Goal: Task Accomplishment & Management: Use online tool/utility

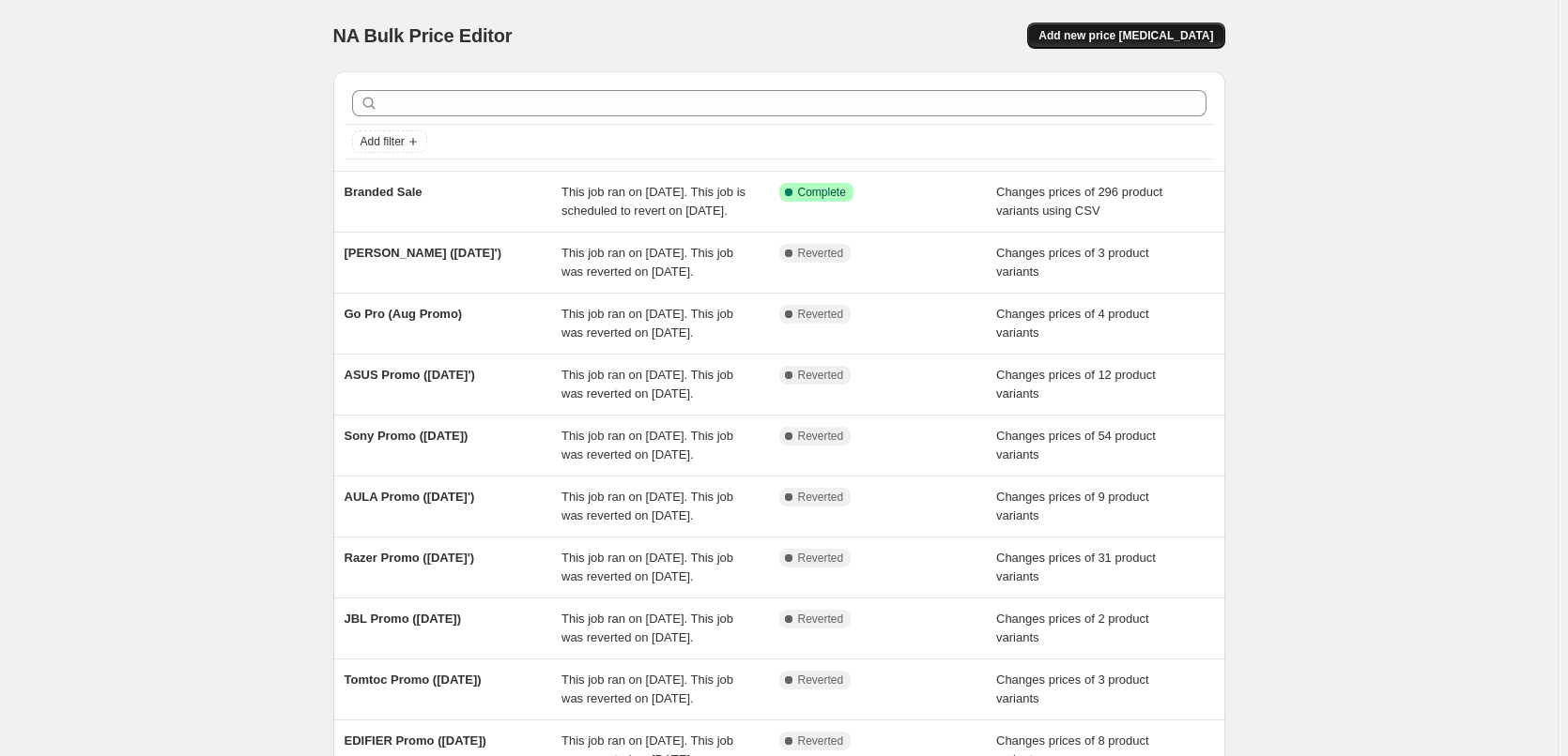
click at [1191, 41] on span "Add new price [MEDICAL_DATA]" at bounding box center [1127, 36] width 175 height 15
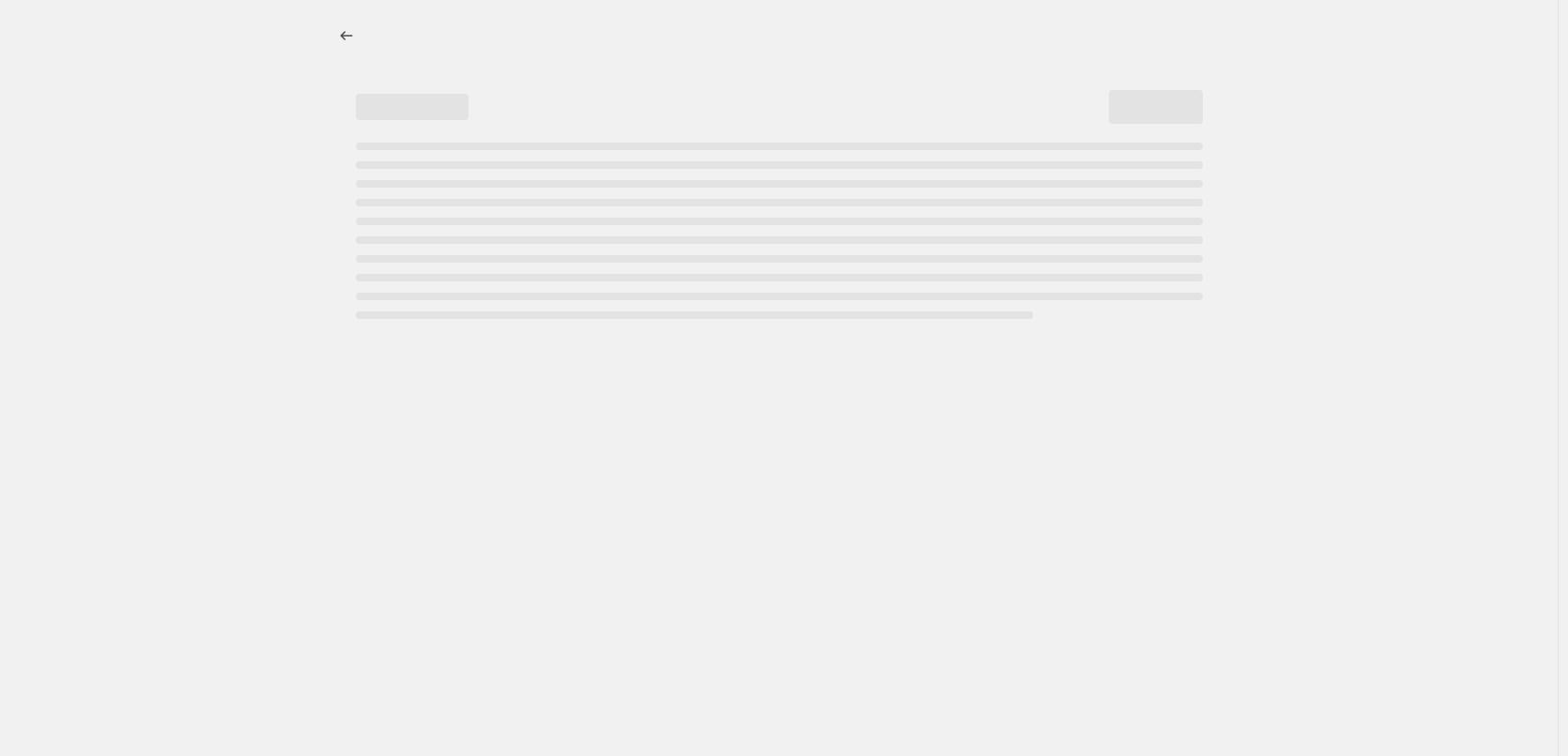
select select "percentage"
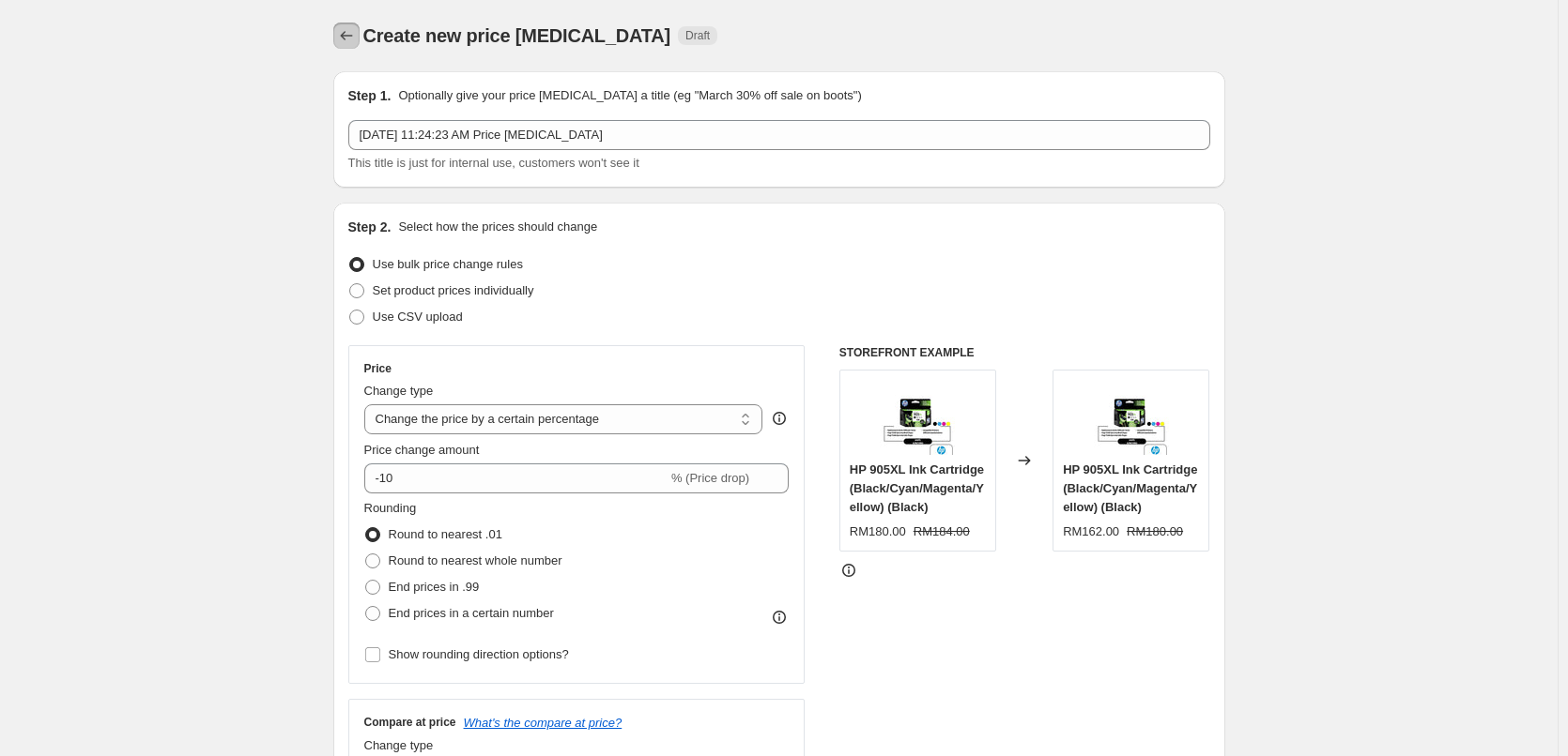
click at [346, 36] on icon "Price change jobs" at bounding box center [345, 36] width 12 height 10
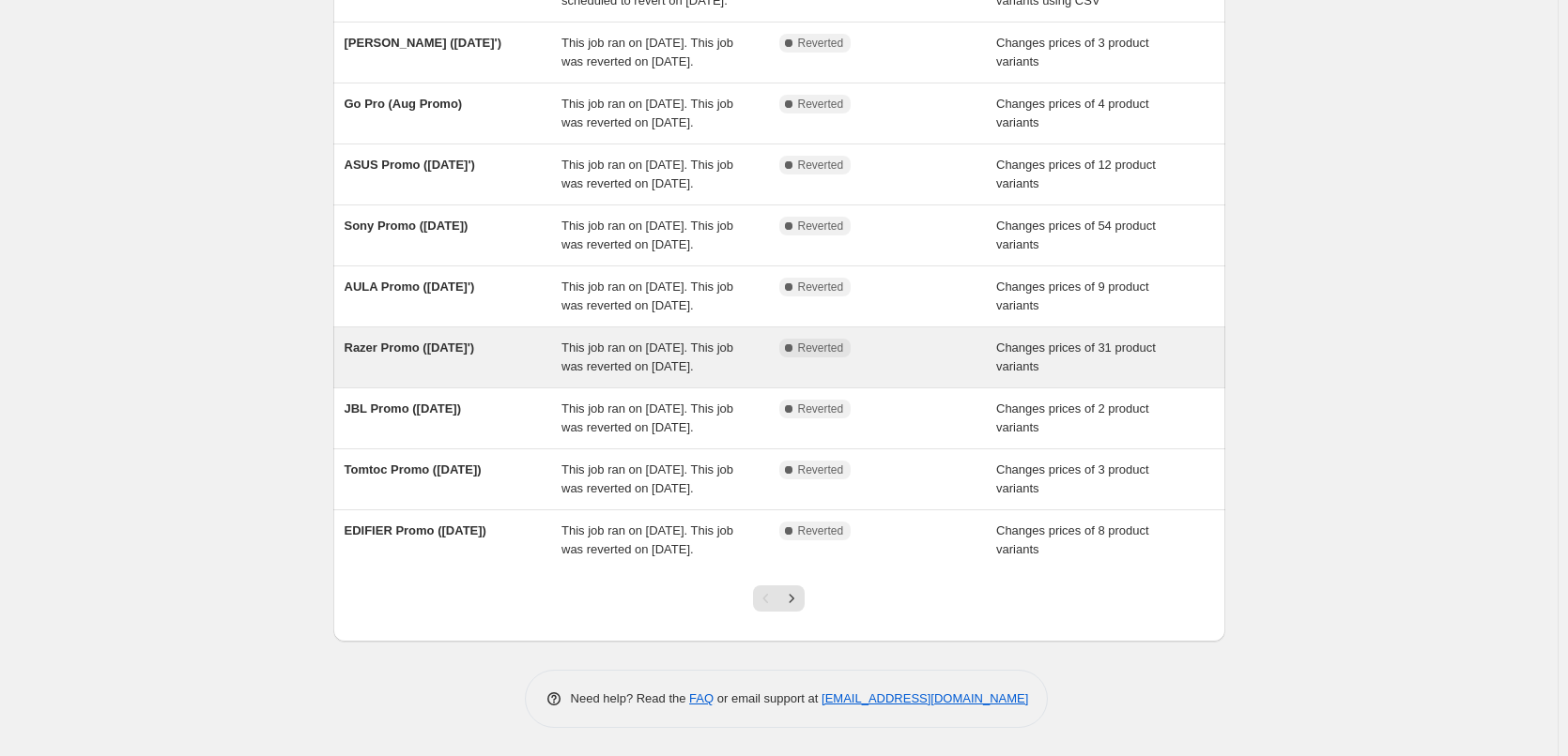
scroll to position [397, 0]
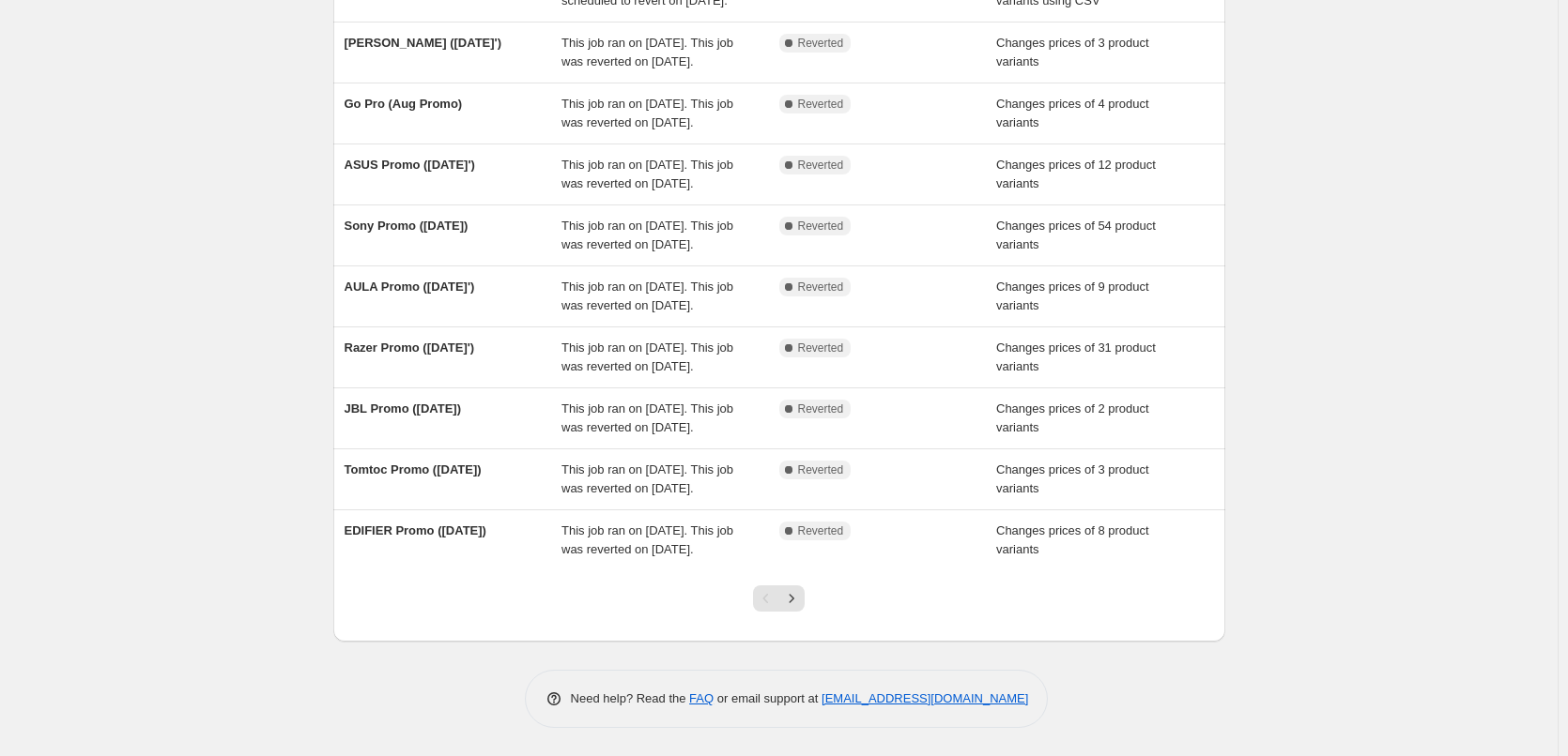
drag, startPoint x: 422, startPoint y: 266, endPoint x: 257, endPoint y: 268, distance: 165.0
click at [251, 268] on div "NA Bulk Price Editor. This page is ready NA Bulk Price Editor Add new price cha…" at bounding box center [778, 273] width 1558 height 967
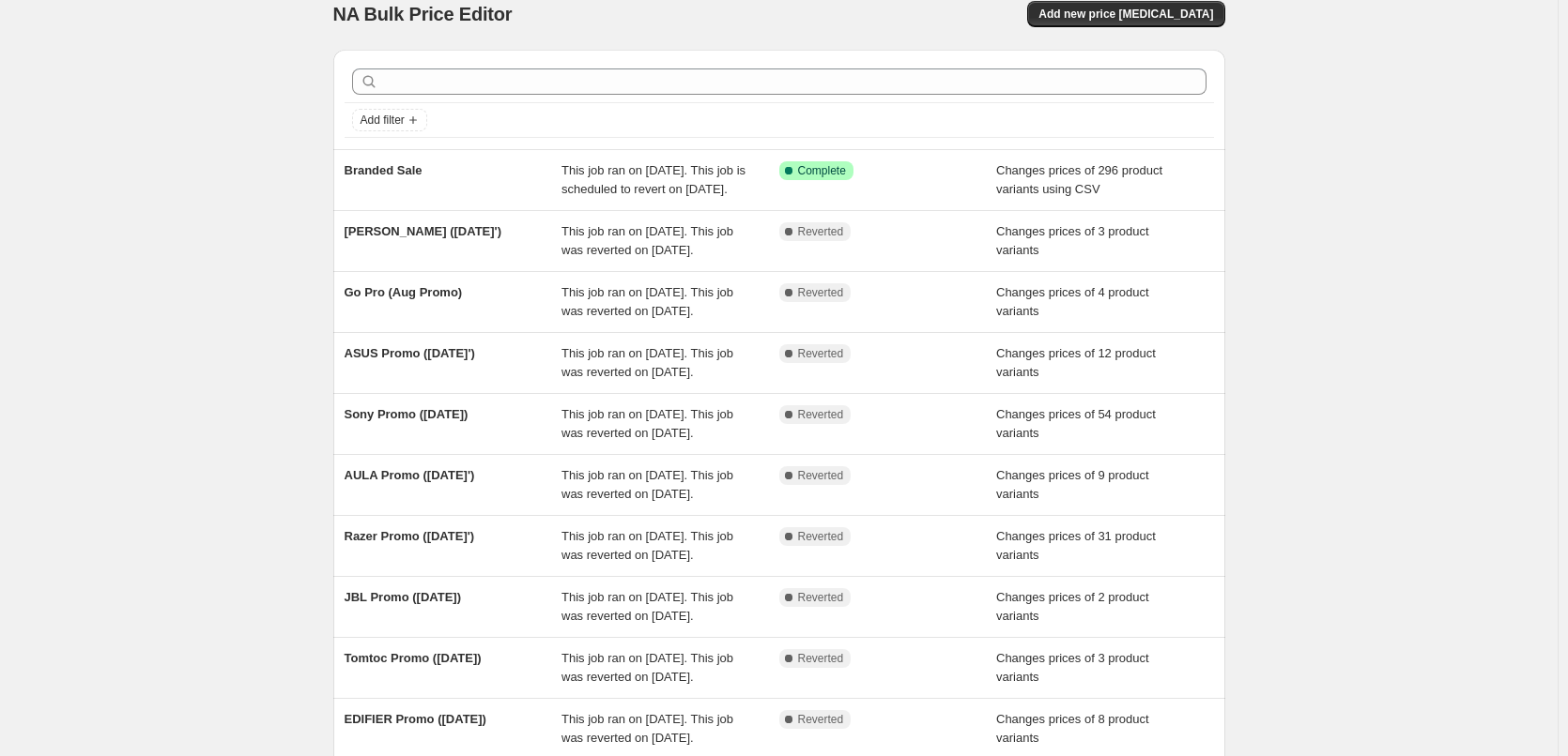
scroll to position [0, 0]
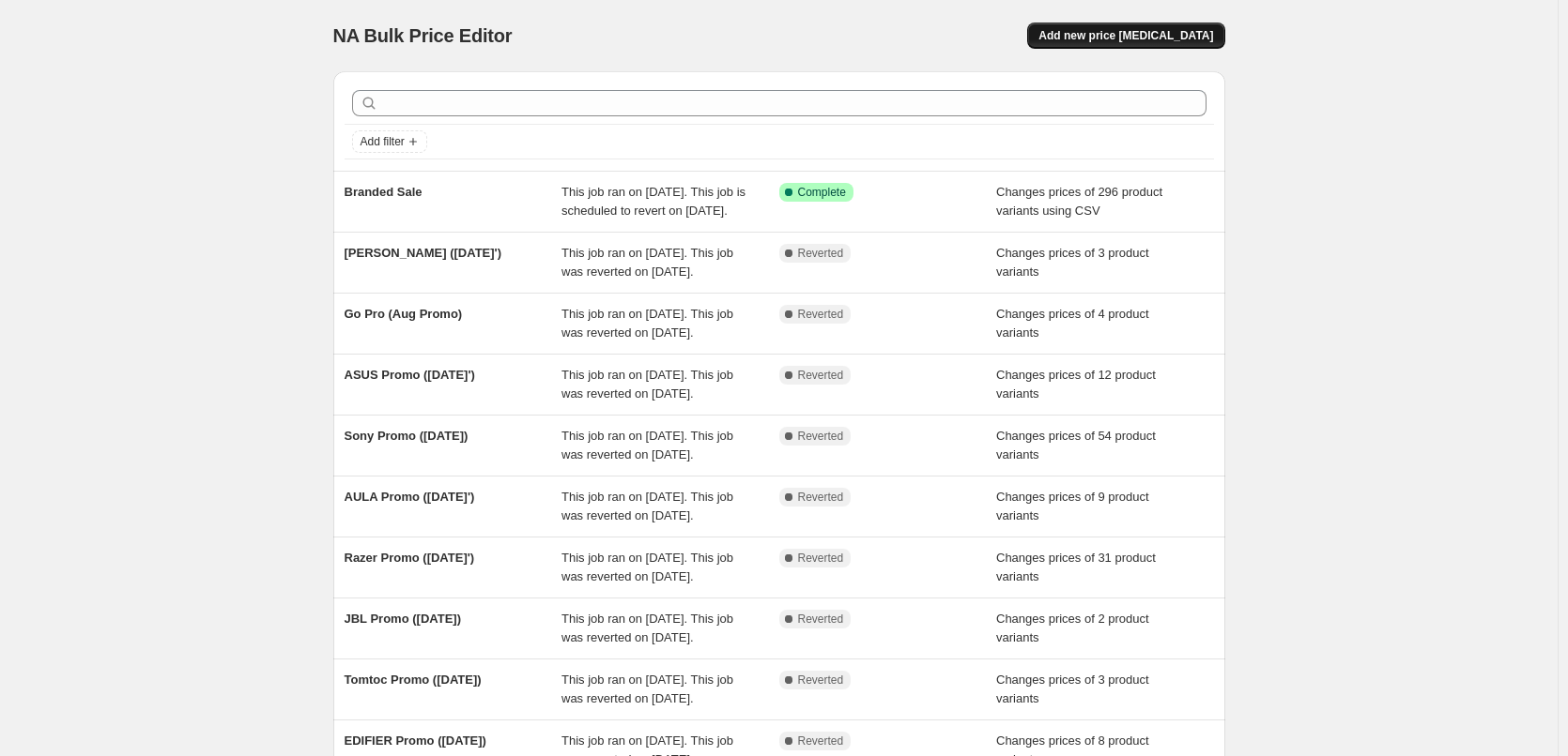
click at [1138, 37] on span "Add new price [MEDICAL_DATA]" at bounding box center [1127, 36] width 175 height 15
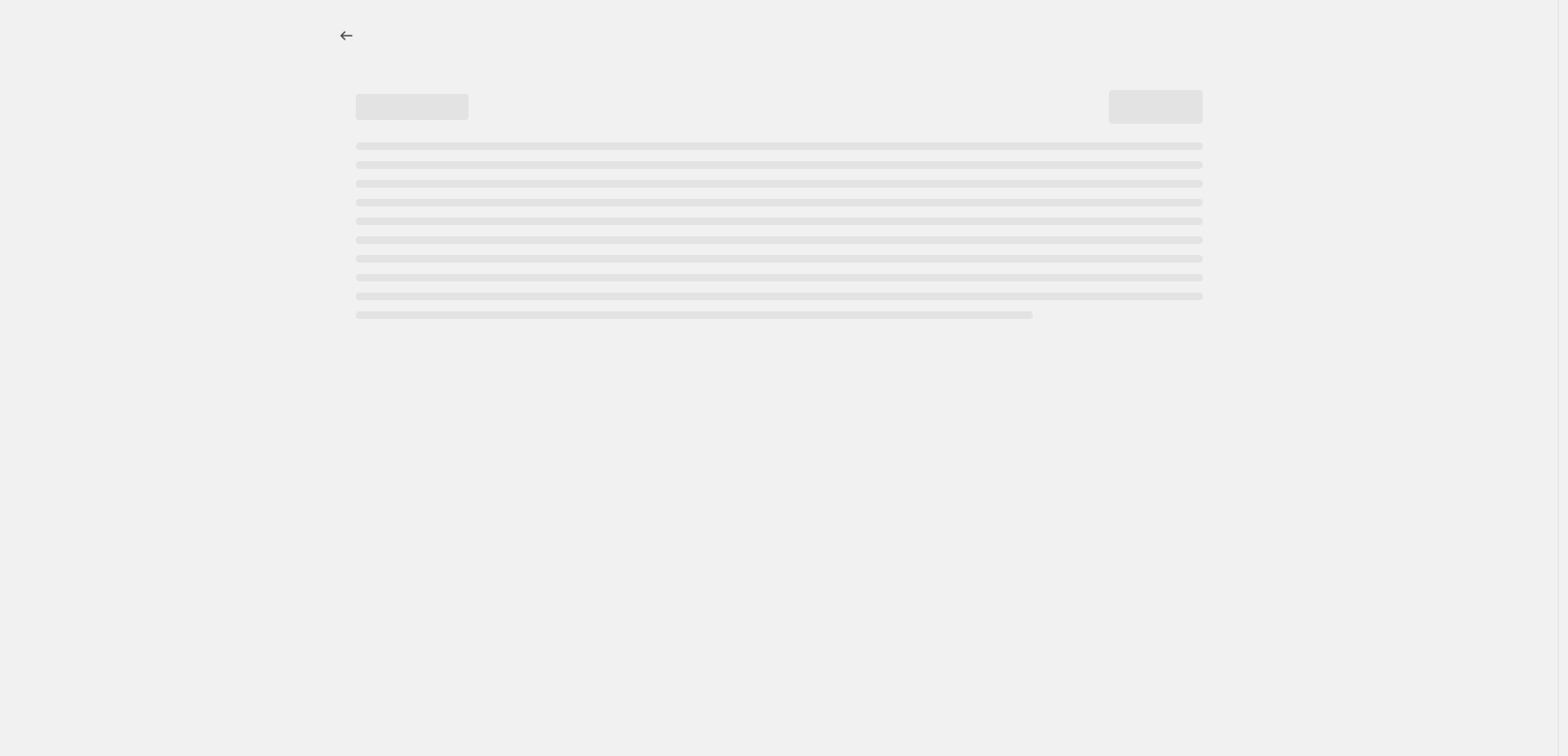
select select "percentage"
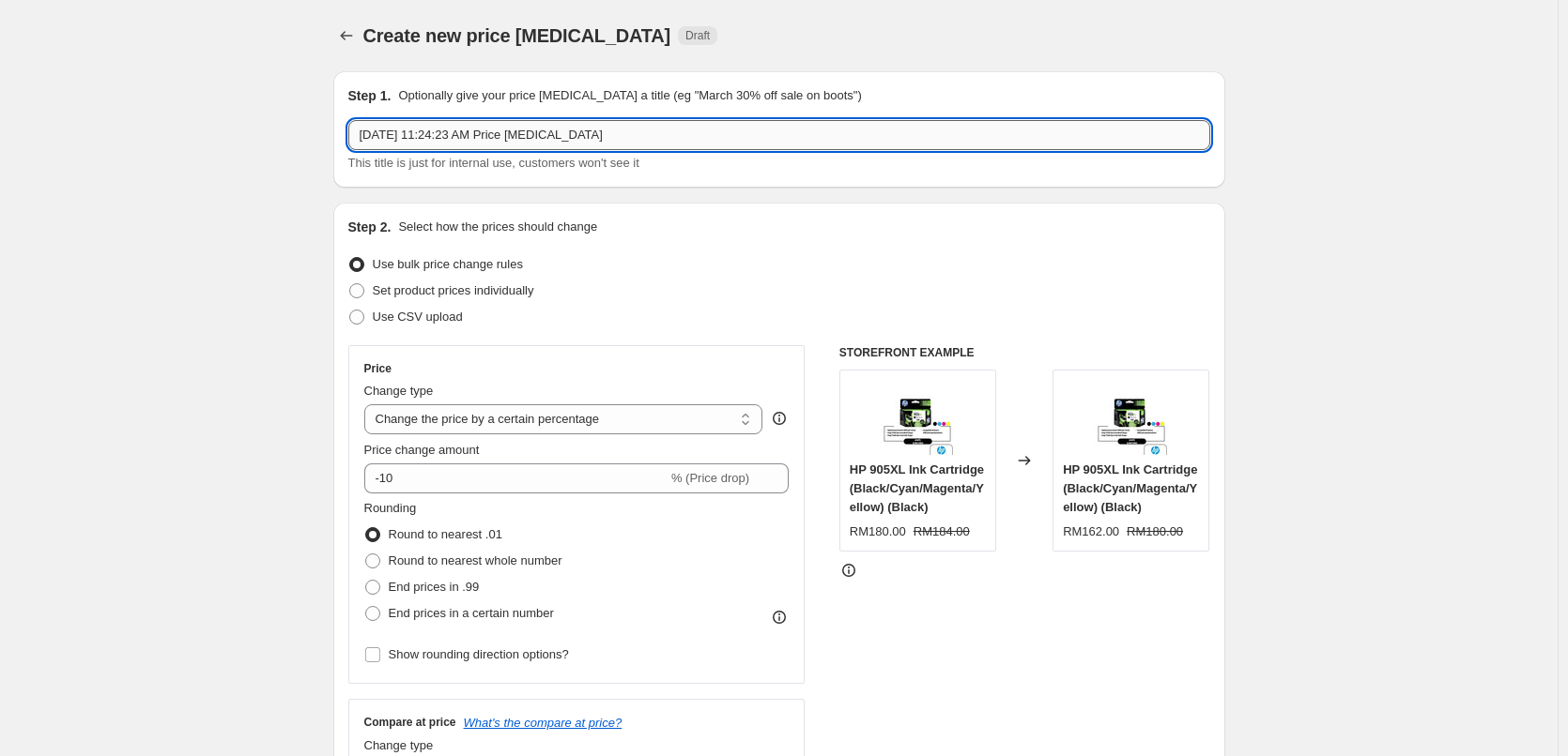
click at [453, 130] on input "Sep 2, 2025, 11:24:23 AM Price change job" at bounding box center [779, 135] width 862 height 30
paste input "Razer Promo ([DATE]')"
click at [463, 135] on input "Razer Promo ([DATE]')" at bounding box center [779, 135] width 862 height 30
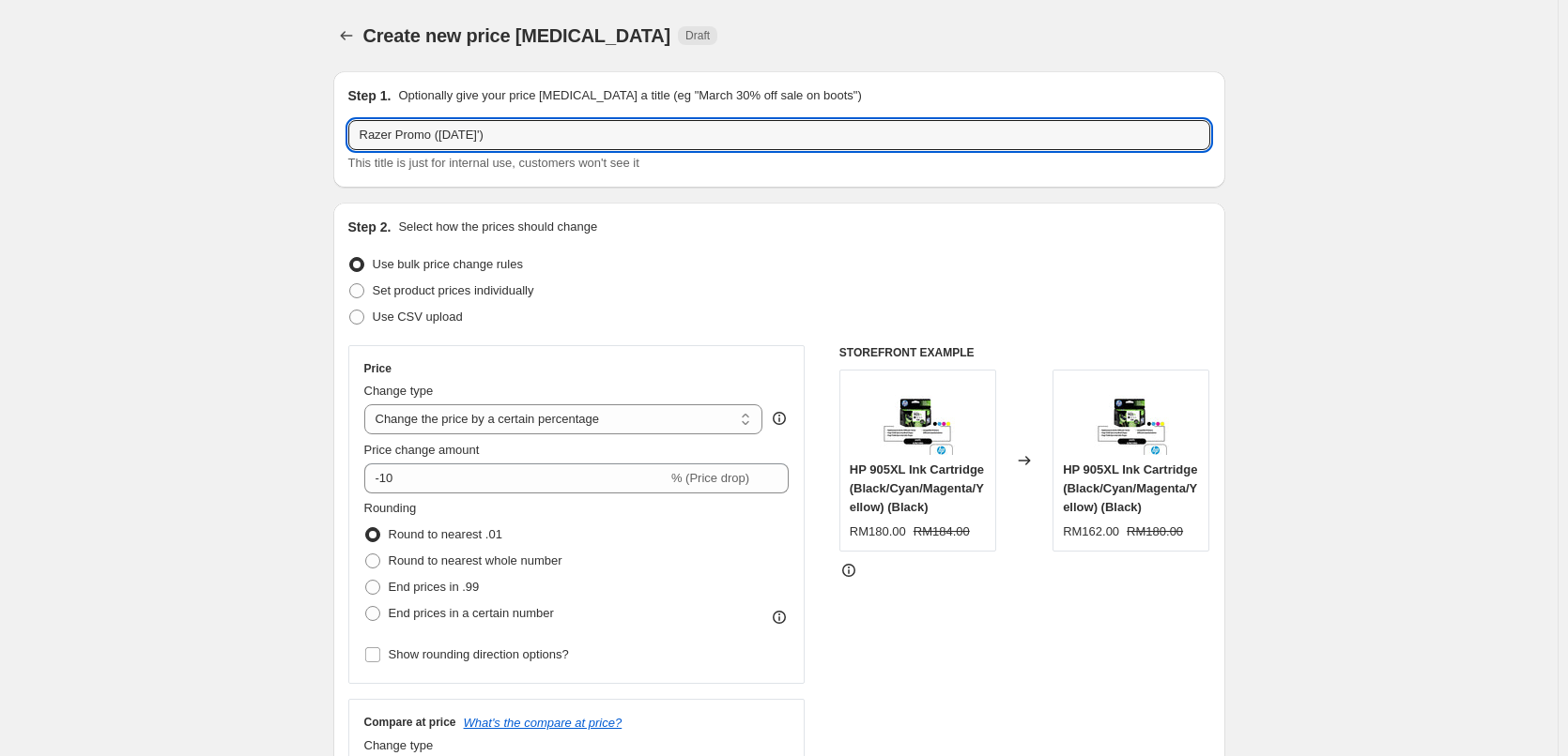
type input "Razer Promo (SEPT 25')"
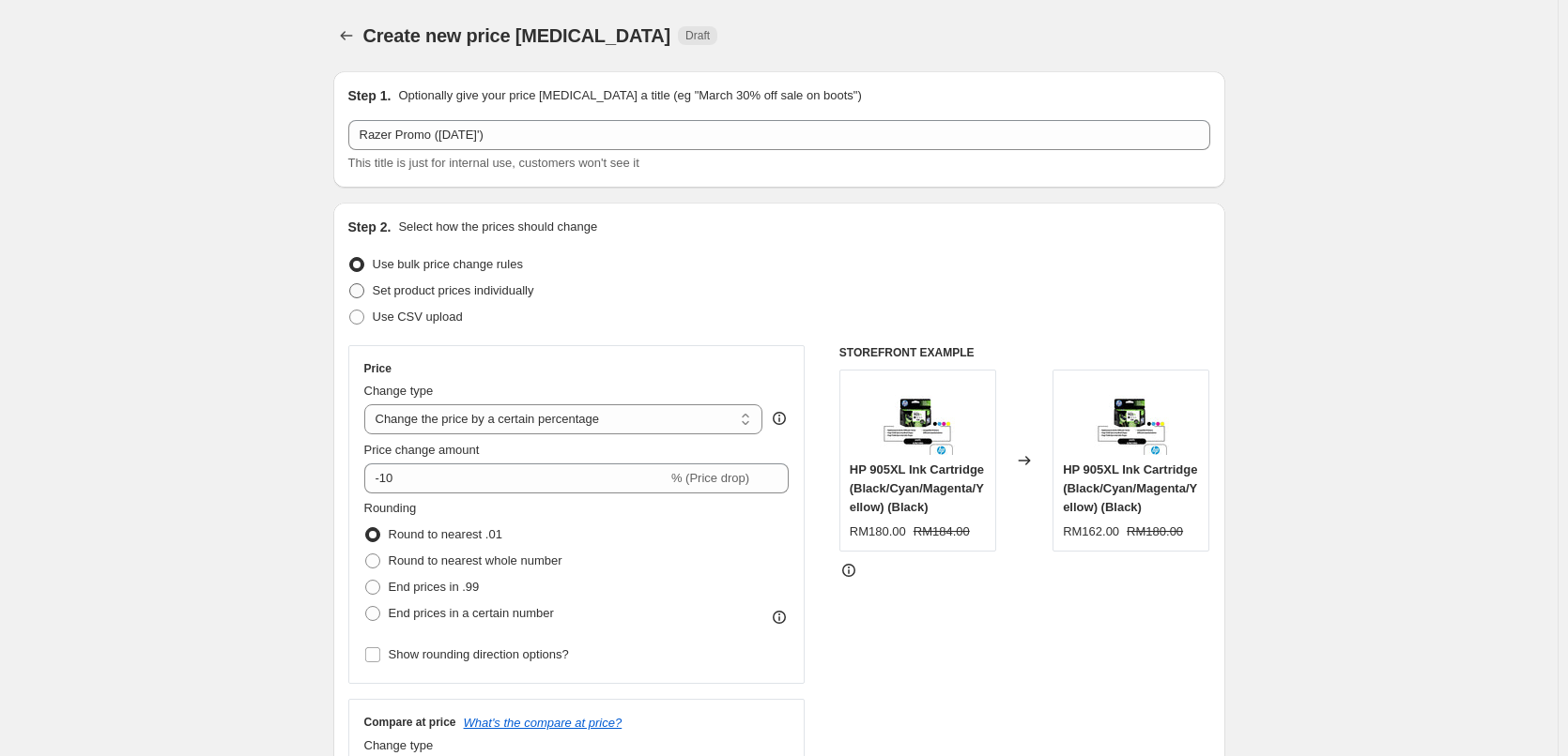
click at [408, 281] on label "Set product prices individually" at bounding box center [441, 291] width 186 height 27
click at [350, 283] on input "Set product prices individually" at bounding box center [349, 283] width 1 height 1
radio input "true"
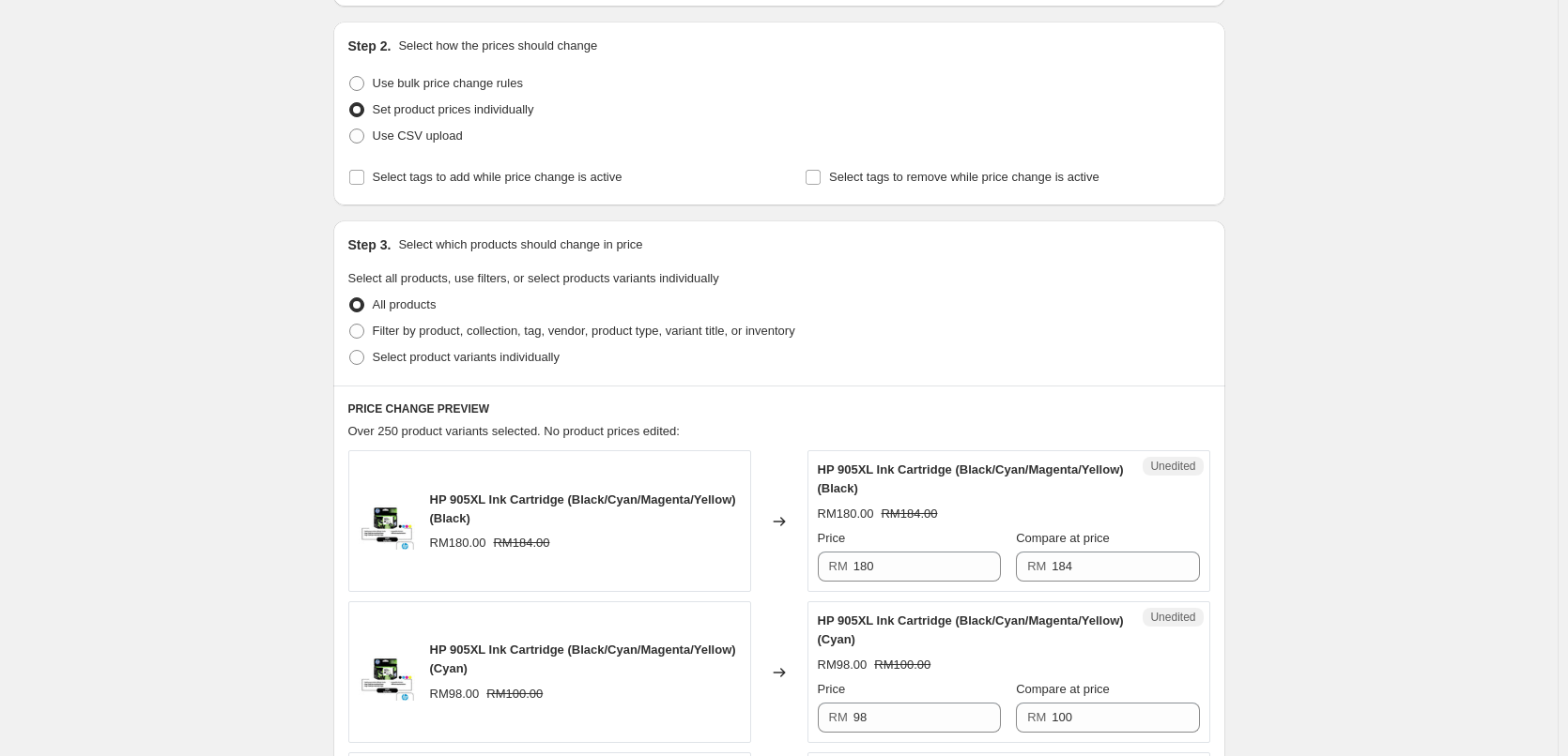
scroll to position [187, 0]
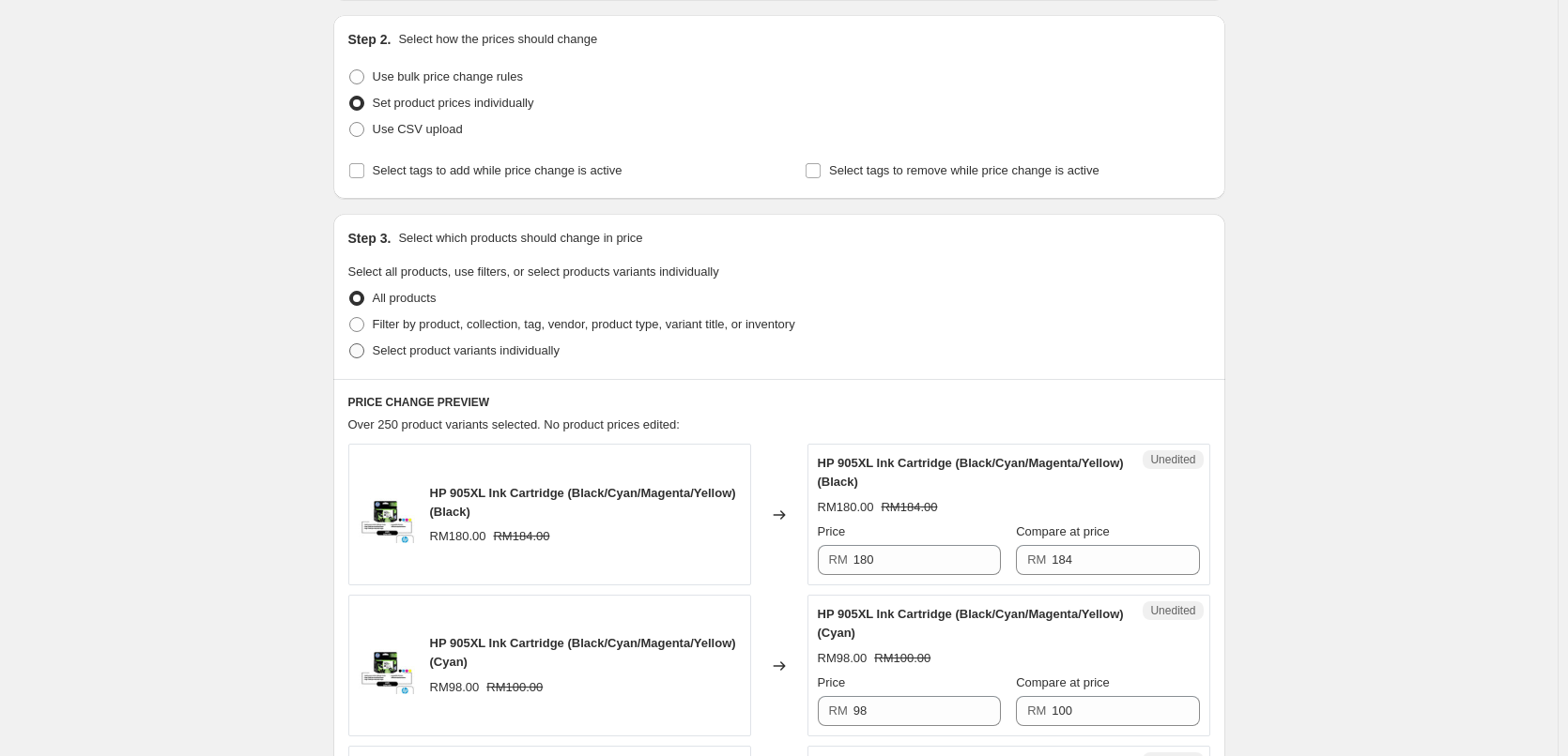
click at [369, 360] on label "Select product variants individually" at bounding box center [454, 351] width 211 height 27
click at [350, 344] on input "Select product variants individually" at bounding box center [349, 343] width 1 height 1
radio input "true"
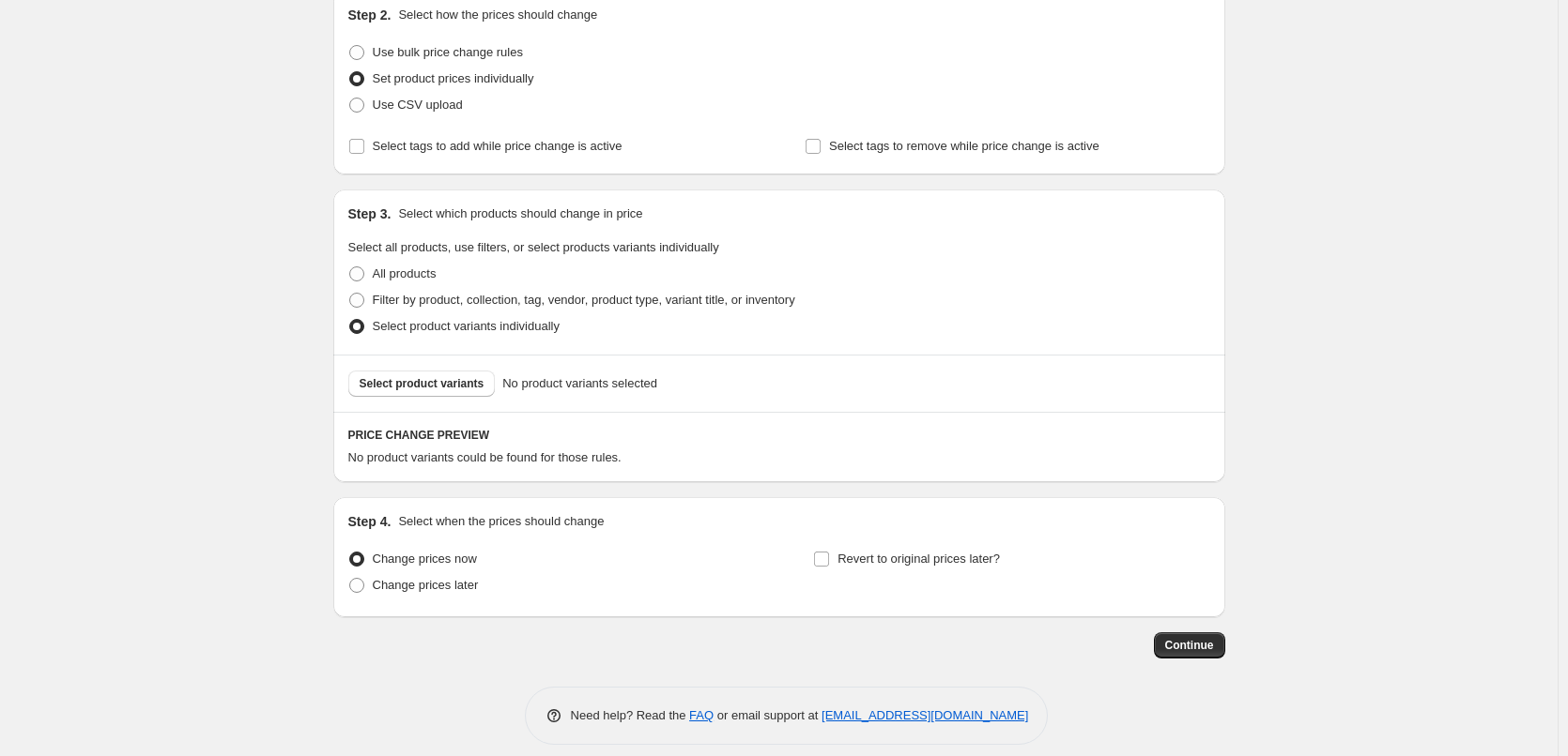
scroll to position [229, 0]
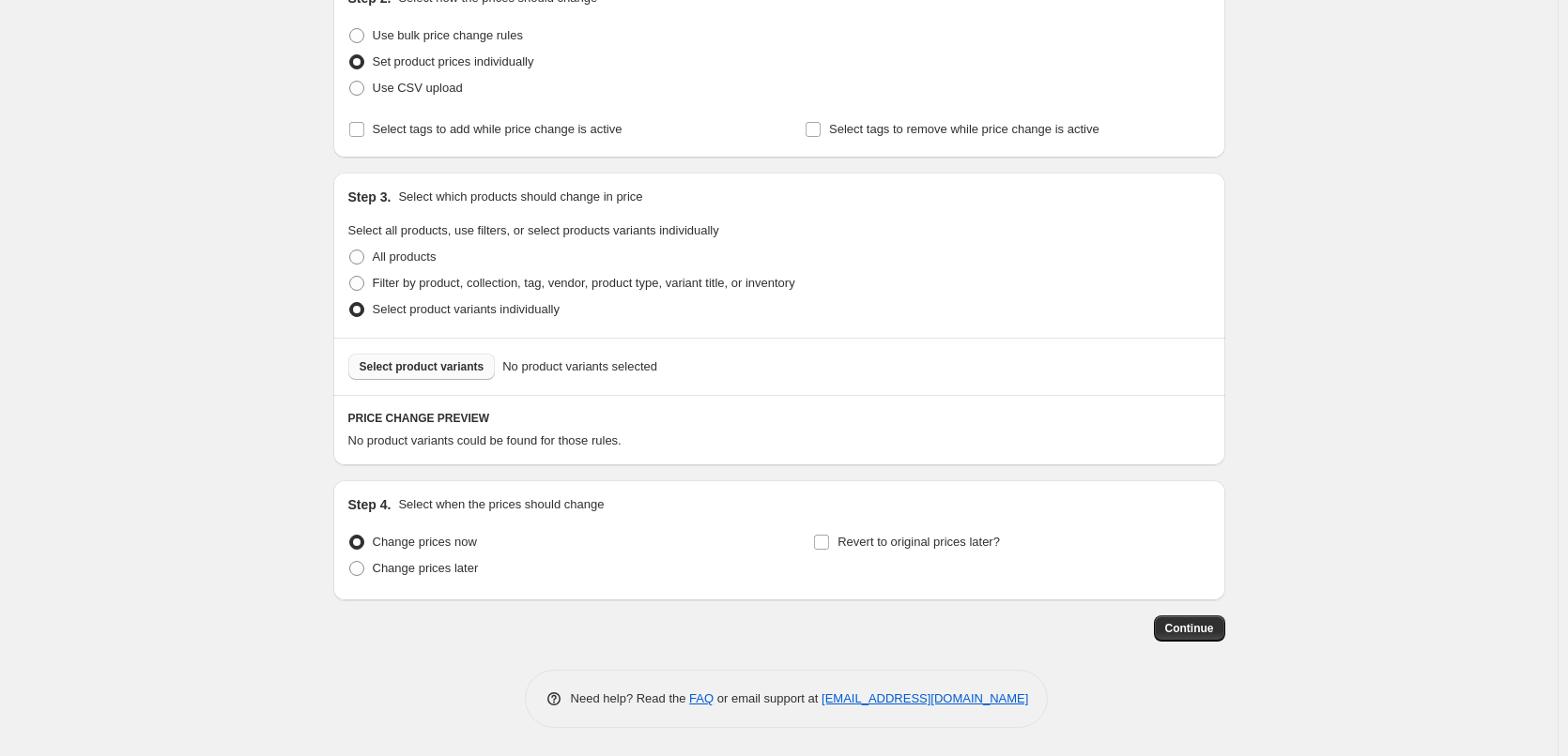
click at [419, 376] on button "Select product variants" at bounding box center [421, 367] width 147 height 27
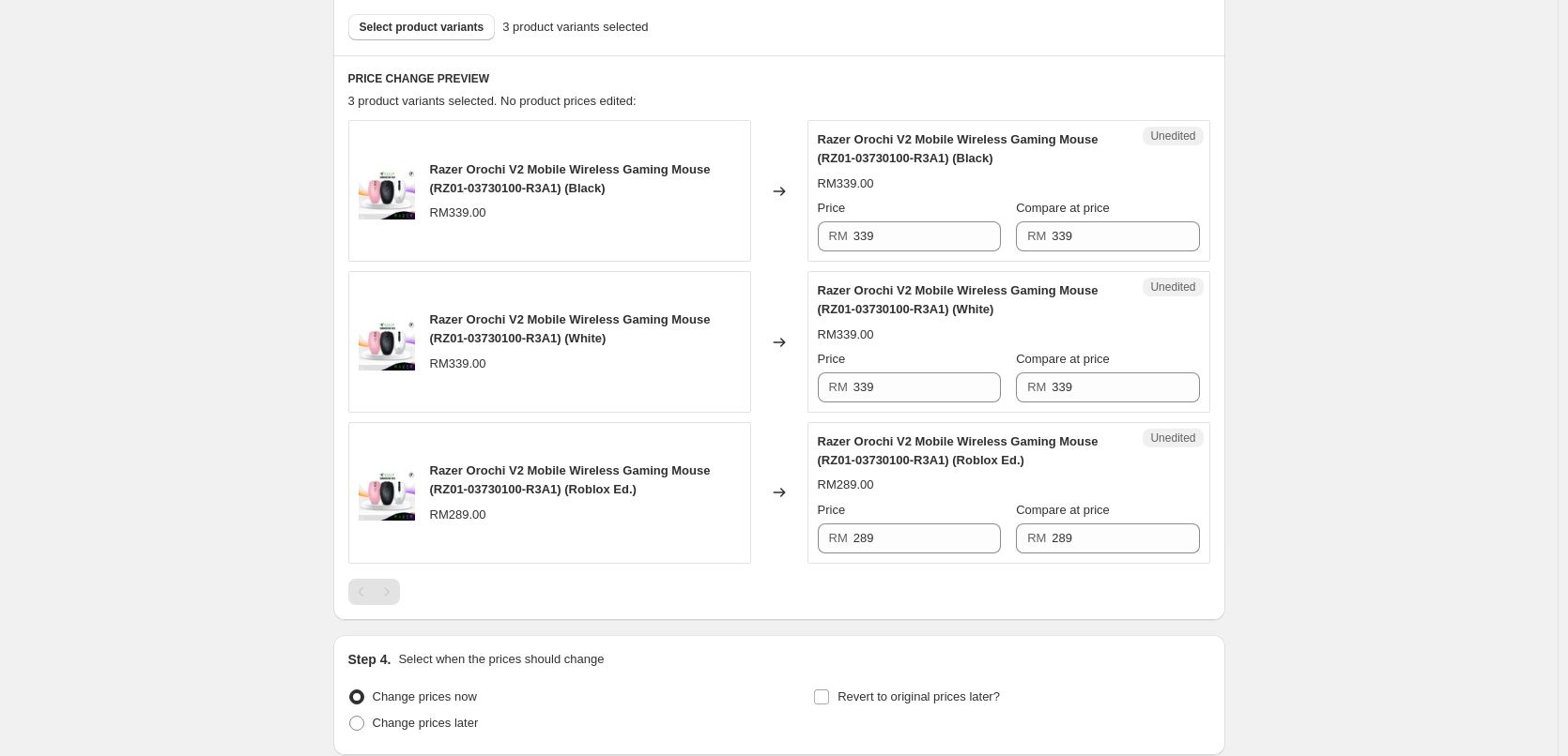
scroll to position [605, 0]
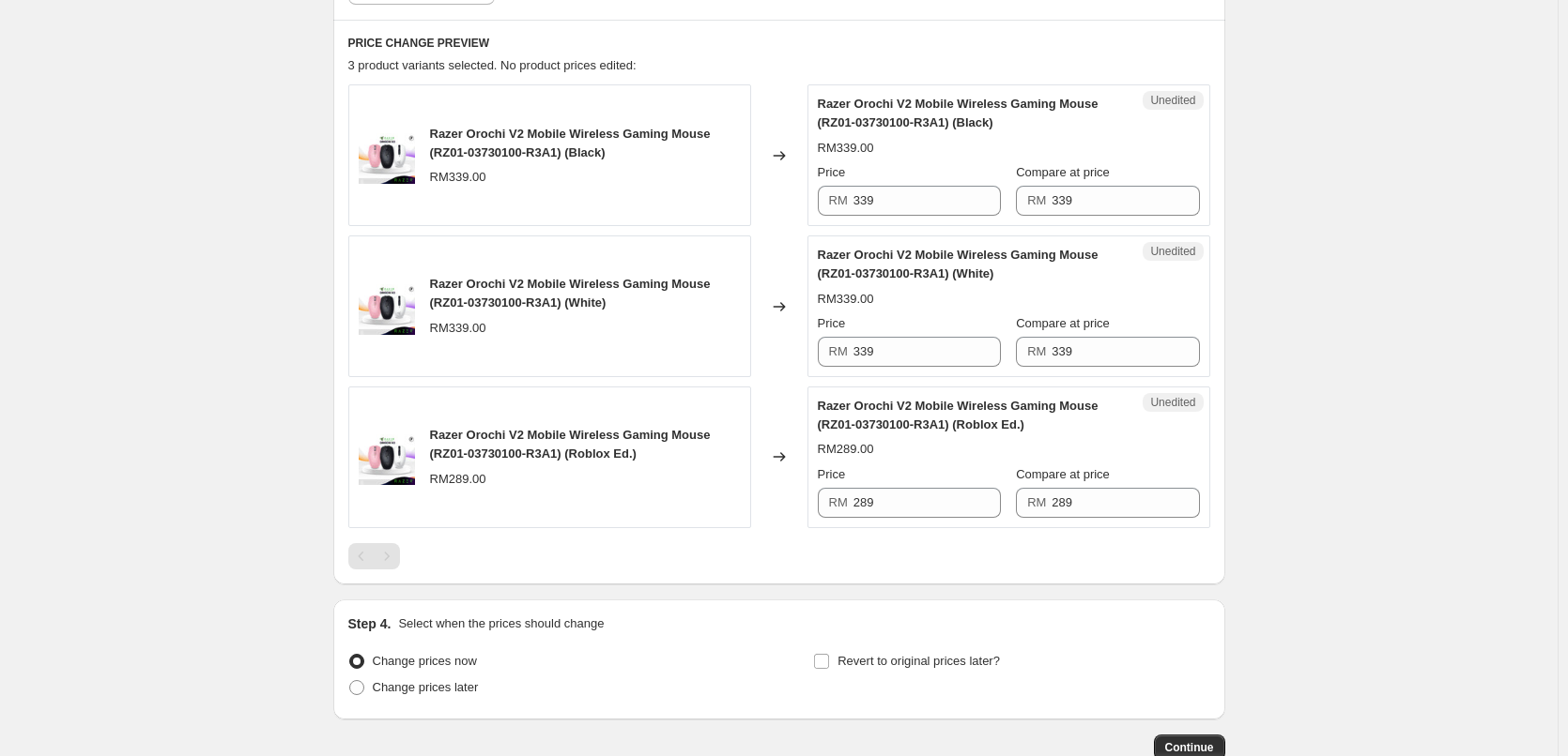
click at [808, 413] on div "Changed to" at bounding box center [779, 457] width 56 height 142
click at [952, 215] on input "339" at bounding box center [927, 201] width 147 height 30
click at [952, 215] on input "179" at bounding box center [927, 201] width 147 height 30
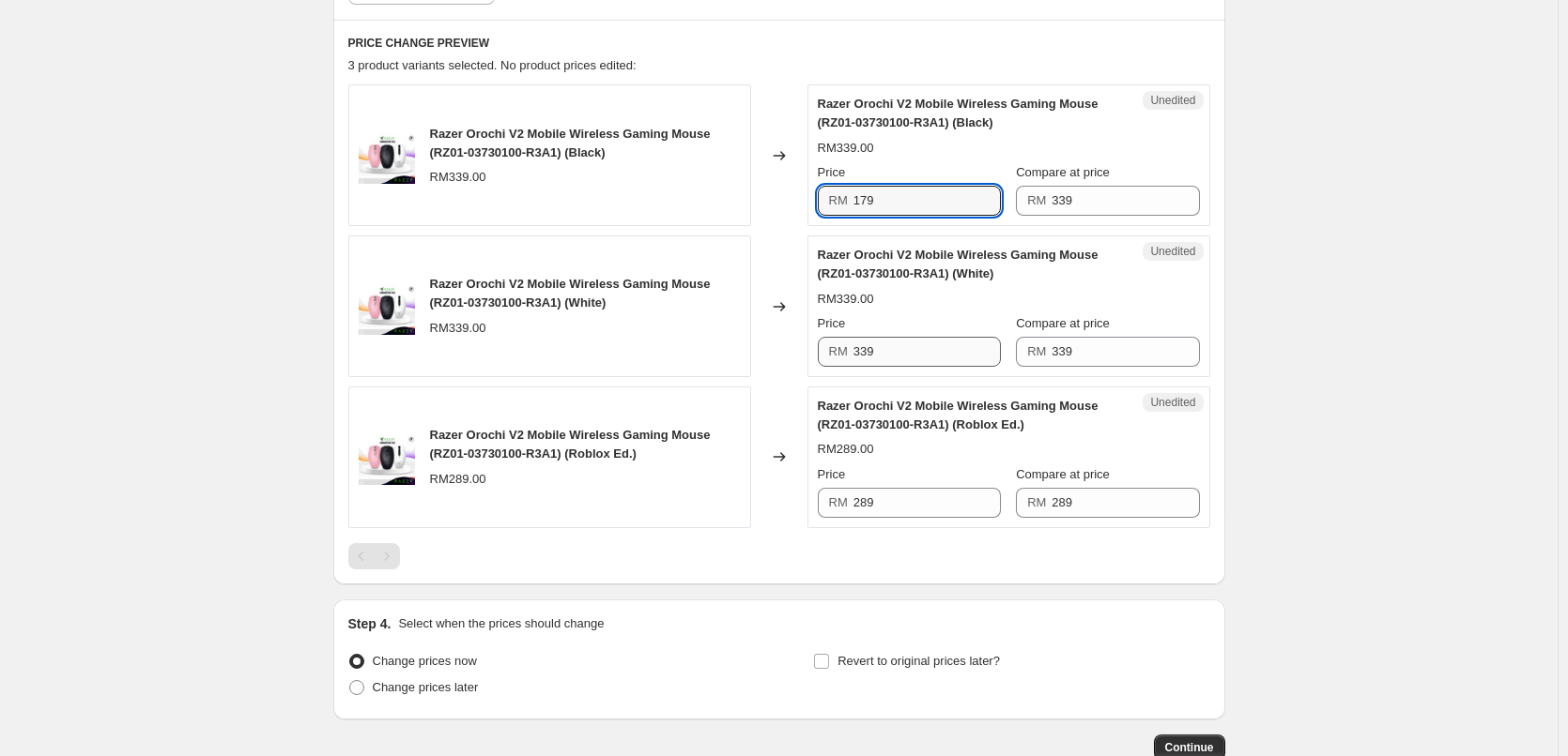
type input "179"
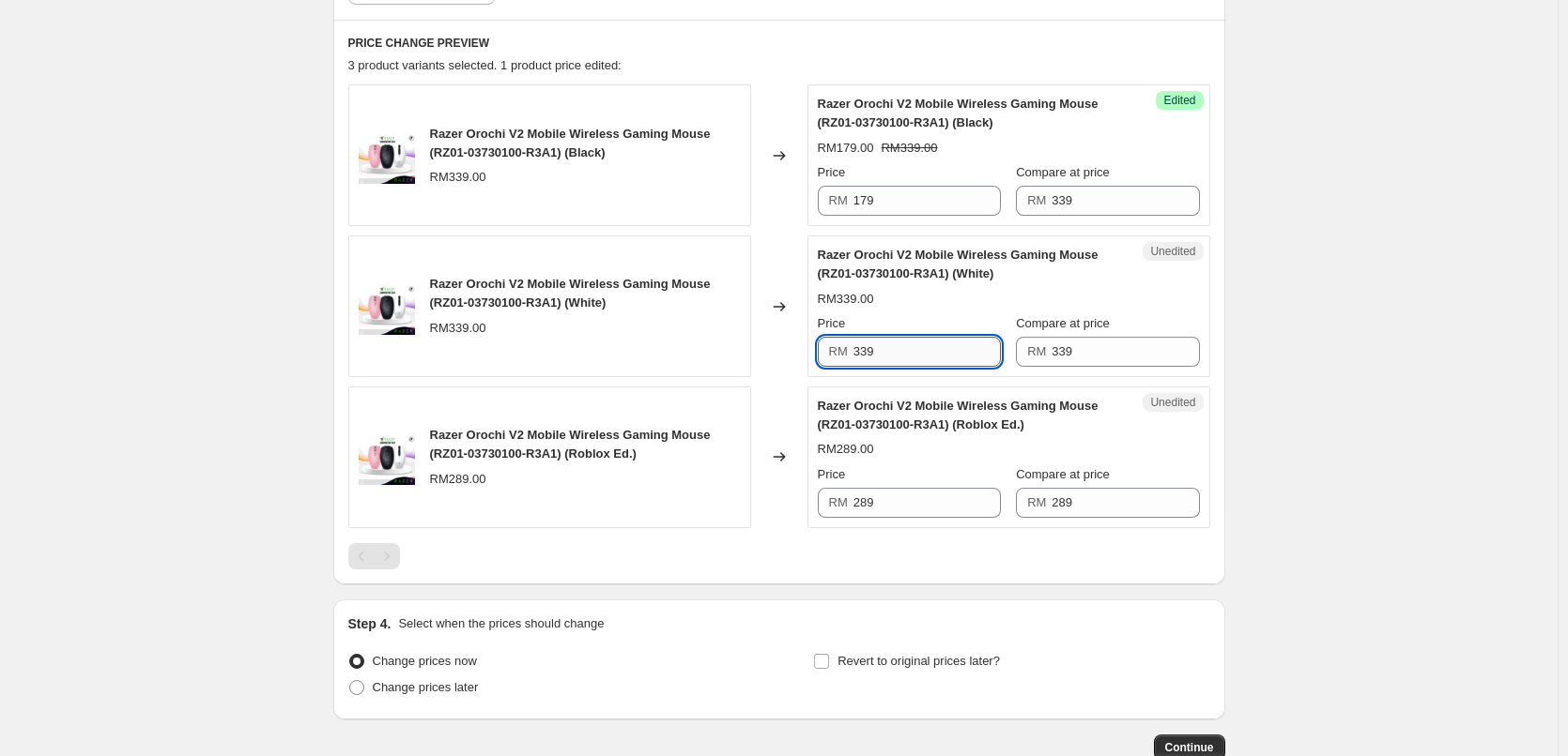
click at [909, 345] on input "339" at bounding box center [927, 352] width 147 height 30
paste input "17"
type input "179"
click at [379, 365] on div "Razer Orochi V2 Mobile Wireless Gaming Mouse (RZ01-03730100-R3A1) (White) RM339…" at bounding box center [549, 306] width 402 height 142
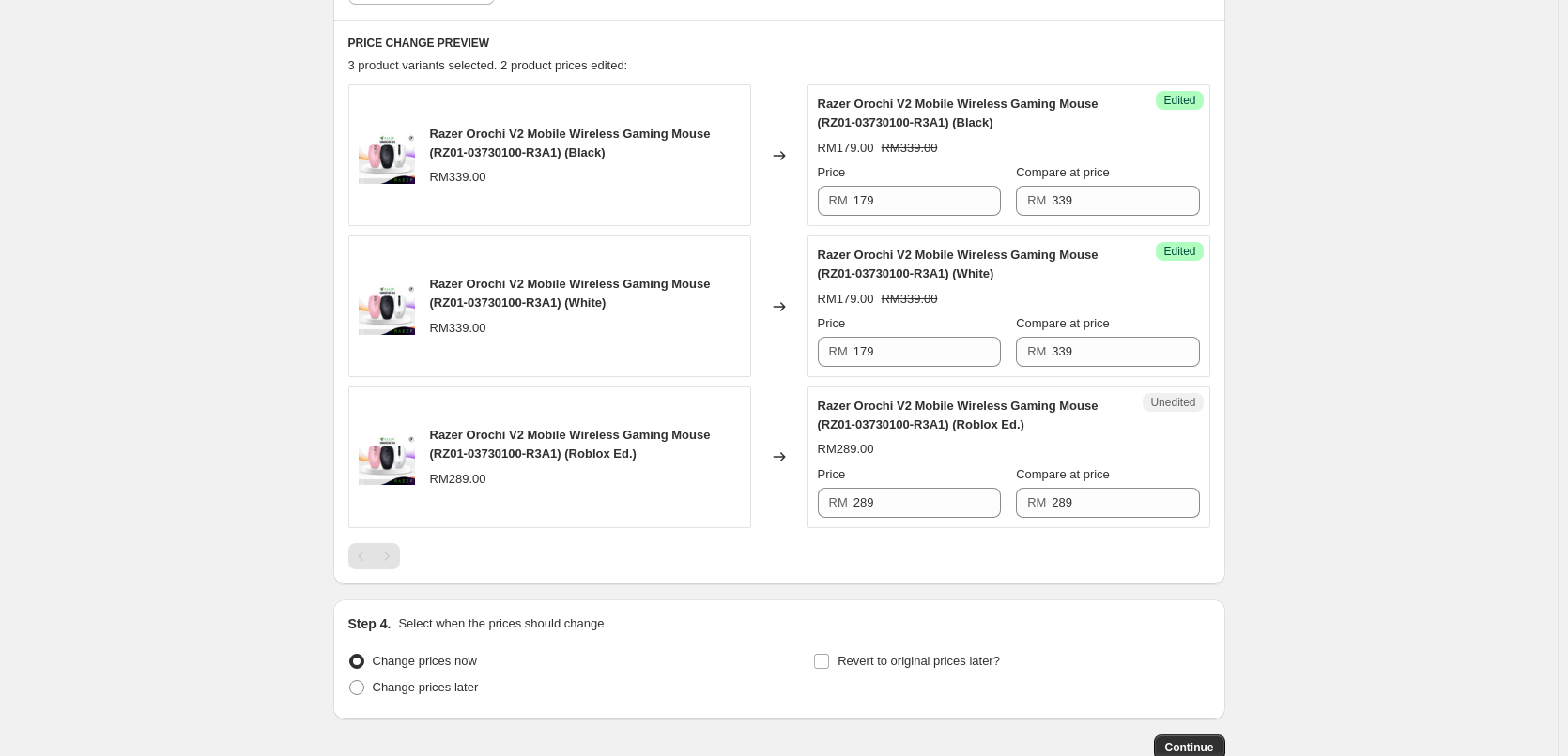
click at [1116, 405] on div "Razer Orochi V2 Mobile Wireless Gaming Mouse (RZ01-03730100-R3A1) (Roblox Ed.)" at bounding box center [971, 415] width 307 height 37
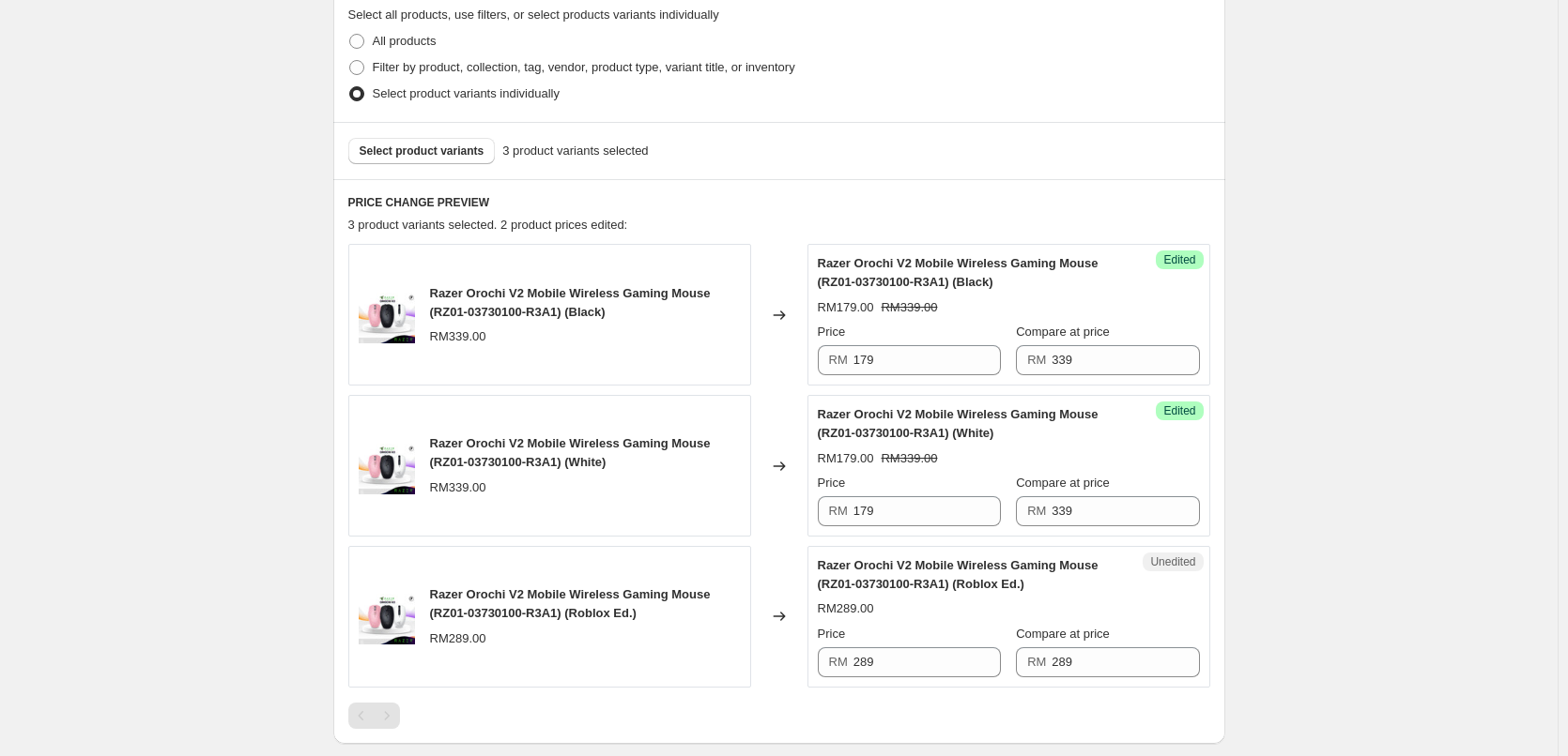
scroll to position [417, 0]
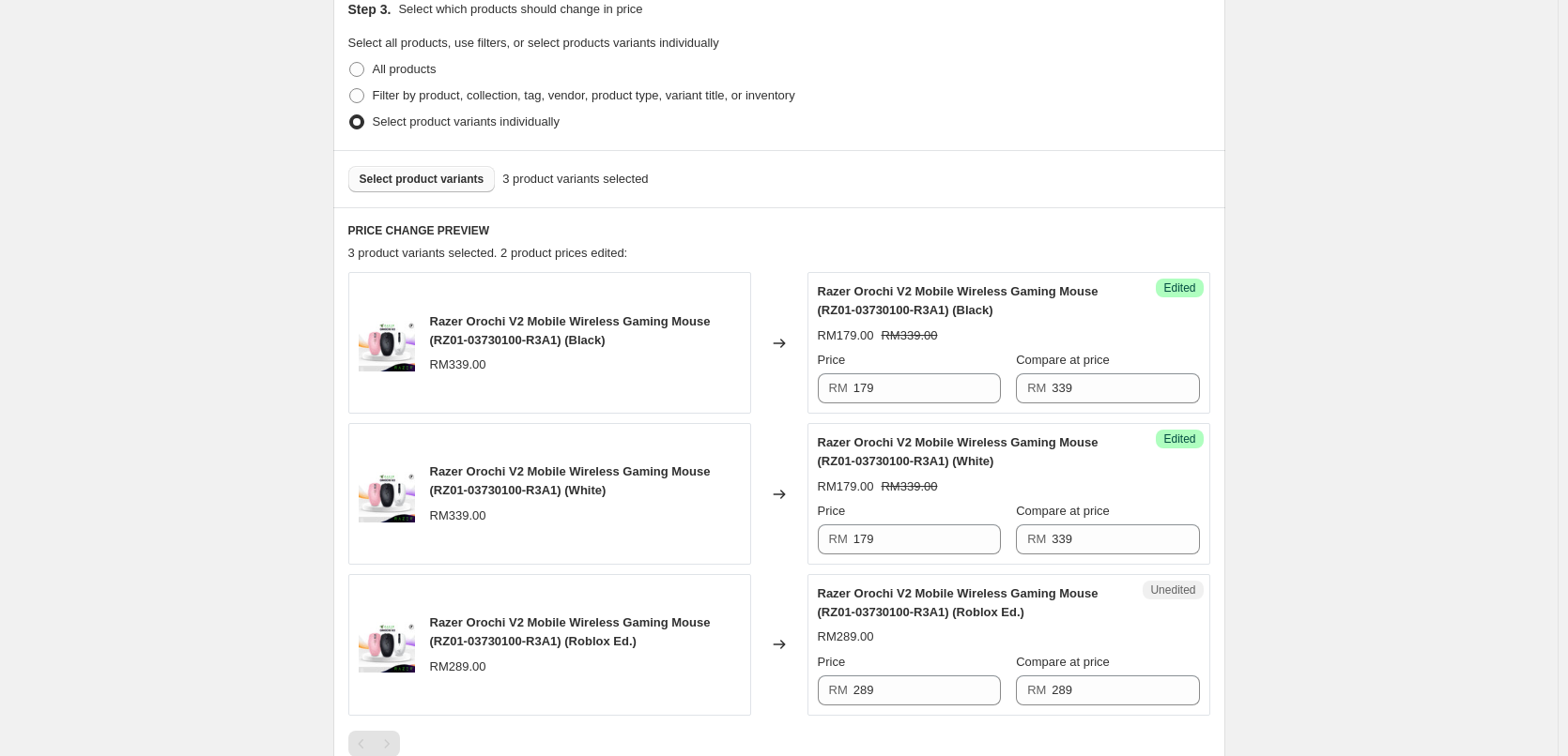
click at [395, 176] on span "Select product variants" at bounding box center [421, 180] width 125 height 15
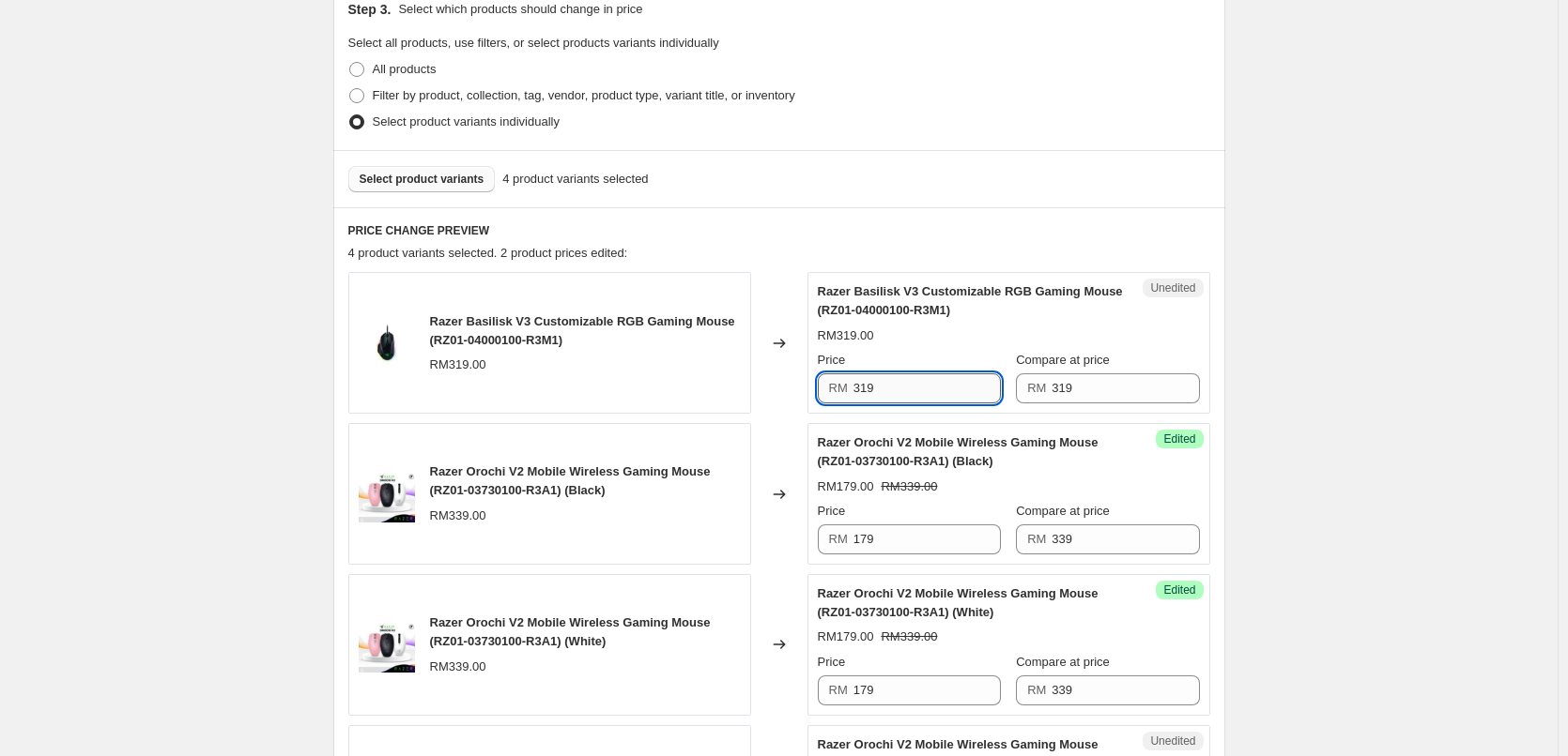
click at [887, 387] on input "319" at bounding box center [927, 389] width 147 height 30
type input "219"
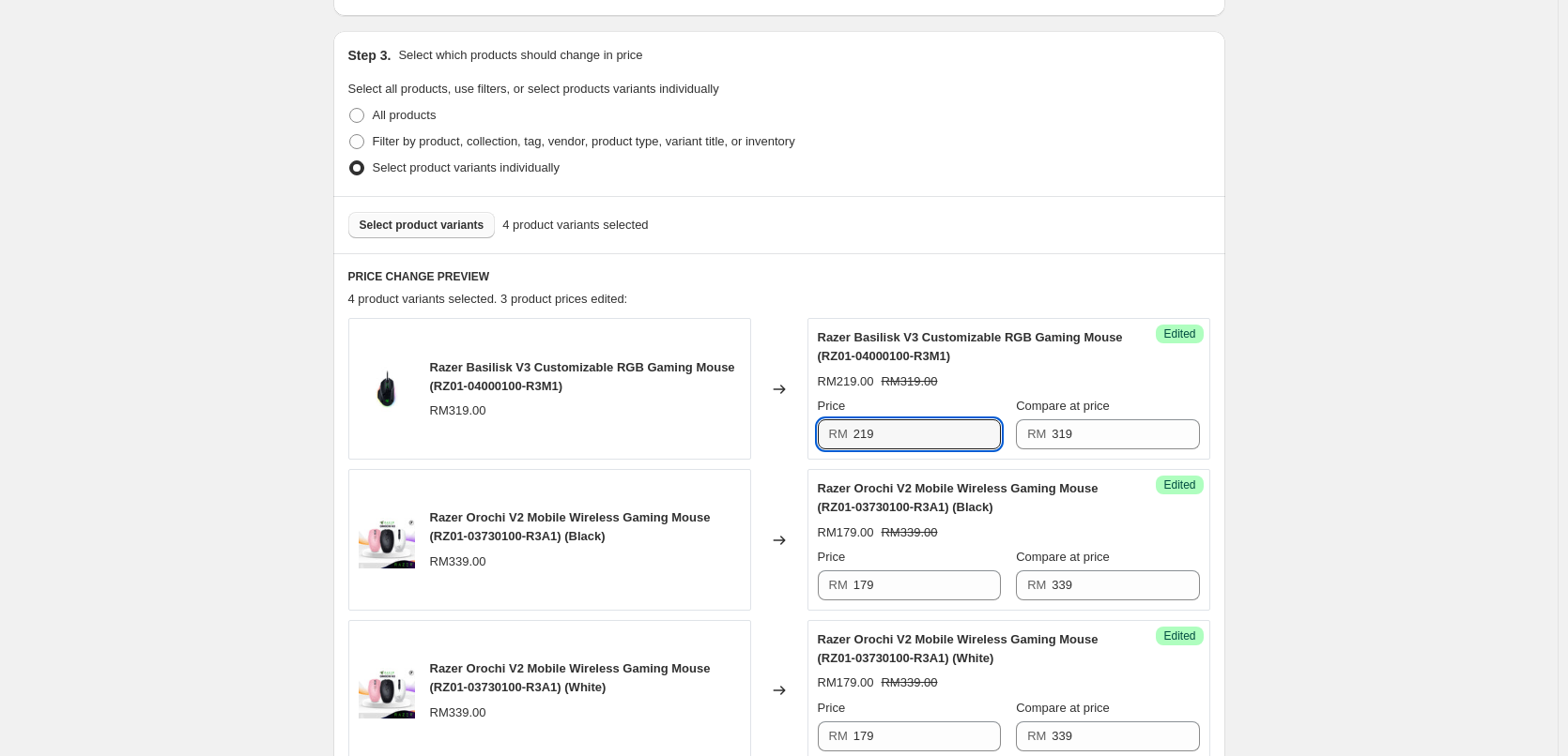
scroll to position [323, 0]
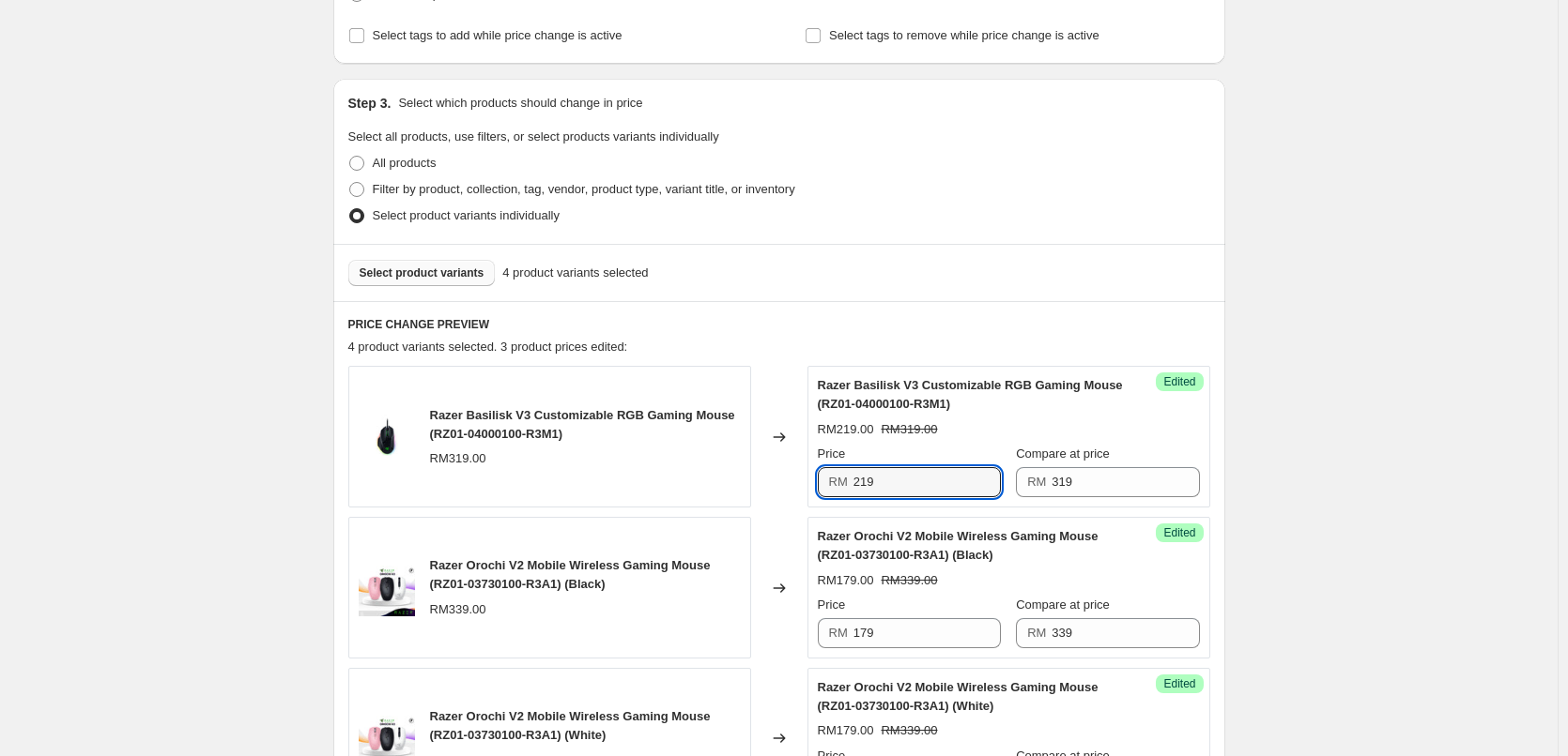
click at [405, 280] on span "Select product variants" at bounding box center [421, 273] width 125 height 15
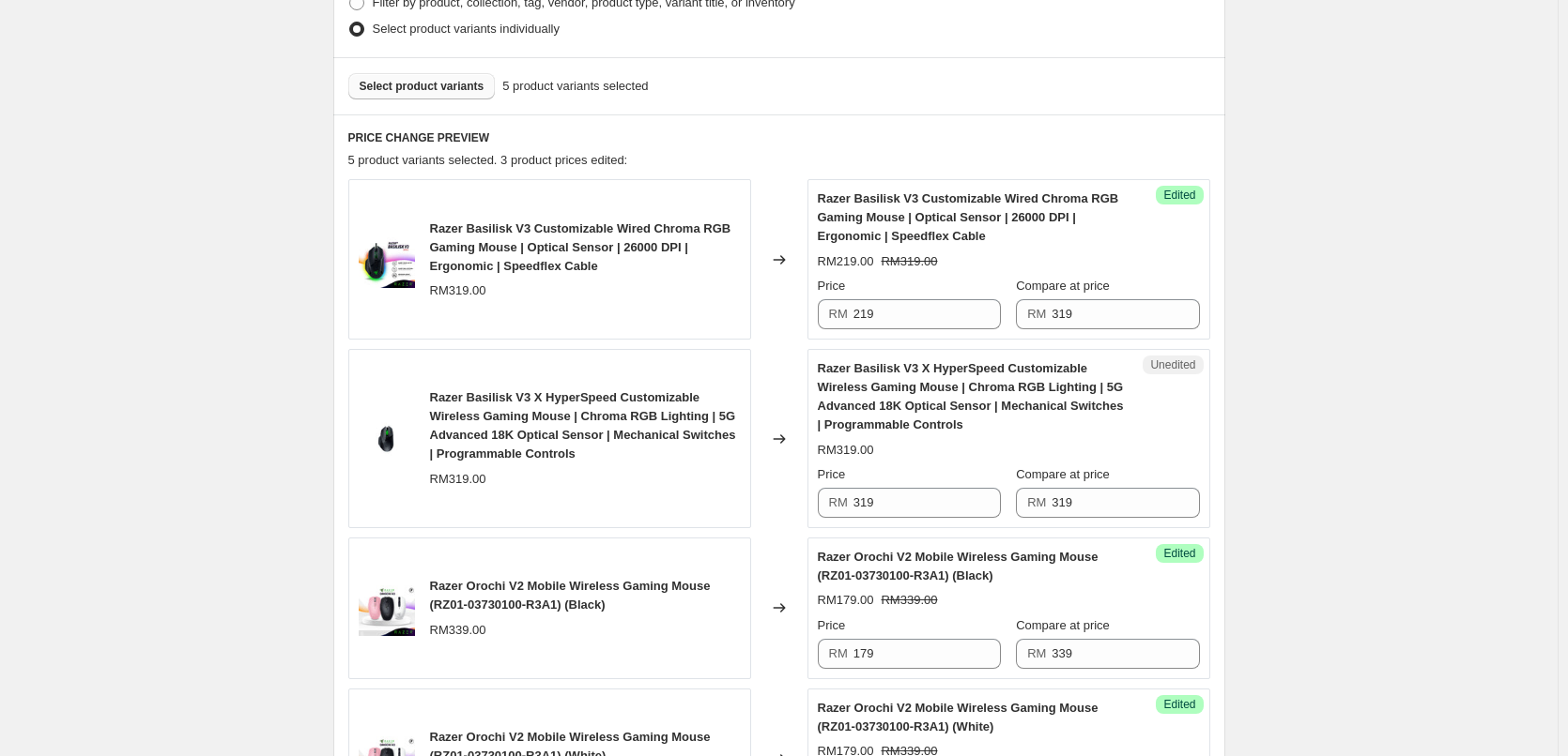
scroll to position [511, 0]
click at [907, 496] on input "319" at bounding box center [927, 502] width 147 height 30
type input "229"
click at [215, 486] on div "Create new price change job. This page is ready Create new price change job Dra…" at bounding box center [778, 408] width 1558 height 1837
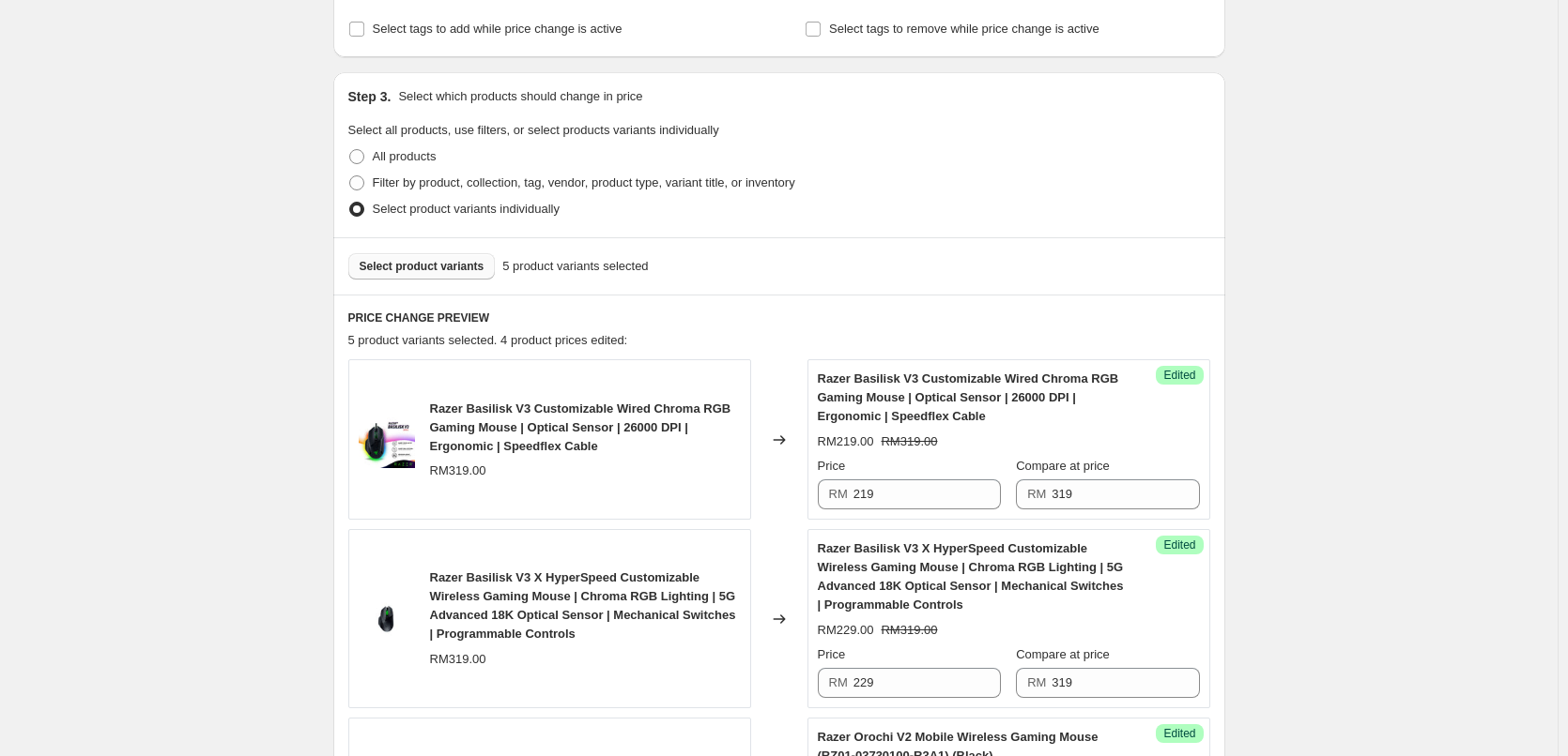
scroll to position [323, 0]
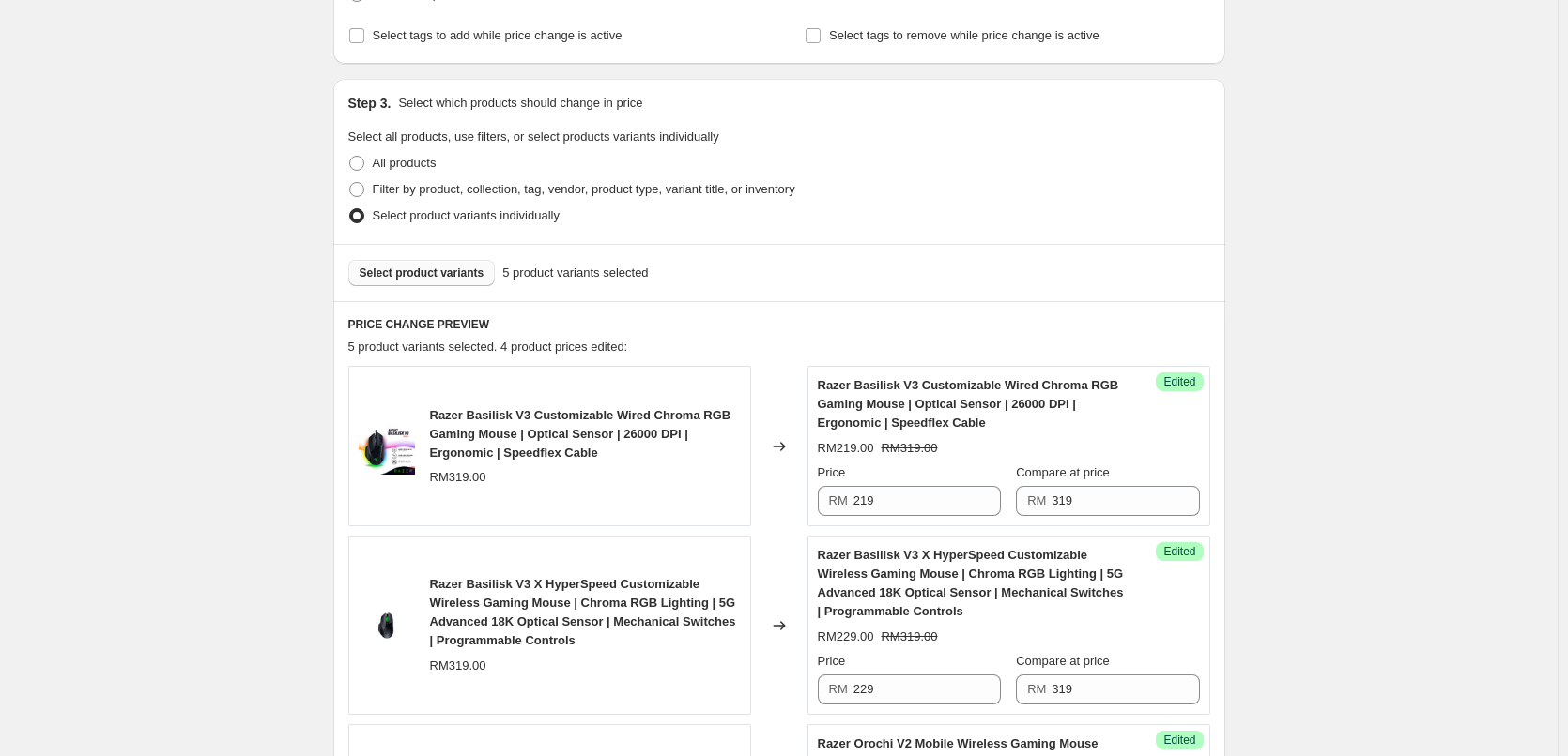
click at [402, 276] on span "Select product variants" at bounding box center [421, 273] width 125 height 15
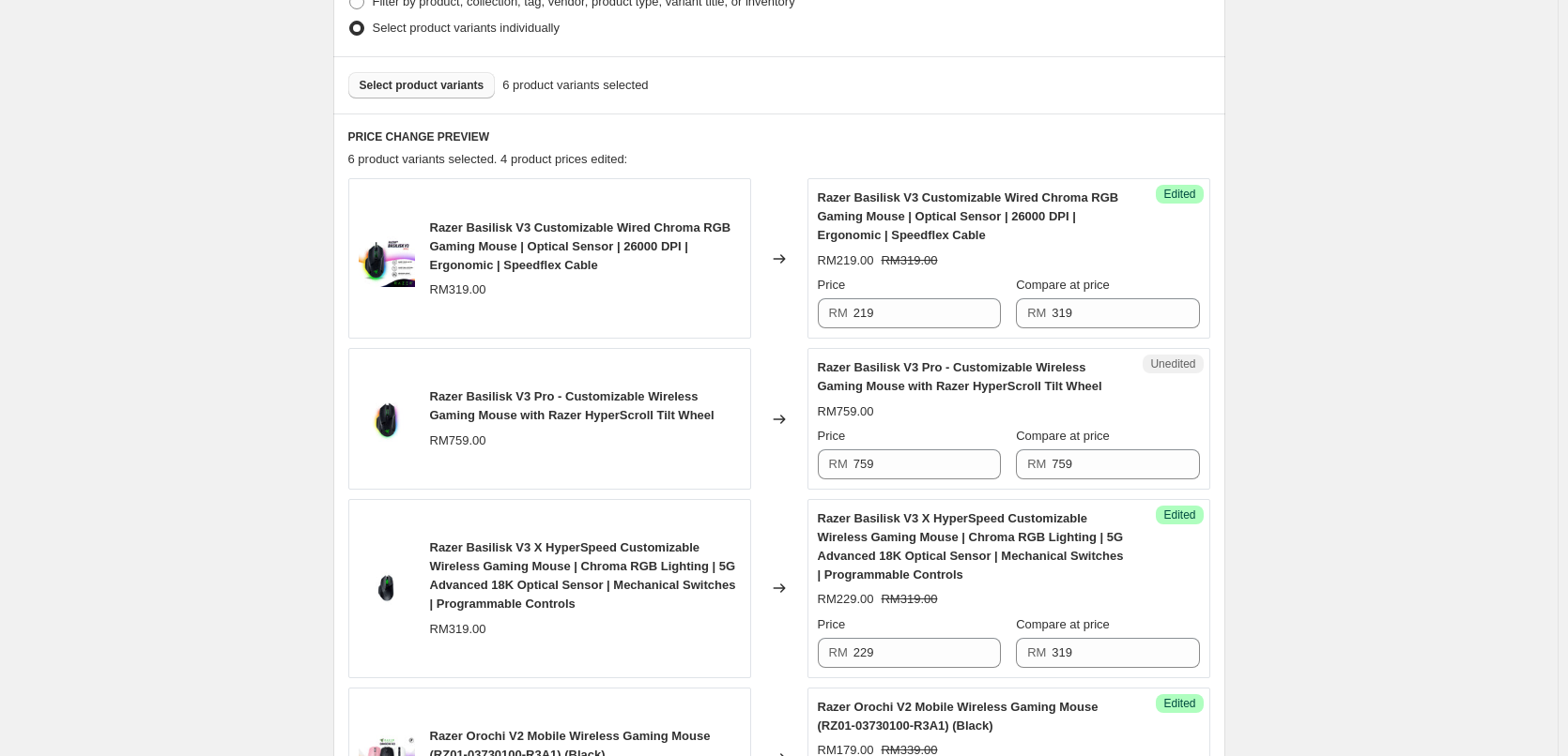
scroll to position [605, 0]
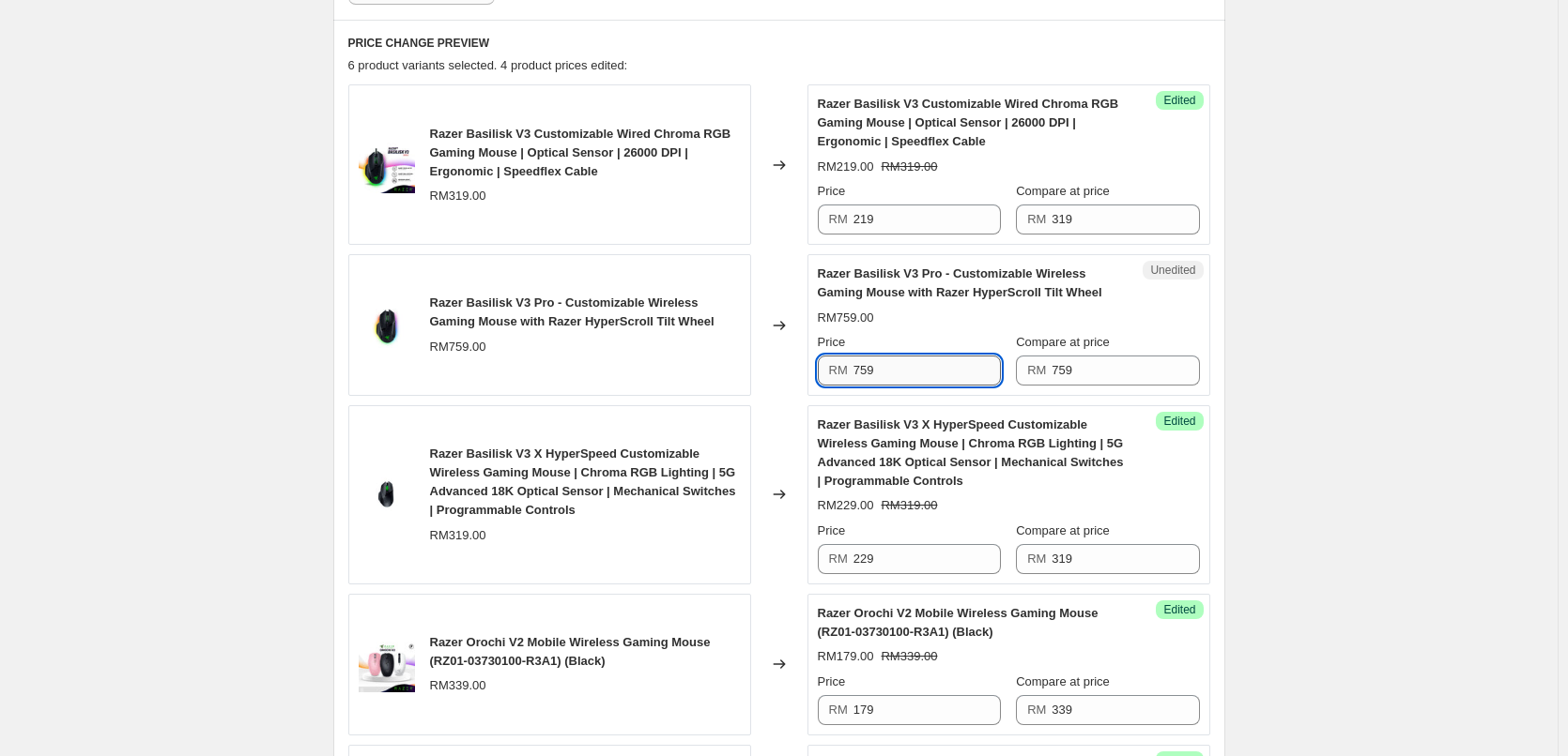
click at [870, 367] on input "759" at bounding box center [927, 371] width 147 height 30
type input "569"
click at [286, 314] on div "Create new price change job. This page is ready Create new price change job Dra…" at bounding box center [778, 389] width 1558 height 1988
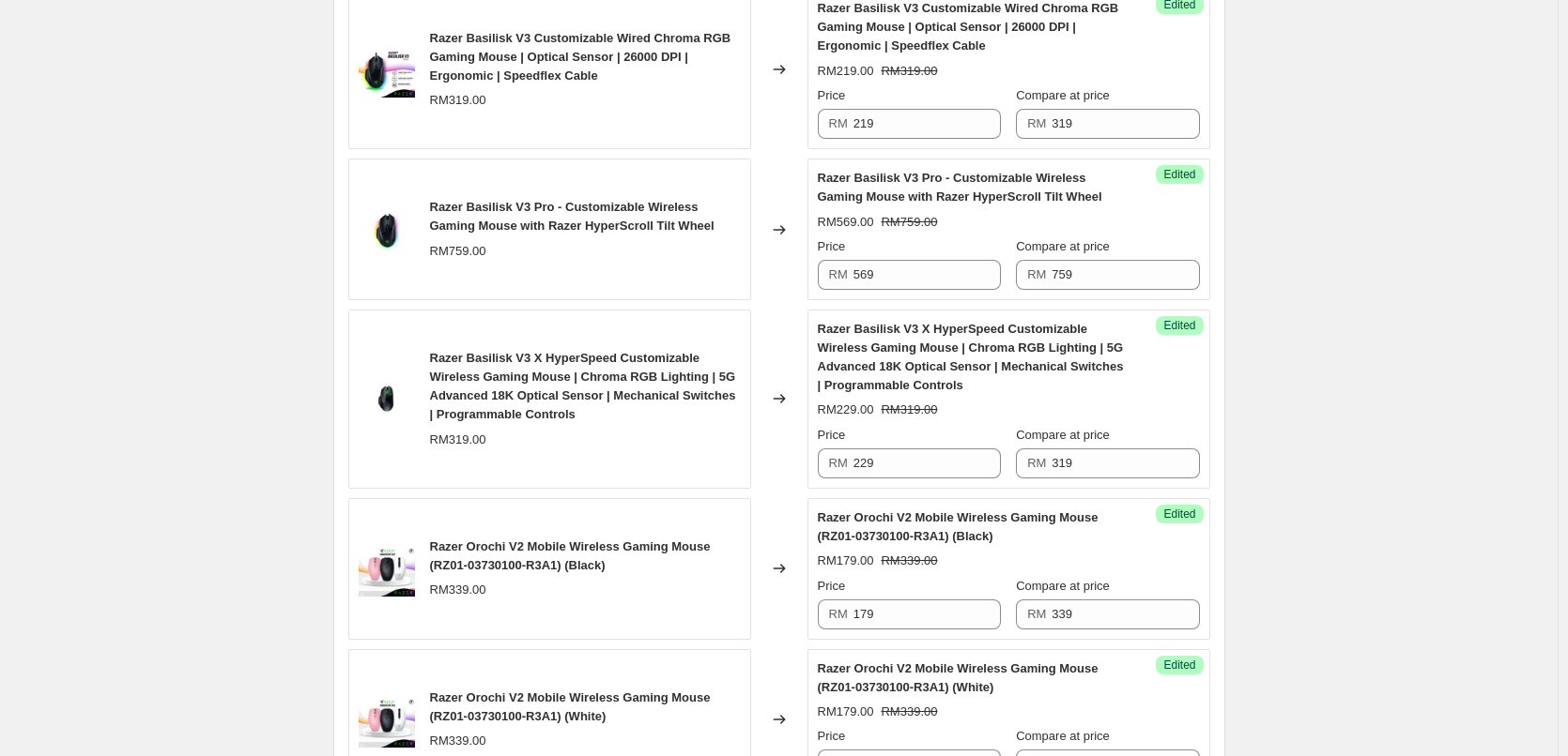
scroll to position [698, 0]
click at [123, 296] on div "Create new price change job. This page is ready Create new price change job Dra…" at bounding box center [778, 296] width 1558 height 1988
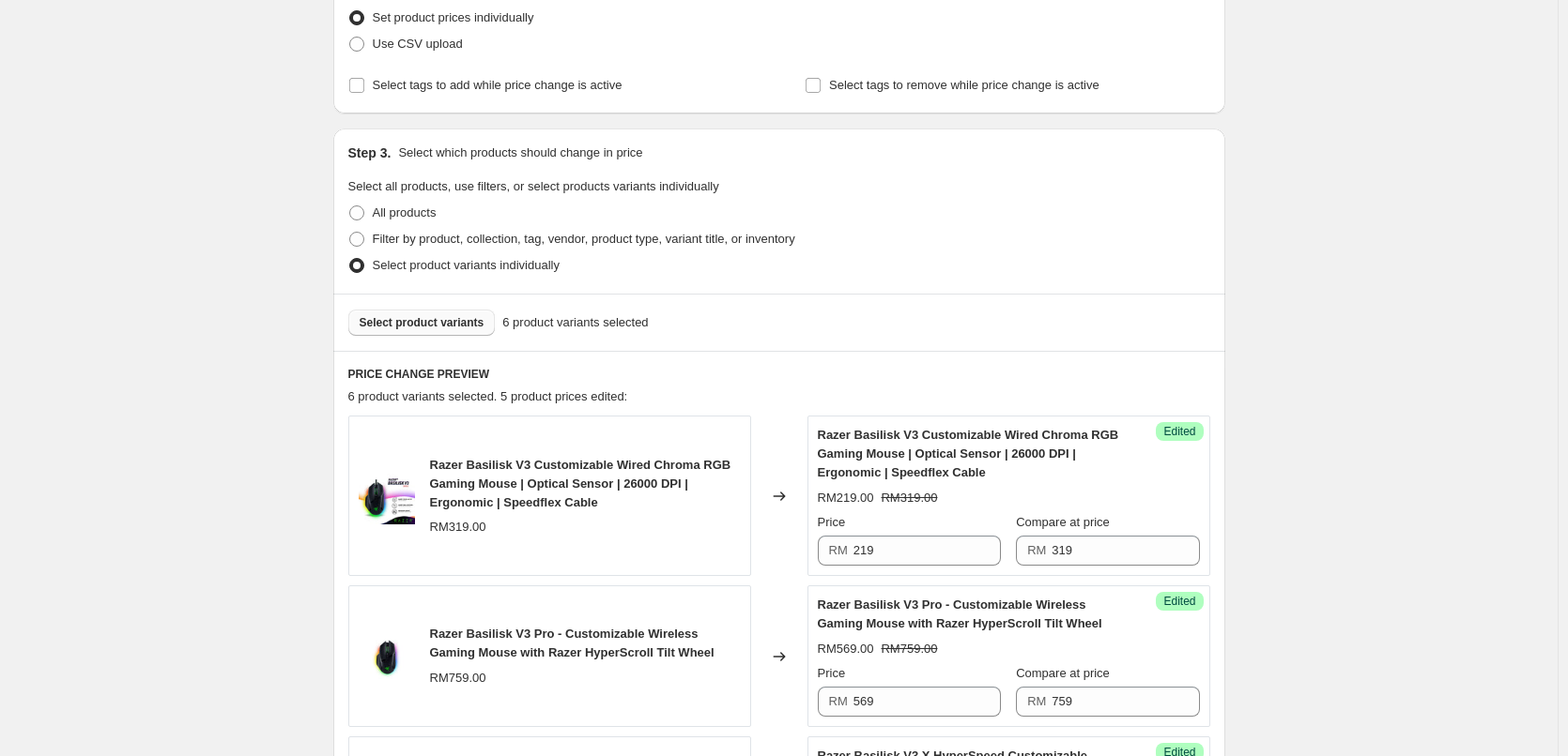
scroll to position [281, 0]
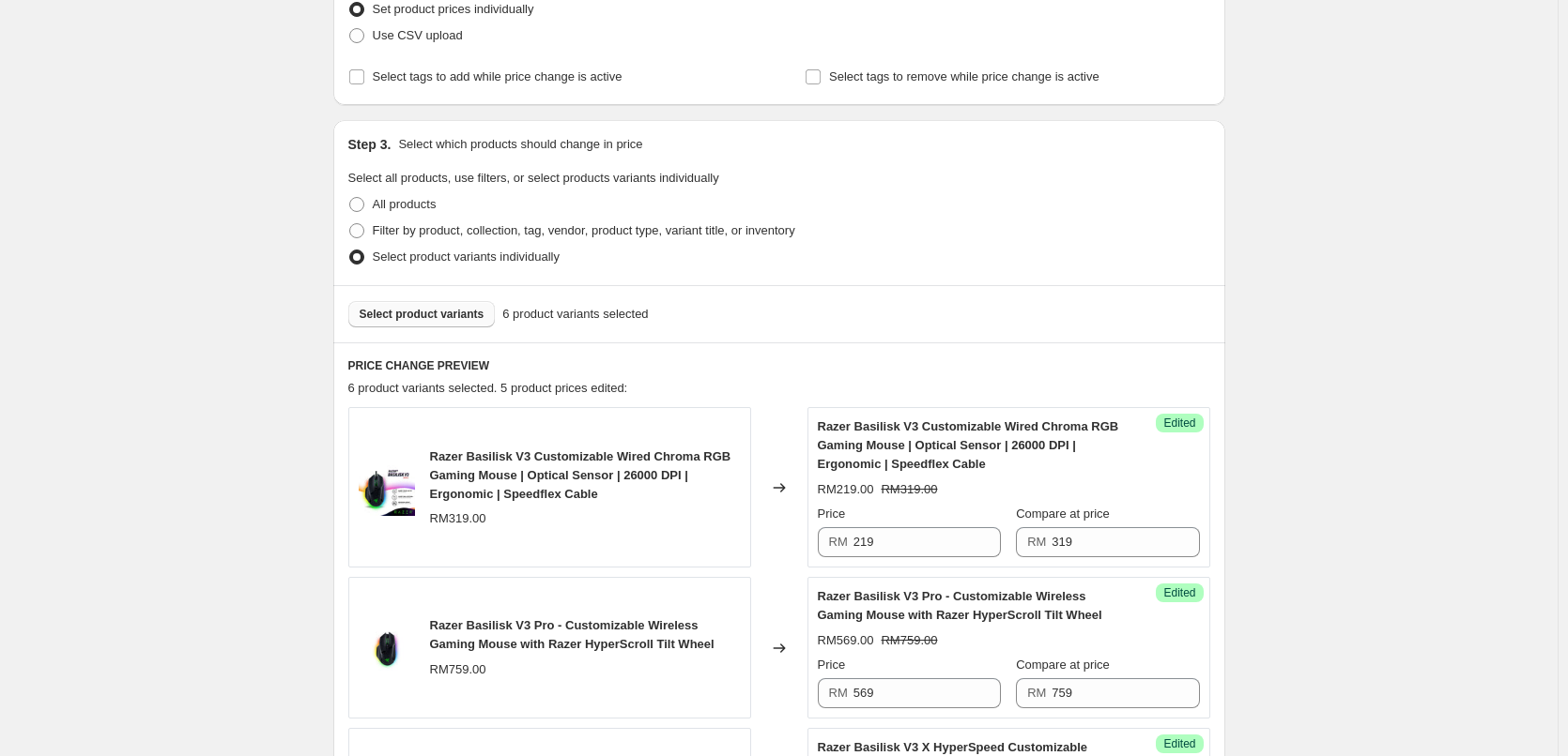
click at [381, 316] on span "Select product variants" at bounding box center [421, 315] width 125 height 15
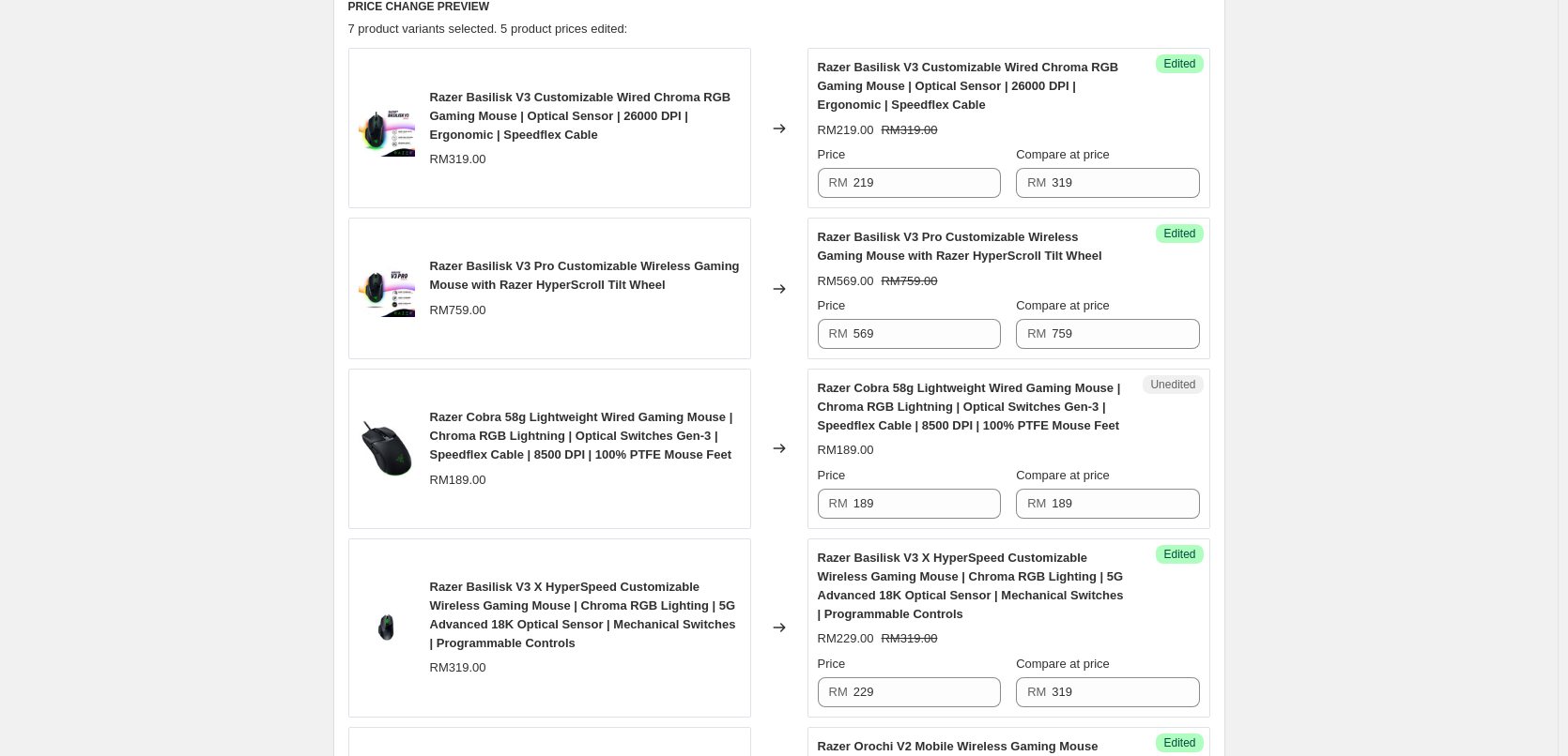
scroll to position [657, 0]
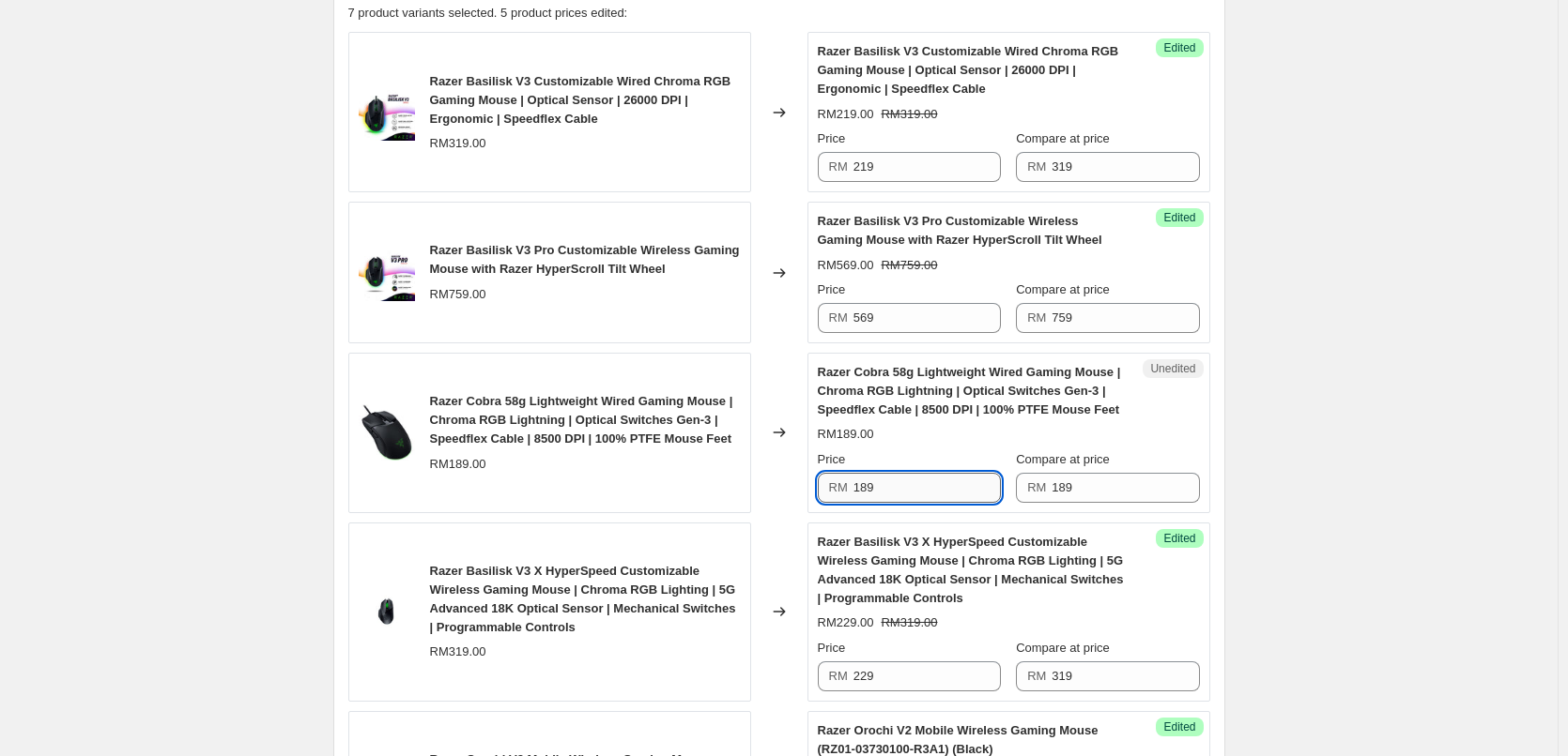
click at [880, 476] on input "189" at bounding box center [927, 488] width 147 height 30
type input "145"
click at [222, 372] on div "Create new price change job. This page is ready Create new price change job Dra…" at bounding box center [778, 422] width 1558 height 2159
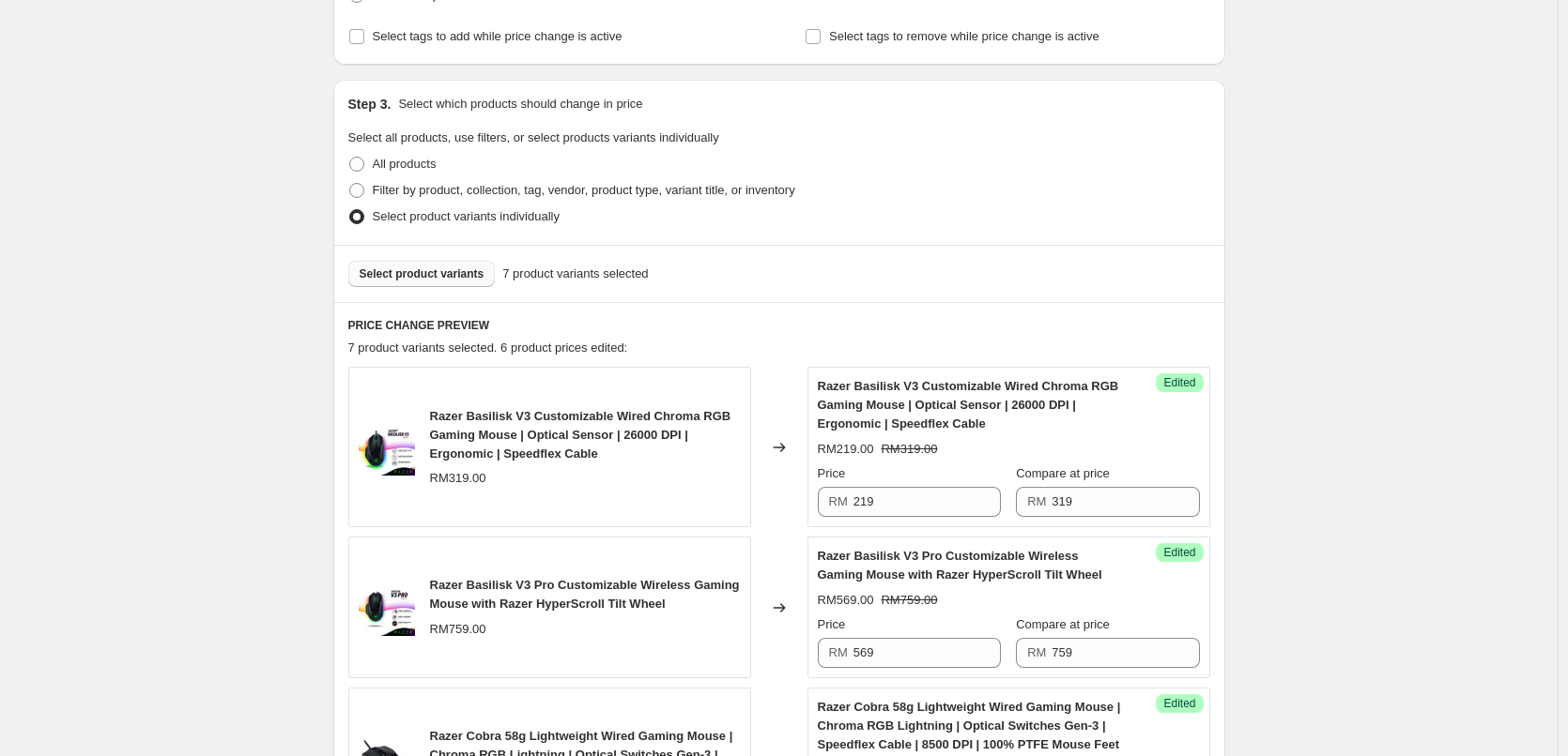
scroll to position [281, 0]
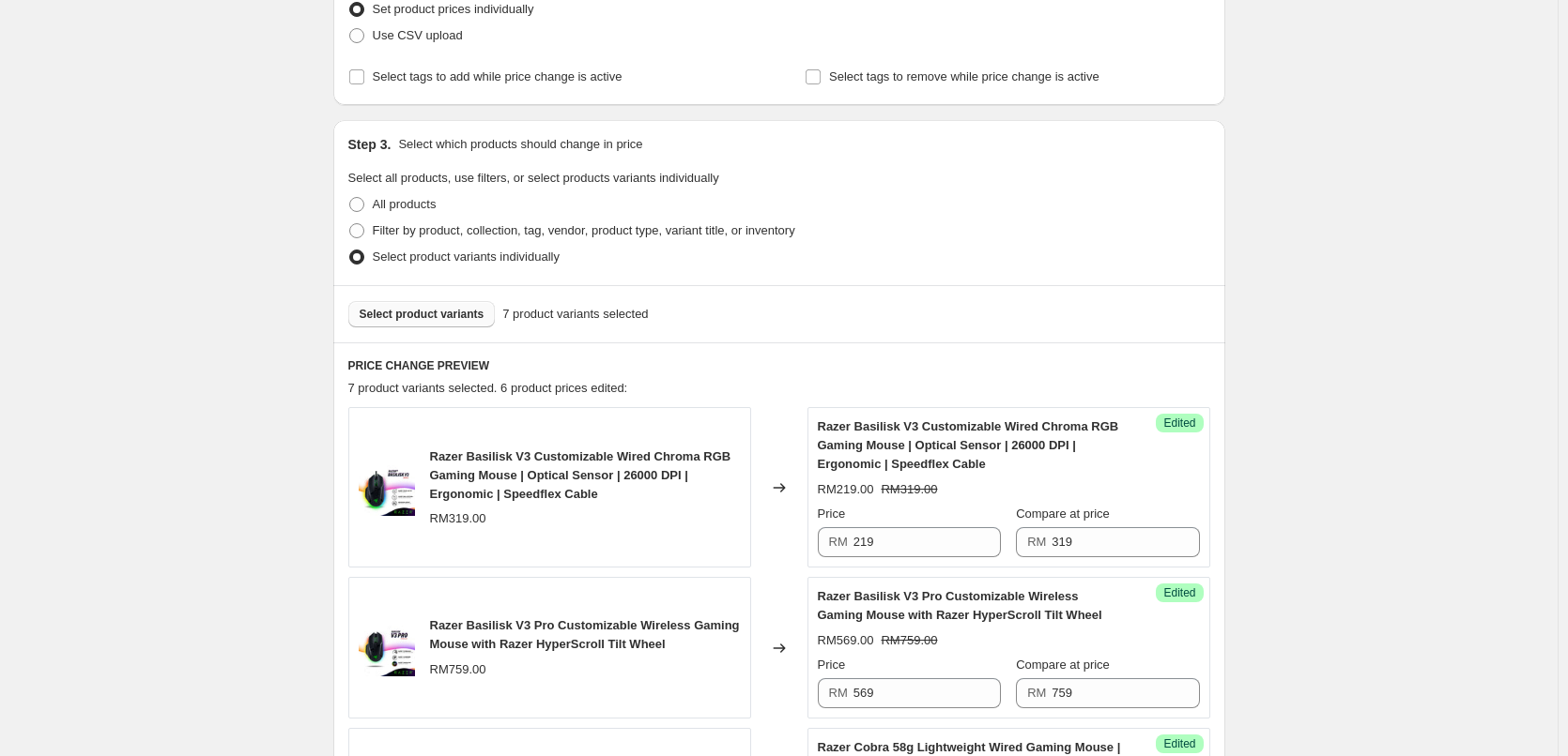
click at [454, 308] on span "Select product variants" at bounding box center [421, 315] width 125 height 15
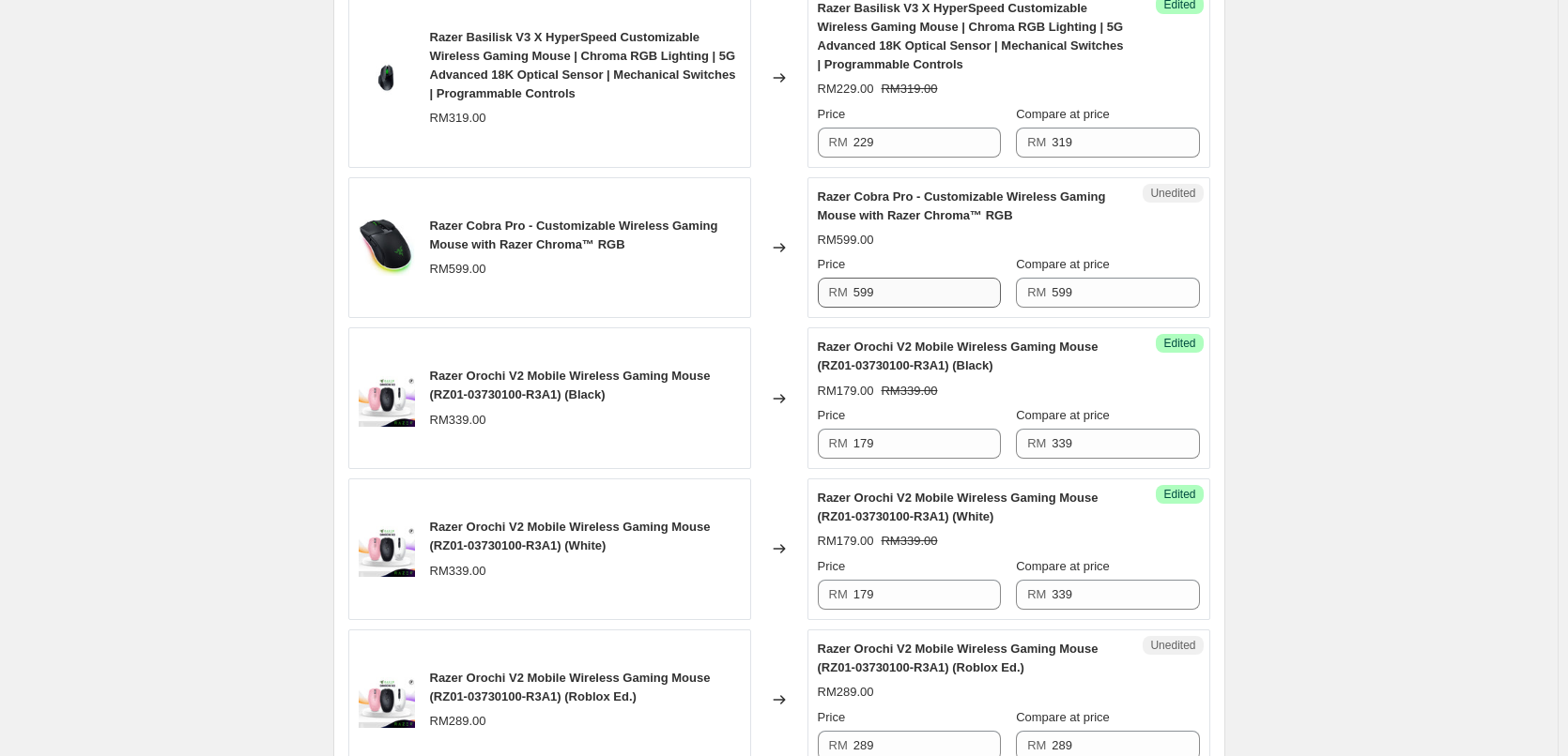
scroll to position [1220, 0]
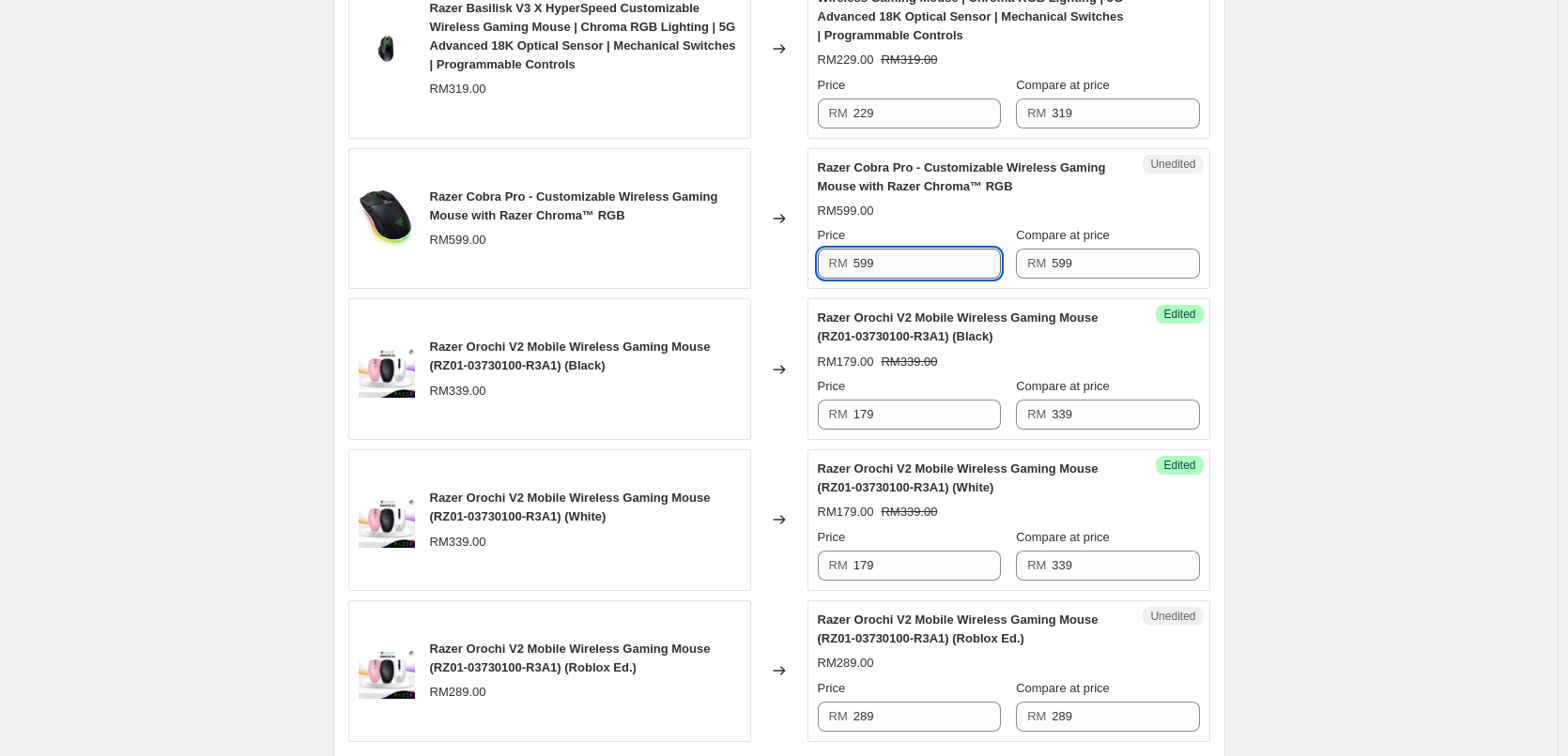
click at [917, 269] on input "599" at bounding box center [927, 264] width 147 height 30
type input "419"
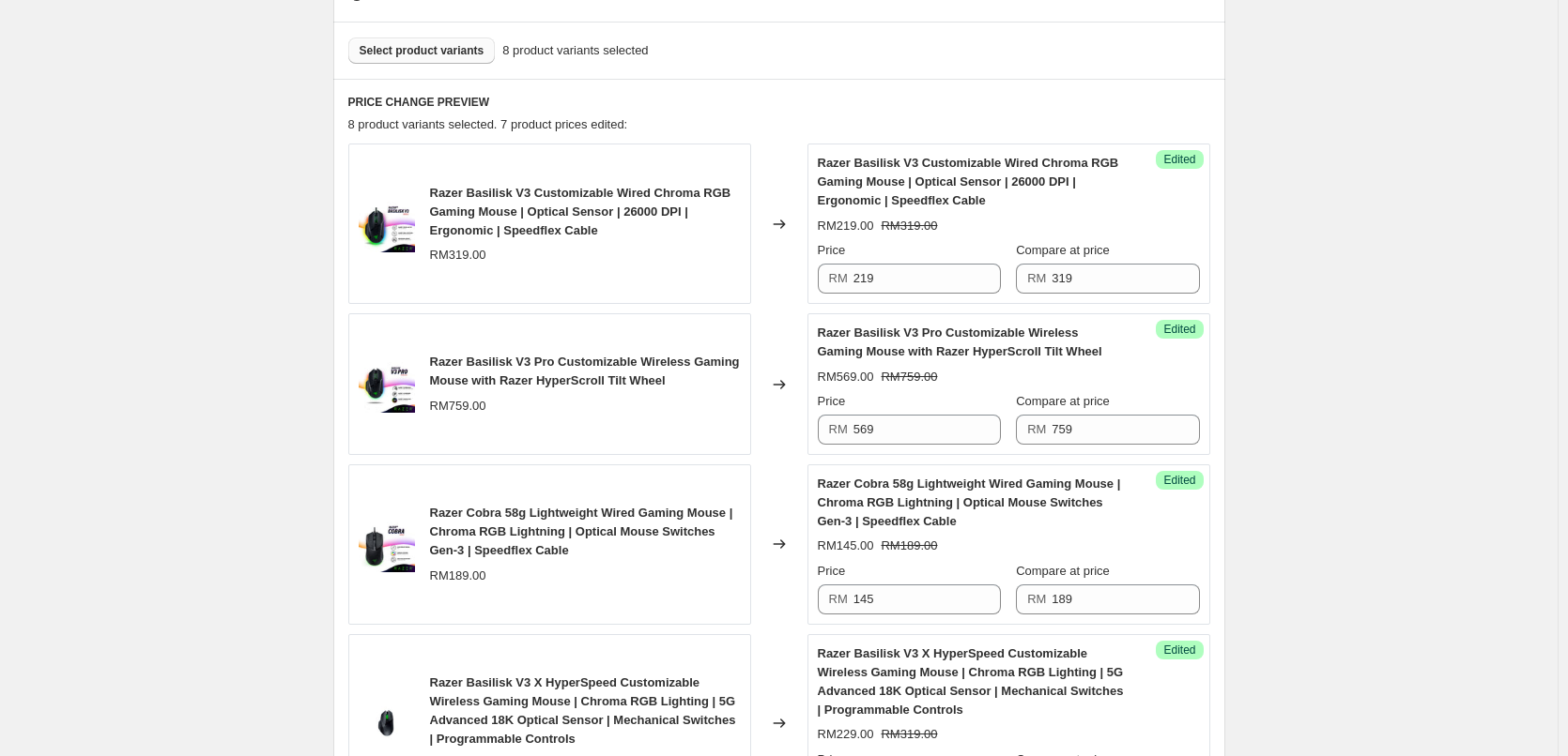
scroll to position [376, 0]
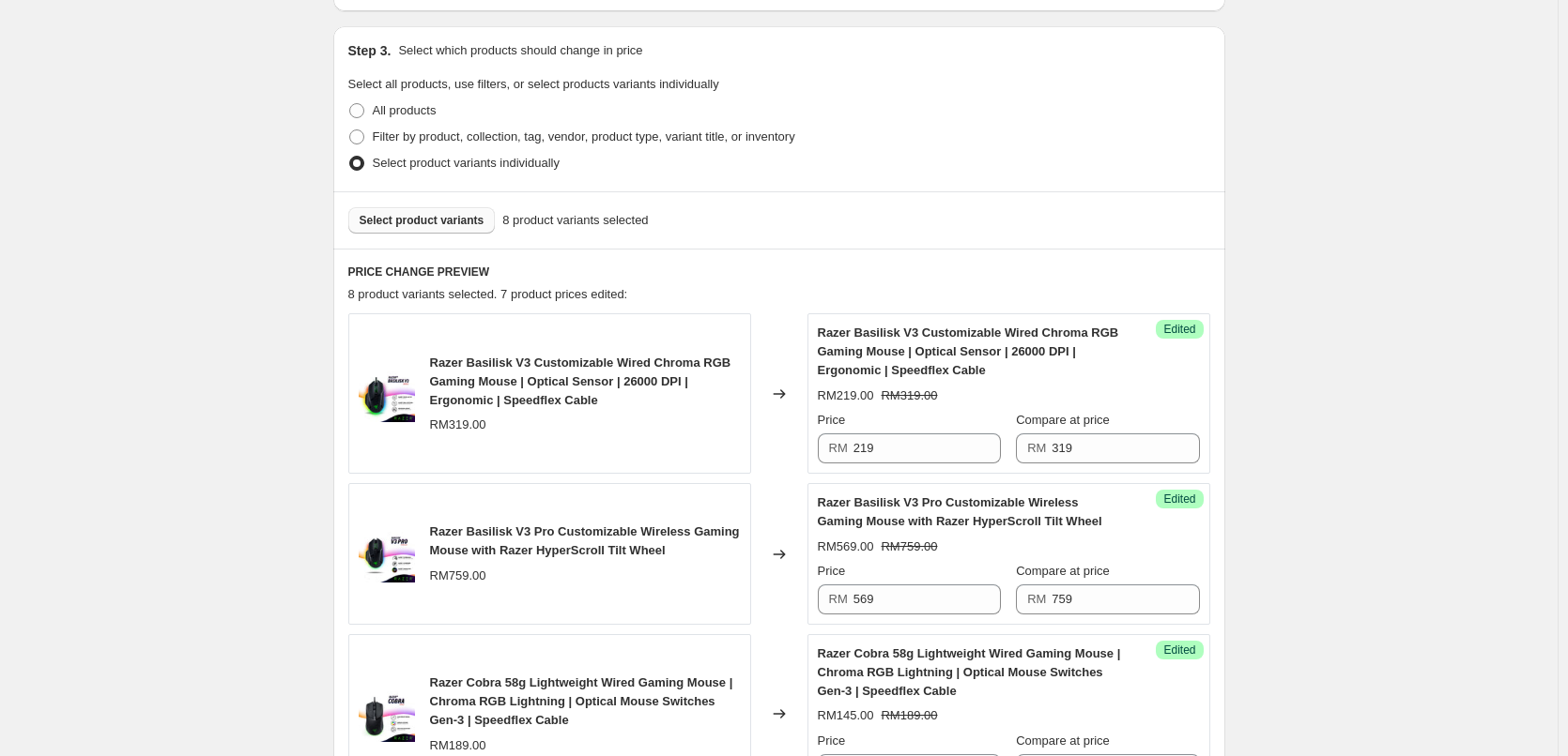
click at [420, 221] on span "Select product variants" at bounding box center [421, 221] width 125 height 15
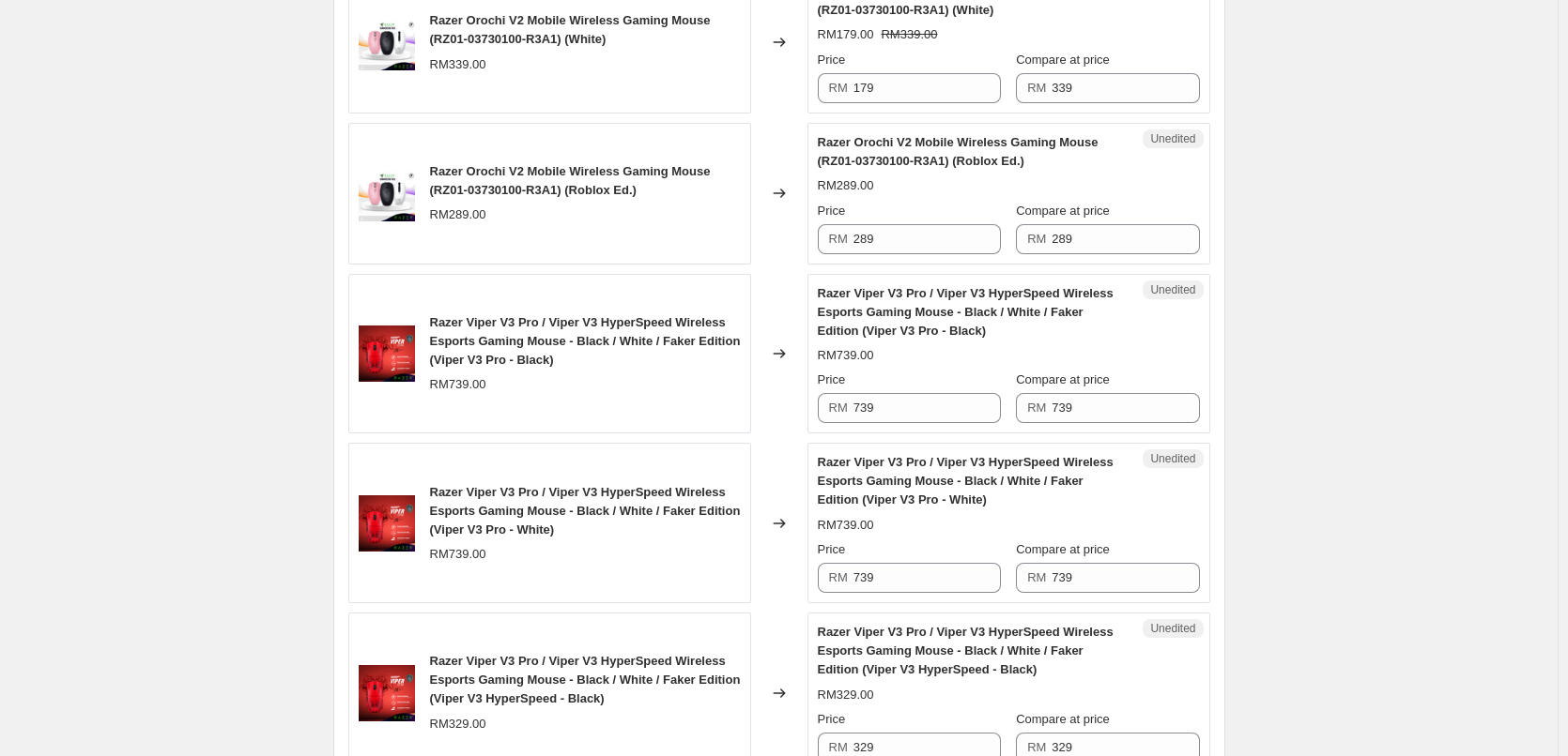
scroll to position [1783, 0]
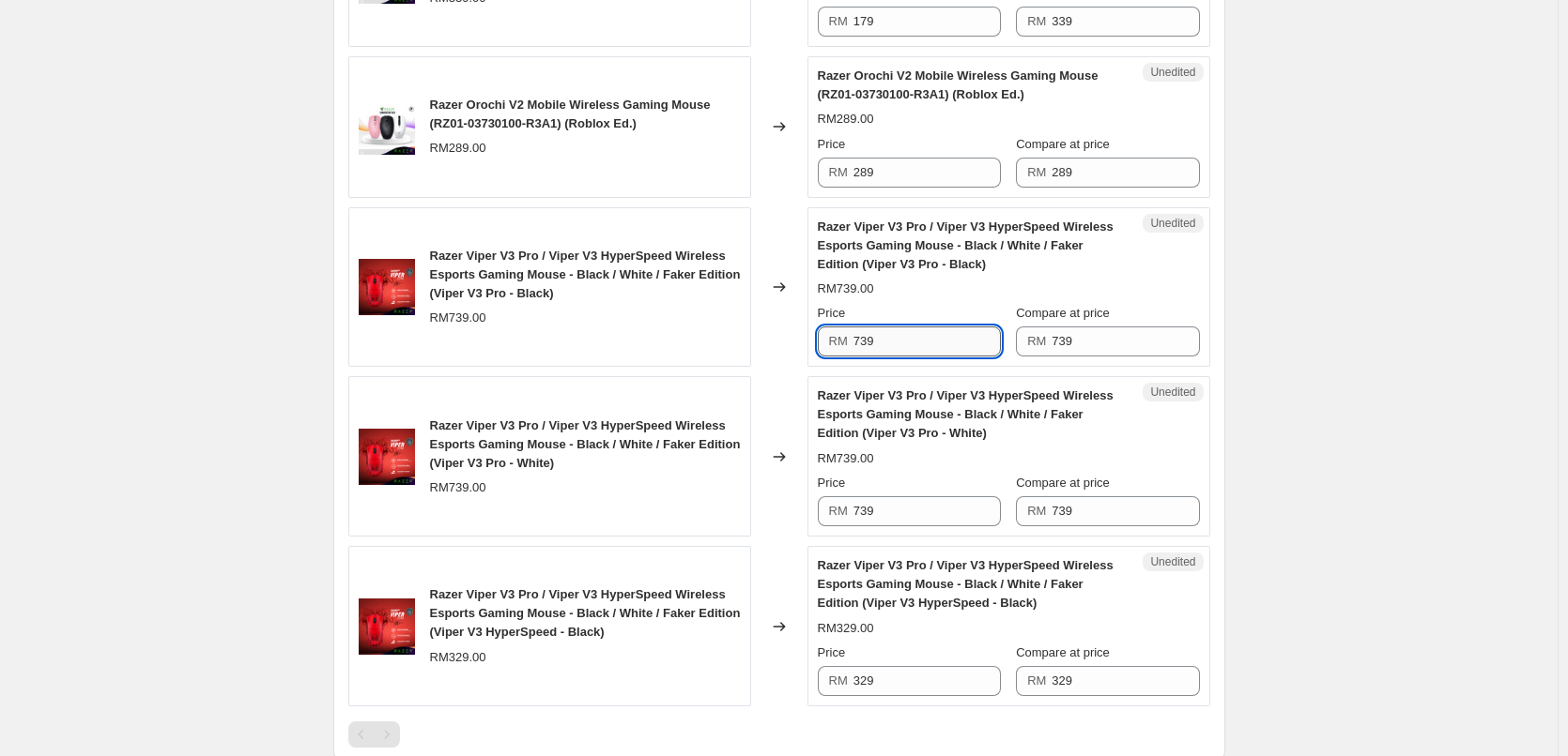
click at [895, 334] on input "739" at bounding box center [927, 341] width 147 height 30
click at [895, 334] on input "619" at bounding box center [927, 341] width 147 height 30
type input "619"
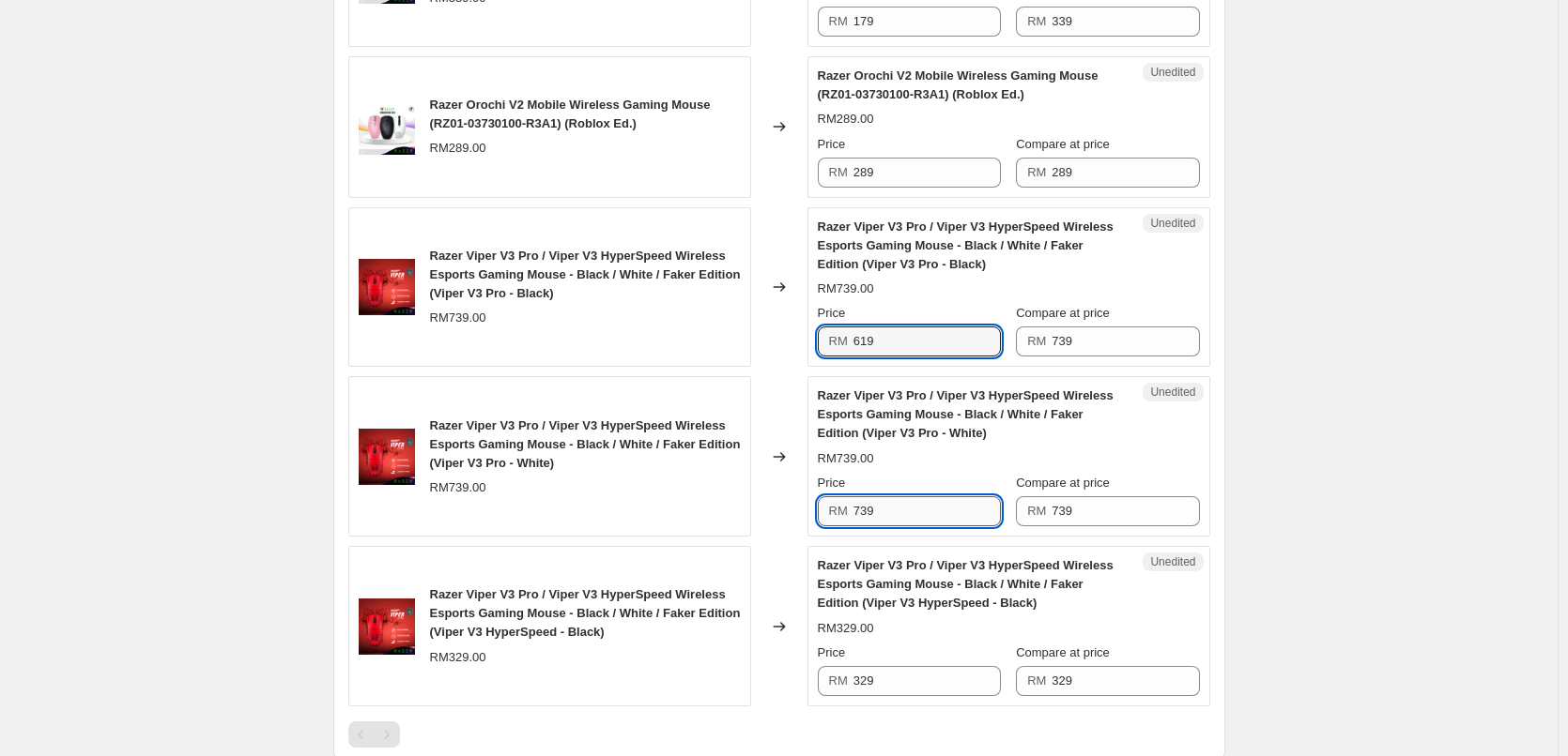
click at [875, 527] on input "739" at bounding box center [927, 512] width 147 height 30
click at [881, 513] on input "739" at bounding box center [927, 512] width 147 height 30
paste input "61"
type input "619"
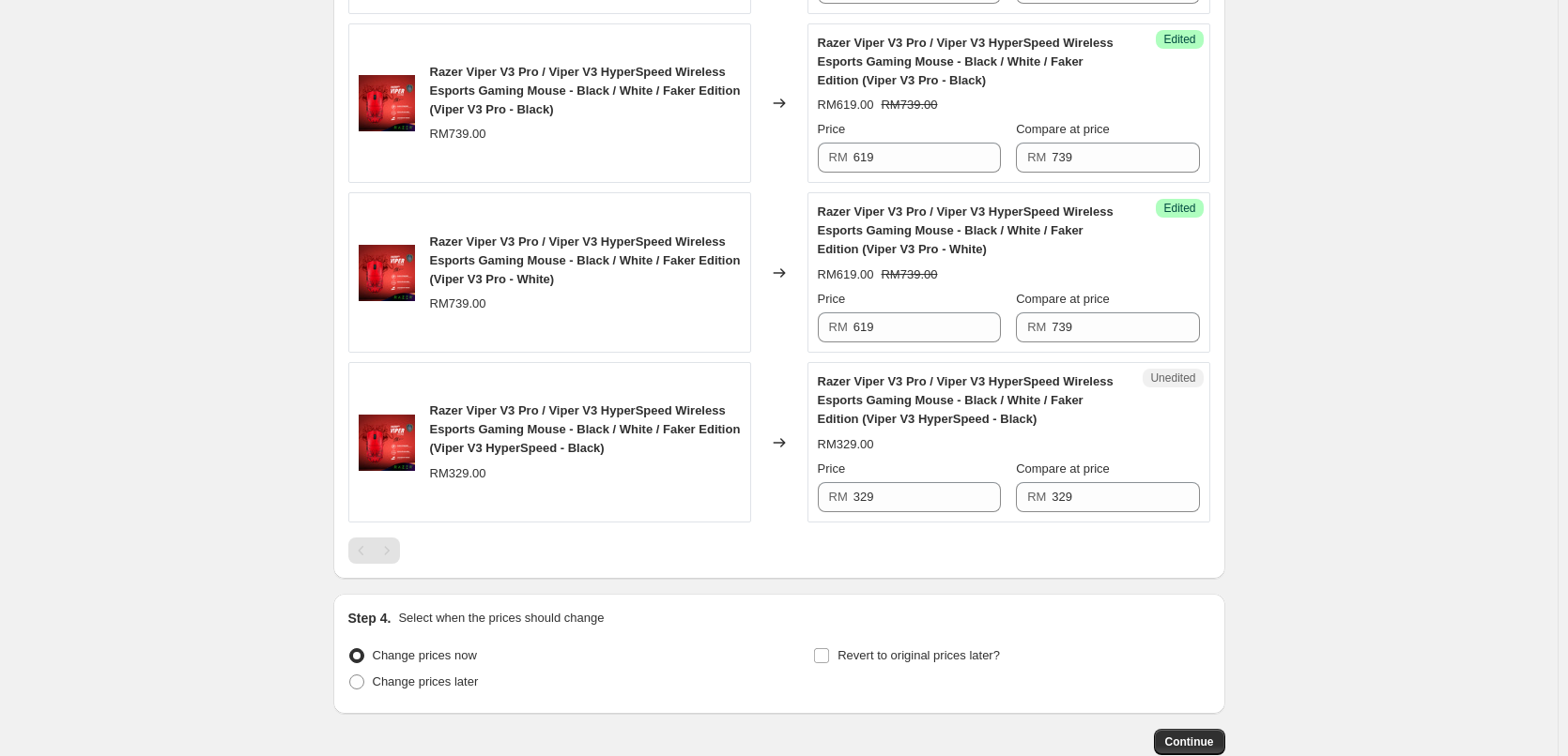
scroll to position [1971, 0]
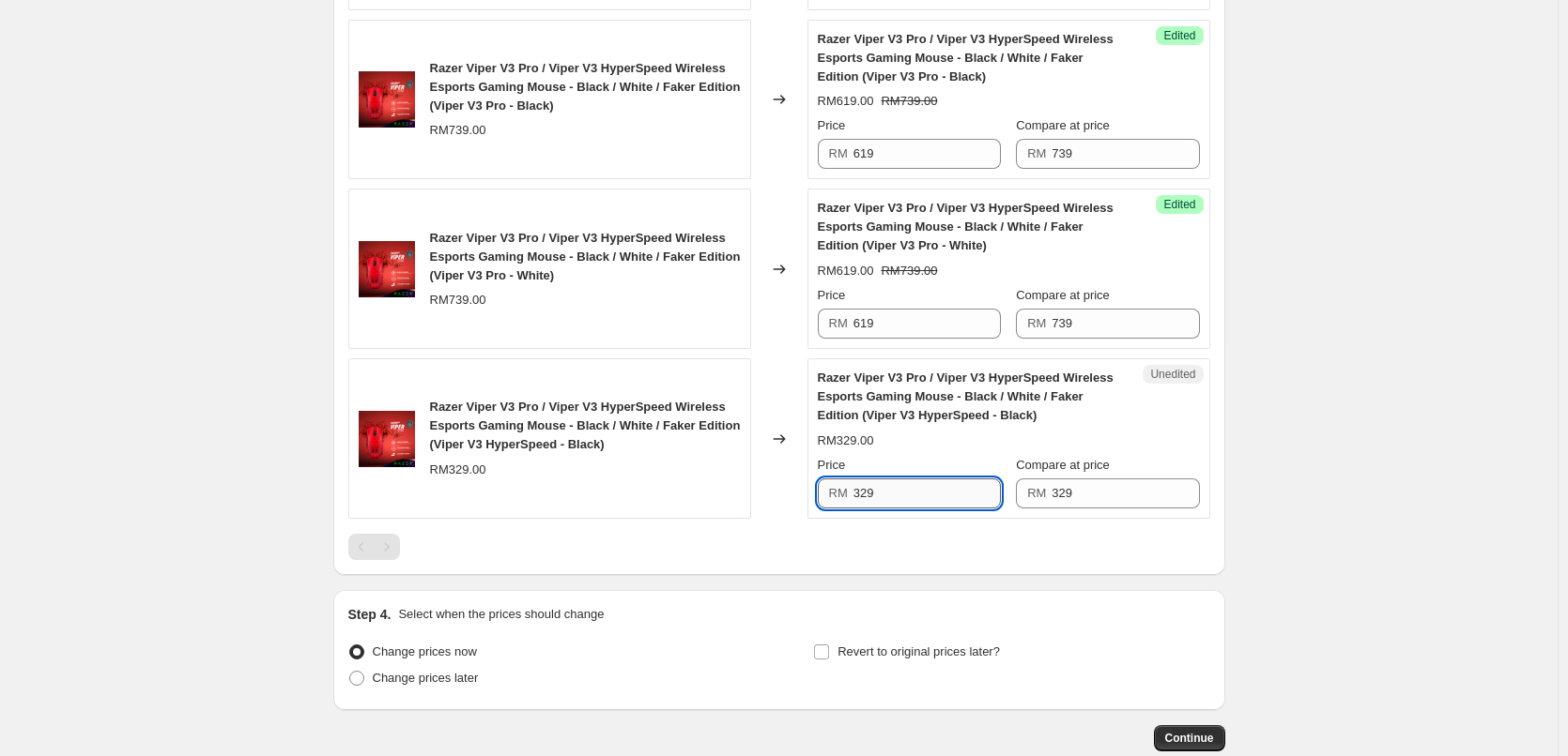
click at [892, 480] on input "329" at bounding box center [927, 494] width 147 height 30
type input "289"
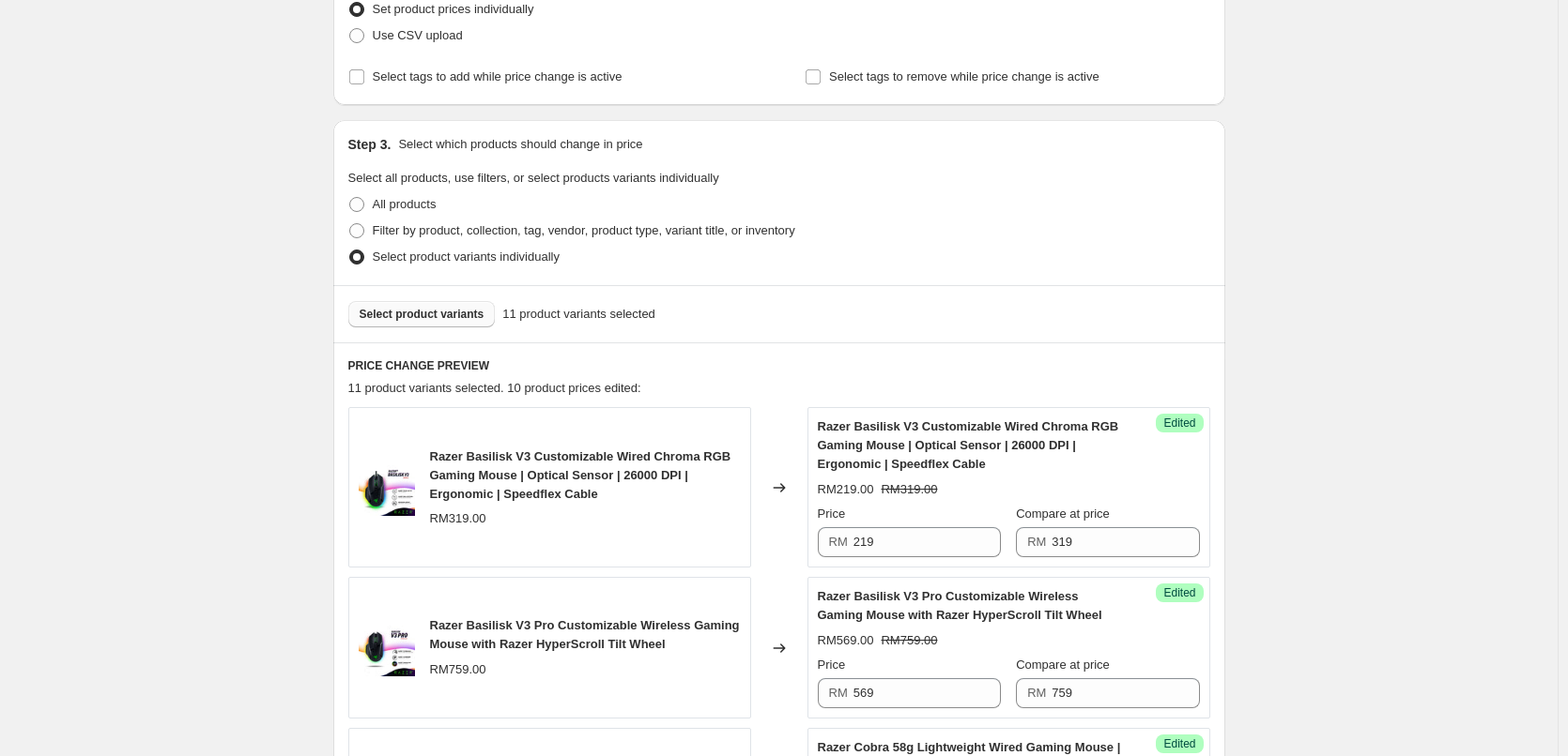
scroll to position [94, 0]
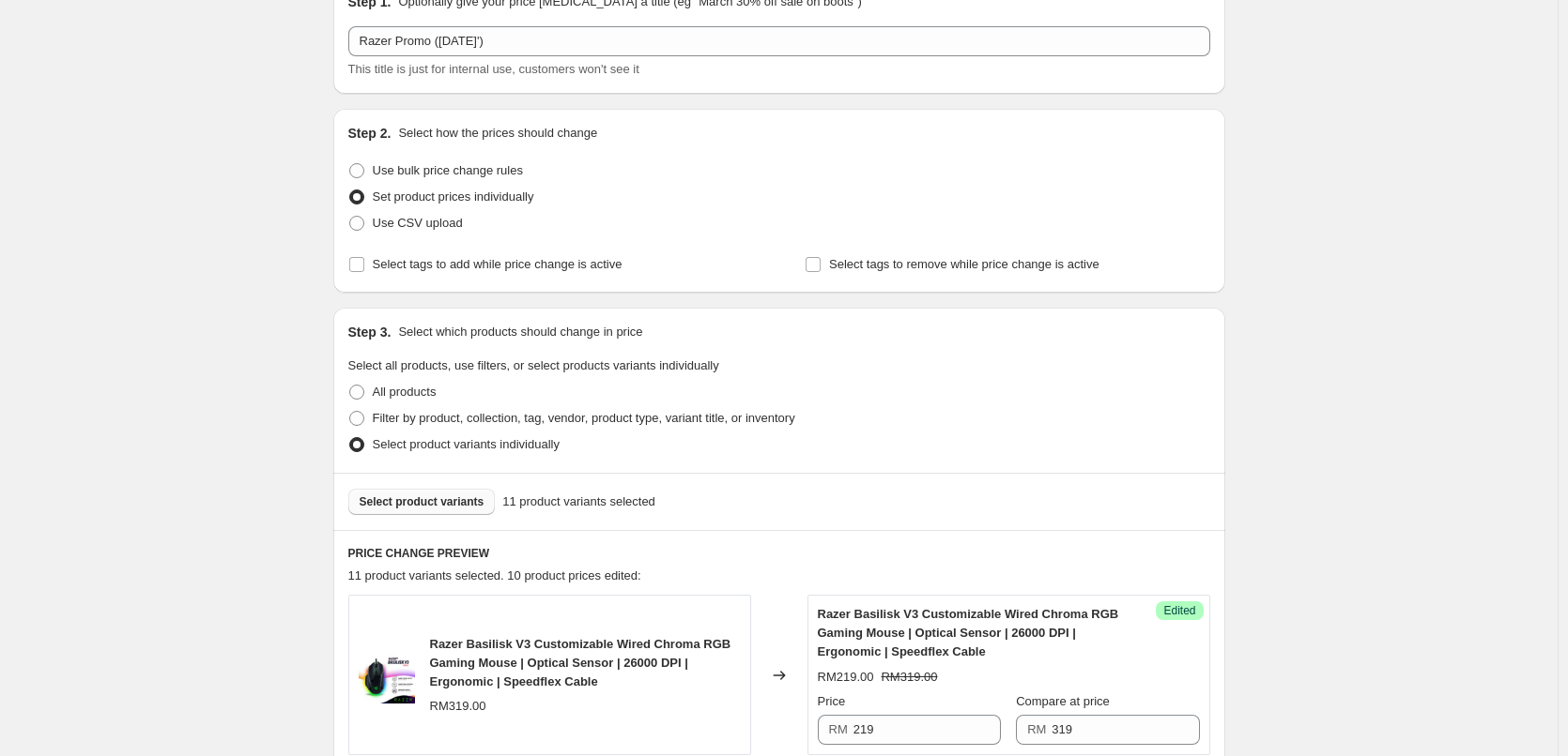
click at [372, 500] on span "Select product variants" at bounding box center [421, 502] width 125 height 15
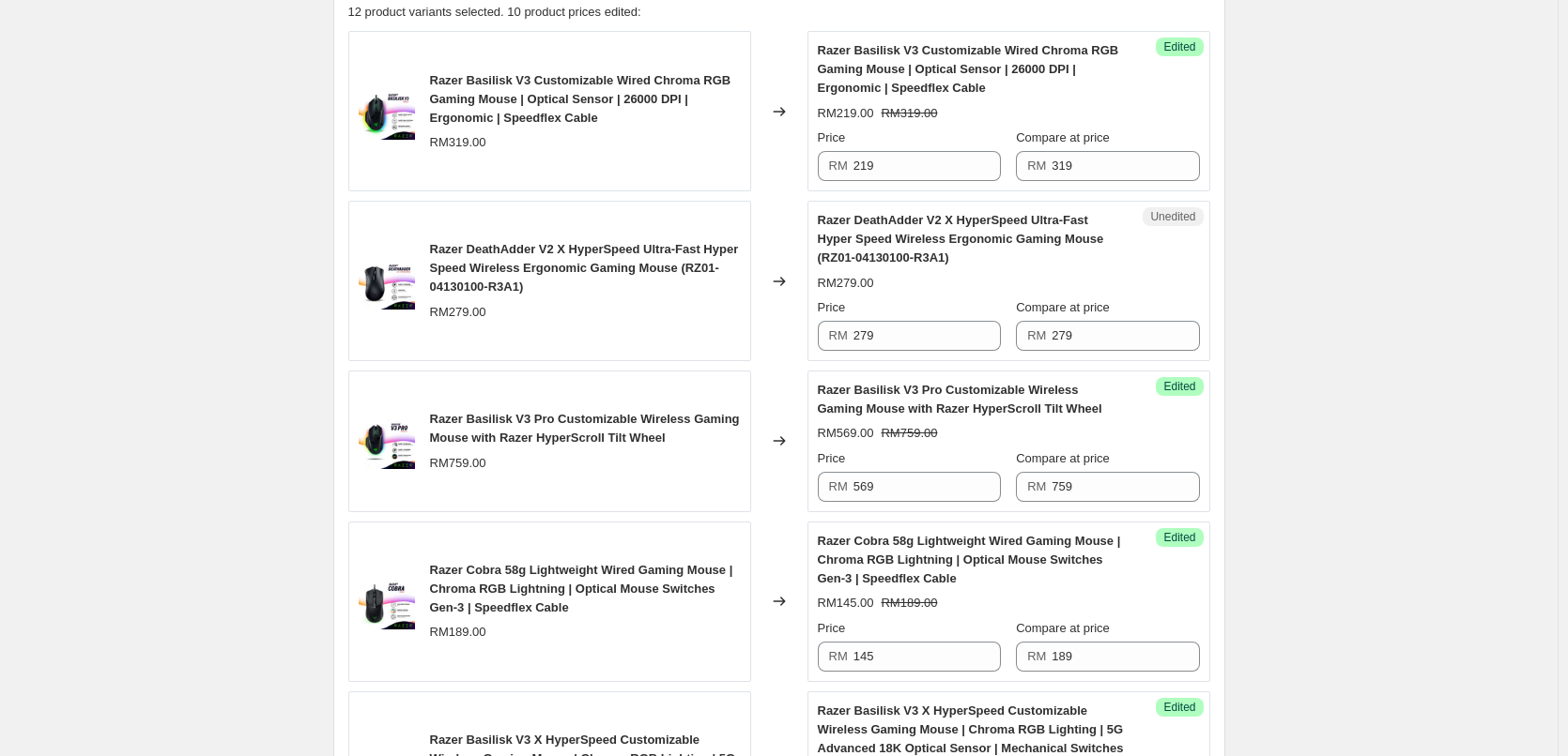
scroll to position [655, 0]
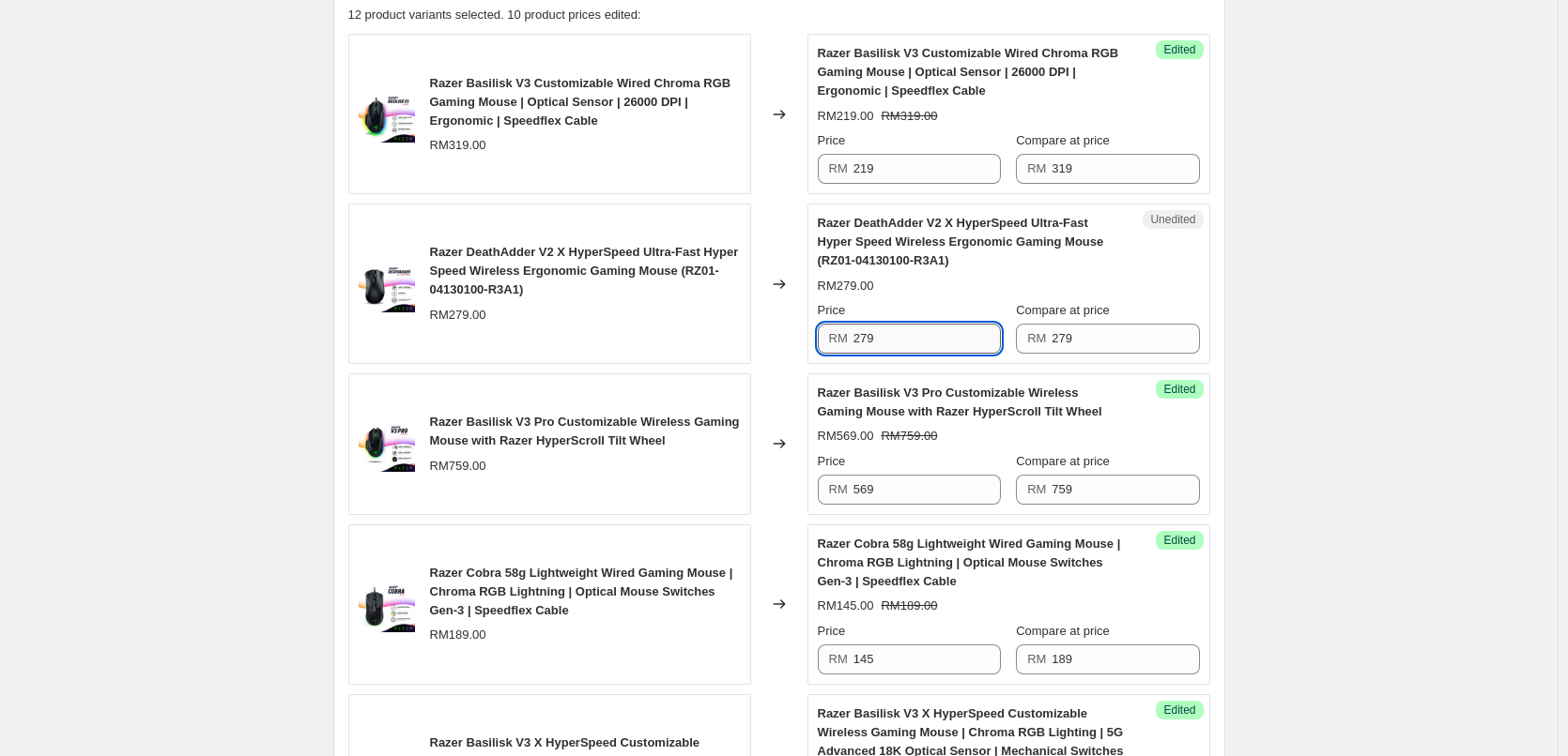
click at [882, 341] on input "279" at bounding box center [927, 339] width 147 height 30
type input "149"
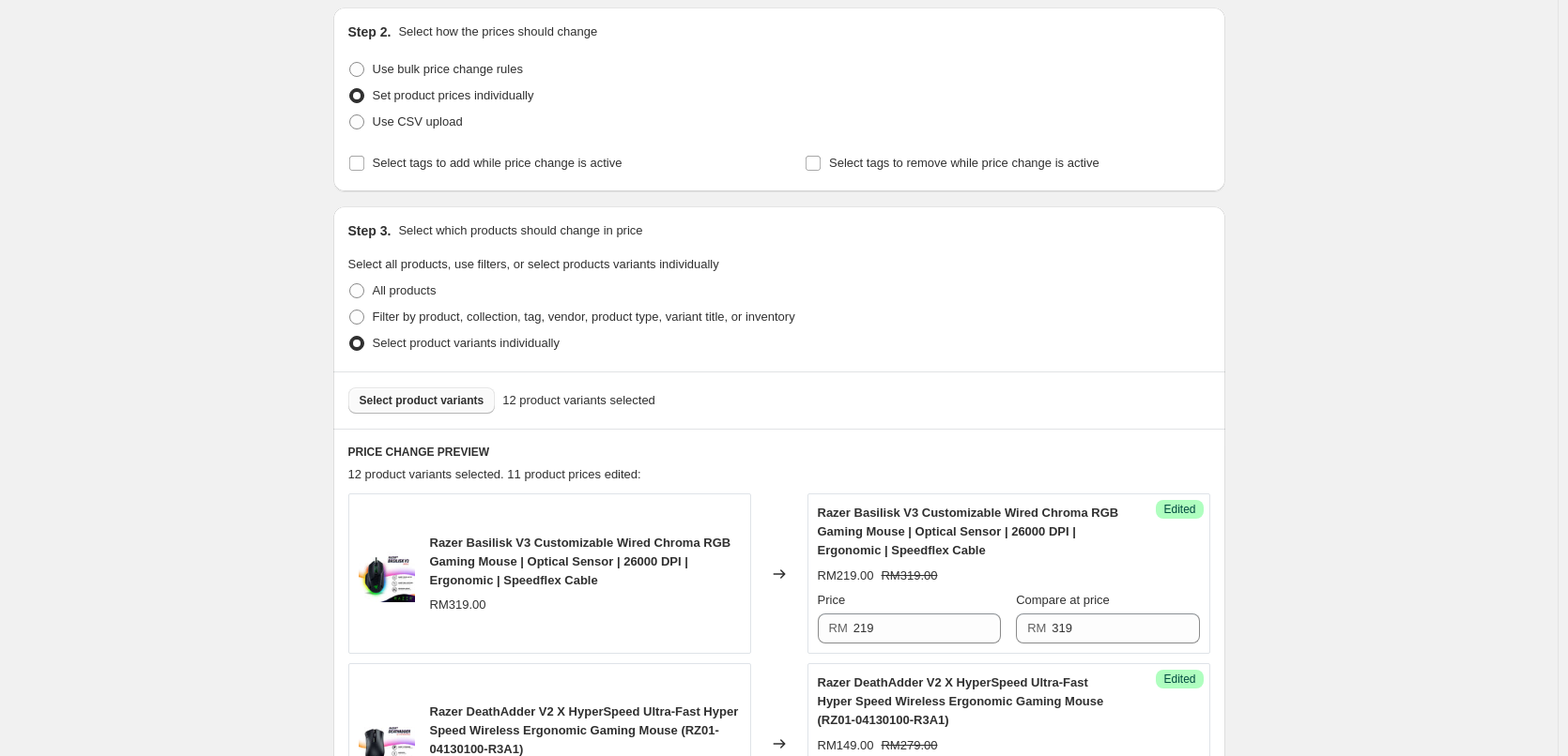
scroll to position [185, 0]
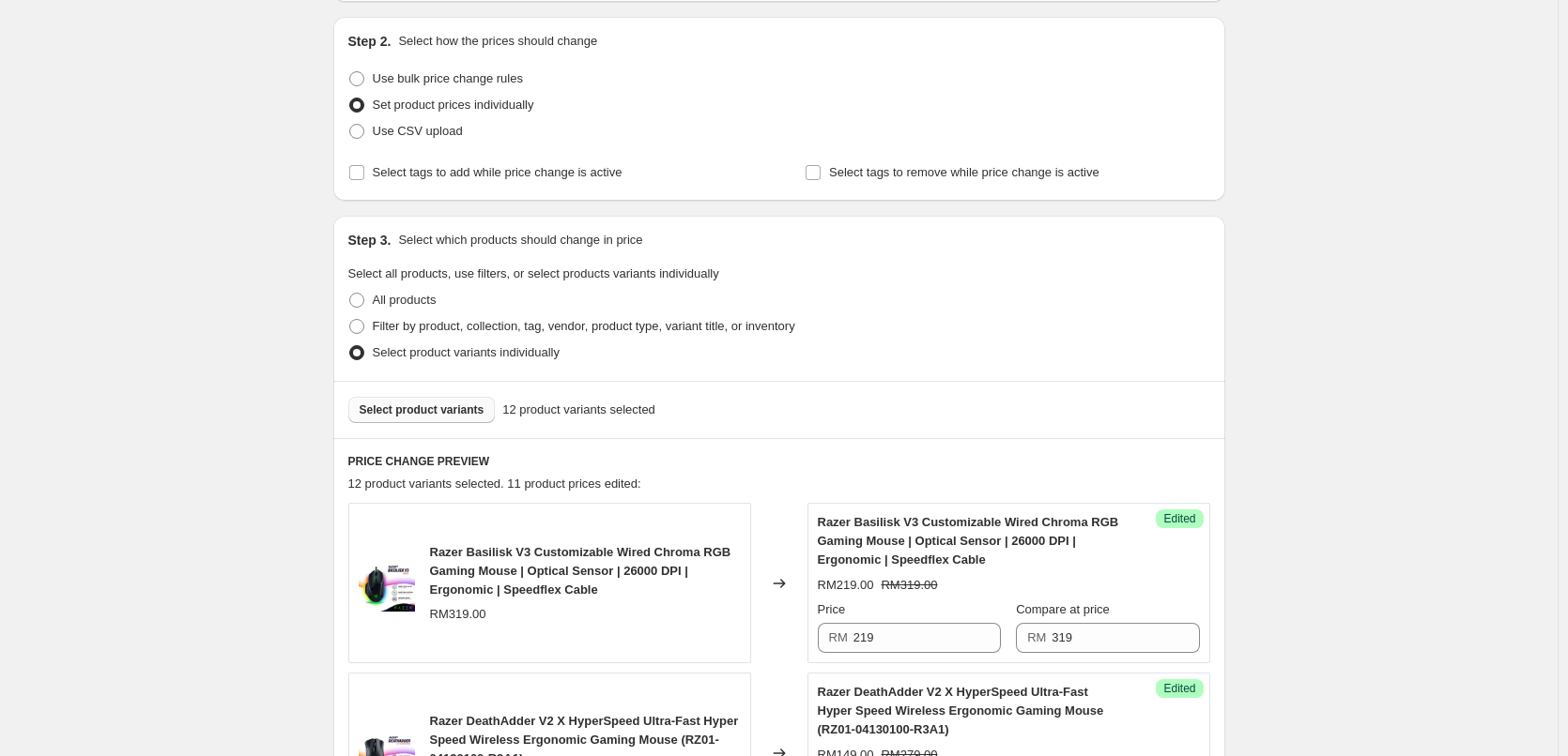
click at [410, 401] on button "Select product variants" at bounding box center [421, 410] width 147 height 27
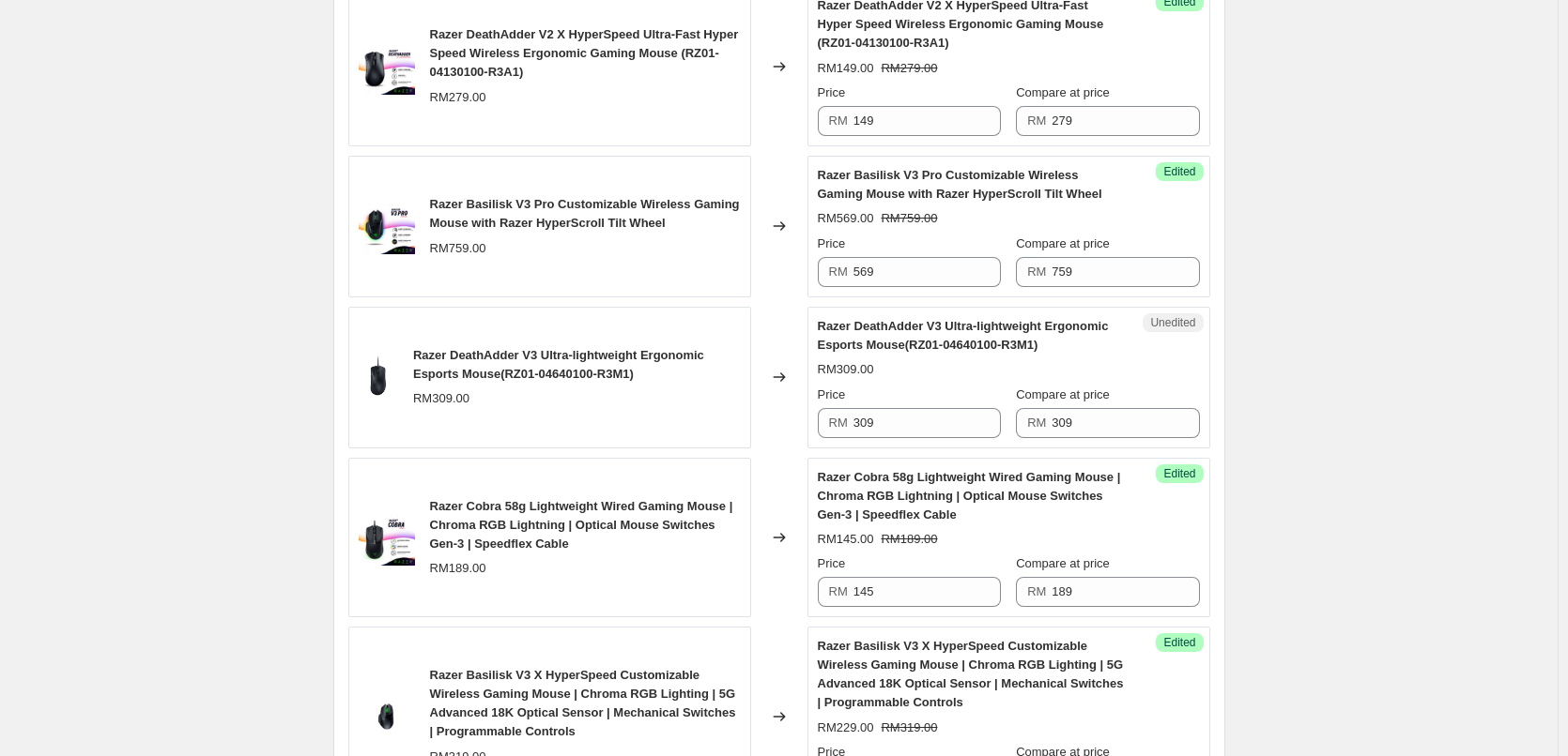
scroll to position [1031, 0]
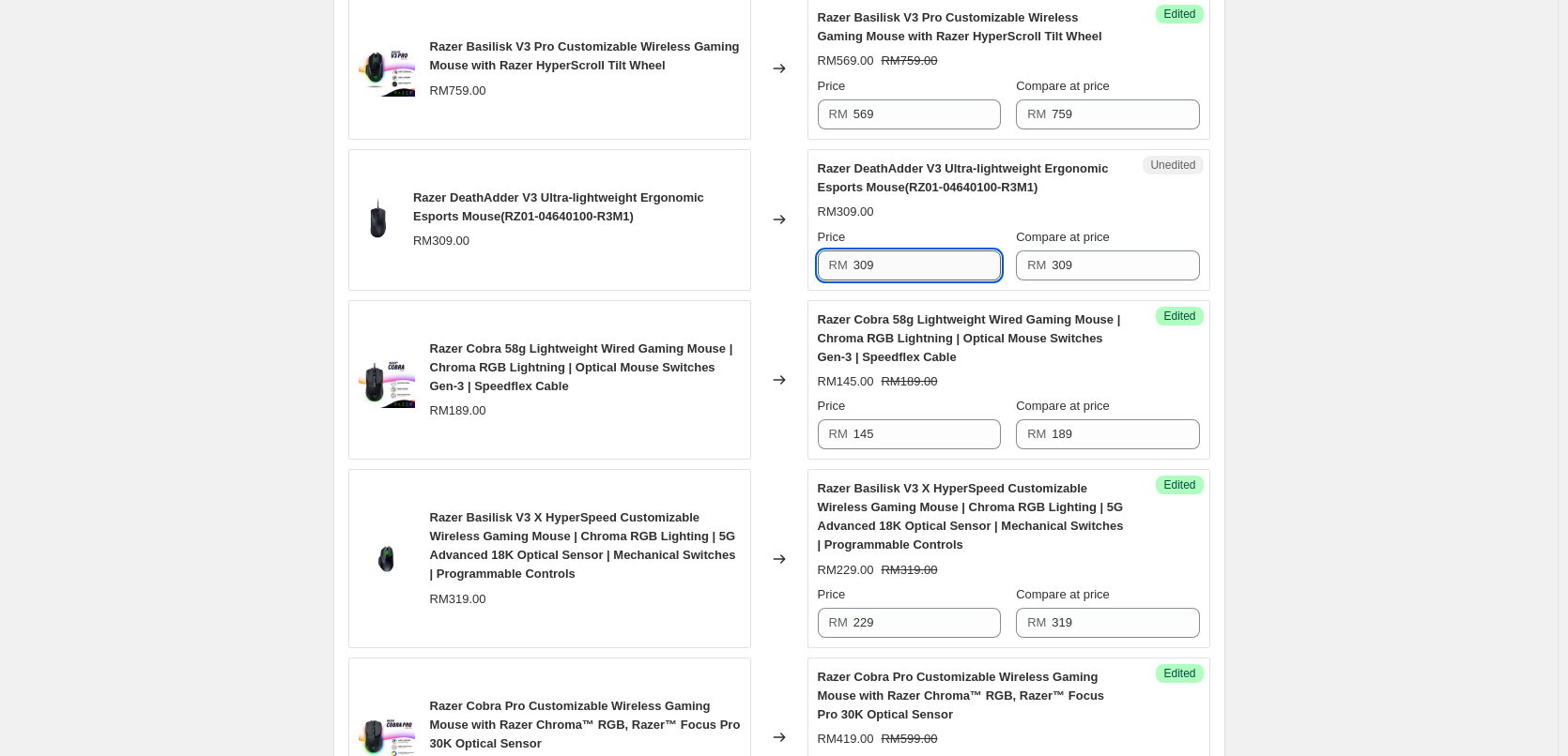
click at [892, 253] on input "309" at bounding box center [927, 266] width 147 height 30
click at [888, 260] on input "309" at bounding box center [927, 266] width 147 height 30
type input "179"
click at [1298, 276] on div "Create new price change job. This page is ready Create new price change job Dra…" at bounding box center [778, 548] width 1558 height 3158
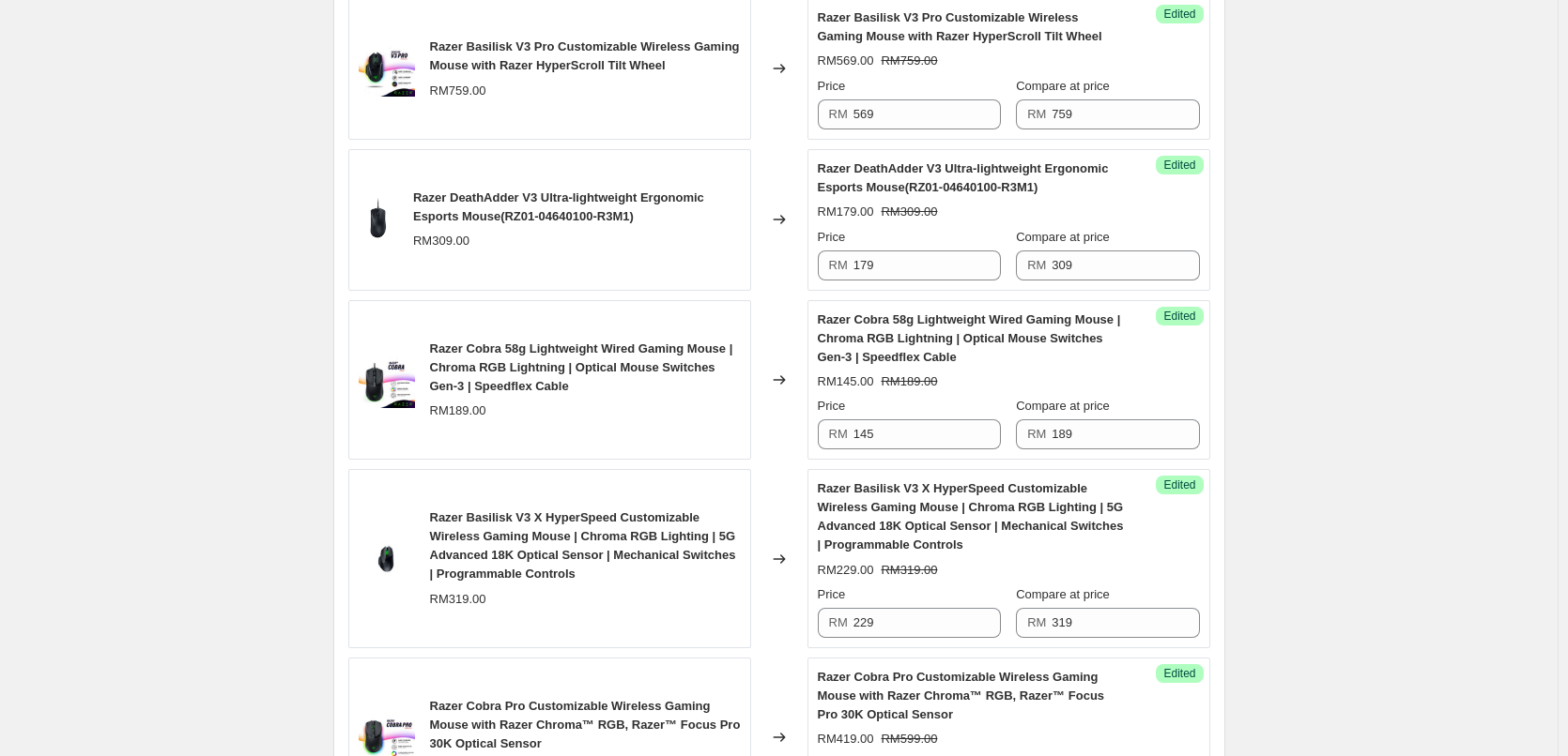
click at [234, 158] on div "Create new price change job. This page is ready Create new price change job Dra…" at bounding box center [778, 548] width 1558 height 3158
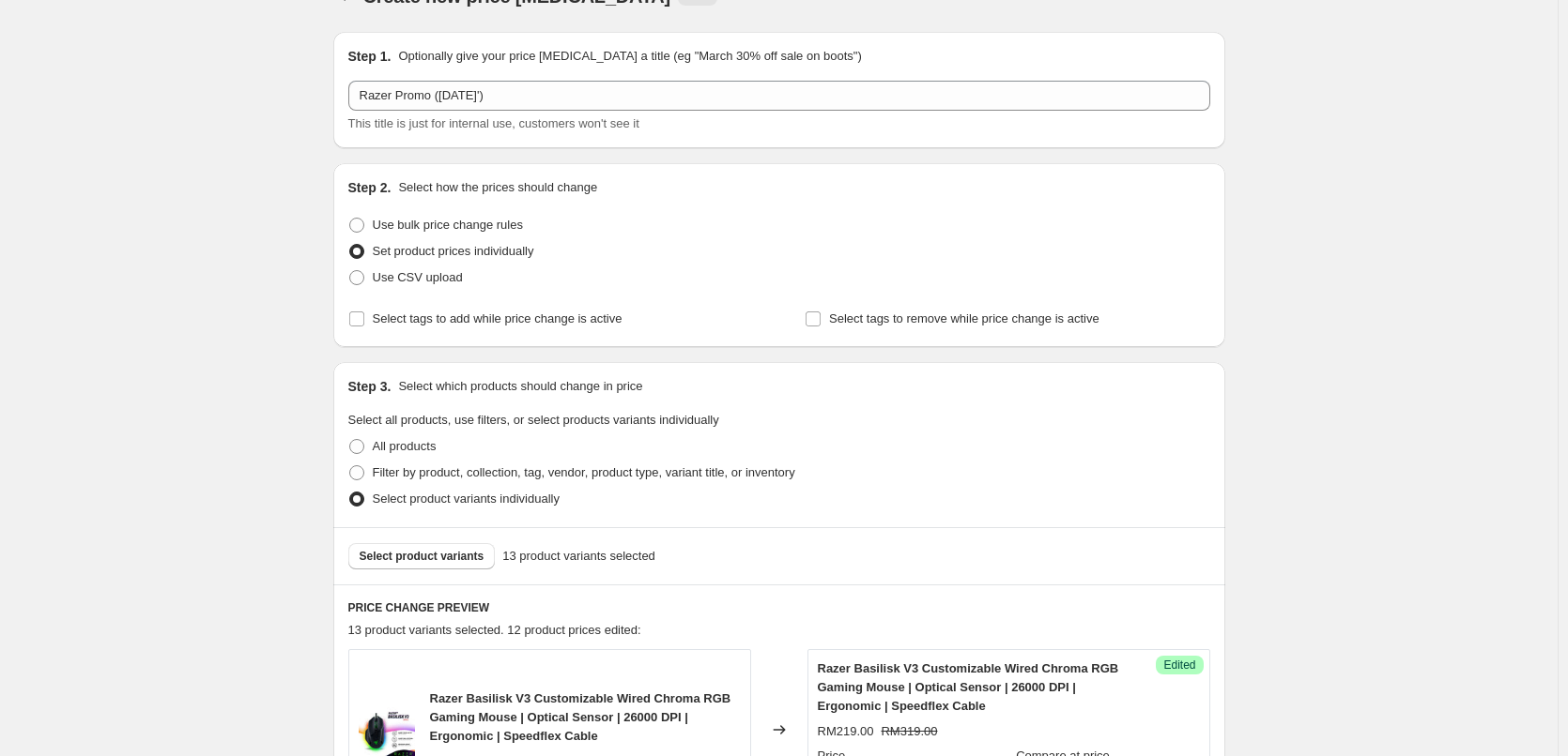
scroll to position [0, 0]
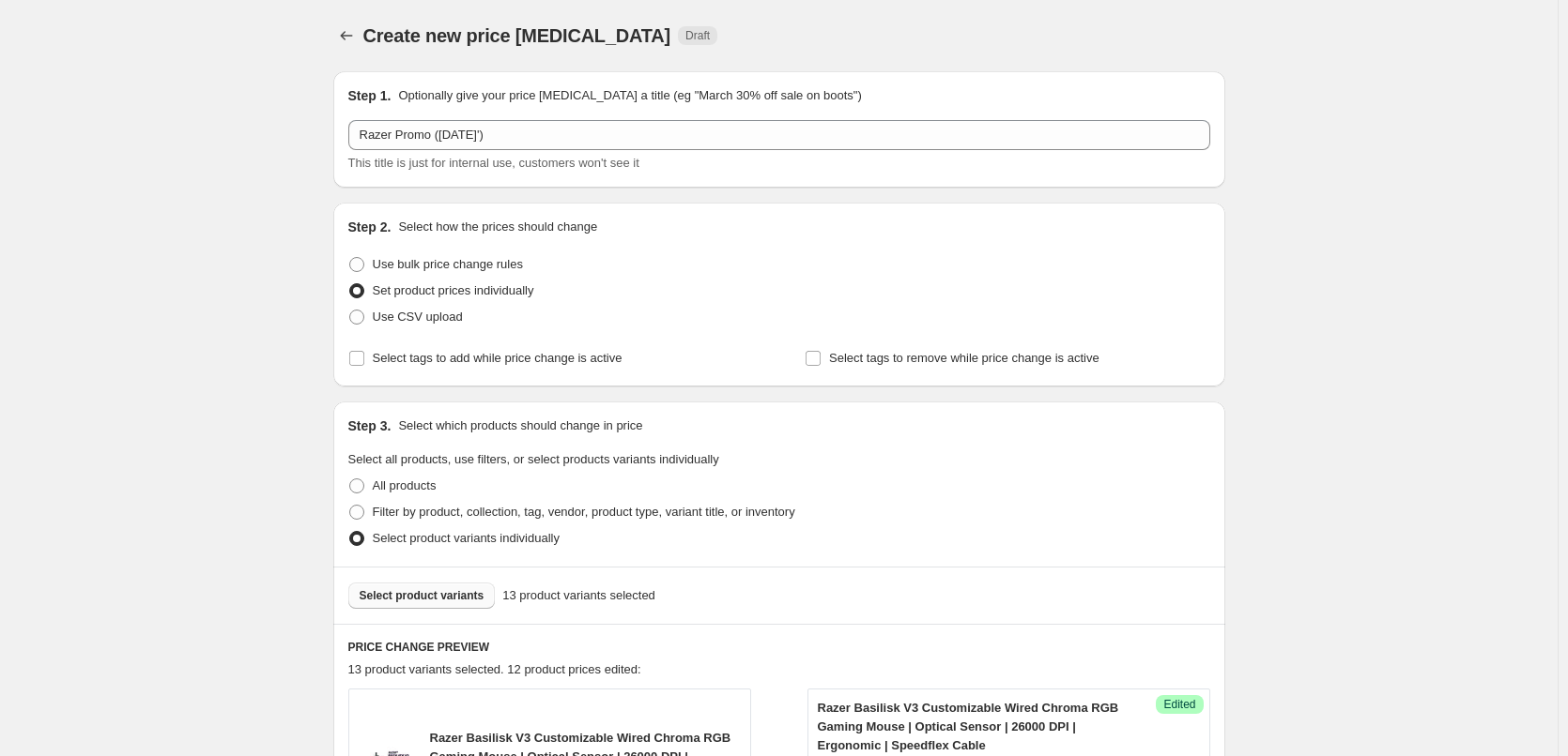
click at [381, 593] on span "Select product variants" at bounding box center [421, 596] width 125 height 15
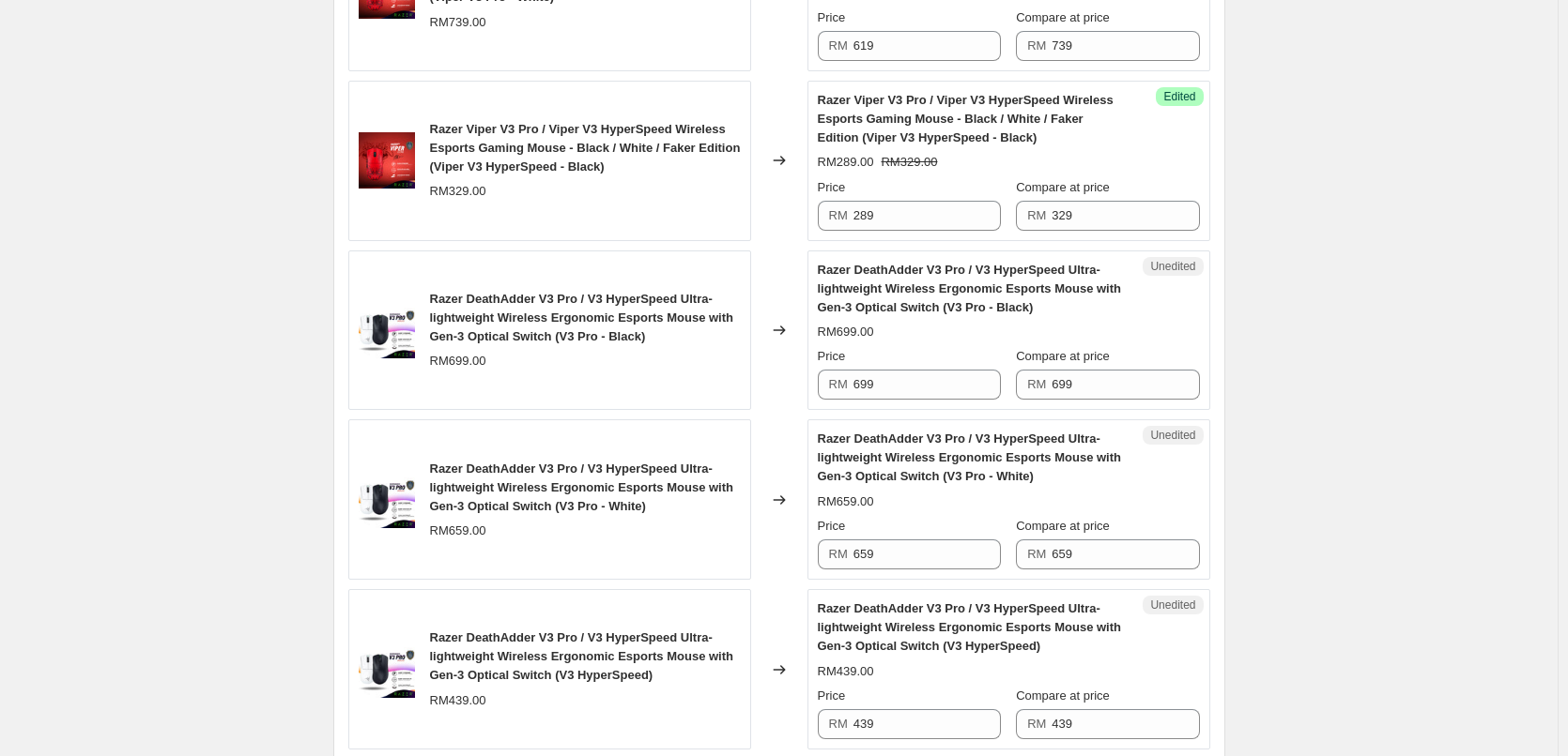
scroll to position [2627, 0]
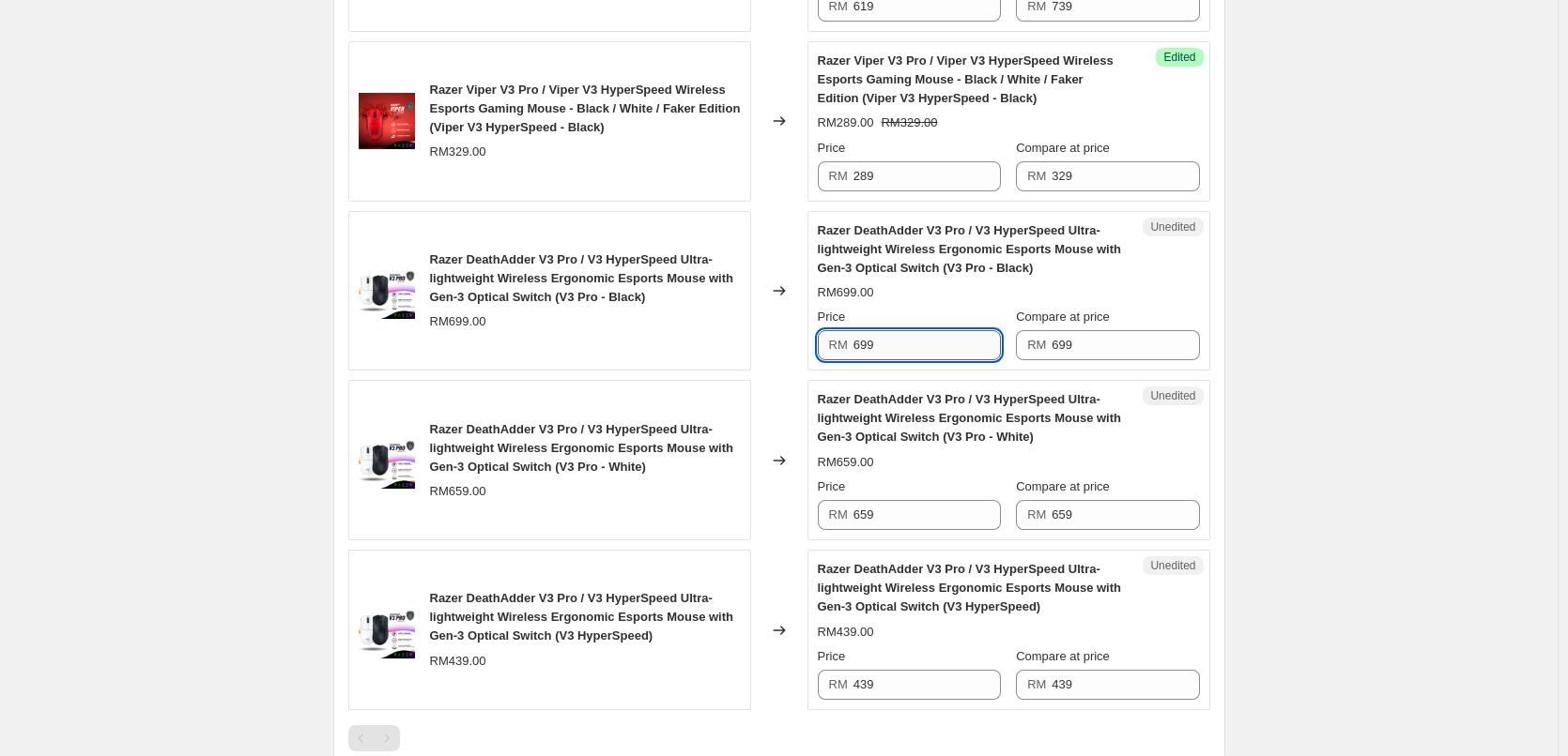
click at [890, 344] on input "699" at bounding box center [927, 345] width 147 height 30
click at [884, 348] on input "699" at bounding box center [927, 345] width 147 height 30
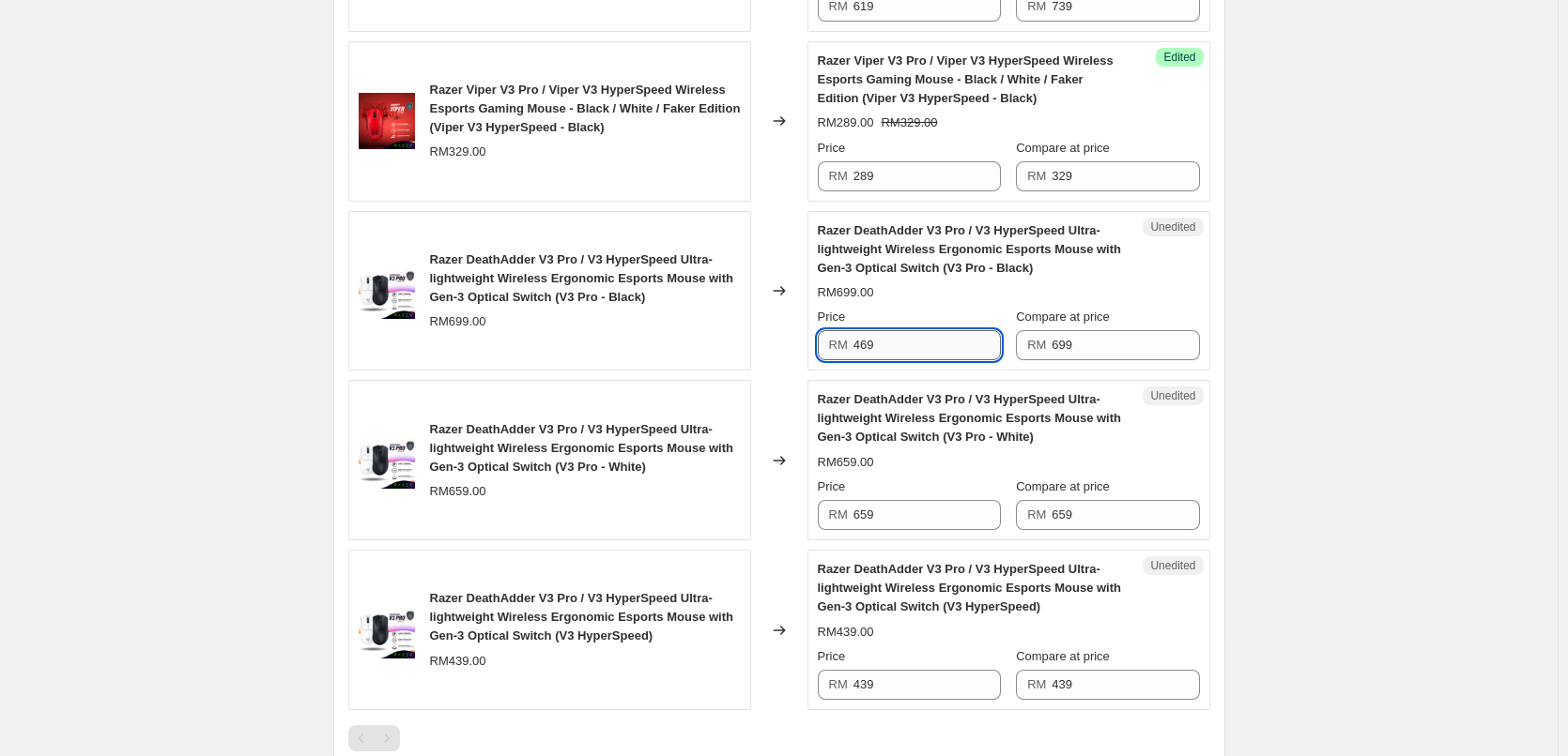
click at [884, 348] on input "469" at bounding box center [927, 345] width 147 height 30
type input "469"
click at [875, 507] on input "659" at bounding box center [927, 515] width 147 height 30
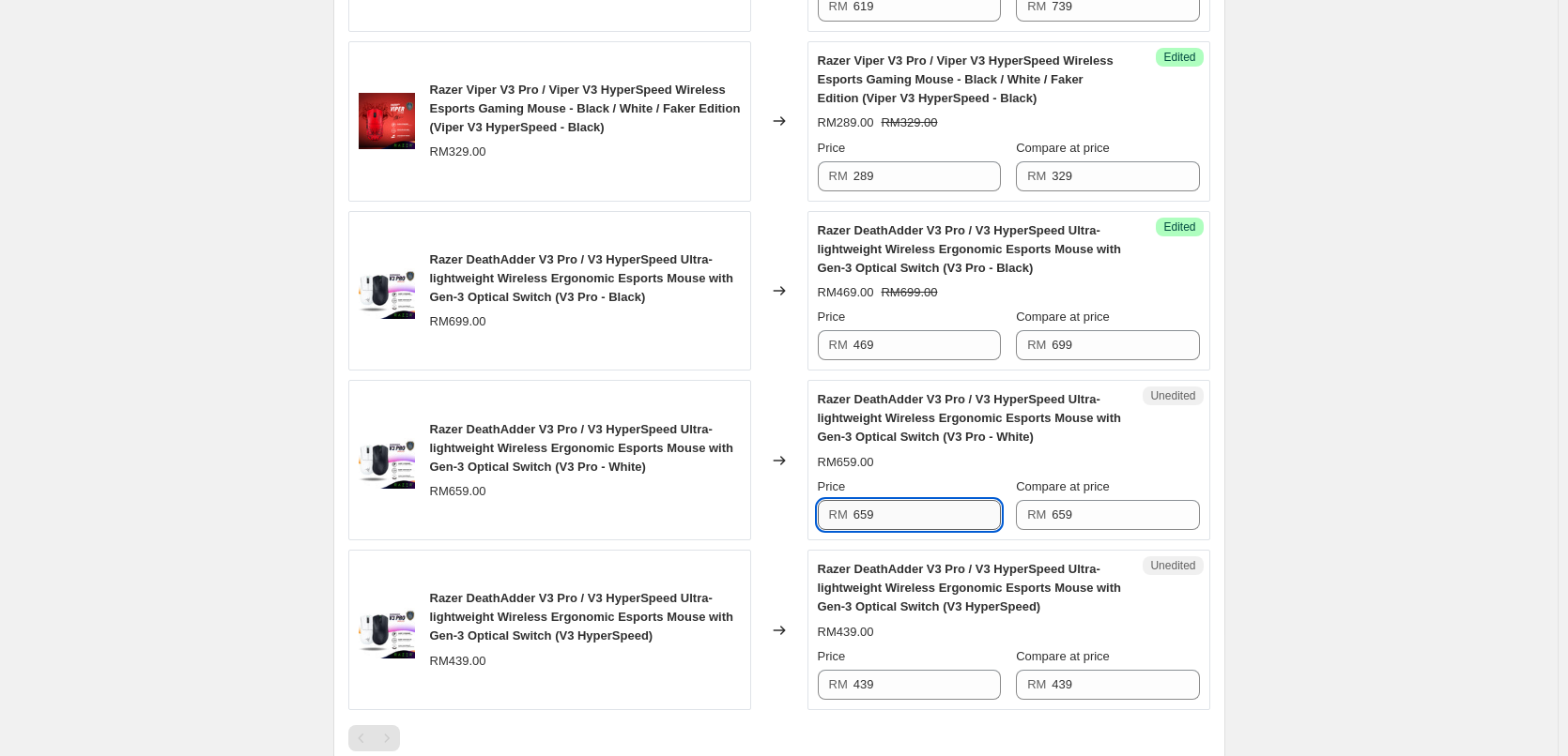
click at [875, 507] on input "659" at bounding box center [927, 515] width 147 height 30
paste input "46"
type input "469"
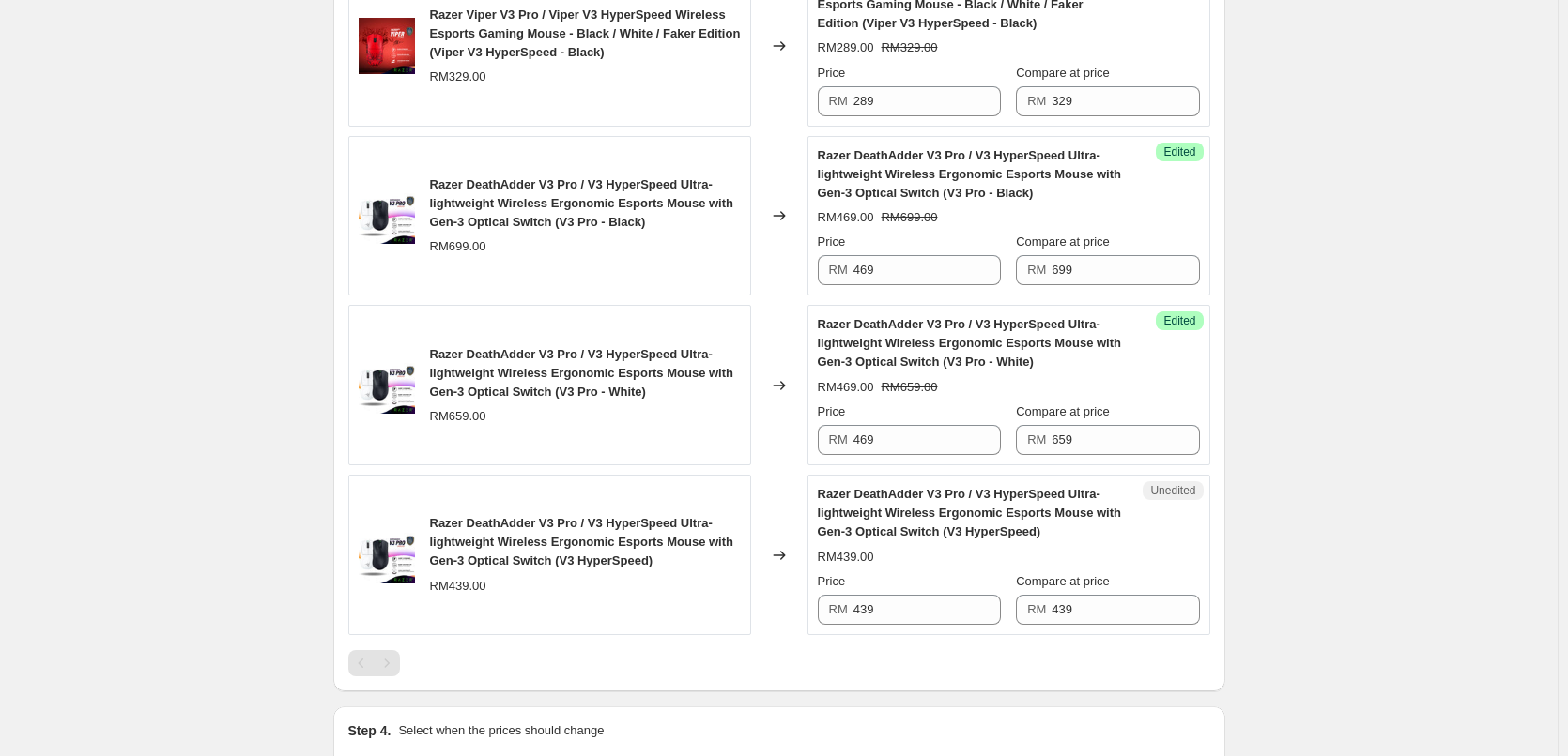
scroll to position [2816, 0]
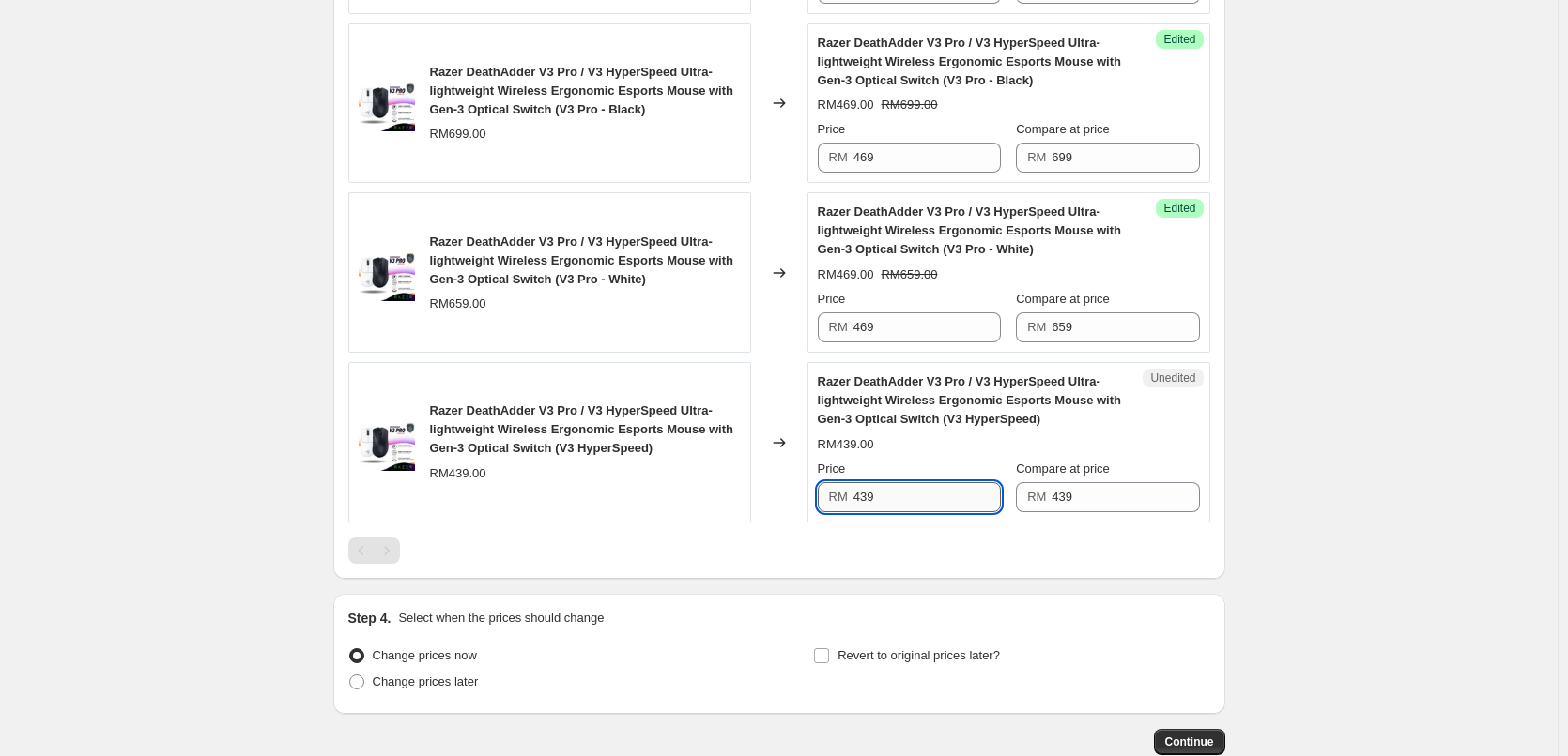
click at [867, 500] on input "439" at bounding box center [927, 497] width 147 height 30
type input "339"
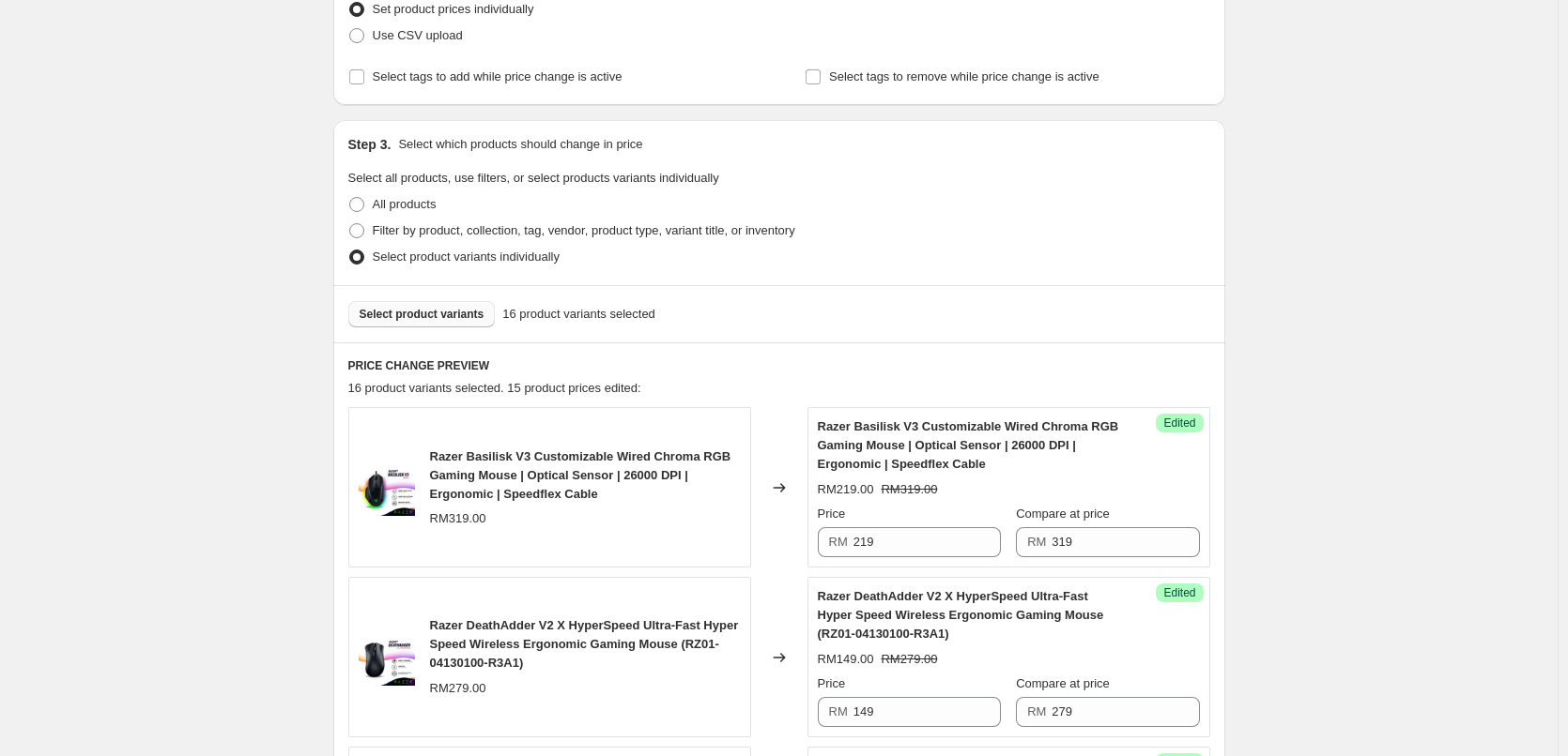
scroll to position [0, 0]
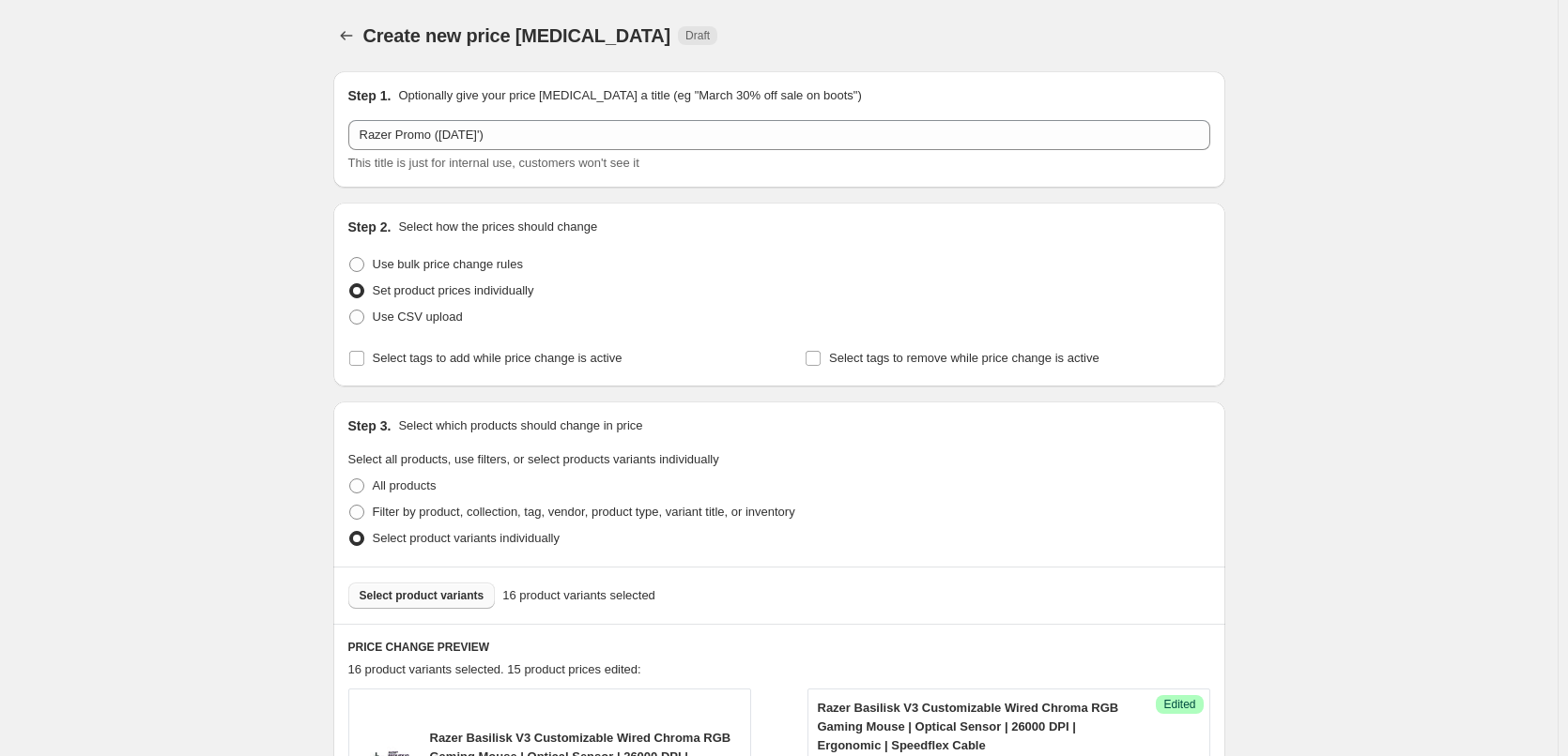
click at [407, 583] on button "Select product variants" at bounding box center [421, 596] width 147 height 27
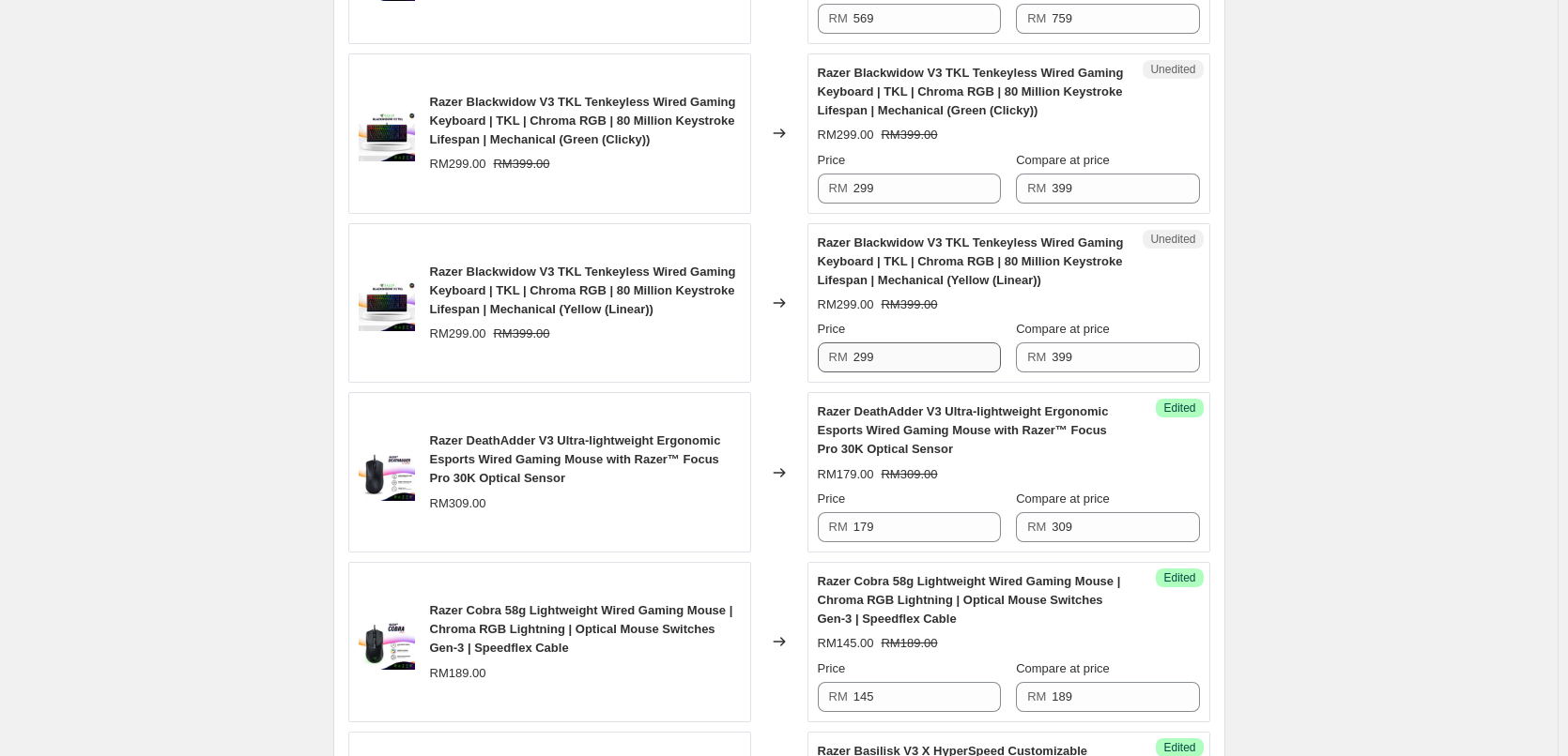
scroll to position [939, 0]
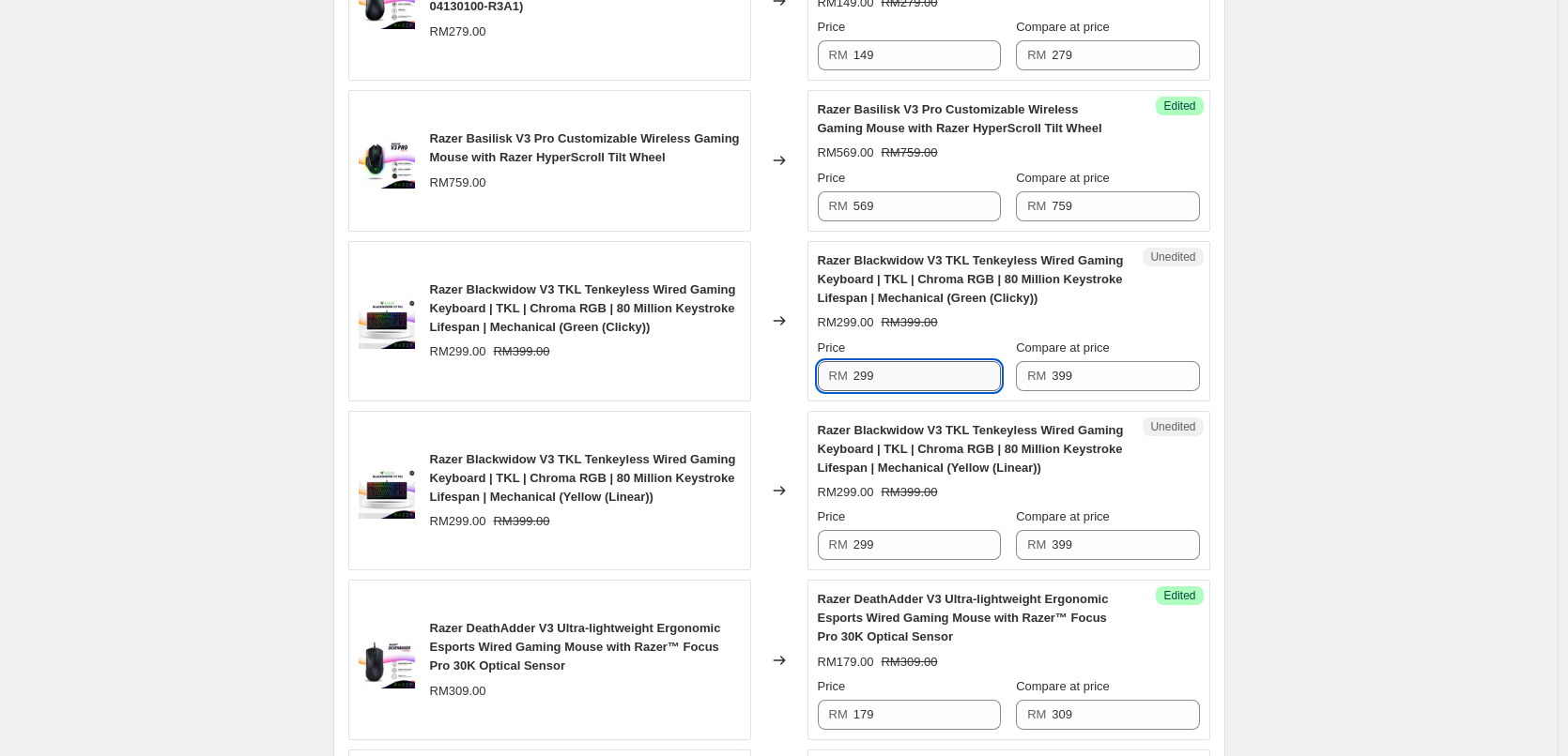
click at [907, 376] on input "299" at bounding box center [927, 377] width 147 height 30
click at [900, 376] on input "279" at bounding box center [927, 377] width 147 height 30
type input "279"
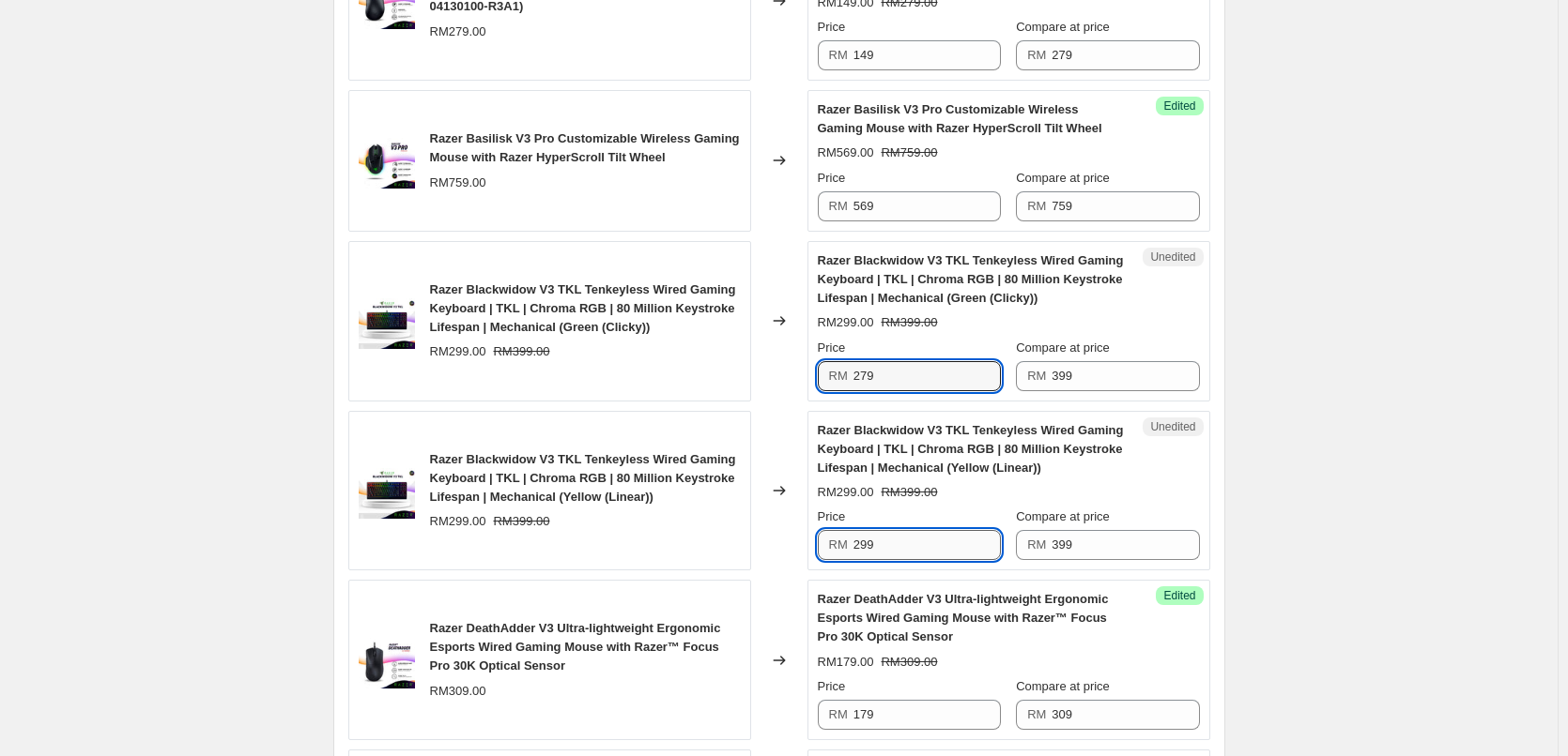
click at [924, 536] on input "299" at bounding box center [927, 546] width 147 height 30
paste input "7"
type input "279"
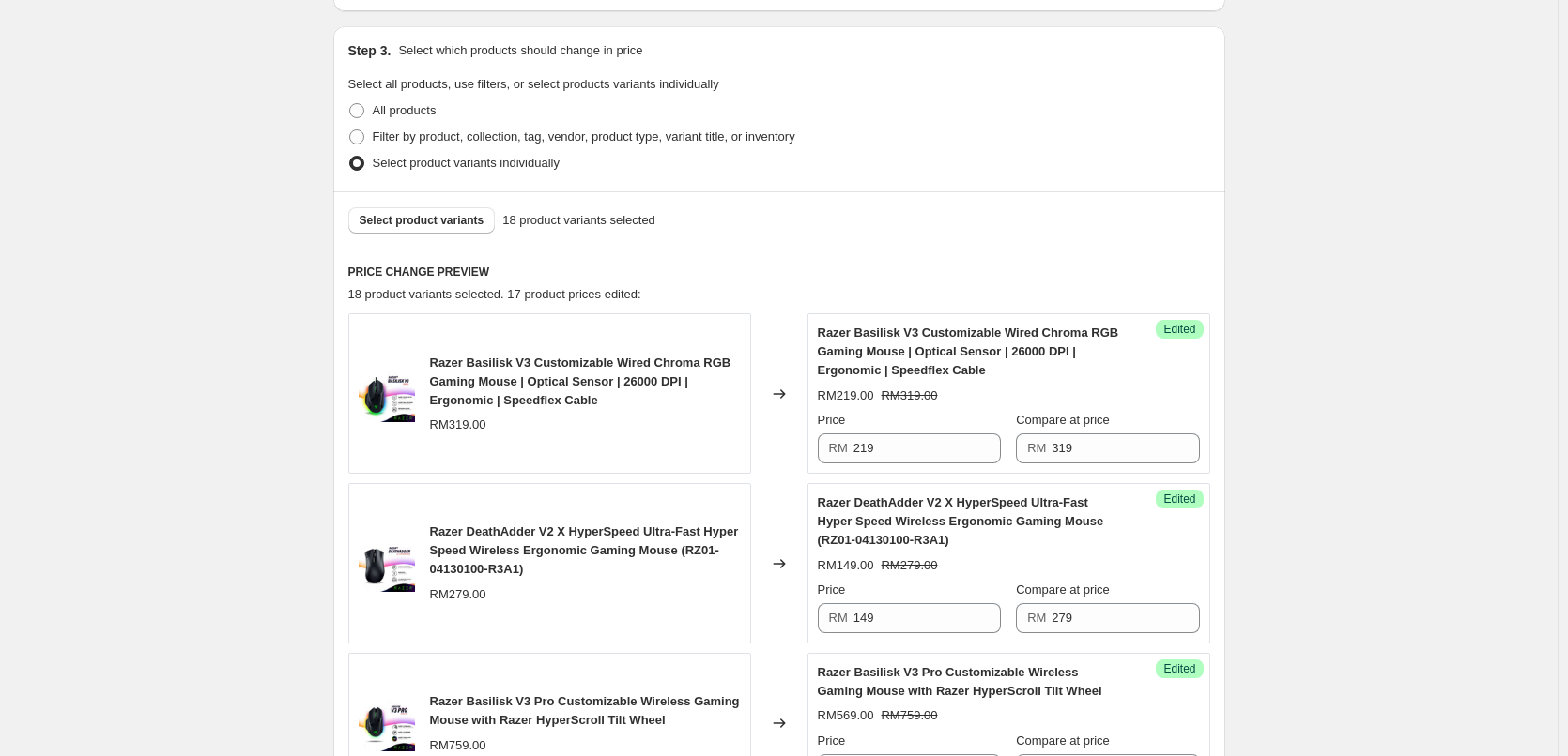
scroll to position [187, 0]
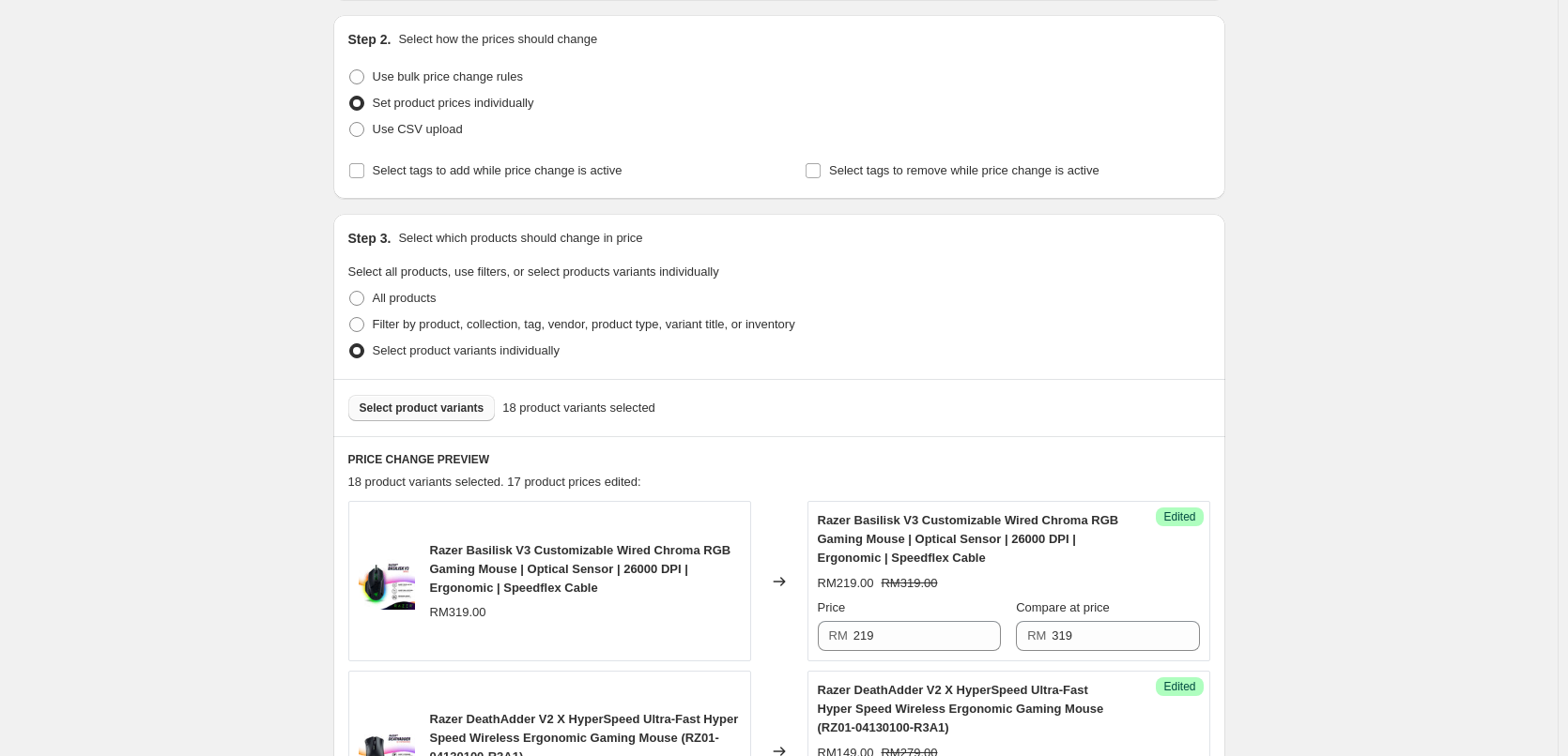
click at [369, 416] on button "Select product variants" at bounding box center [421, 408] width 147 height 27
click at [382, 417] on button "Select product variants" at bounding box center [421, 408] width 147 height 27
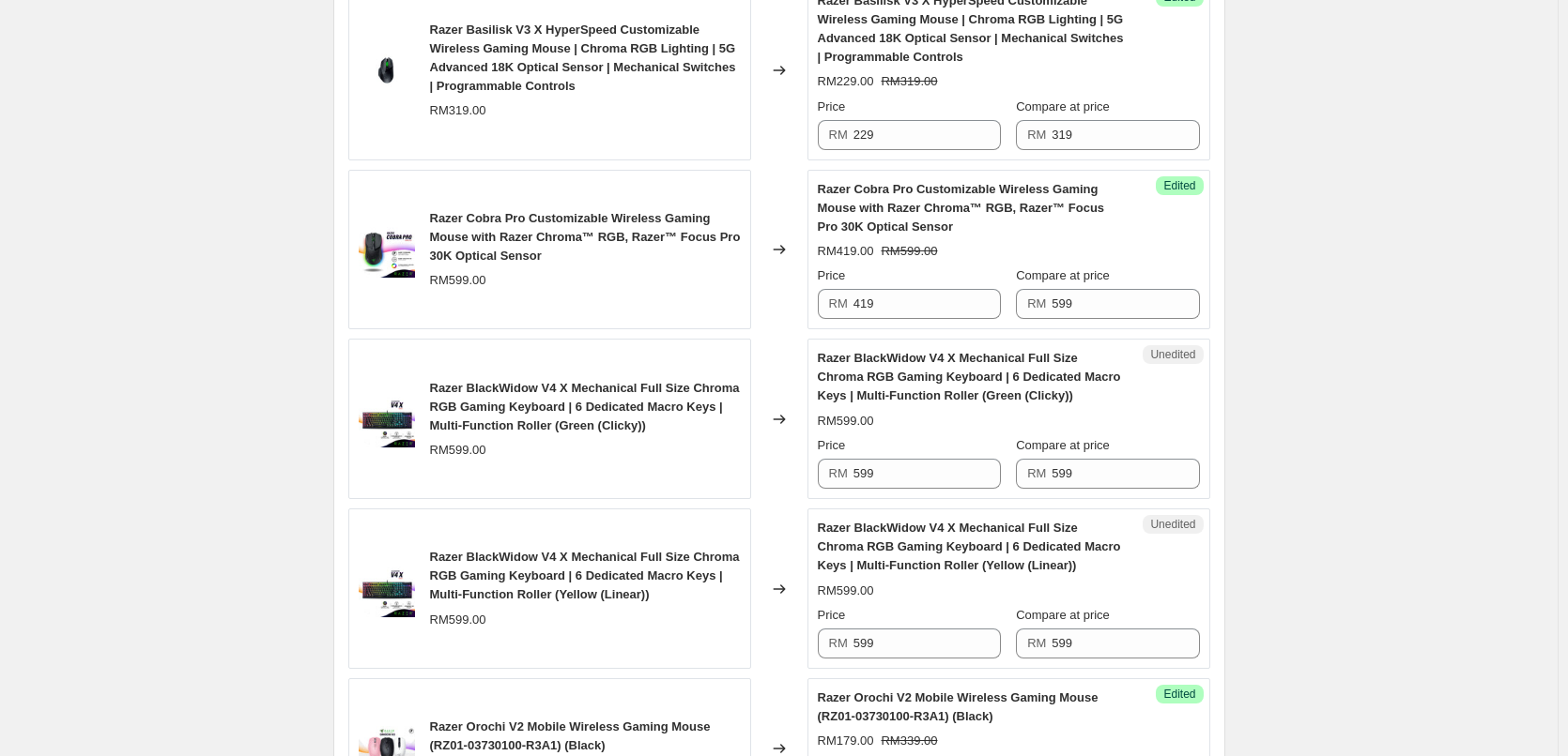
scroll to position [2064, 0]
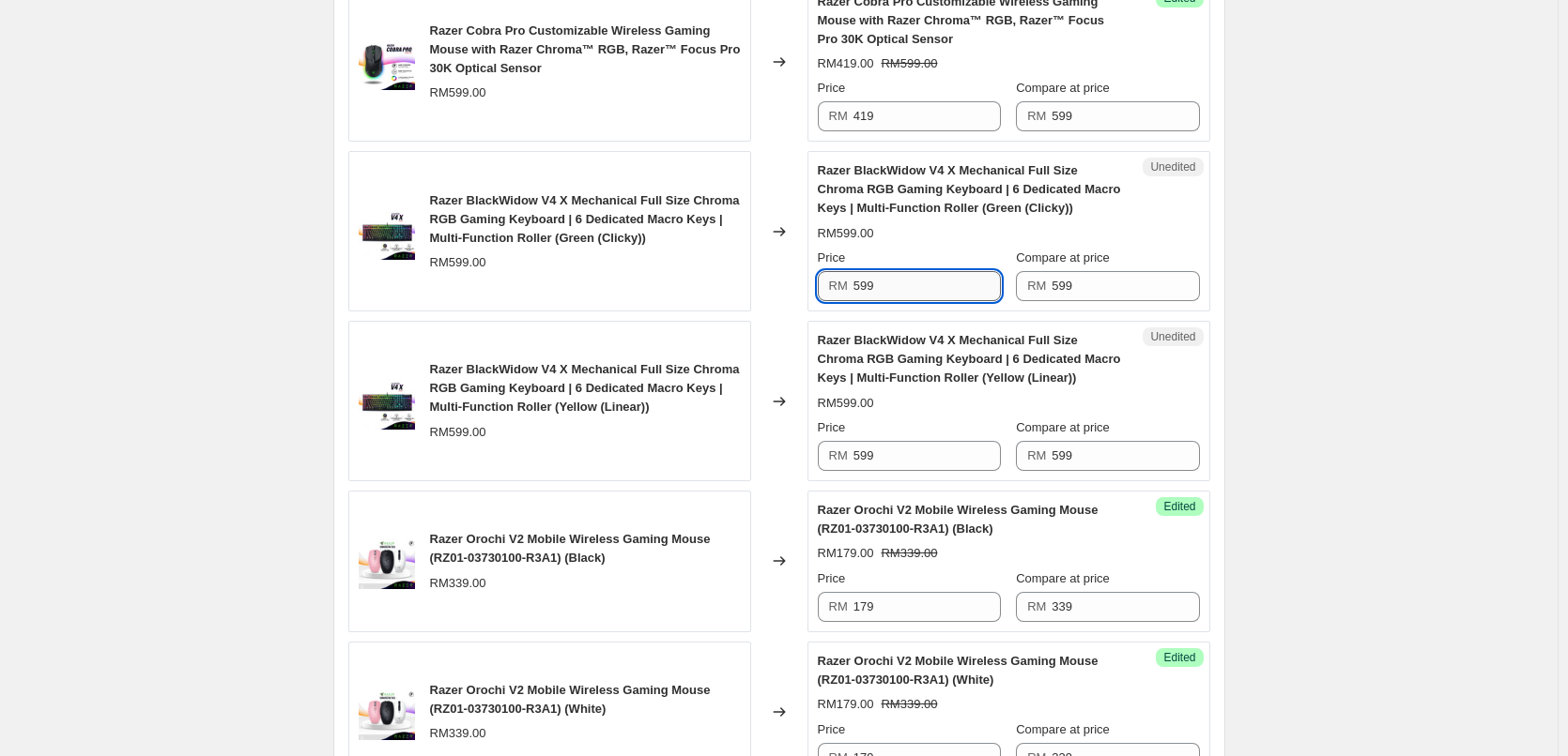
click at [890, 287] on input "599" at bounding box center [927, 286] width 147 height 30
click at [890, 287] on input "359" at bounding box center [927, 286] width 147 height 30
type input "359"
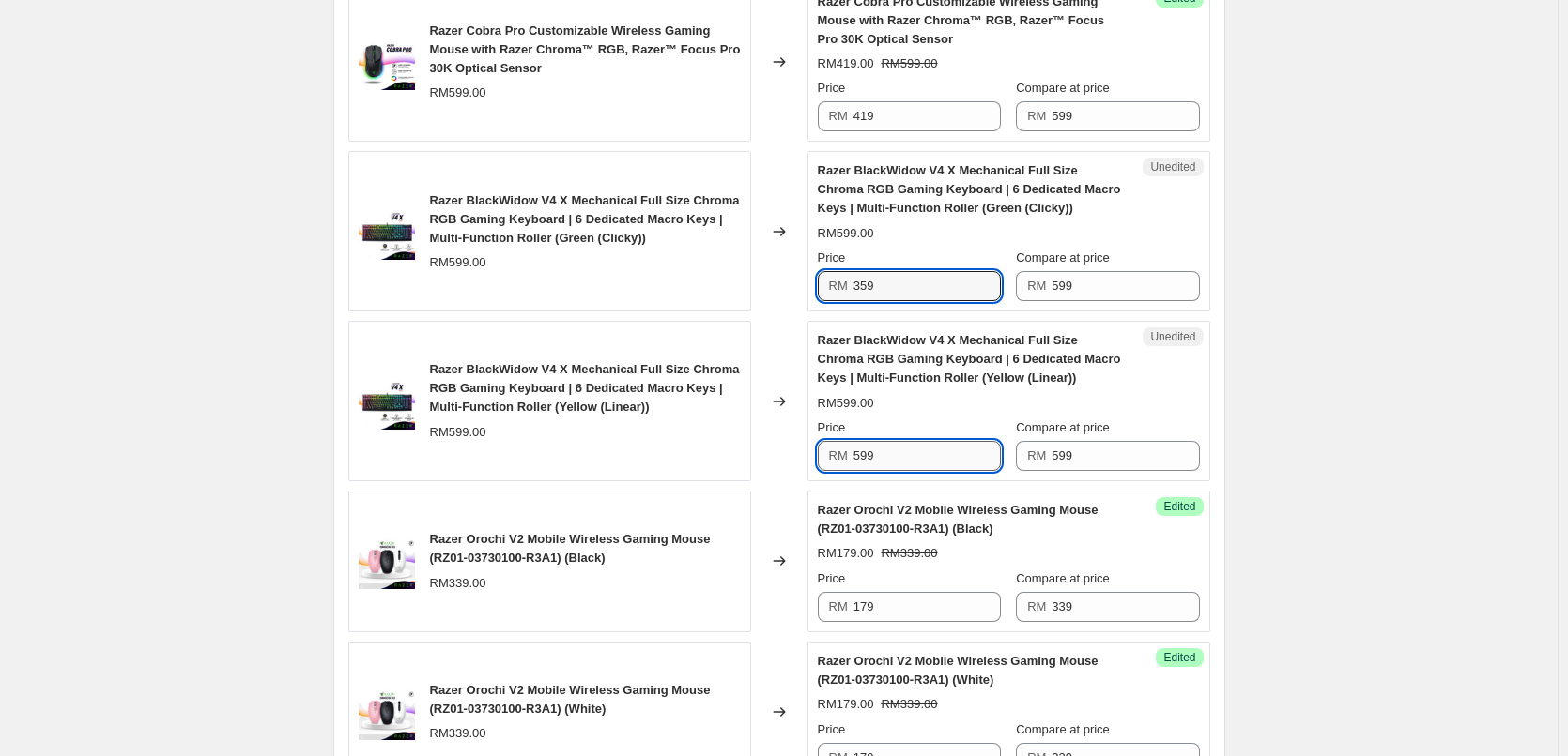
click at [887, 450] on input "599" at bounding box center [927, 456] width 147 height 30
paste input "35"
type input "359"
click at [295, 309] on div "Create new price change job. This page is ready Create new price change job Dra…" at bounding box center [778, 117] width 1558 height 4364
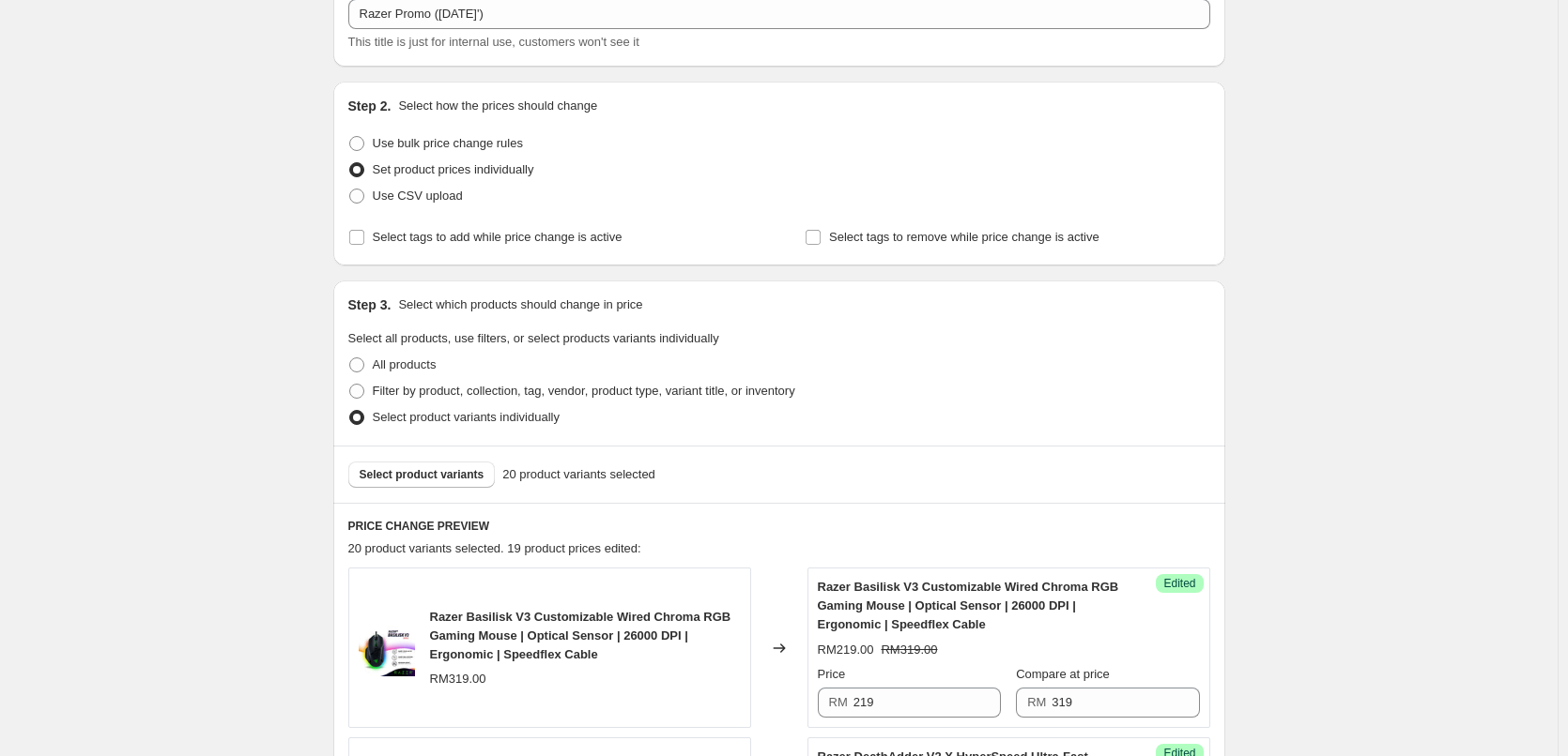
scroll to position [0, 0]
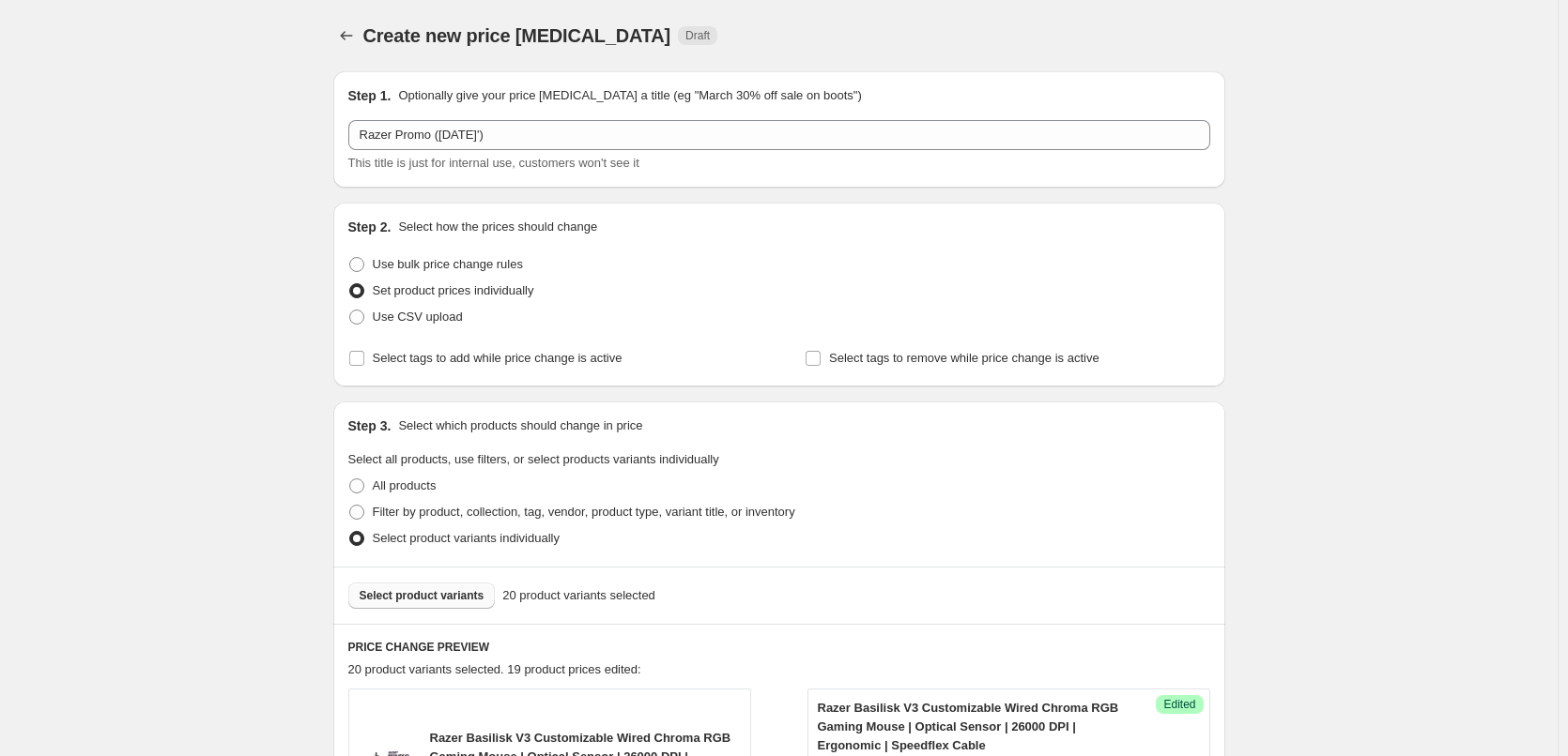
click at [393, 585] on button "Select product variants" at bounding box center [421, 596] width 147 height 27
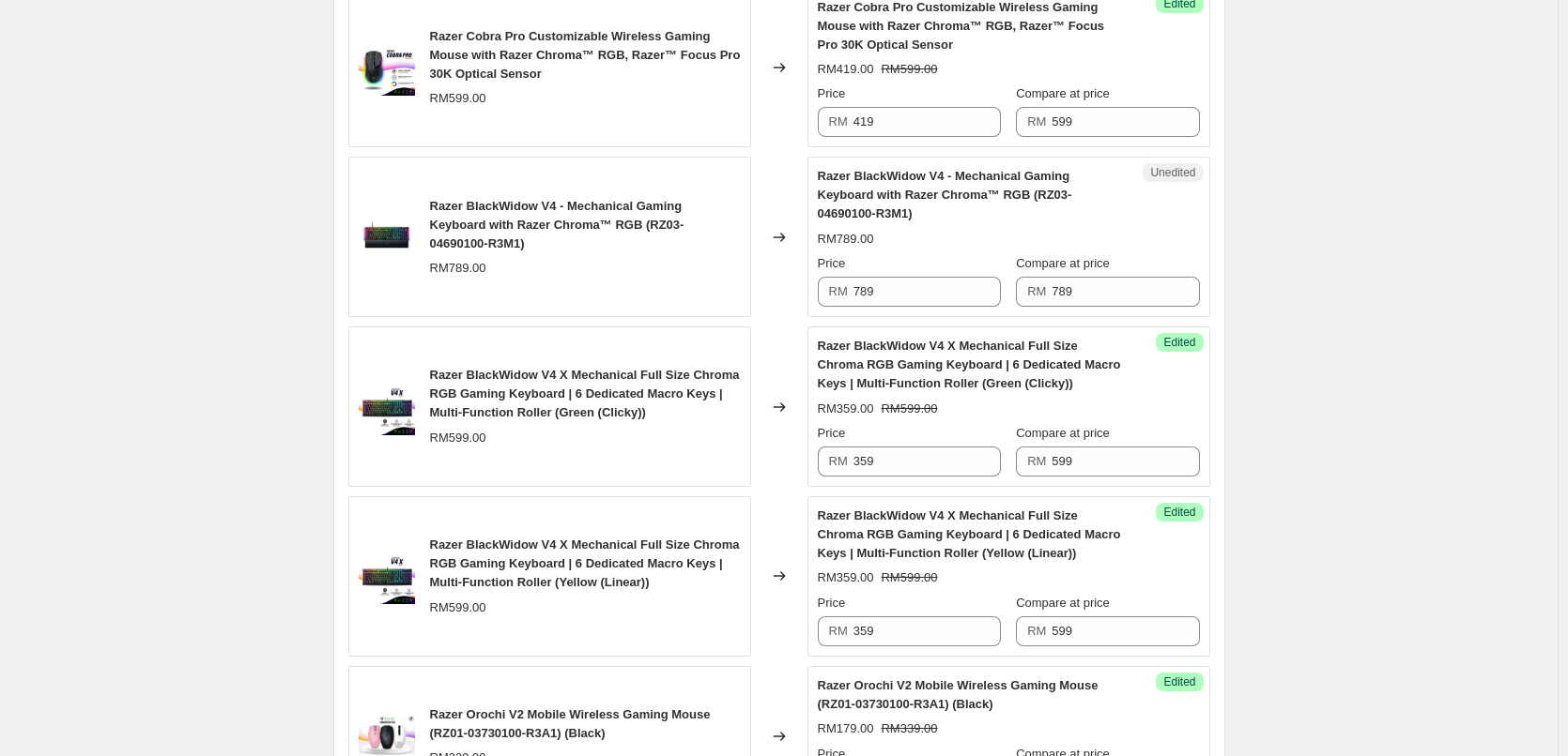
scroll to position [2064, 0]
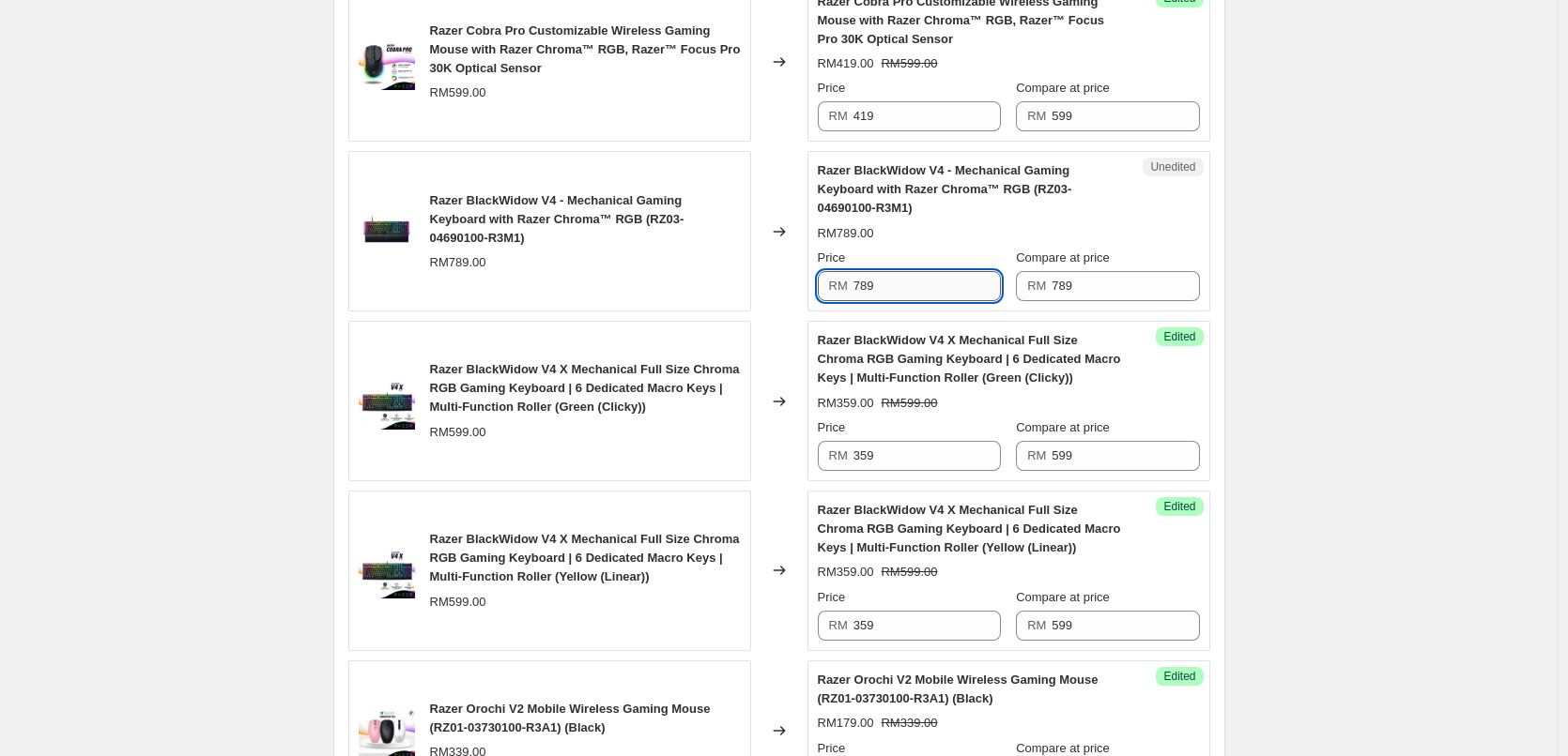
click at [903, 291] on input "789" at bounding box center [927, 286] width 147 height 30
type input "669"
click at [330, 306] on div "Step 1. Optionally give your price change job a title (eg "March 30% off sale o…" at bounding box center [772, 88] width 907 height 4194
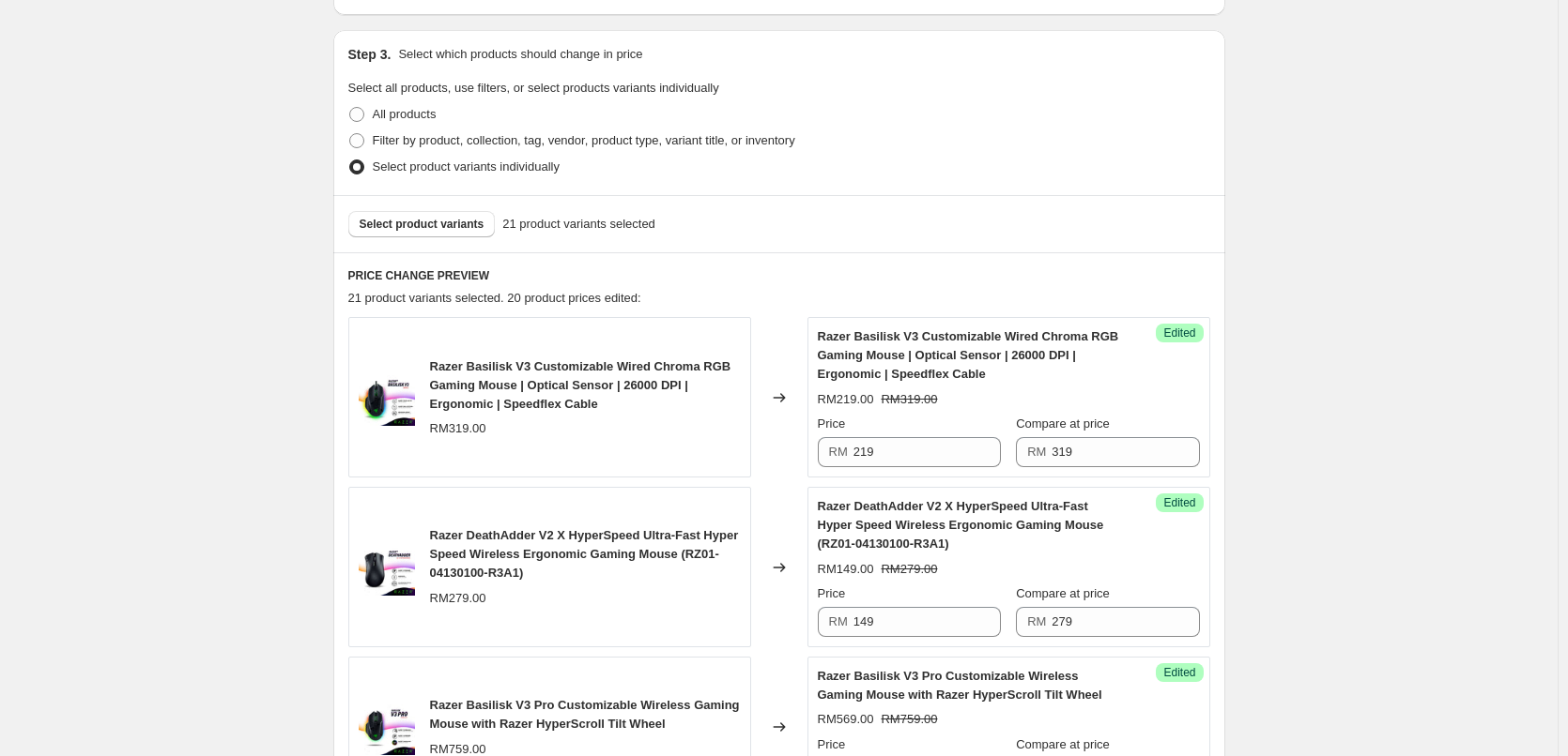
scroll to position [0, 0]
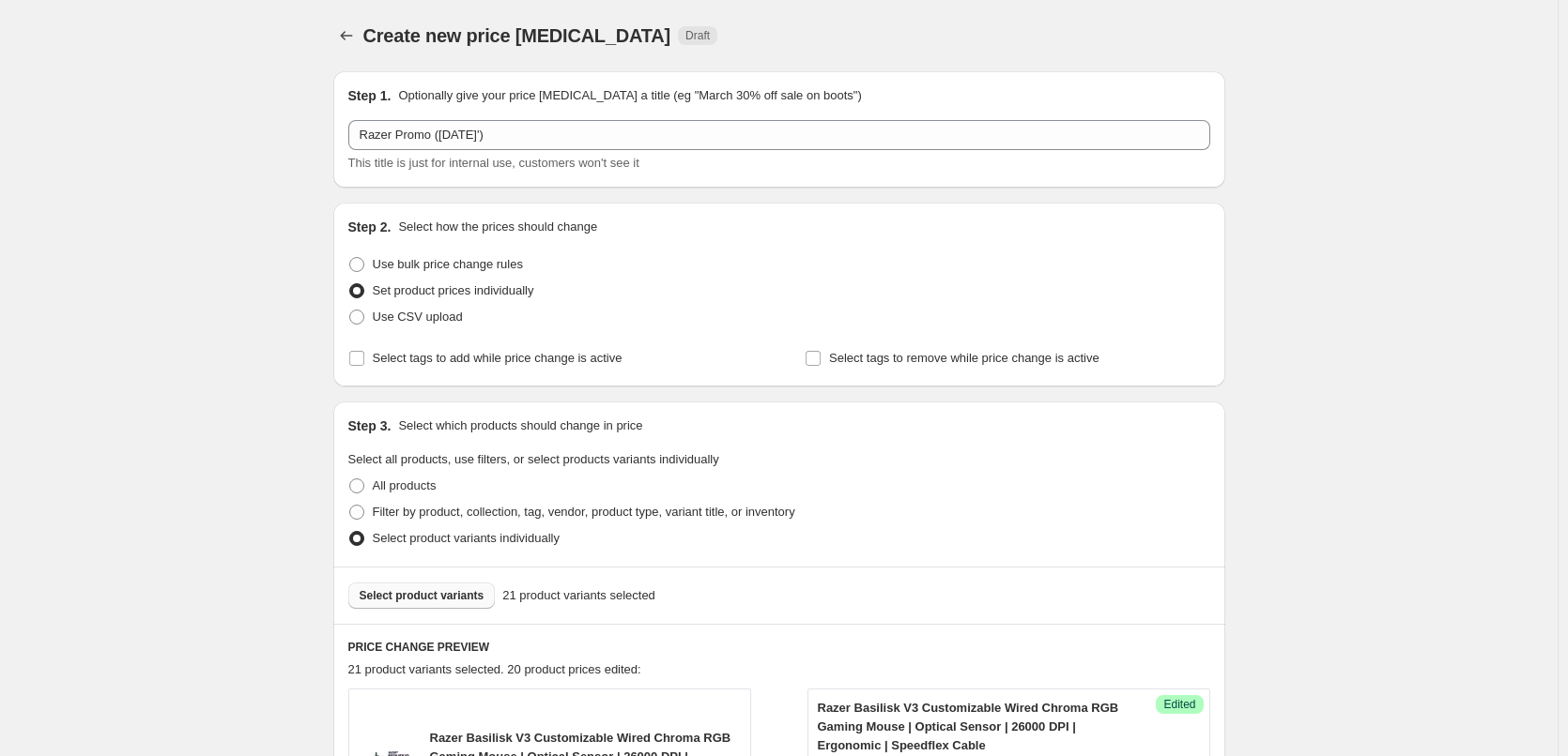
click at [397, 600] on span "Select product variants" at bounding box center [421, 596] width 125 height 15
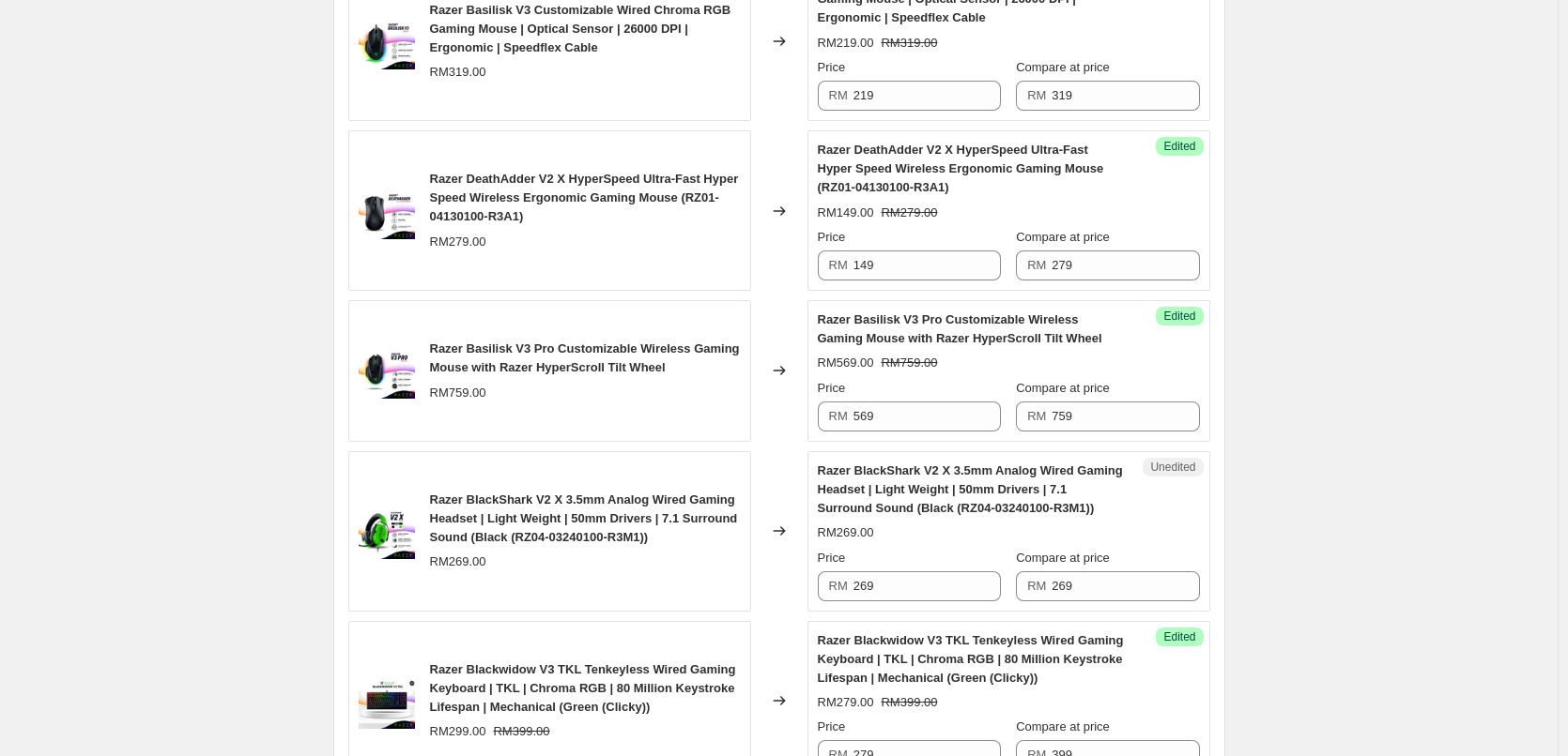
scroll to position [939, 0]
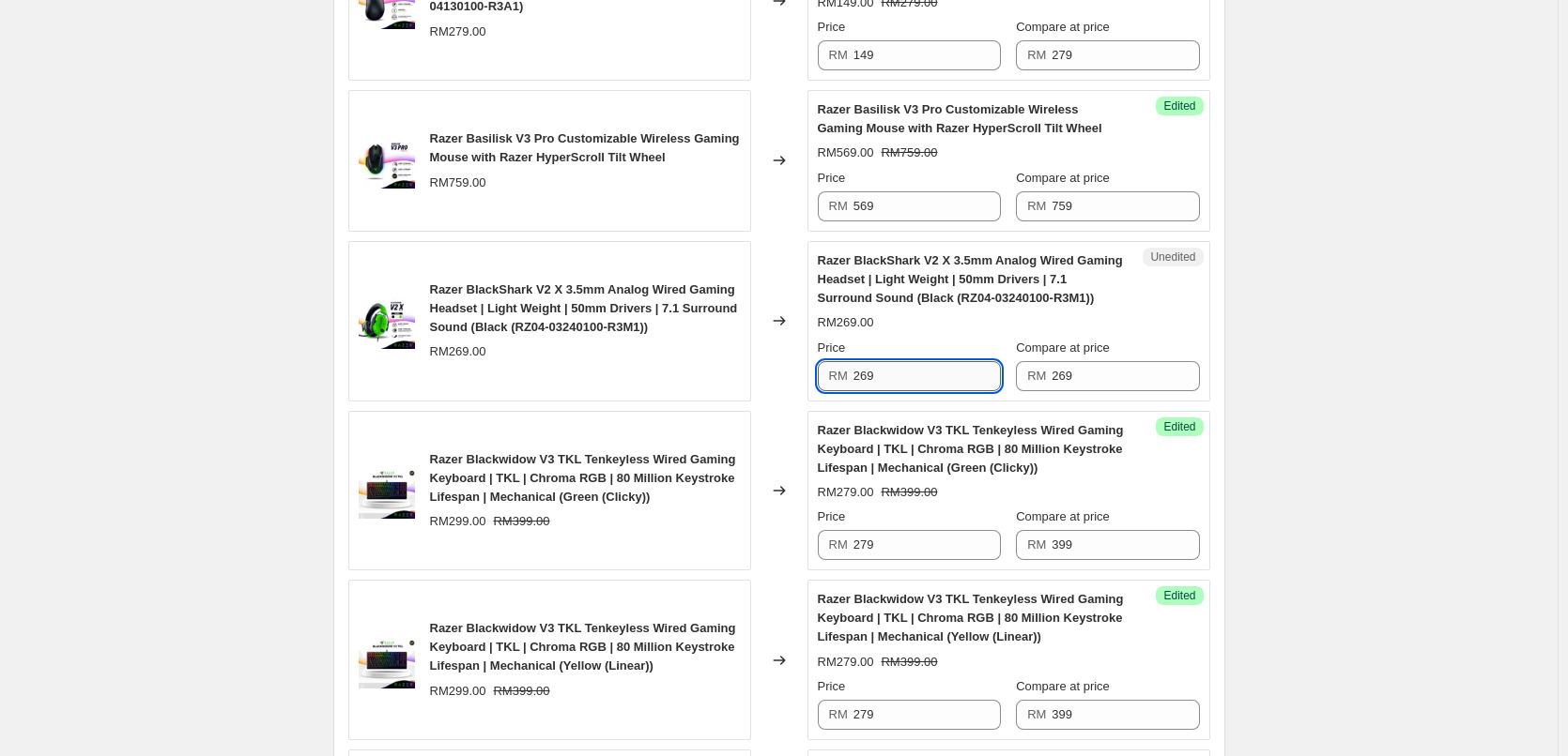
click at [942, 366] on input "269" at bounding box center [927, 377] width 147 height 30
type input "179"
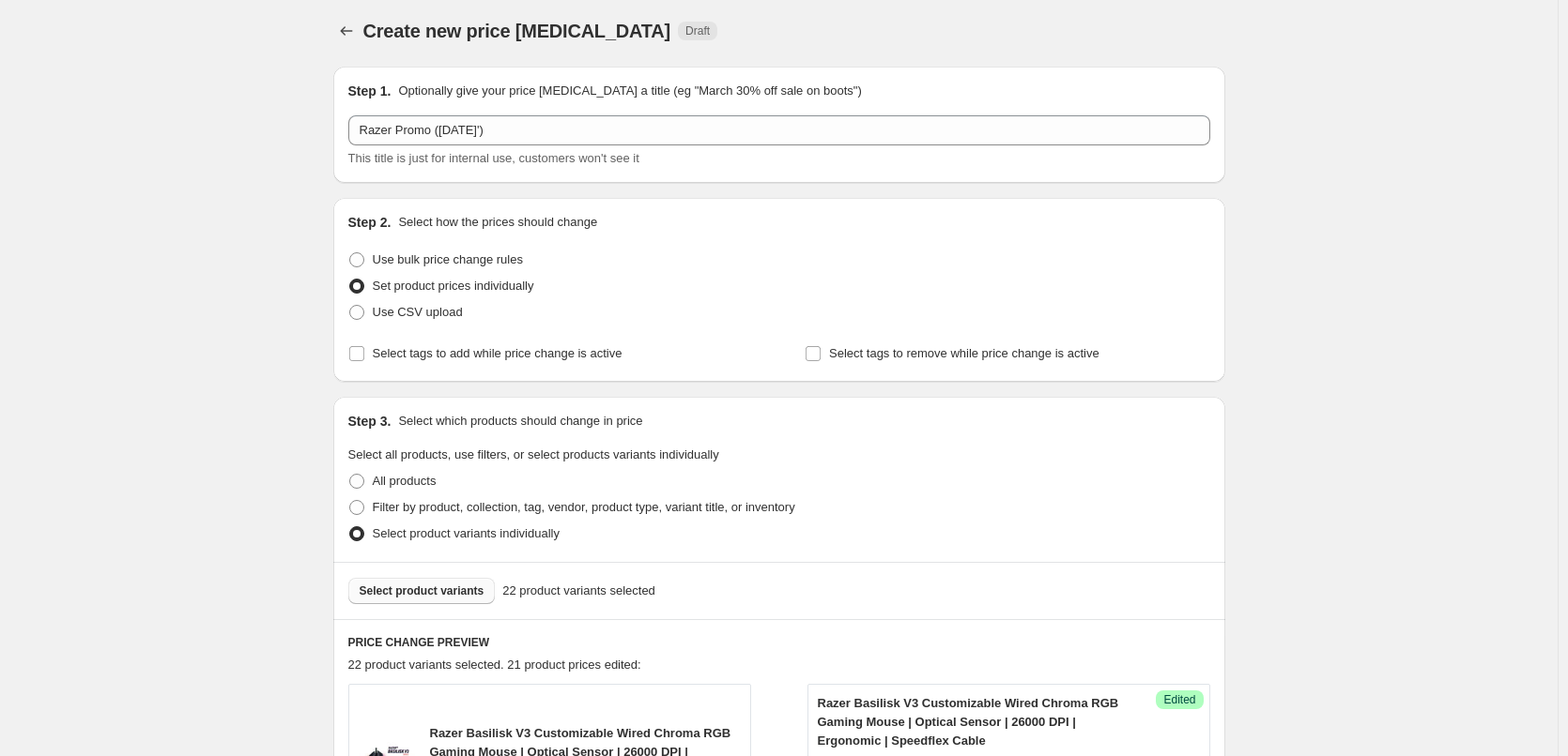
scroll to position [0, 0]
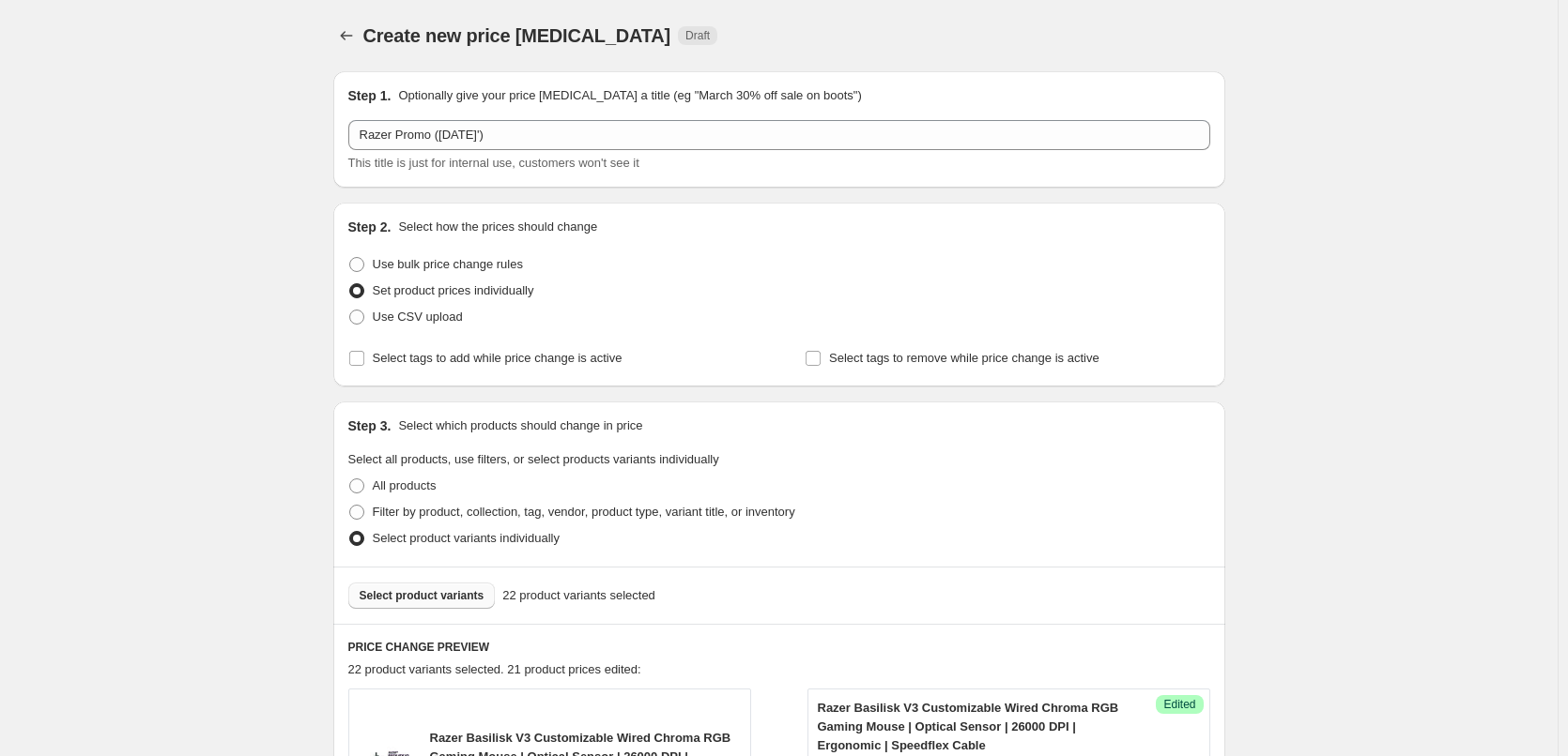
click at [389, 596] on span "Select product variants" at bounding box center [421, 596] width 125 height 15
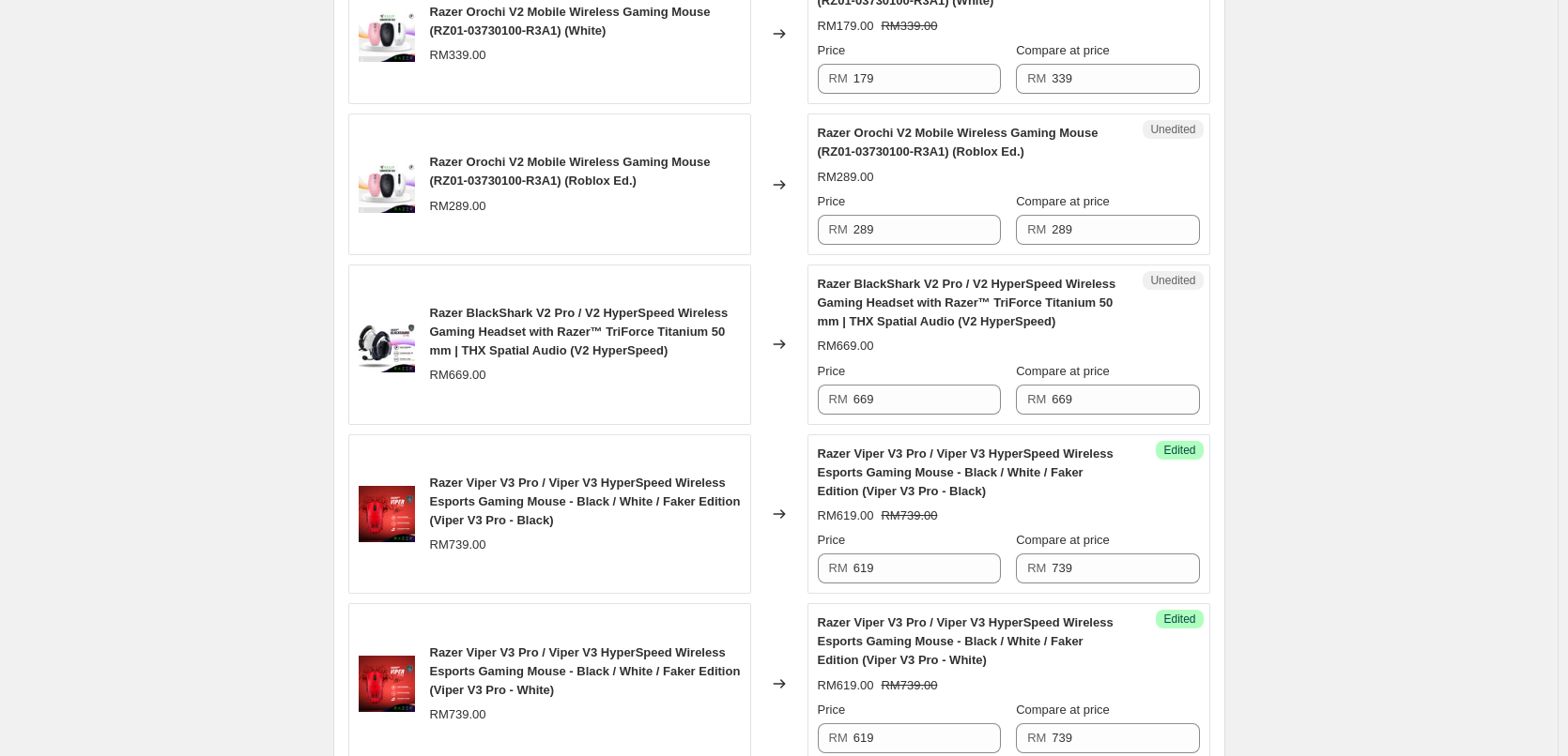
scroll to position [3097, 0]
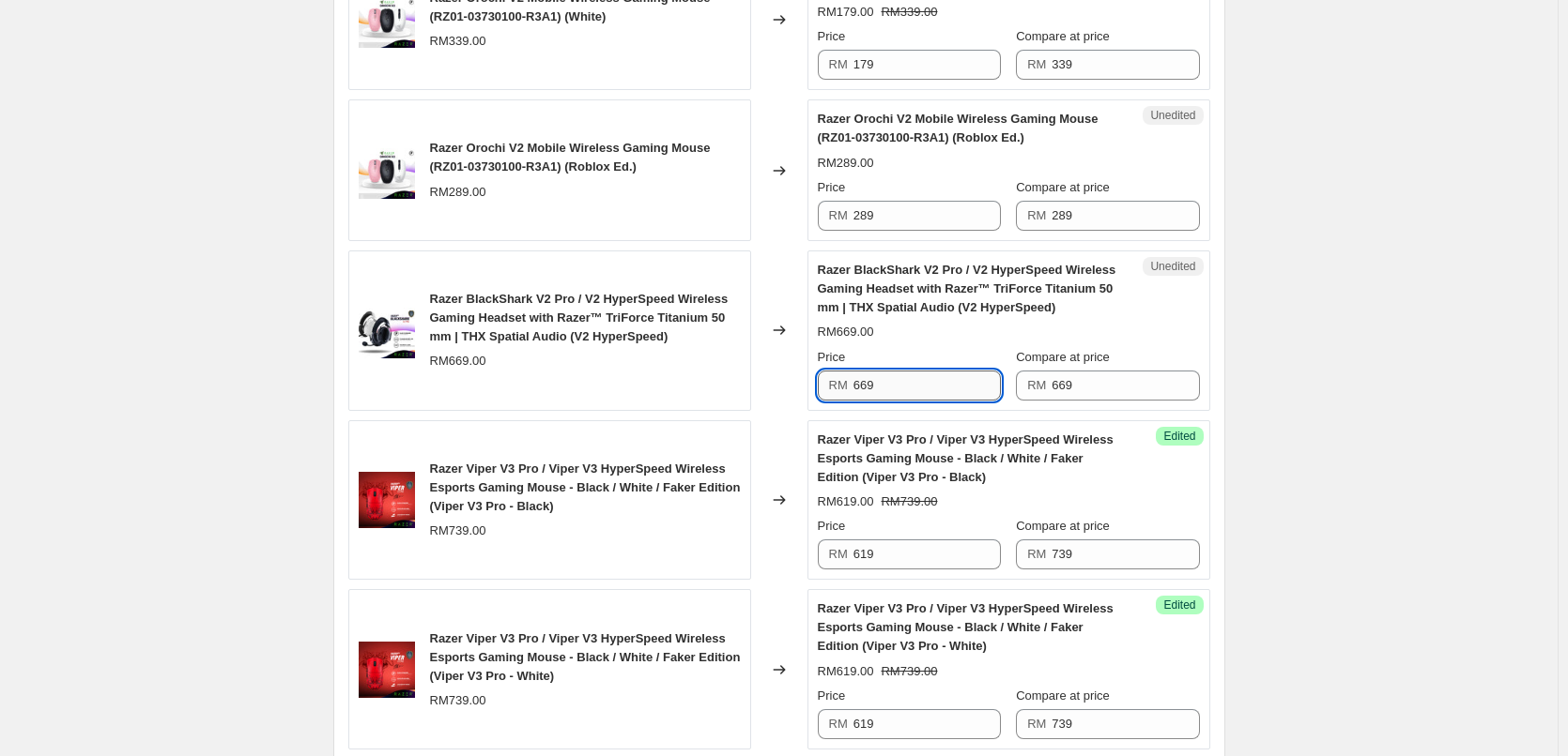
click at [917, 392] on input "669" at bounding box center [927, 386] width 147 height 30
type input "479"
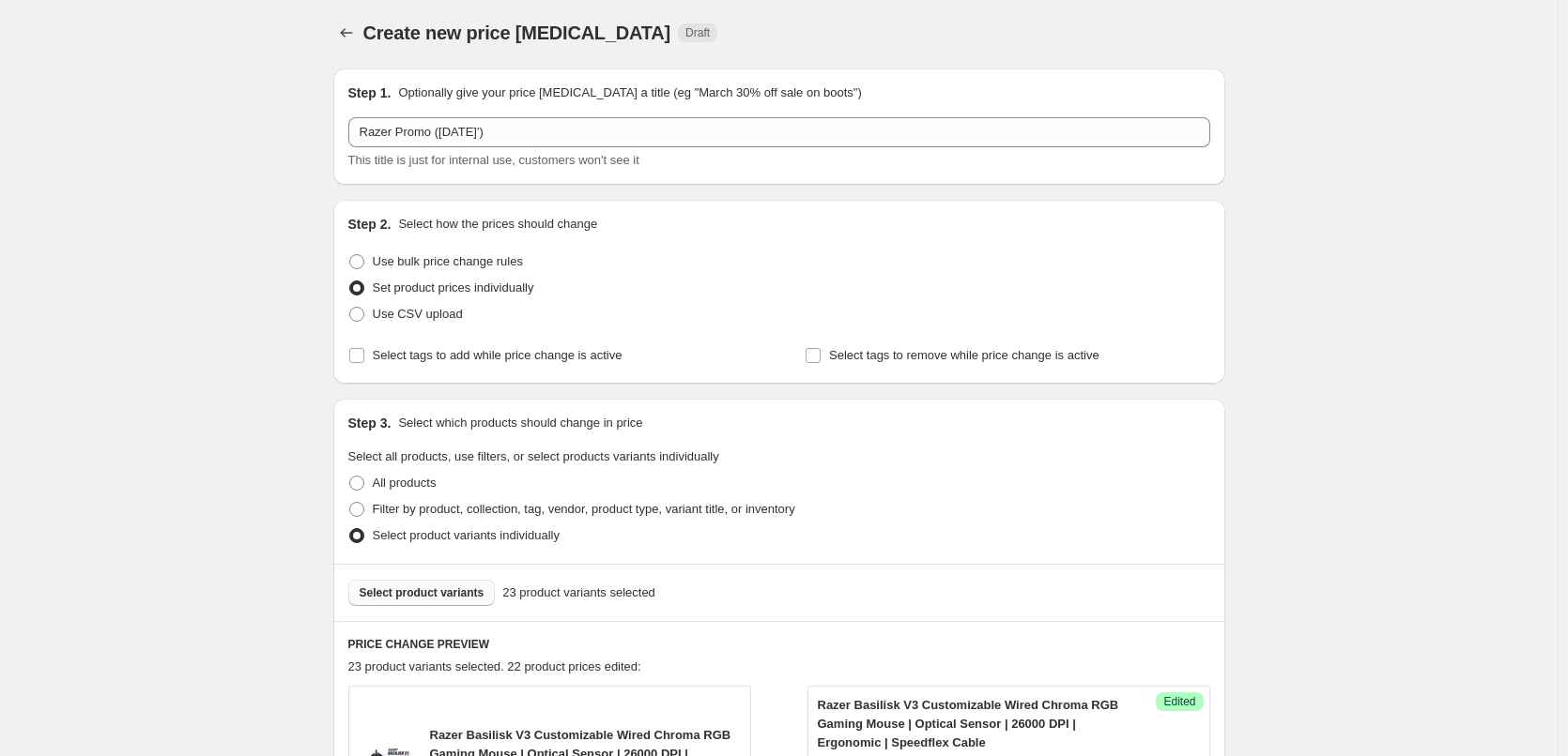
scroll to position [0, 0]
click at [411, 591] on span "Select product variants" at bounding box center [421, 596] width 125 height 15
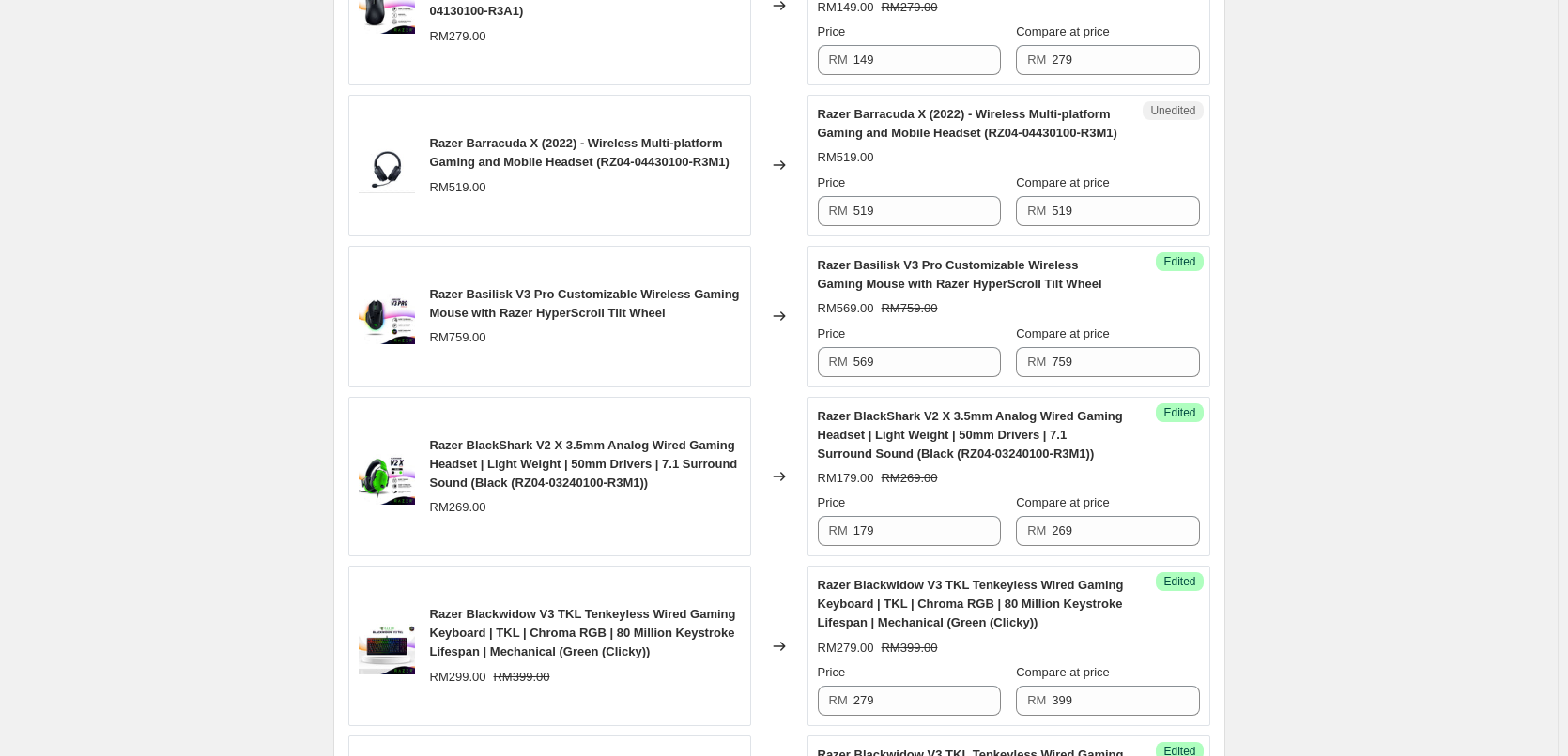
scroll to position [939, 0]
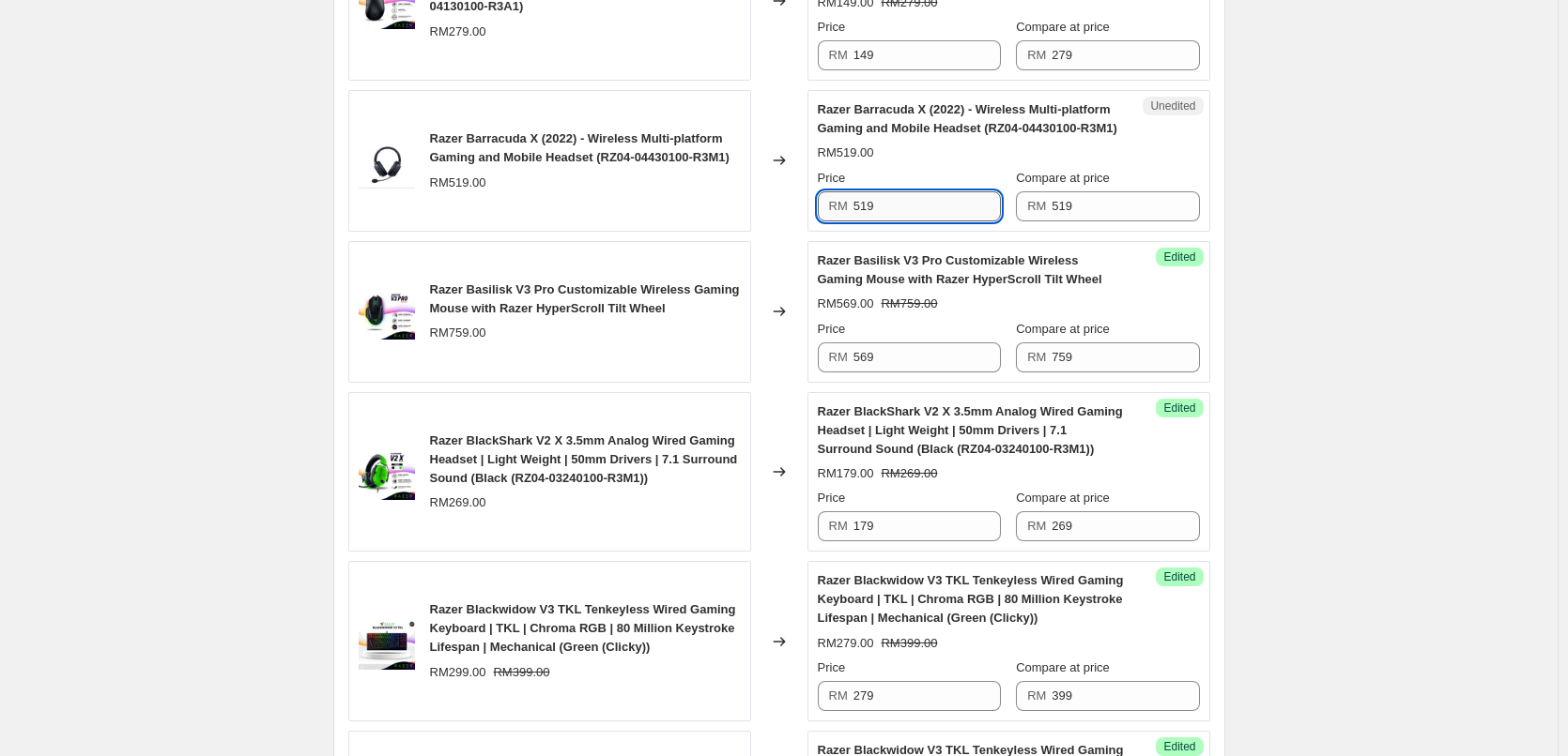
click at [955, 204] on input "519" at bounding box center [927, 206] width 147 height 30
type input "369"
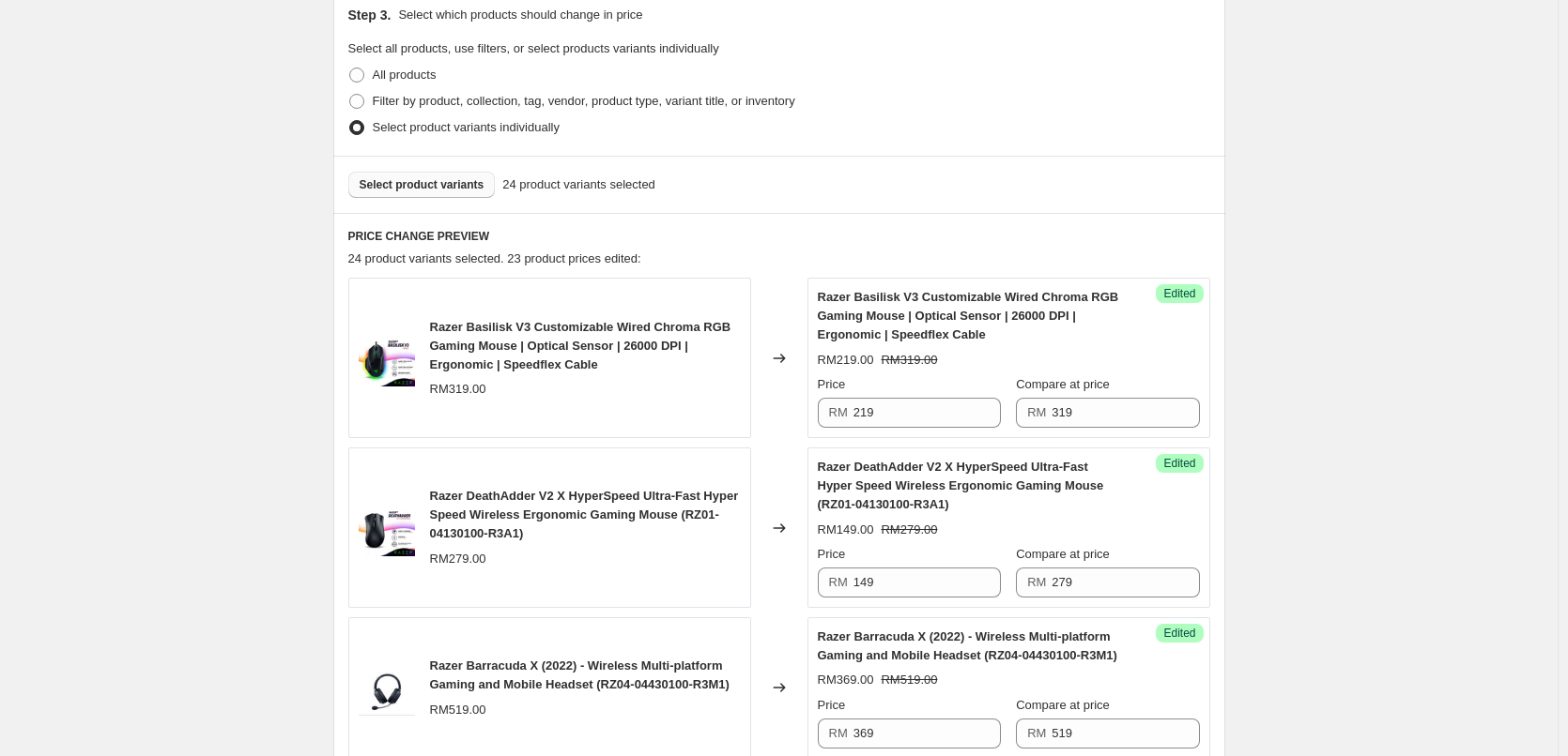
scroll to position [187, 0]
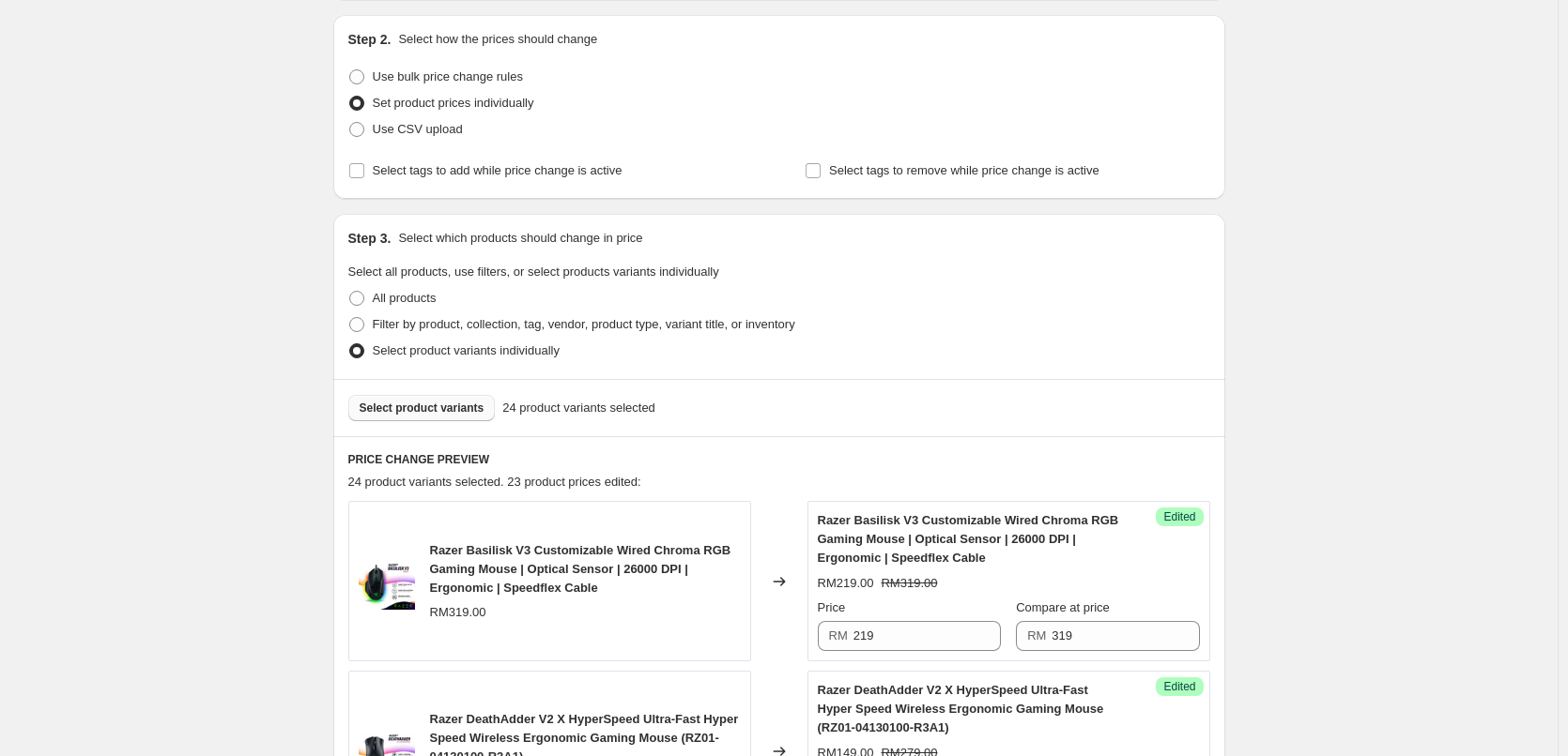
click at [423, 410] on span "Select product variants" at bounding box center [421, 408] width 125 height 15
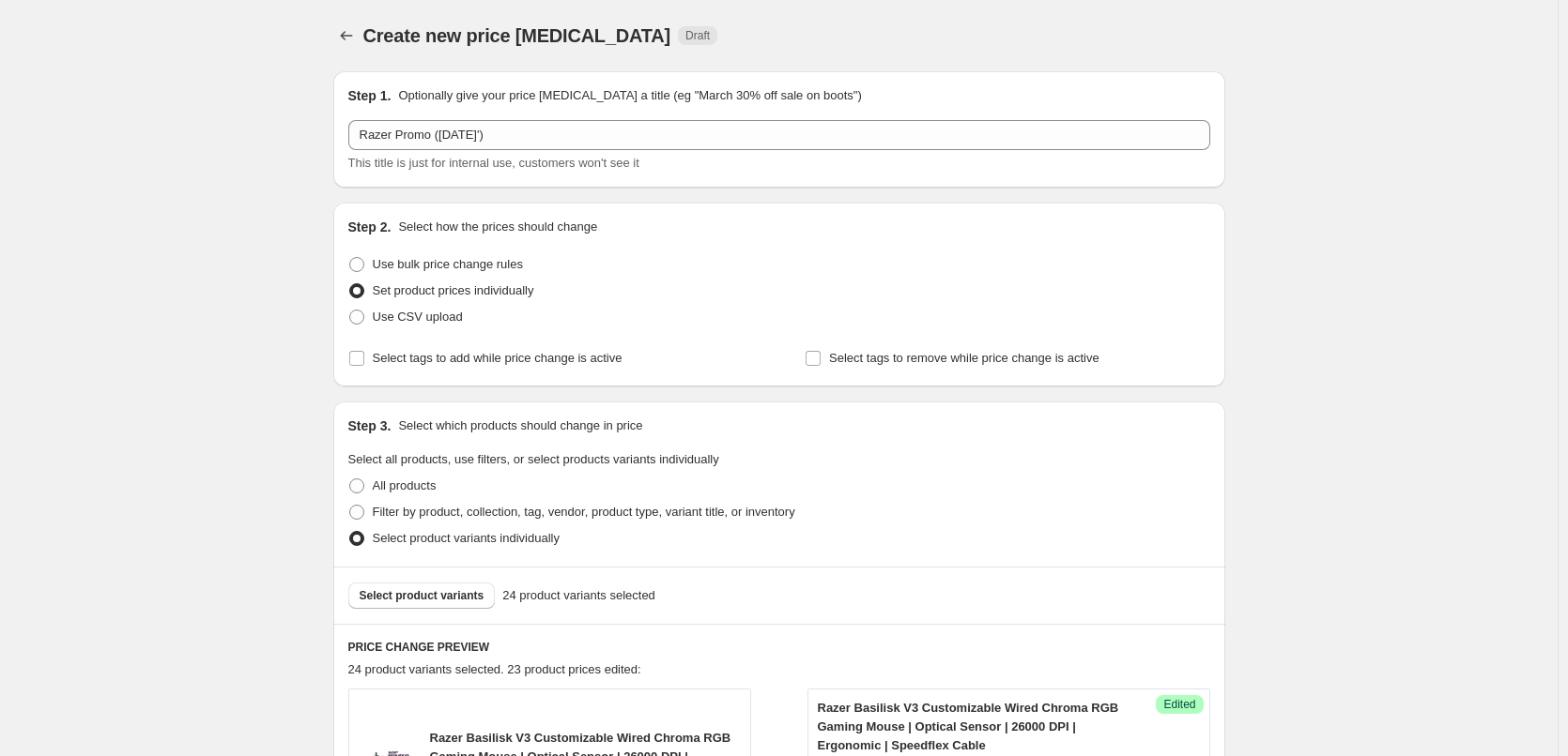
click at [381, 581] on div "Select product variants 24 product variants selected" at bounding box center [779, 595] width 892 height 57
click at [382, 585] on button "Select product variants" at bounding box center [421, 596] width 147 height 27
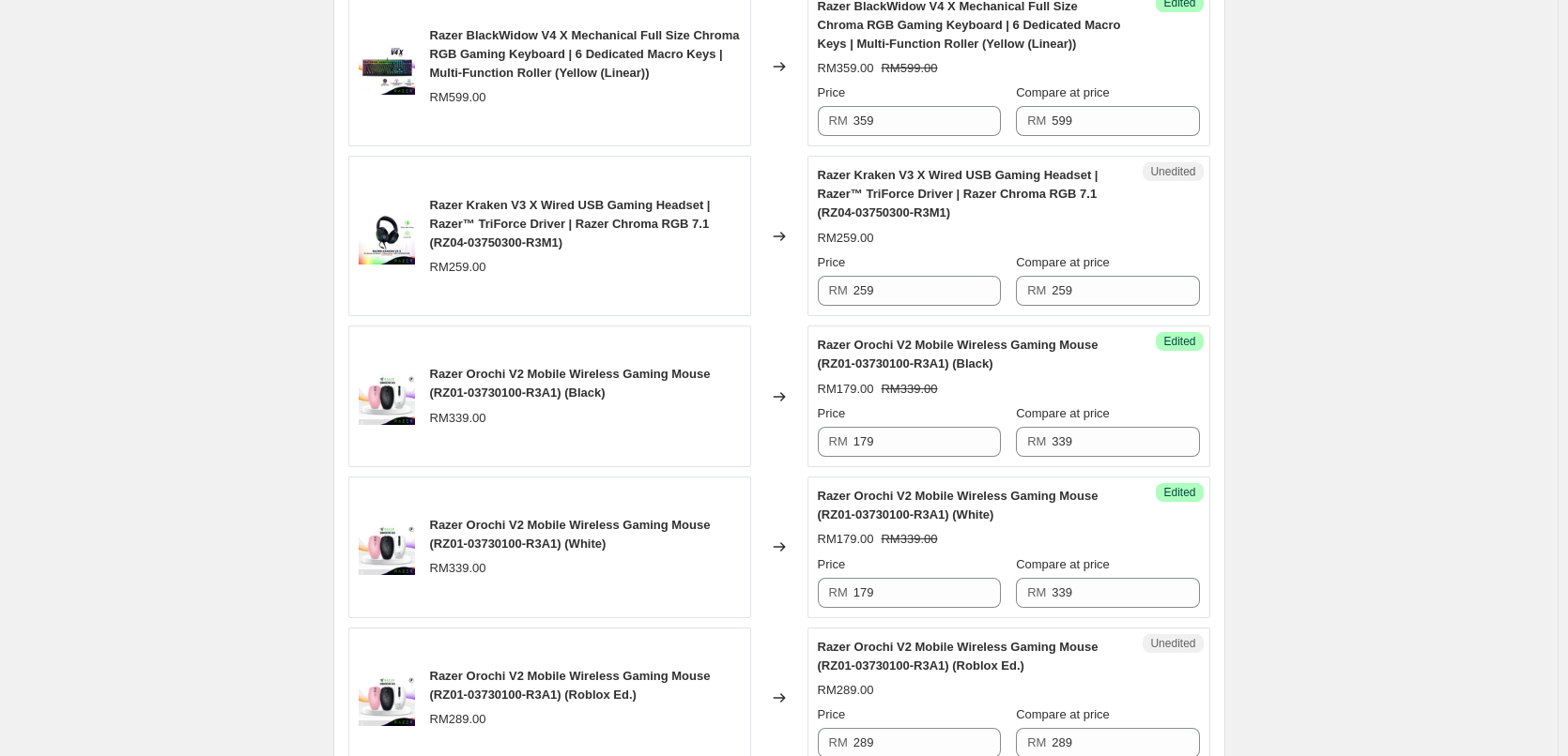
scroll to position [2909, 0]
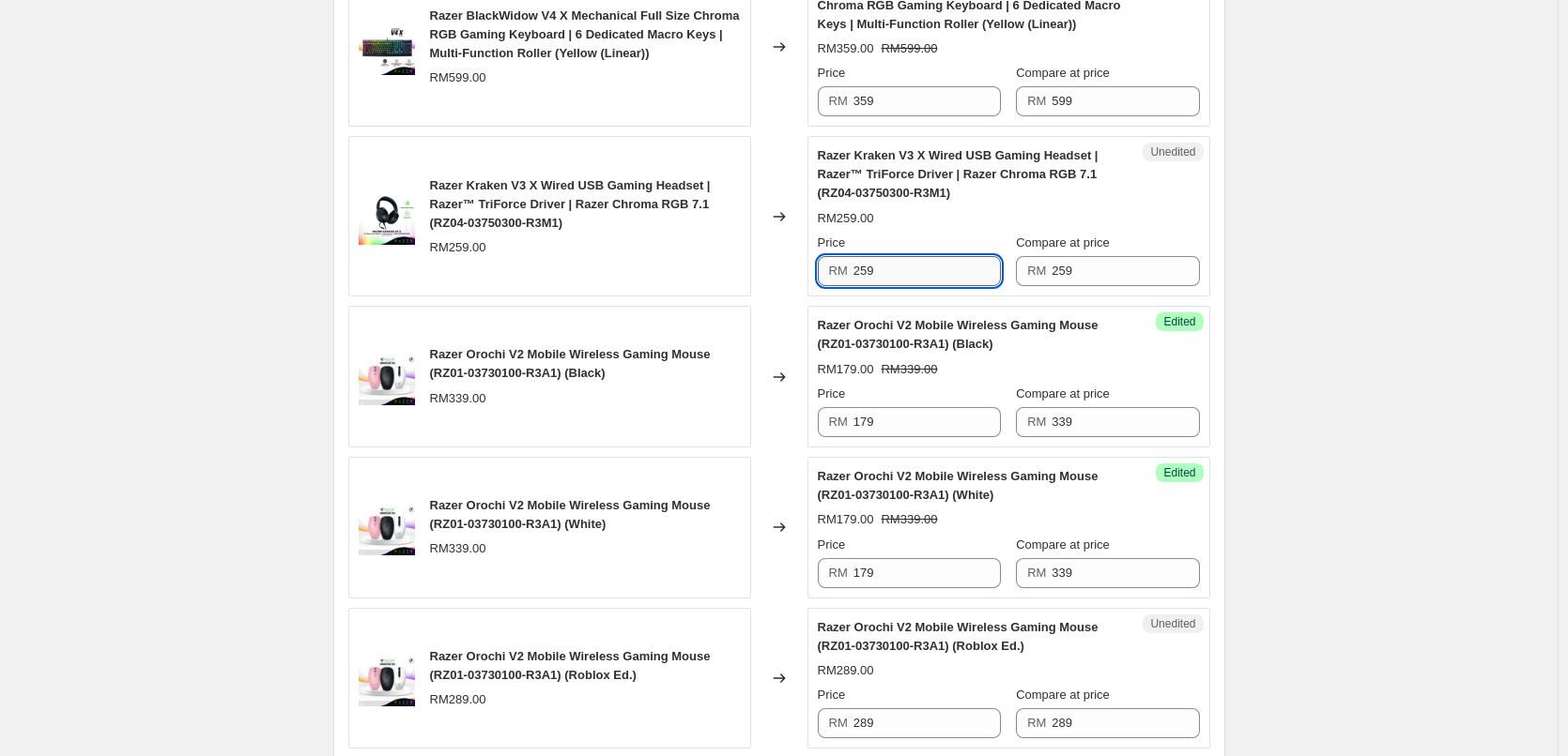
click at [929, 262] on input "259" at bounding box center [927, 271] width 147 height 30
type input "229"
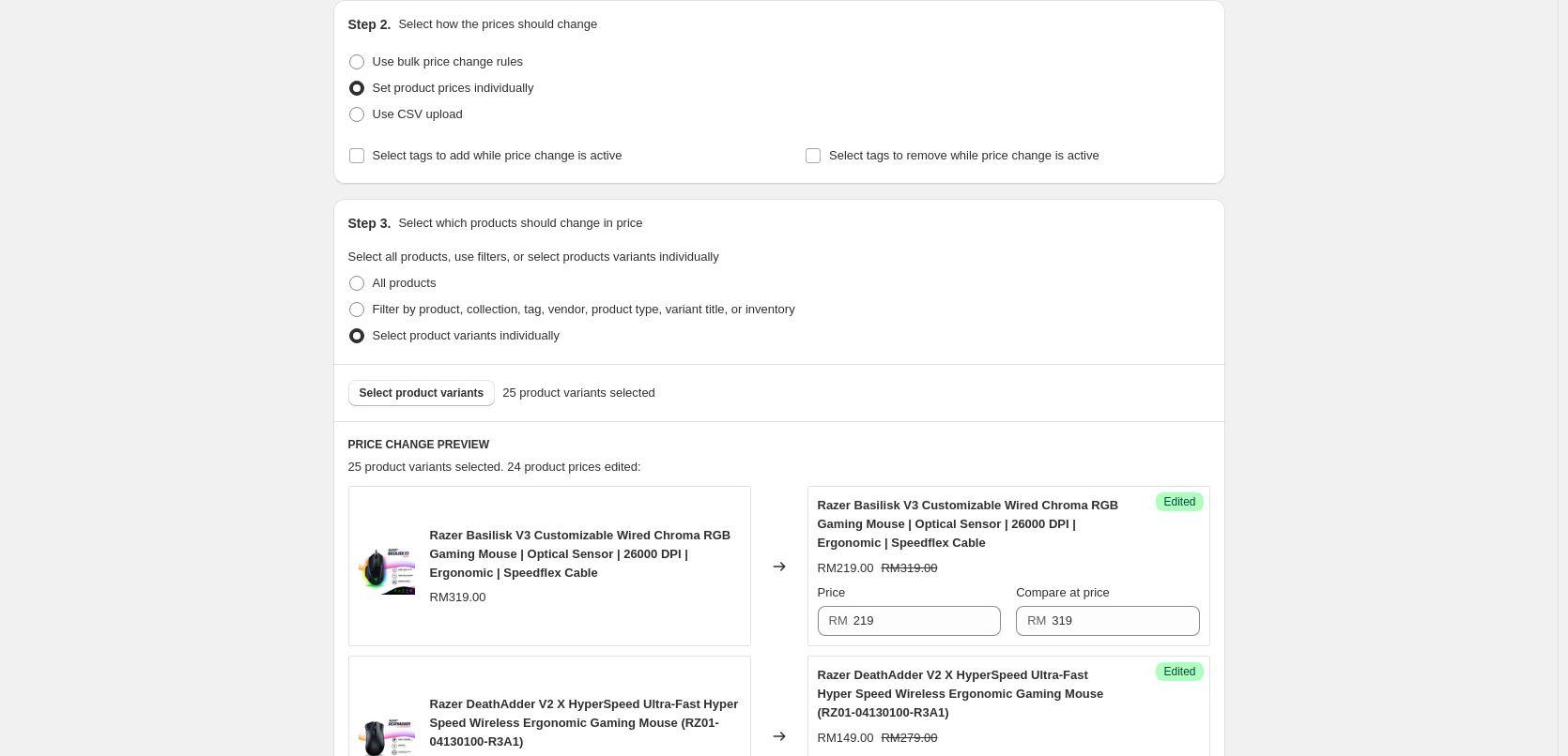
scroll to position [0, 0]
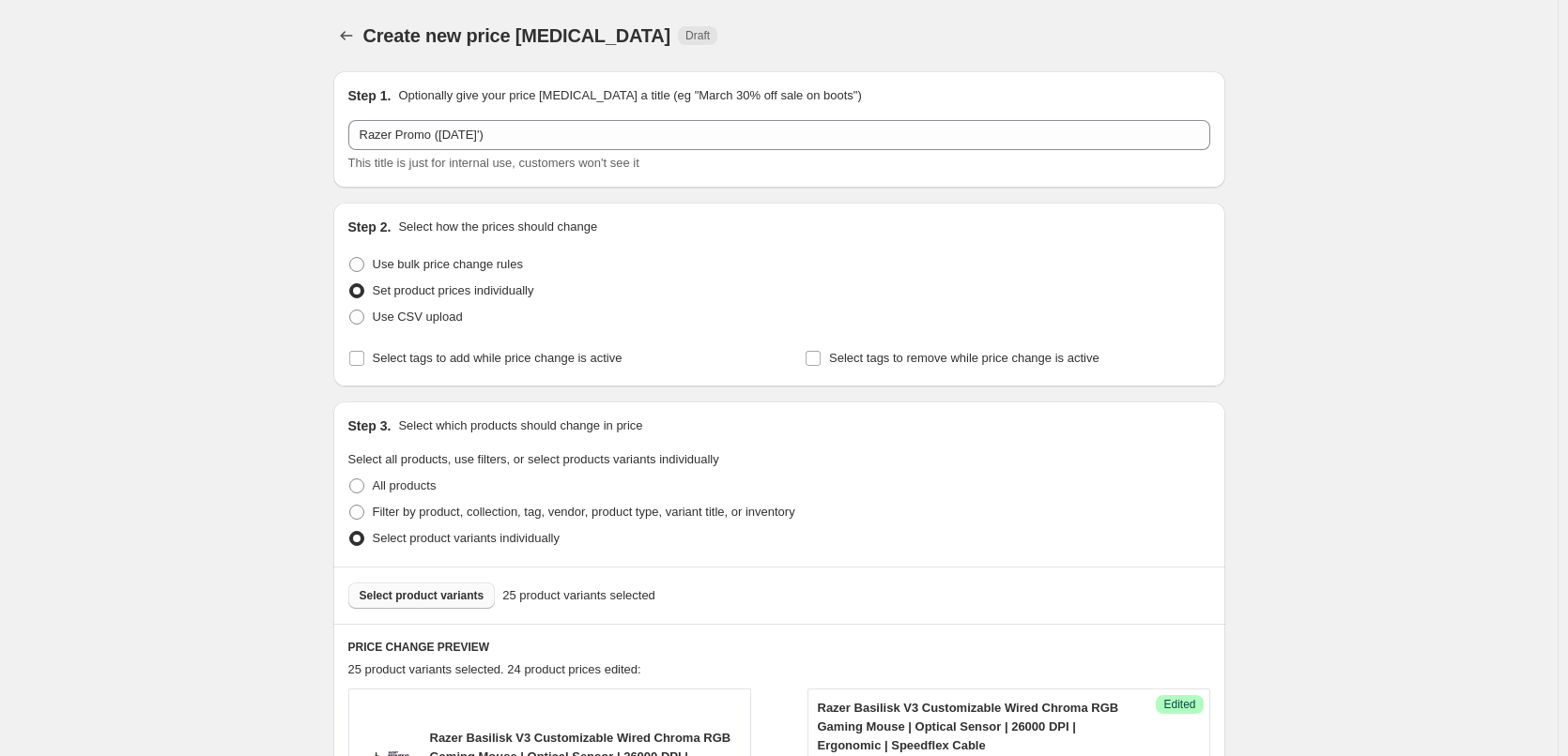
click at [412, 589] on button "Select product variants" at bounding box center [421, 596] width 147 height 27
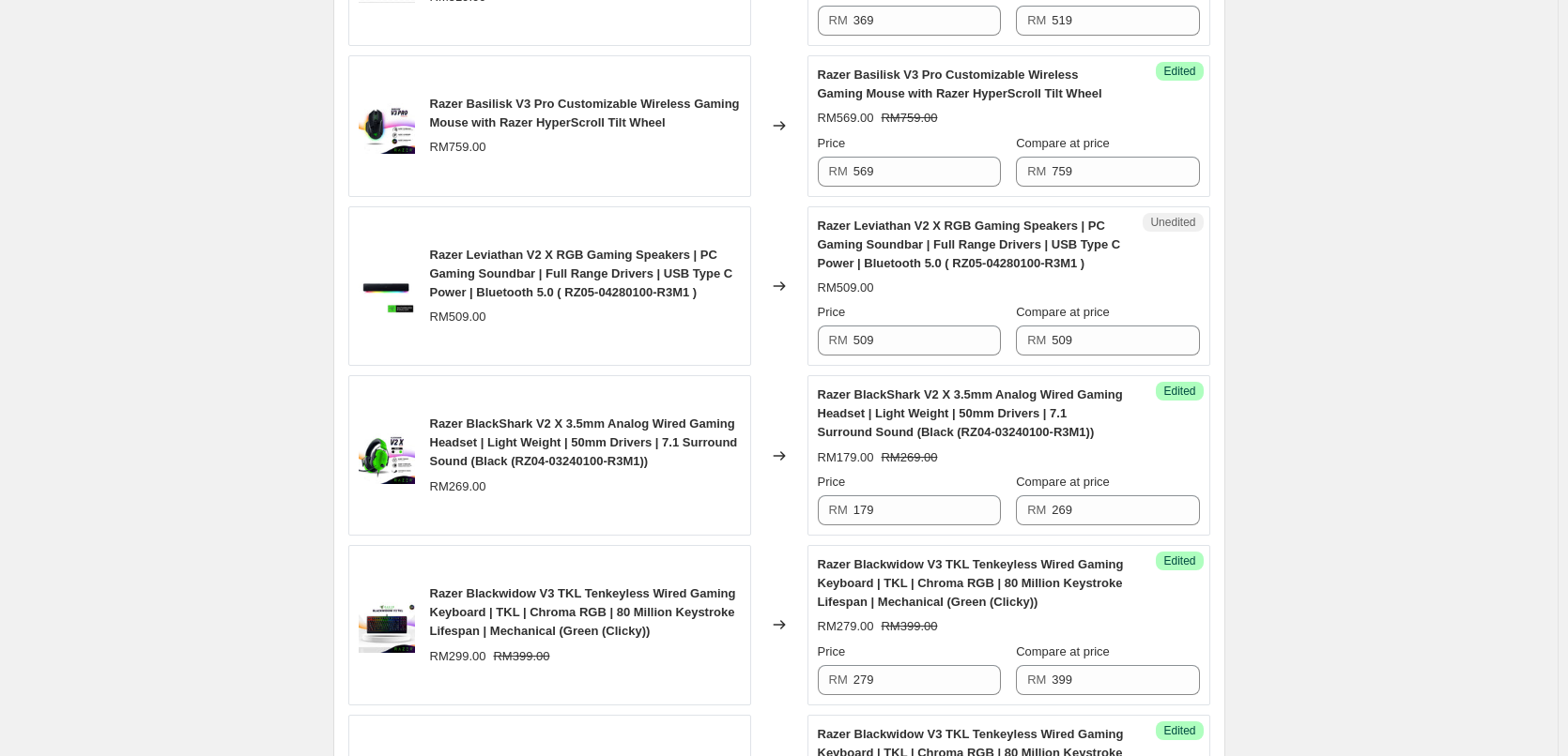
scroll to position [1126, 0]
click at [892, 344] on input "509" at bounding box center [927, 339] width 147 height 30
type input "399"
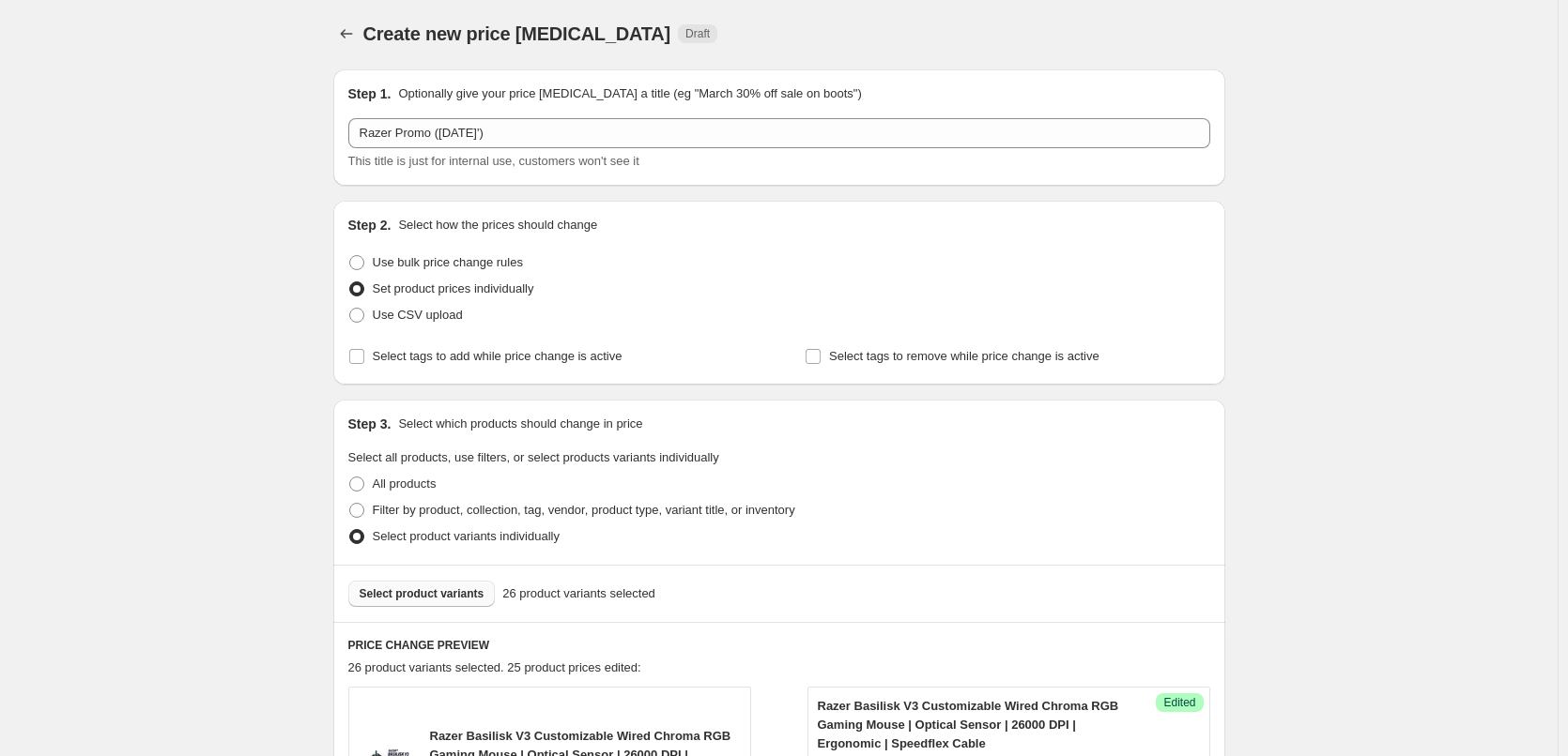
scroll to position [0, 0]
click at [375, 596] on span "Select product variants" at bounding box center [421, 596] width 125 height 15
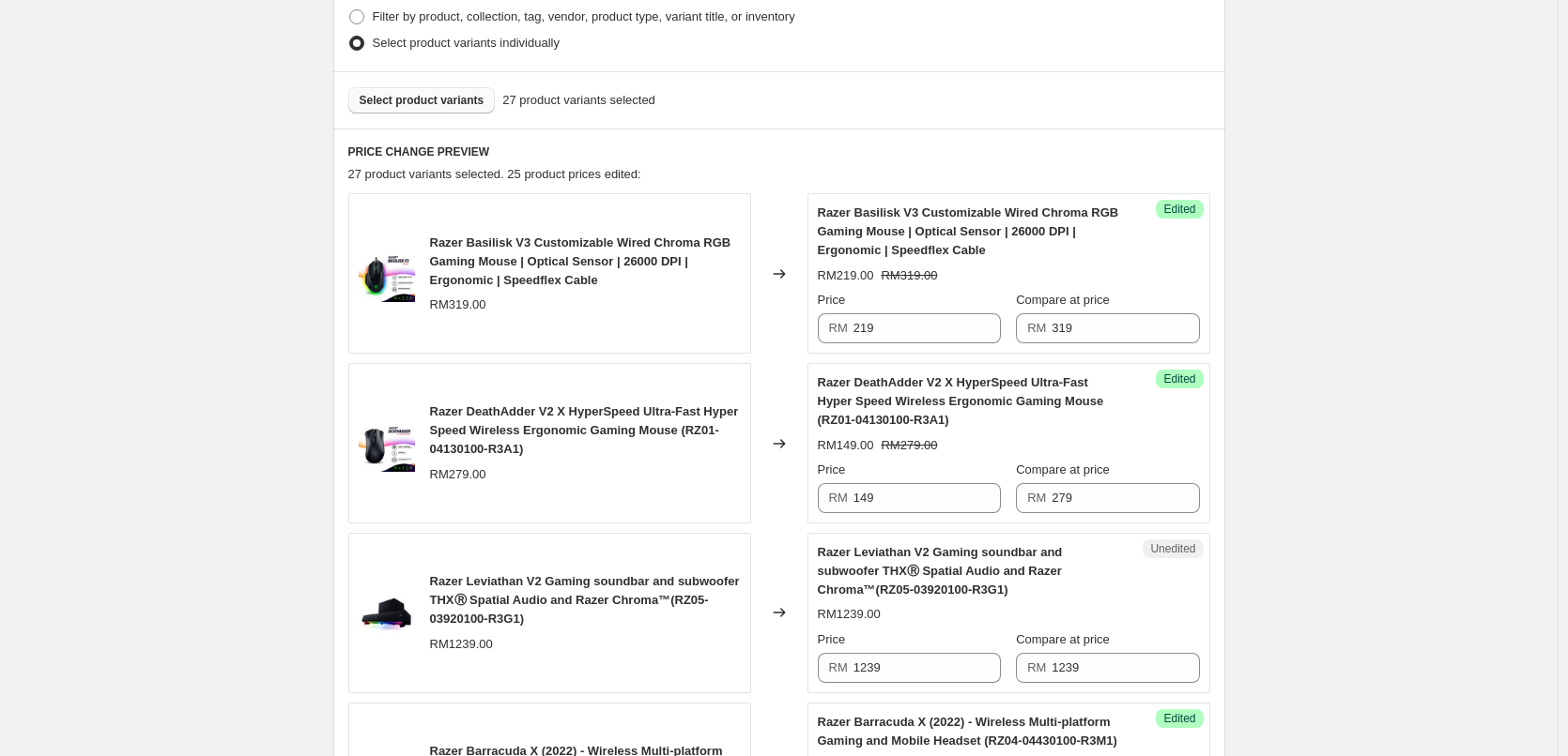
scroll to position [751, 0]
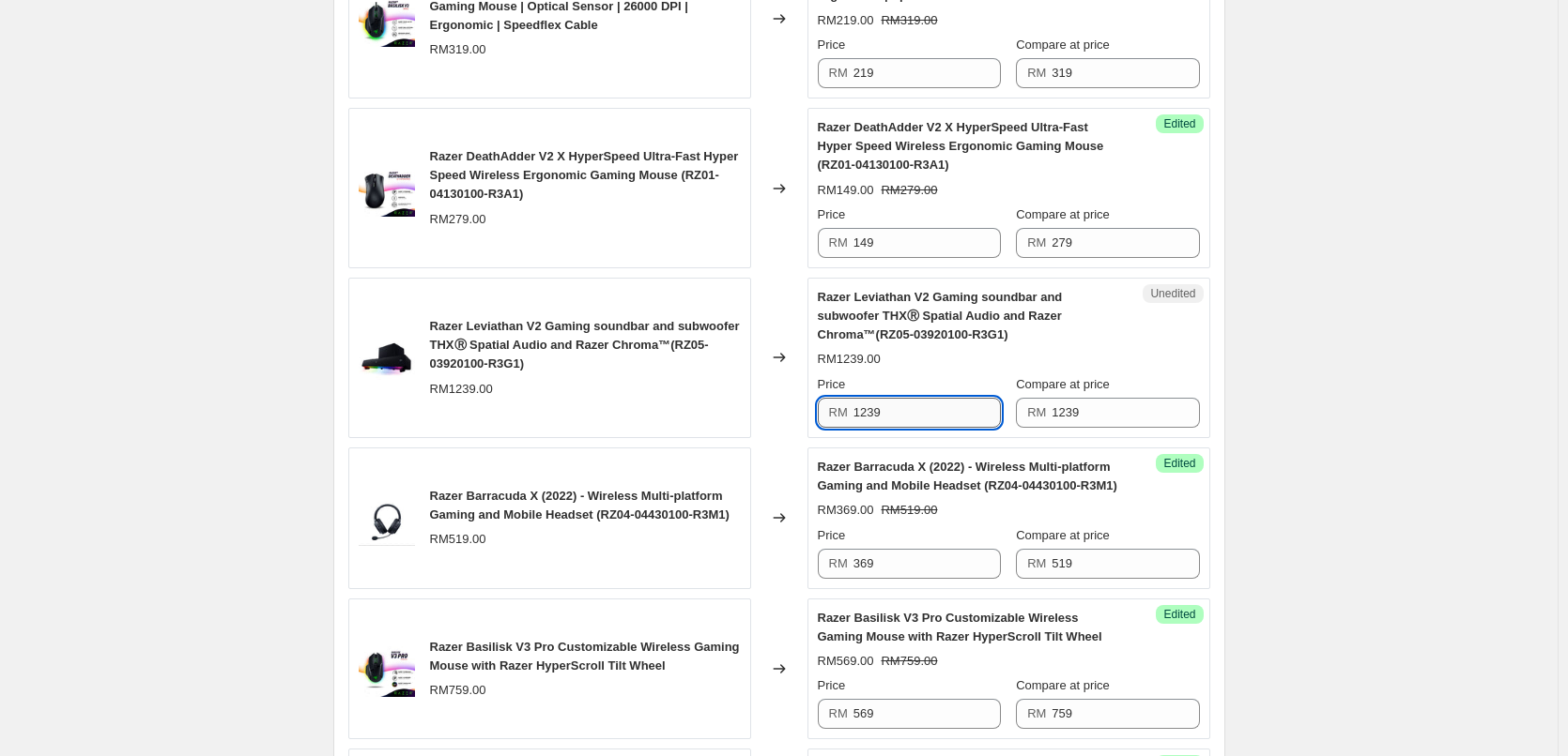
click at [876, 408] on input "1239" at bounding box center [927, 413] width 147 height 30
type input "969"
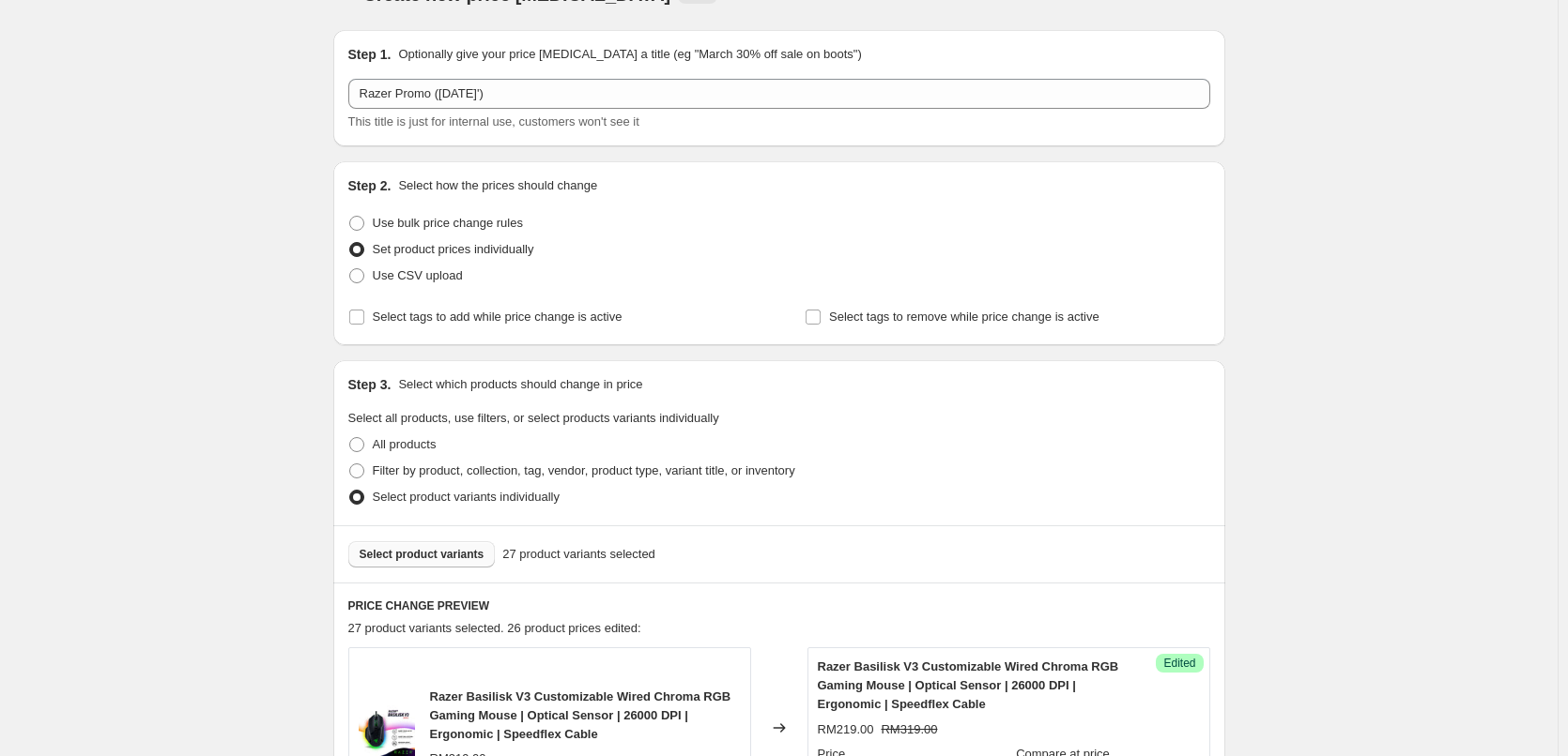
scroll to position [0, 0]
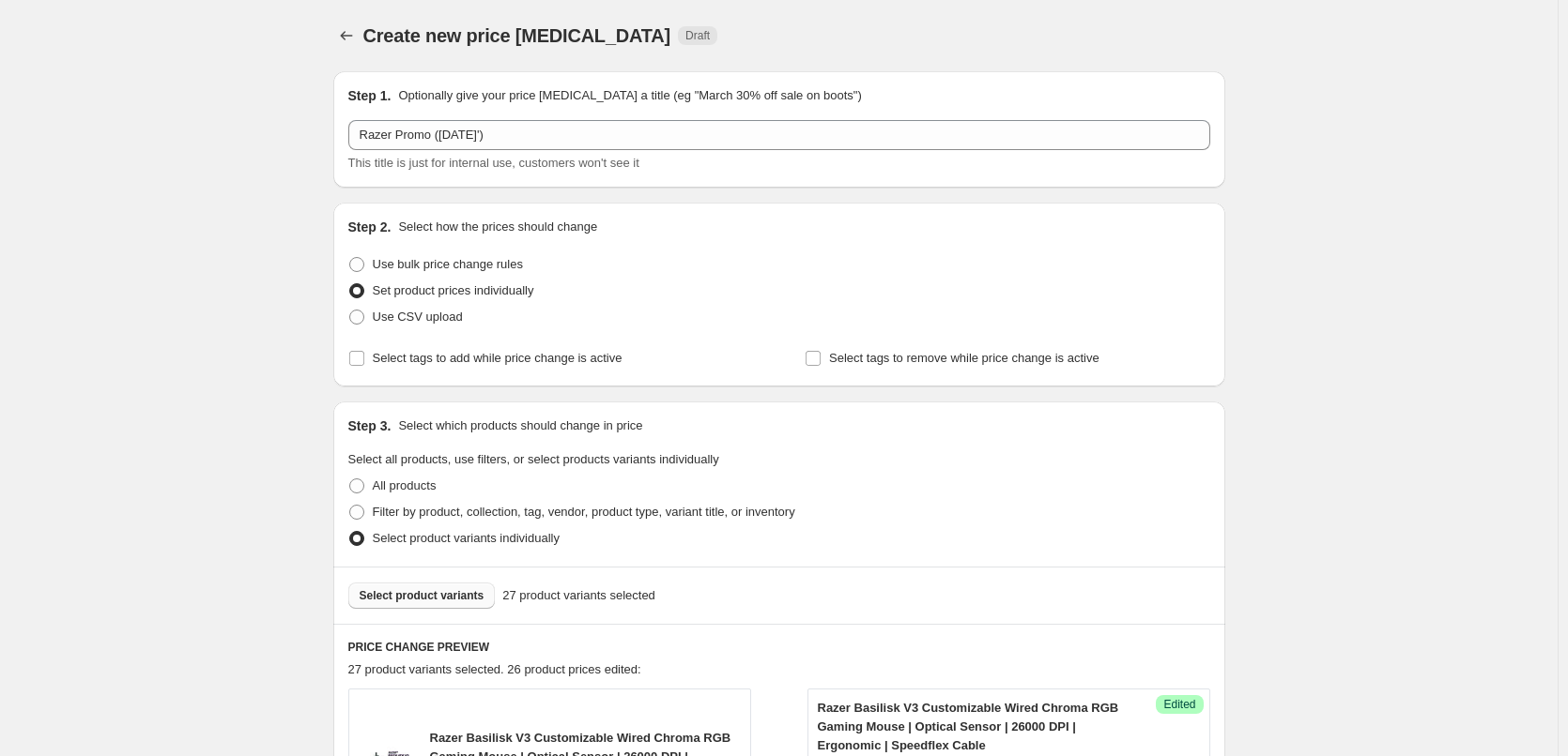
click at [390, 585] on button "Select product variants" at bounding box center [421, 596] width 147 height 27
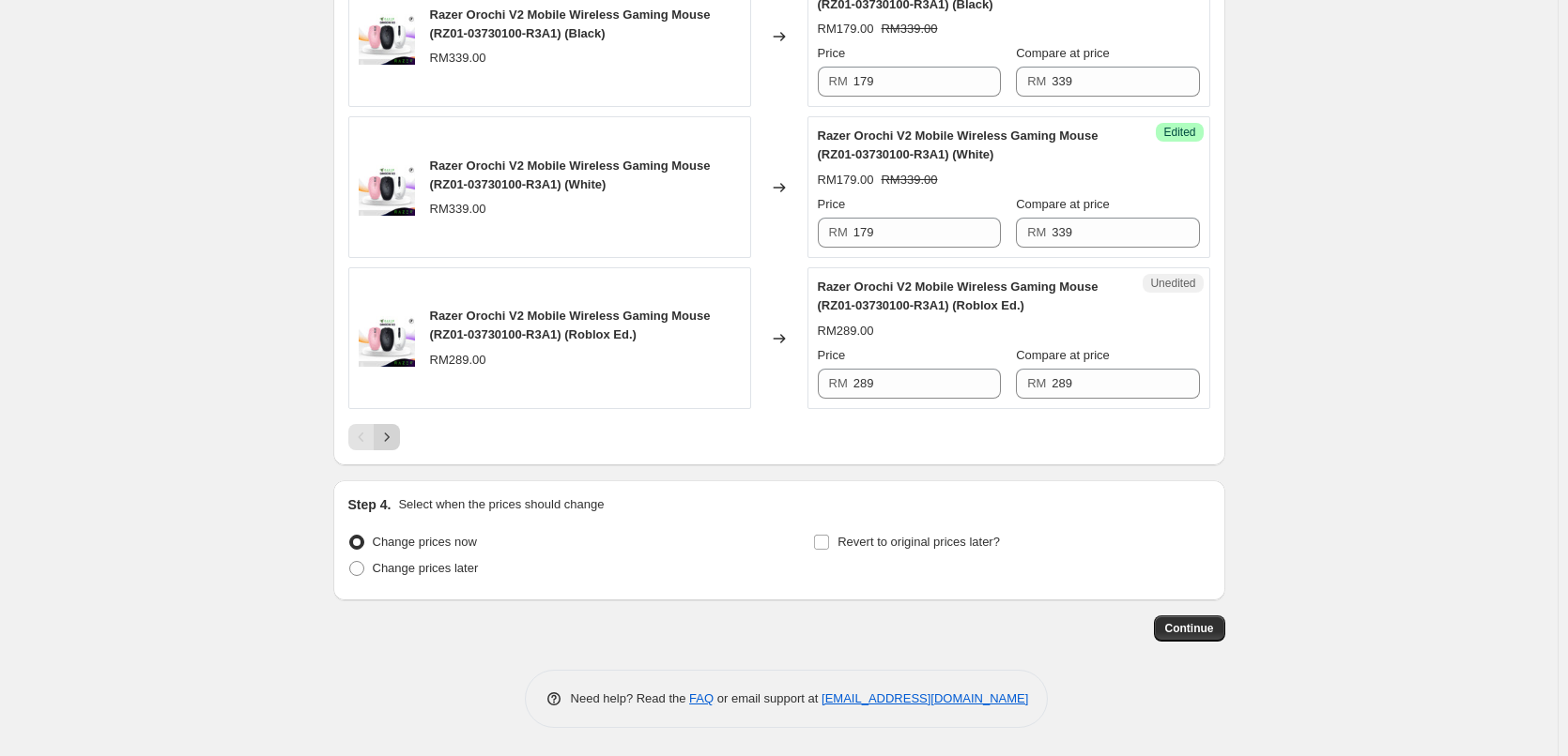
click at [397, 448] on button "Next" at bounding box center [387, 437] width 27 height 27
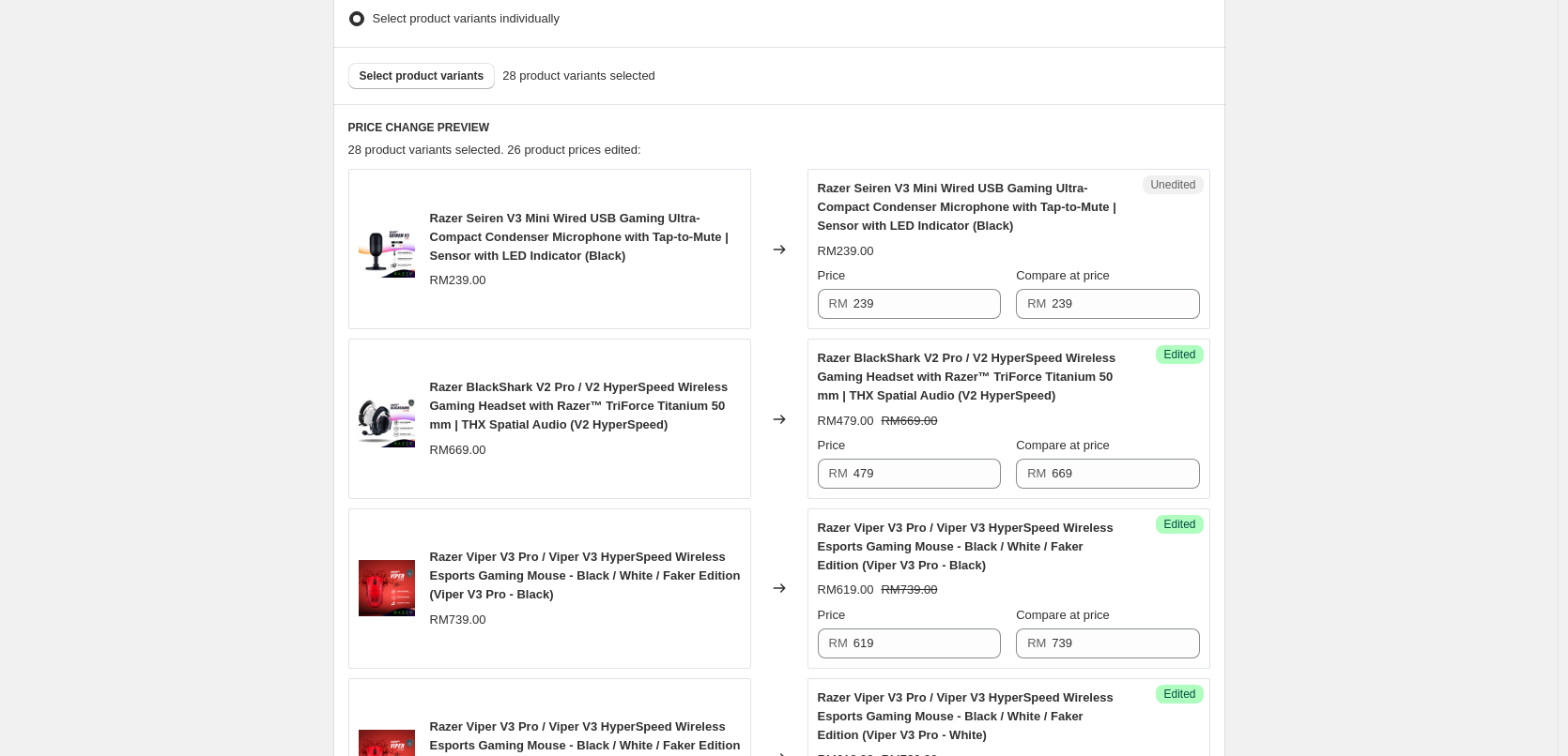
scroll to position [502, 0]
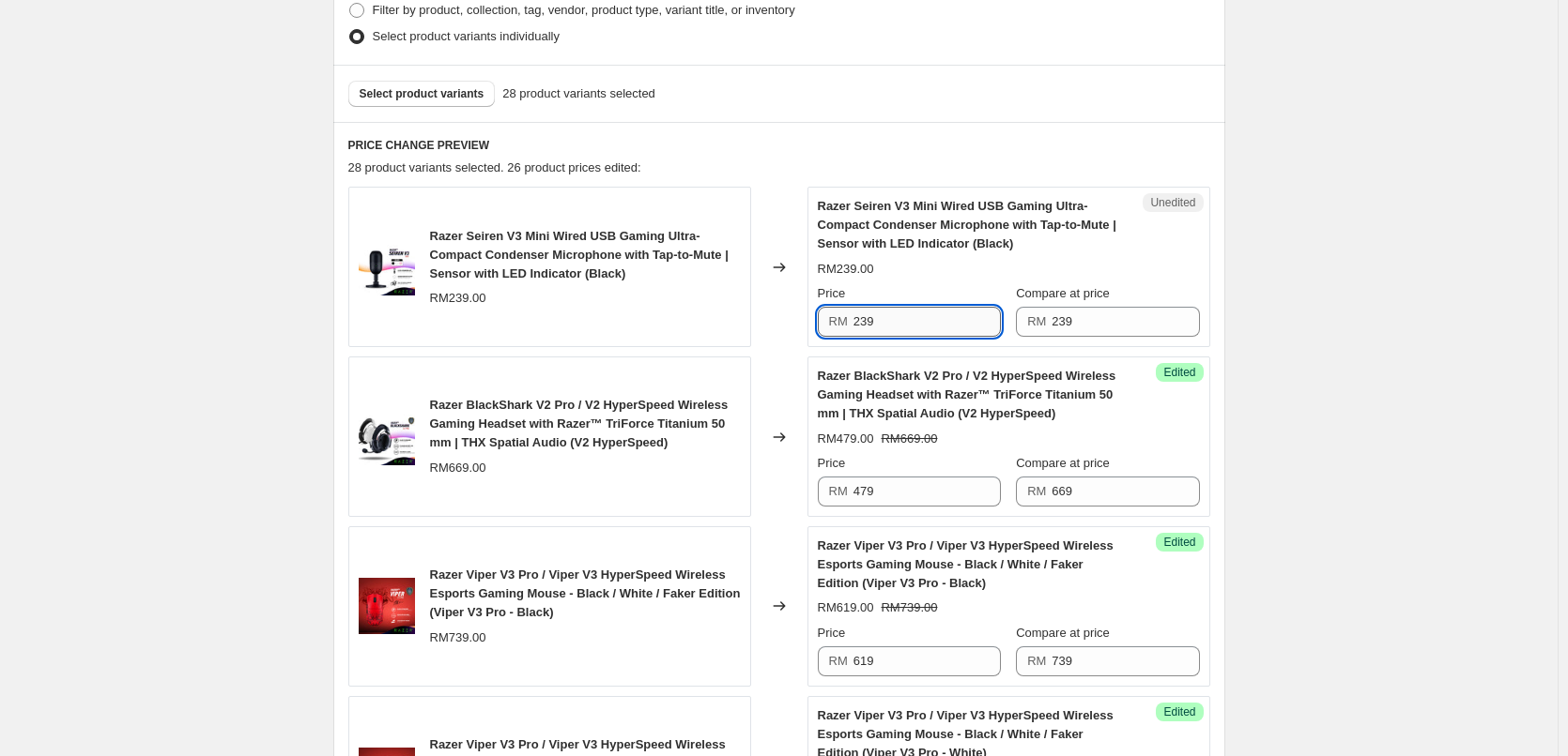
click at [892, 325] on input "239" at bounding box center [927, 322] width 147 height 30
type input "179"
click at [248, 333] on div "Create new price change job. This page is ready Create new price change job Dra…" at bounding box center [778, 690] width 1558 height 2385
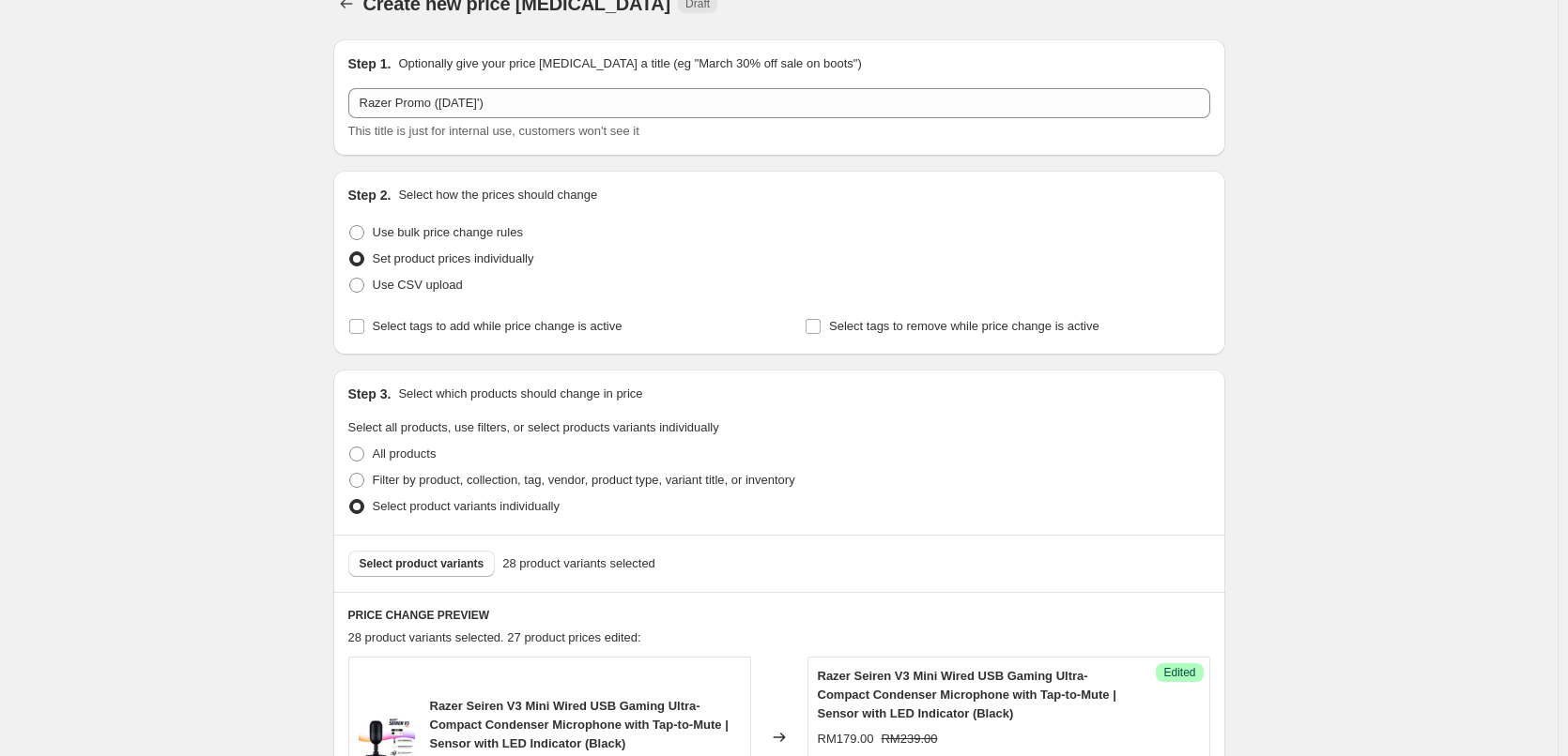
scroll to position [0, 0]
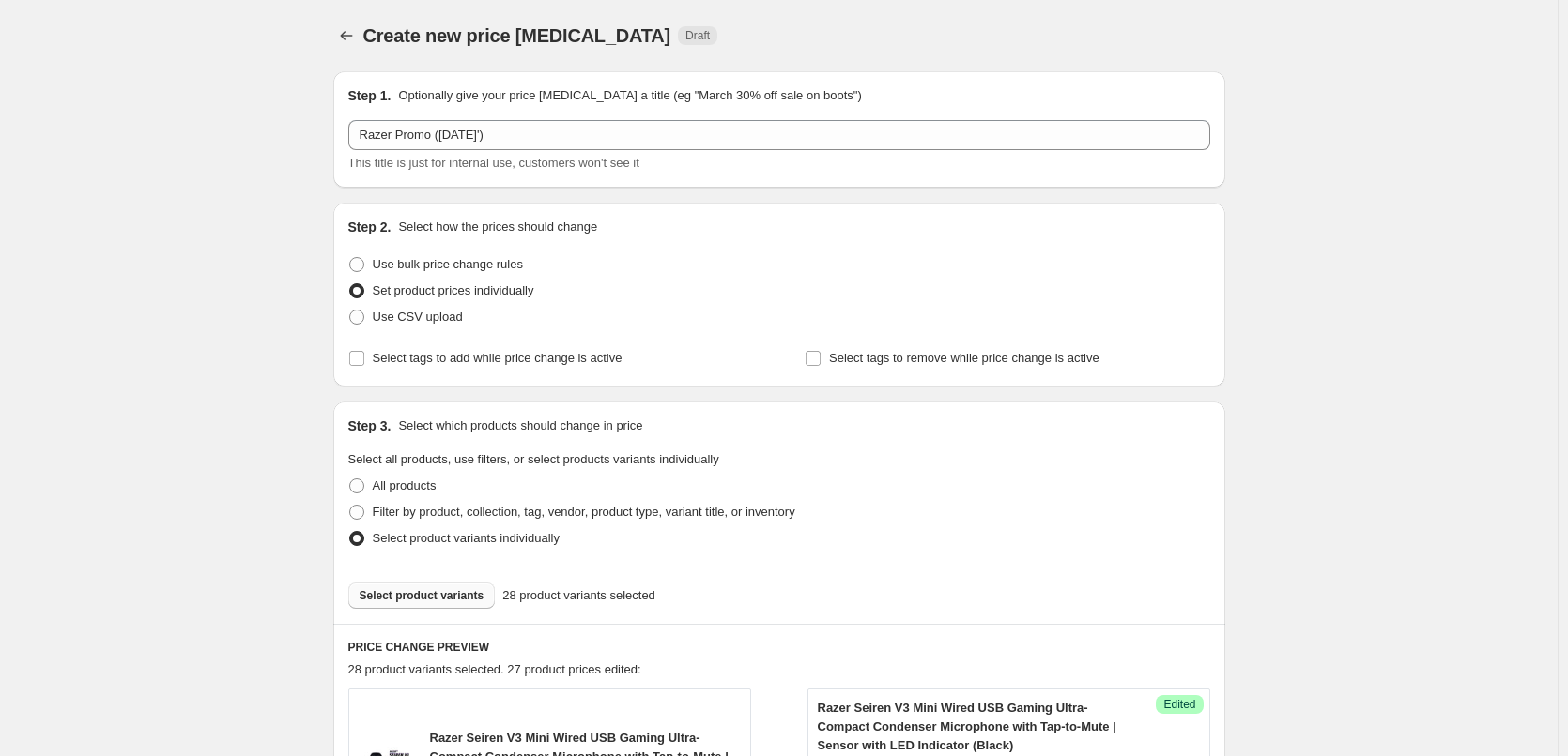
click at [415, 609] on button "Select product variants" at bounding box center [421, 596] width 147 height 27
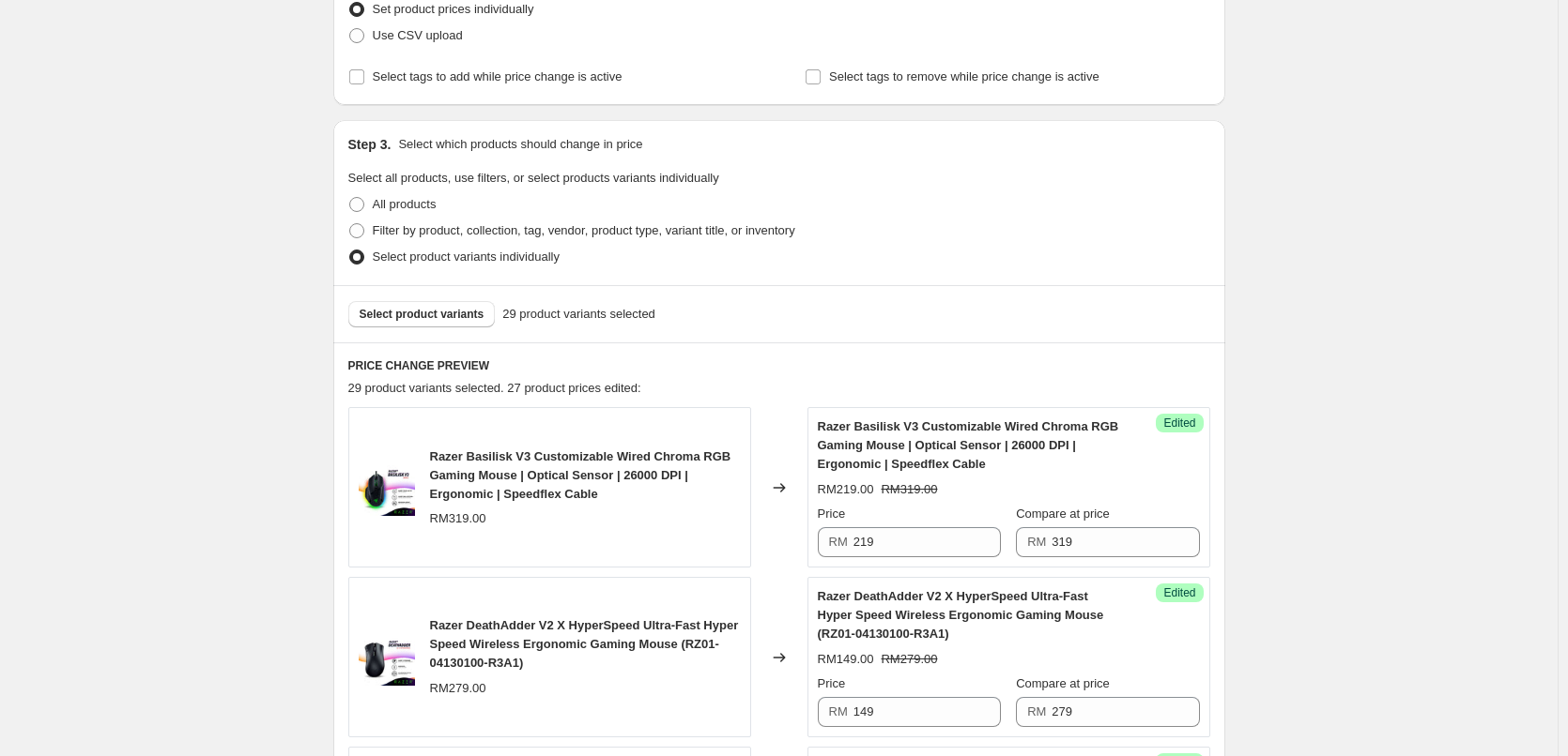
scroll to position [563, 0]
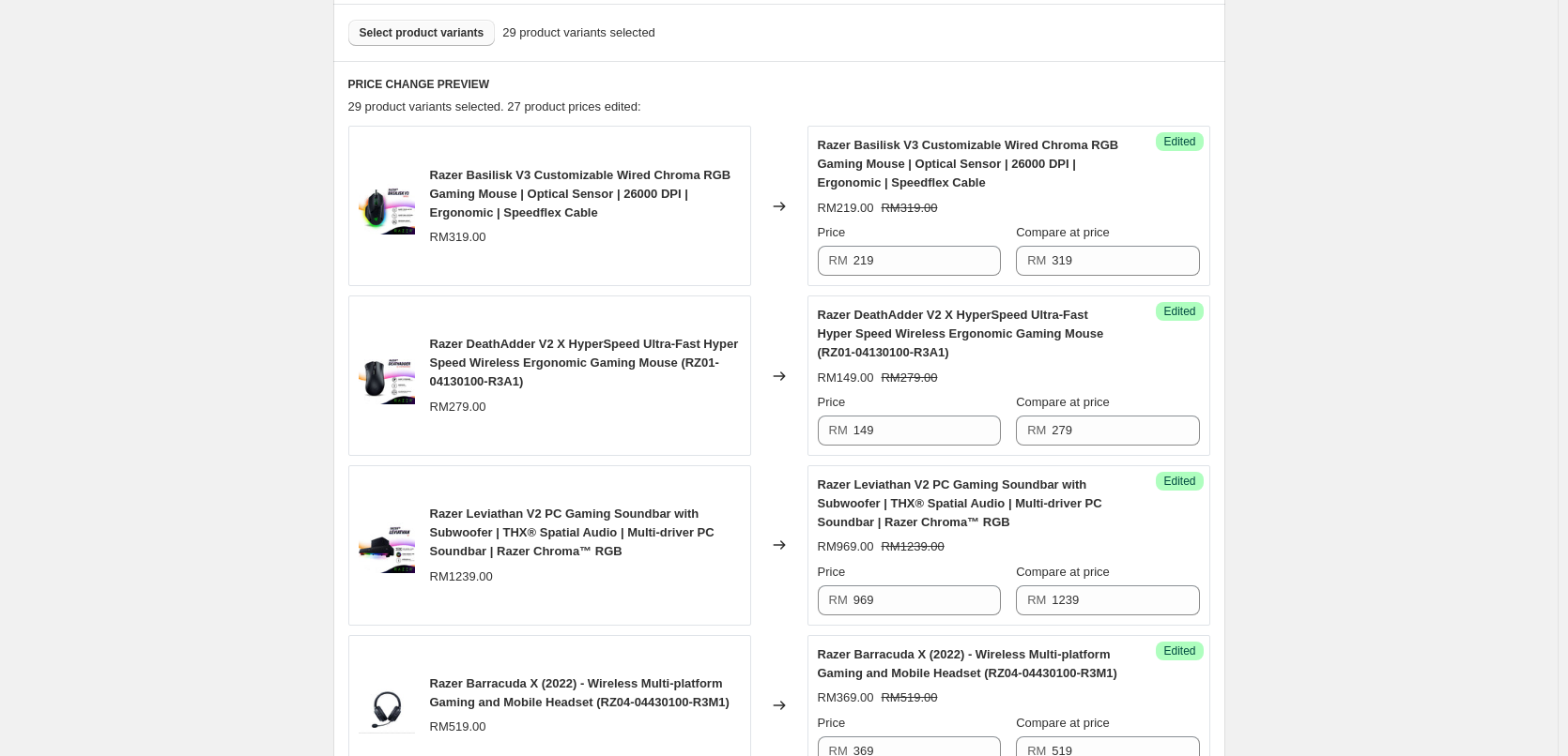
click at [421, 29] on span "Select product variants" at bounding box center [421, 33] width 125 height 15
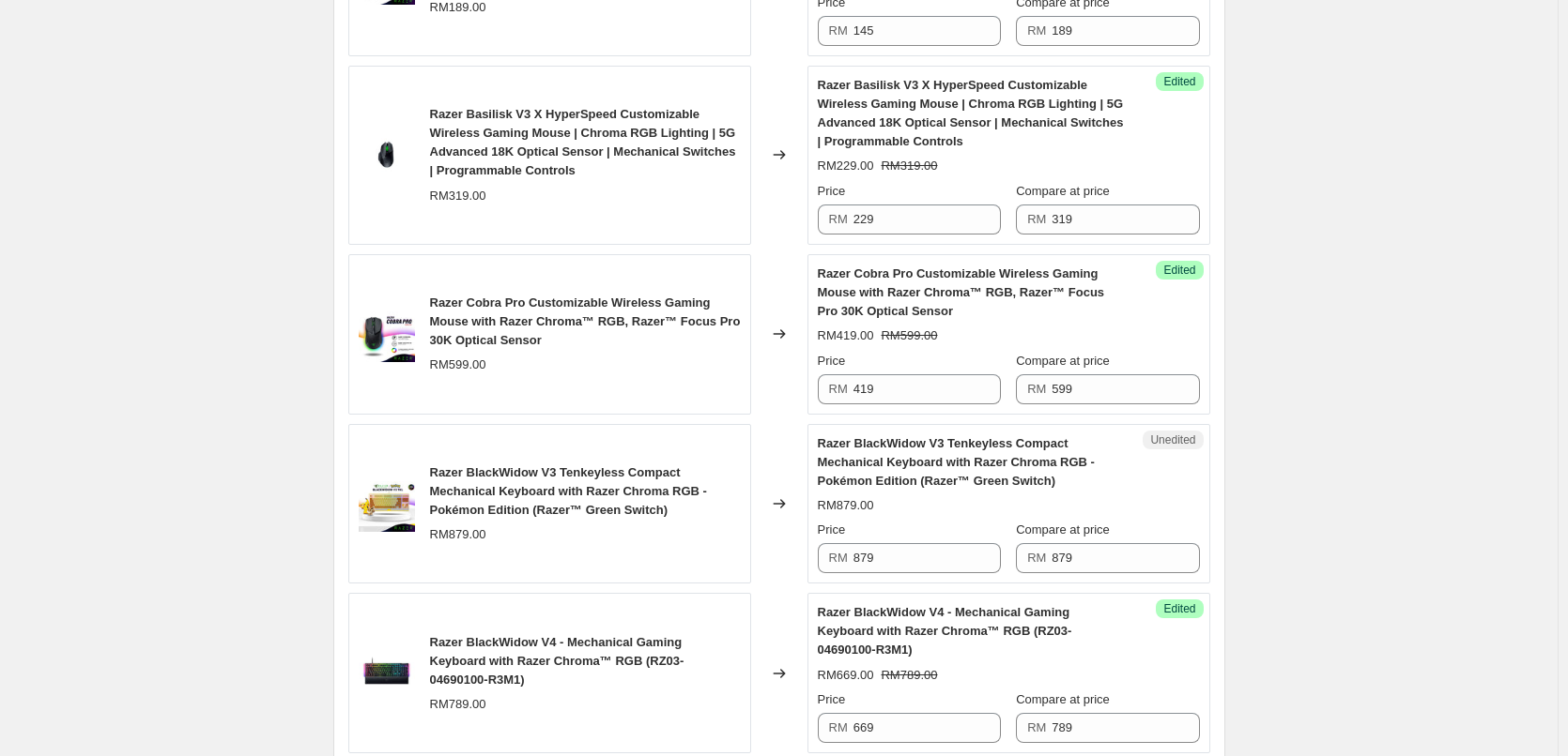
scroll to position [2627, 0]
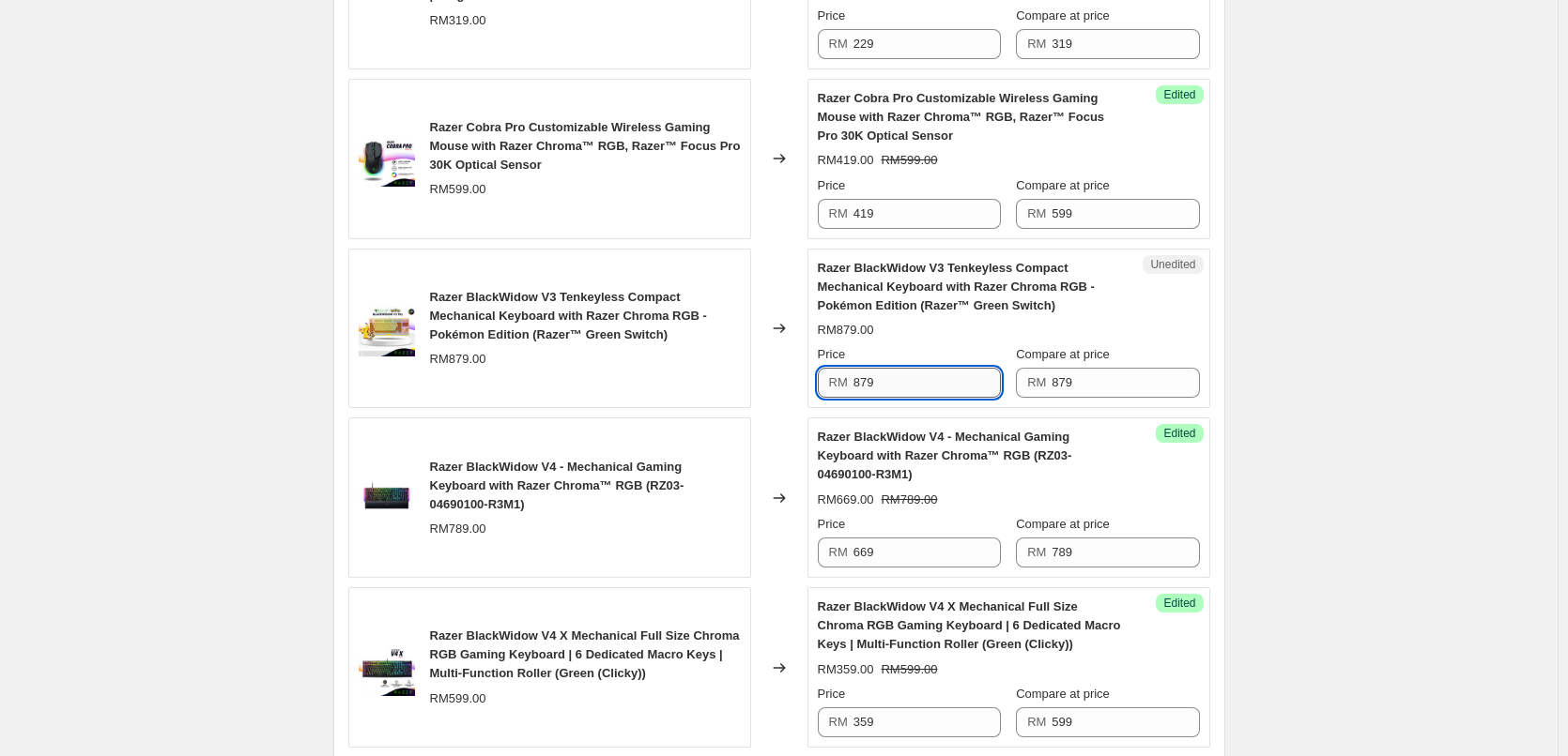
click at [892, 389] on input "879" at bounding box center [927, 383] width 147 height 30
type input "299"
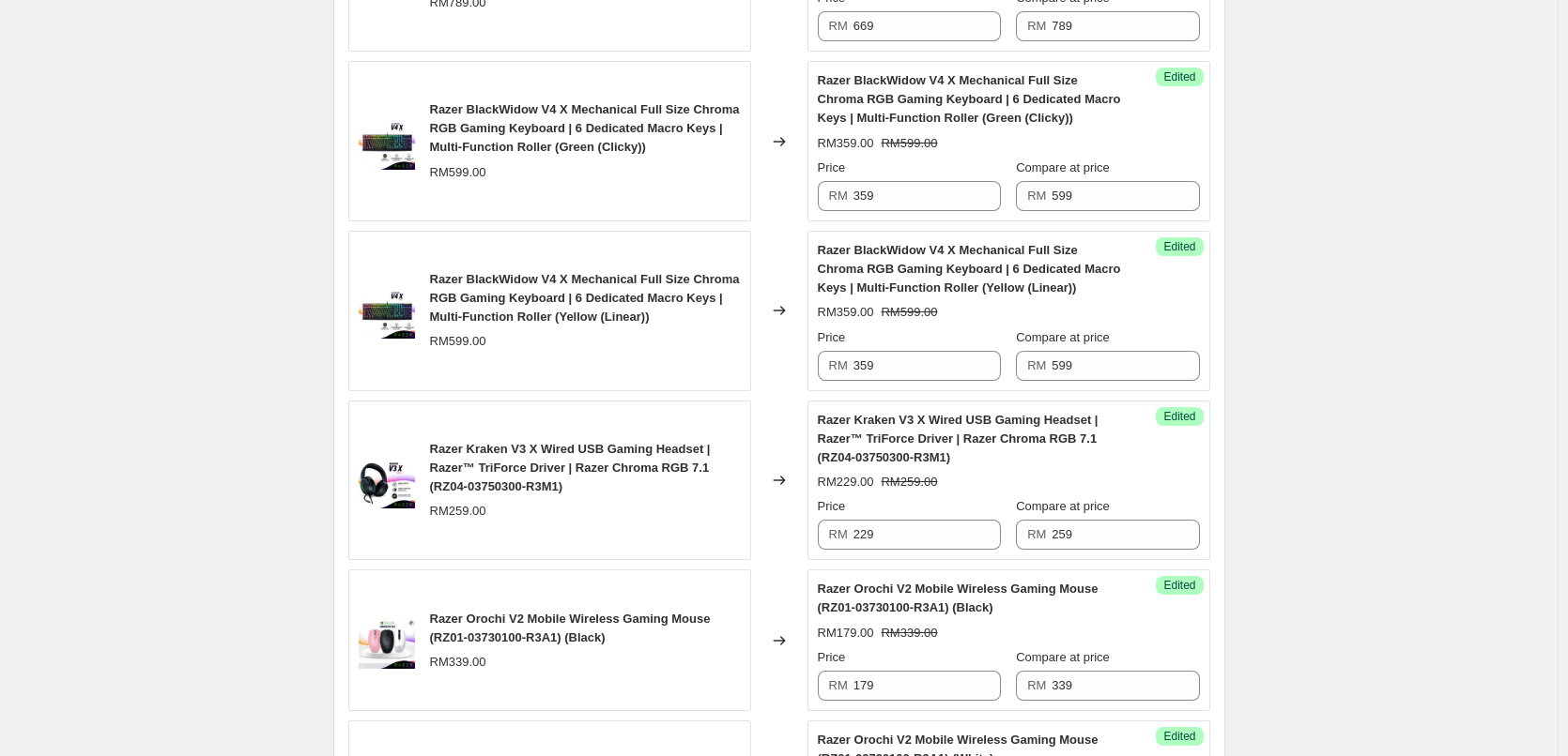
scroll to position [3608, 0]
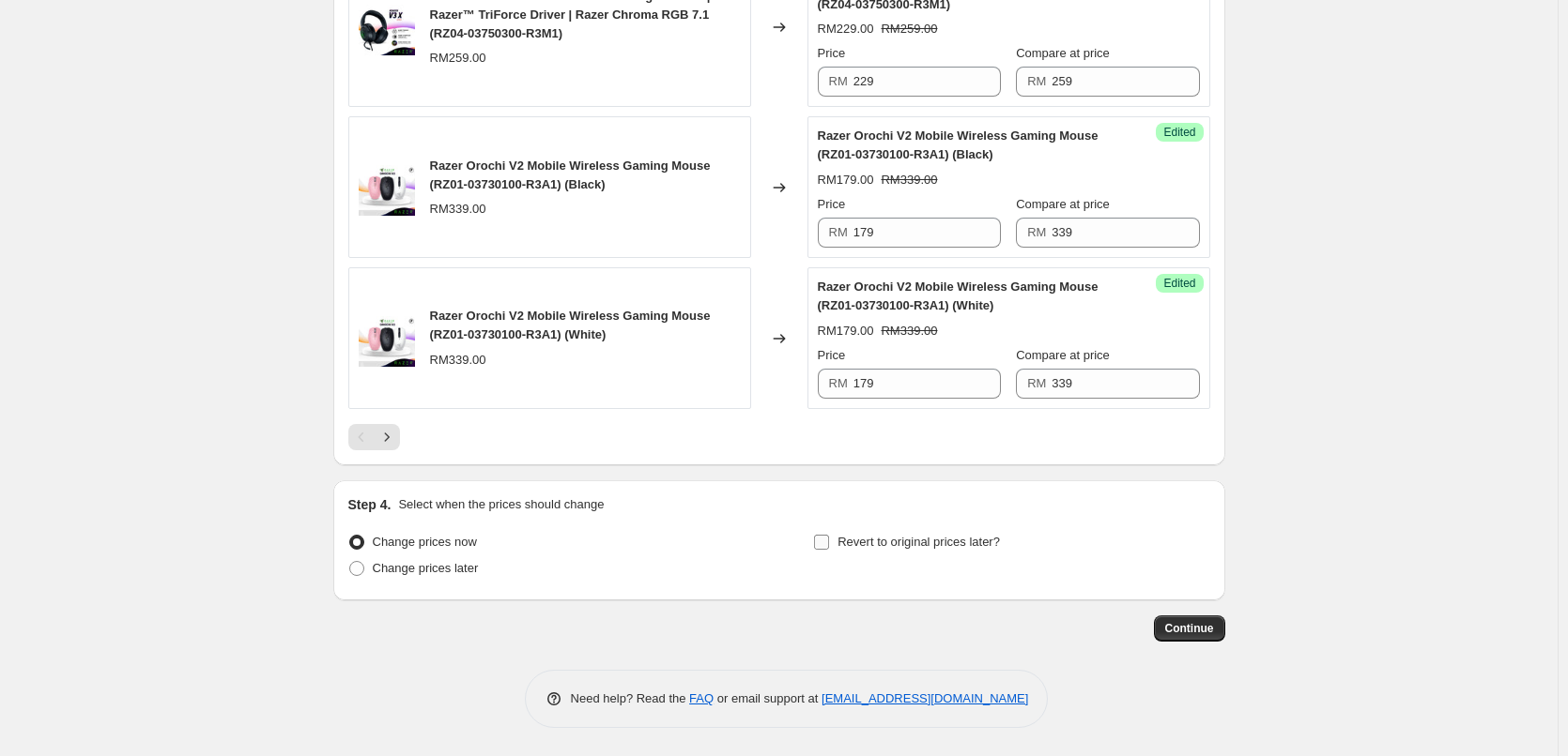
click at [827, 545] on input "Revert to original prices later?" at bounding box center [822, 543] width 15 height 15
checkbox input "true"
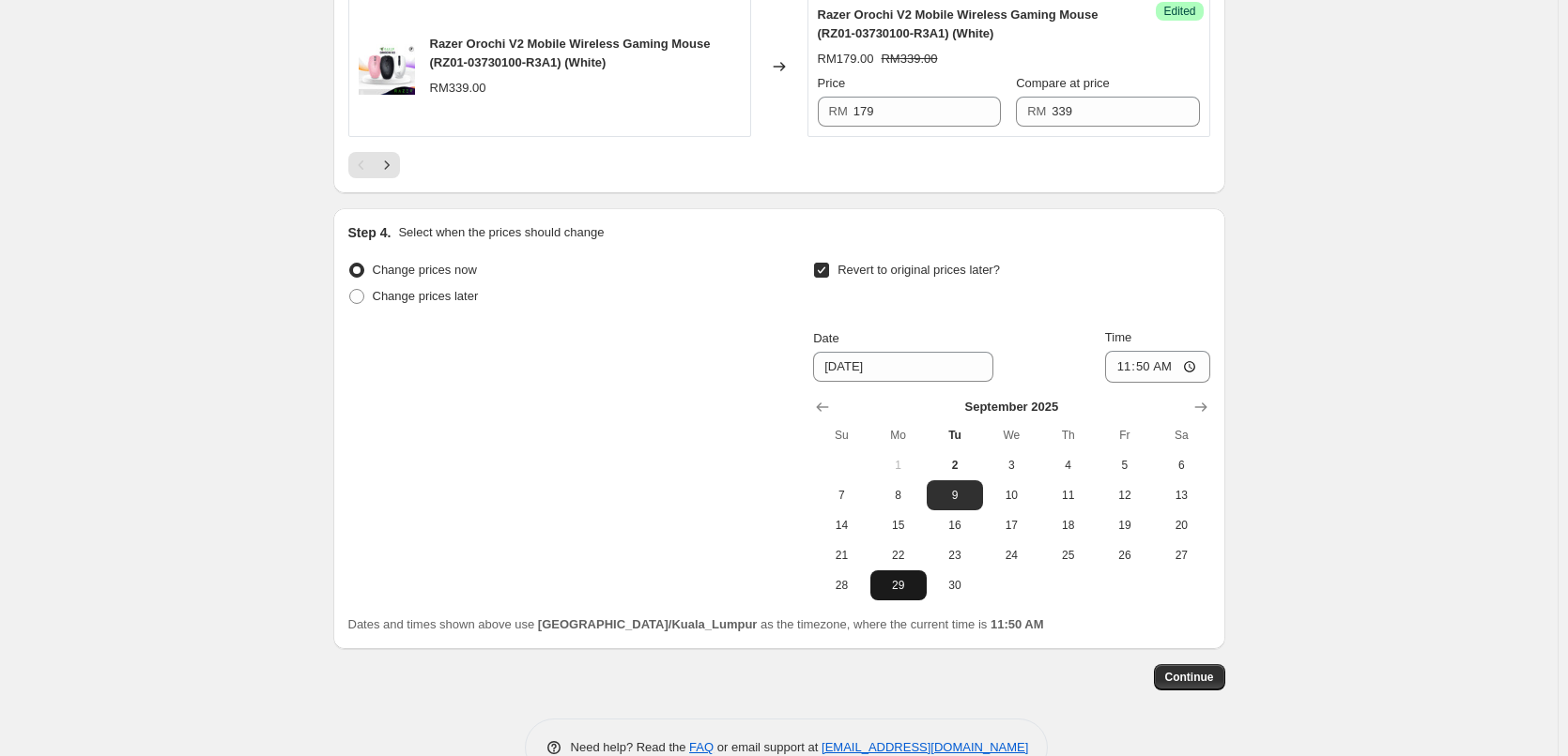
scroll to position [3889, 0]
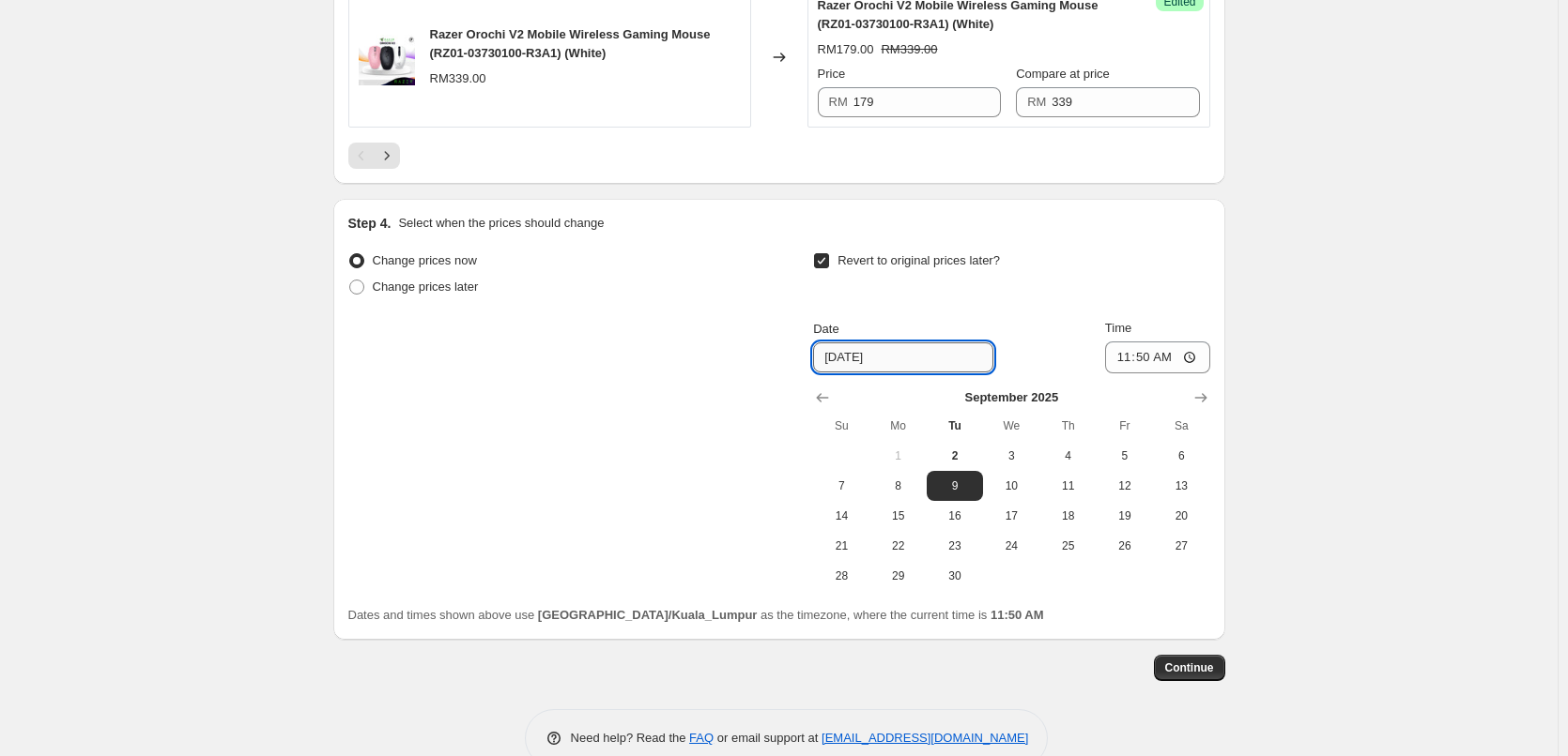
click at [904, 360] on input "9/9/2025" at bounding box center [903, 358] width 180 height 30
click at [840, 363] on input "9/9/2025" at bounding box center [903, 358] width 180 height 30
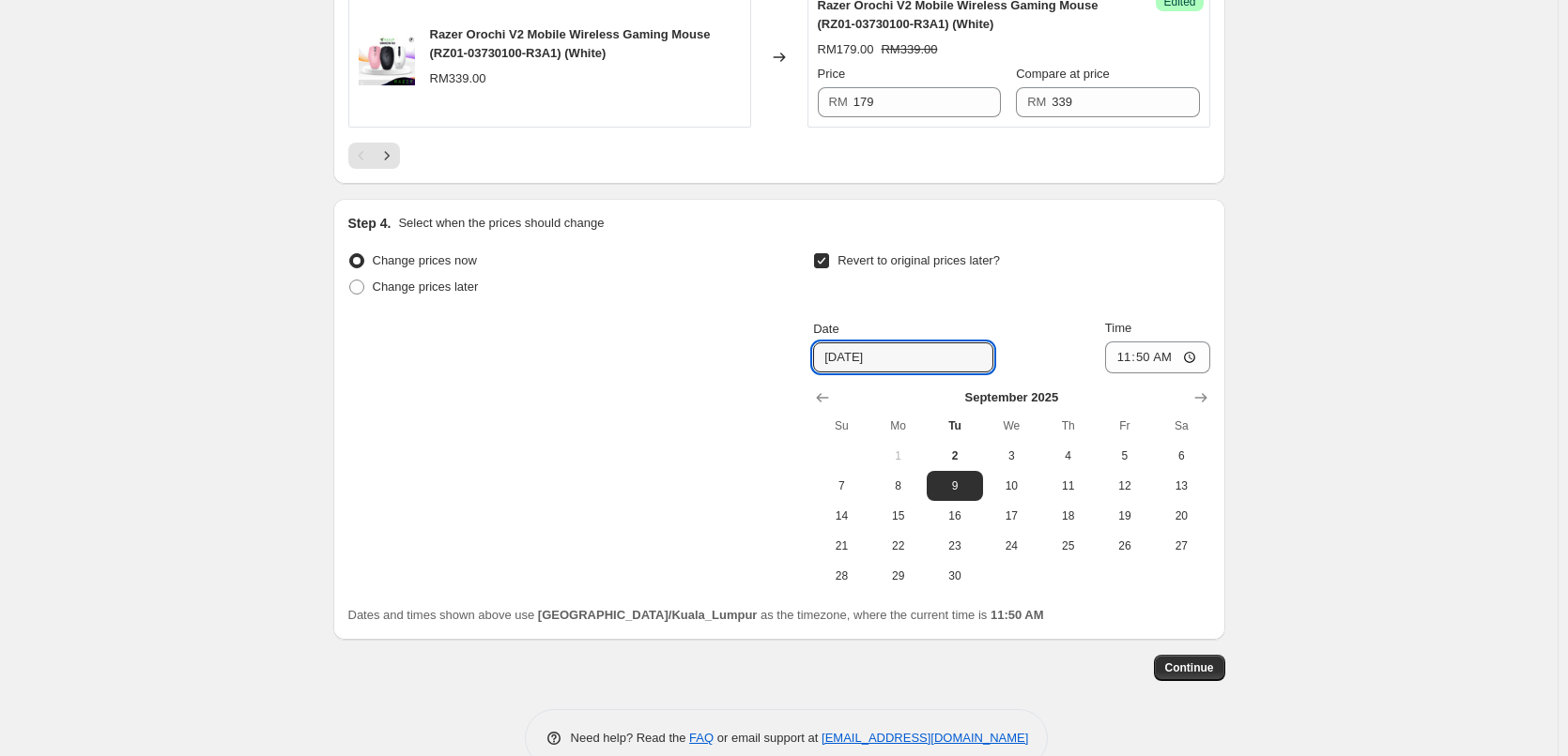
click at [987, 346] on div "Date 9/9/2025 Time 11:50" at bounding box center [1011, 346] width 396 height 54
click at [892, 352] on input "9/9/2025" at bounding box center [903, 358] width 180 height 30
click at [967, 572] on span "30" at bounding box center [954, 576] width 41 height 15
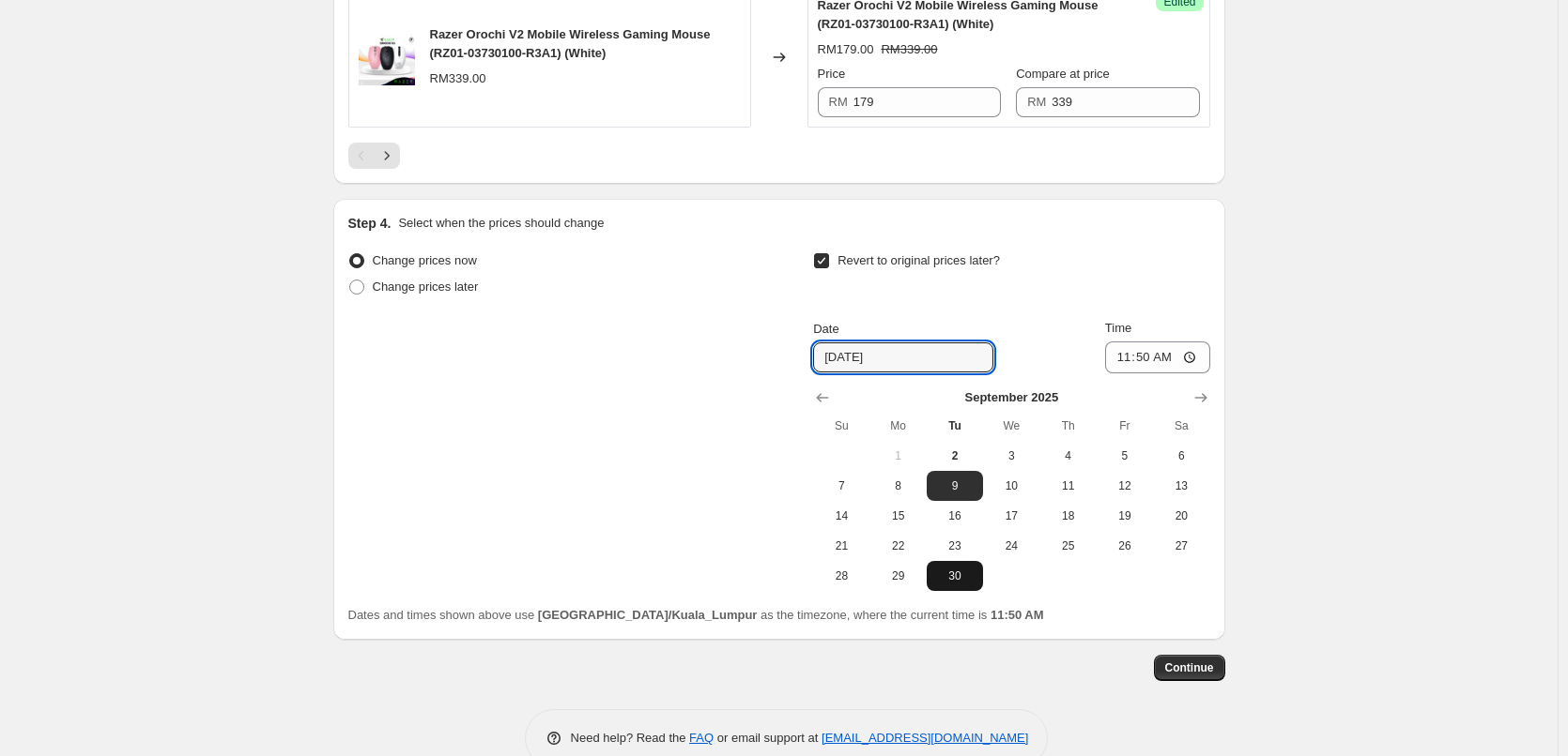
type input "9/30/2025"
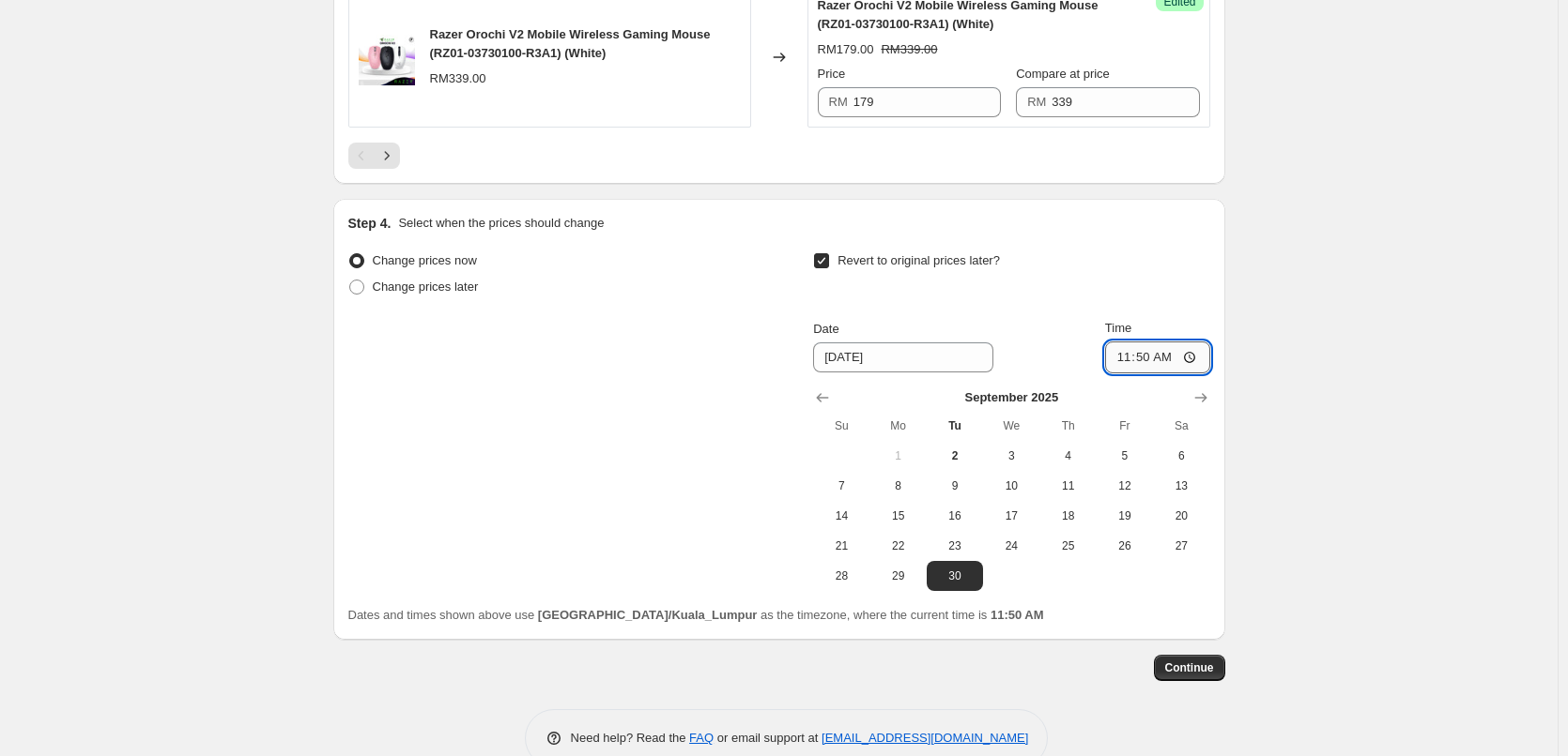
click at [1141, 362] on input "11:50" at bounding box center [1158, 358] width 106 height 32
click at [1205, 351] on input "11:50" at bounding box center [1158, 358] width 106 height 32
click at [1194, 357] on input "11:50" at bounding box center [1158, 358] width 106 height 32
type input "23:59"
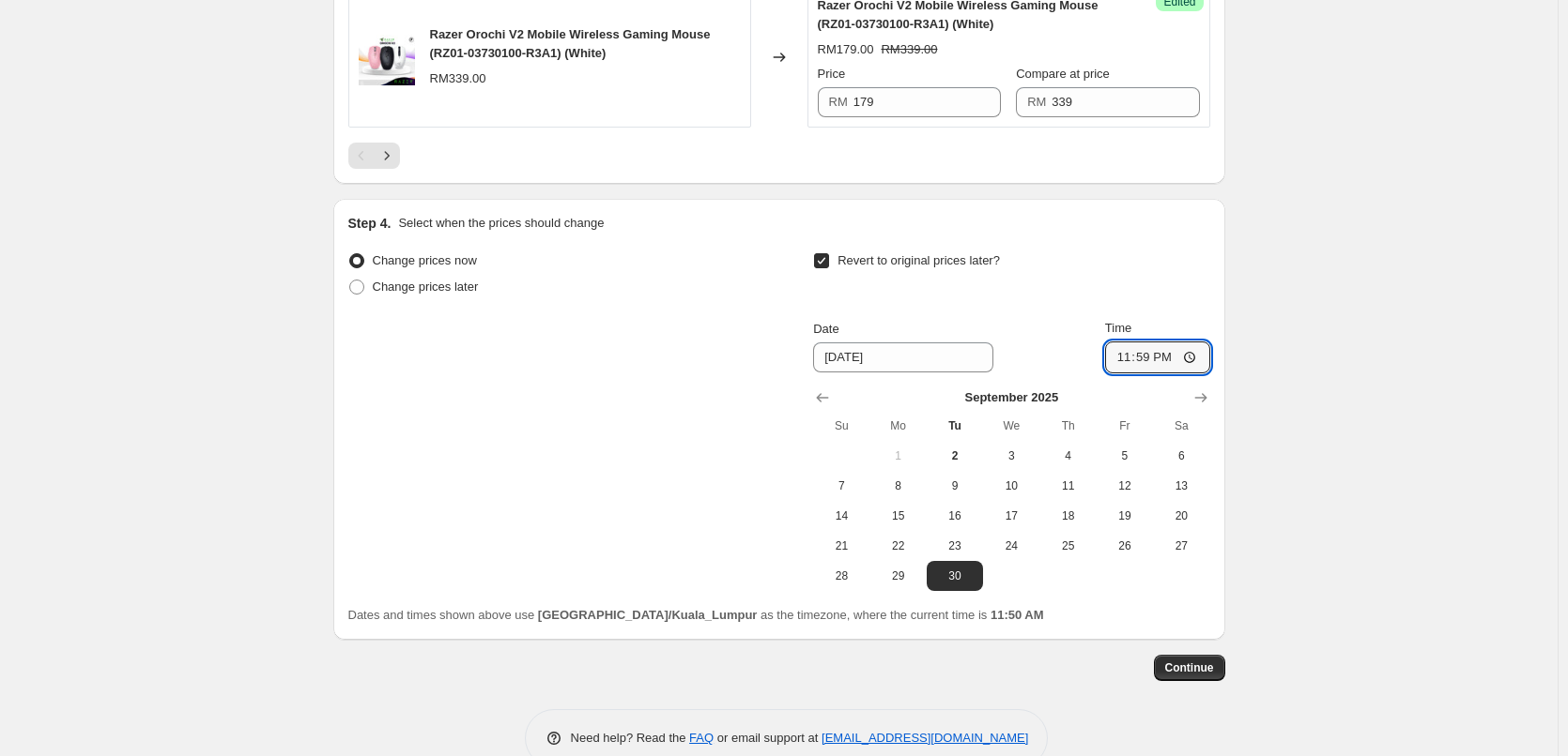
click at [1175, 668] on span "Continue" at bounding box center [1189, 669] width 49 height 15
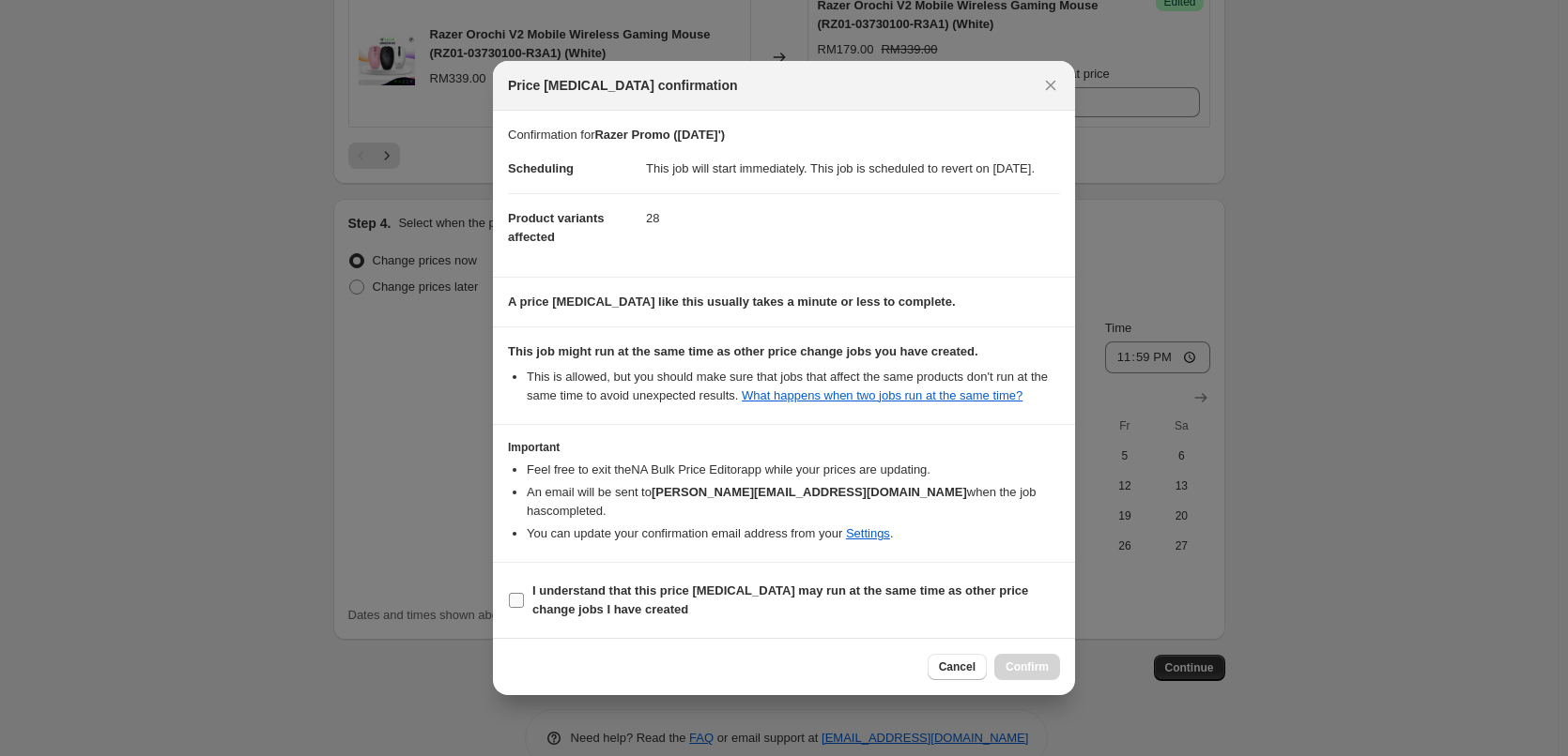
click at [516, 595] on input "I understand that this price change job may run at the same time as other price…" at bounding box center [517, 601] width 15 height 15
checkbox input "true"
click at [1009, 660] on span "Confirm" at bounding box center [1027, 668] width 43 height 15
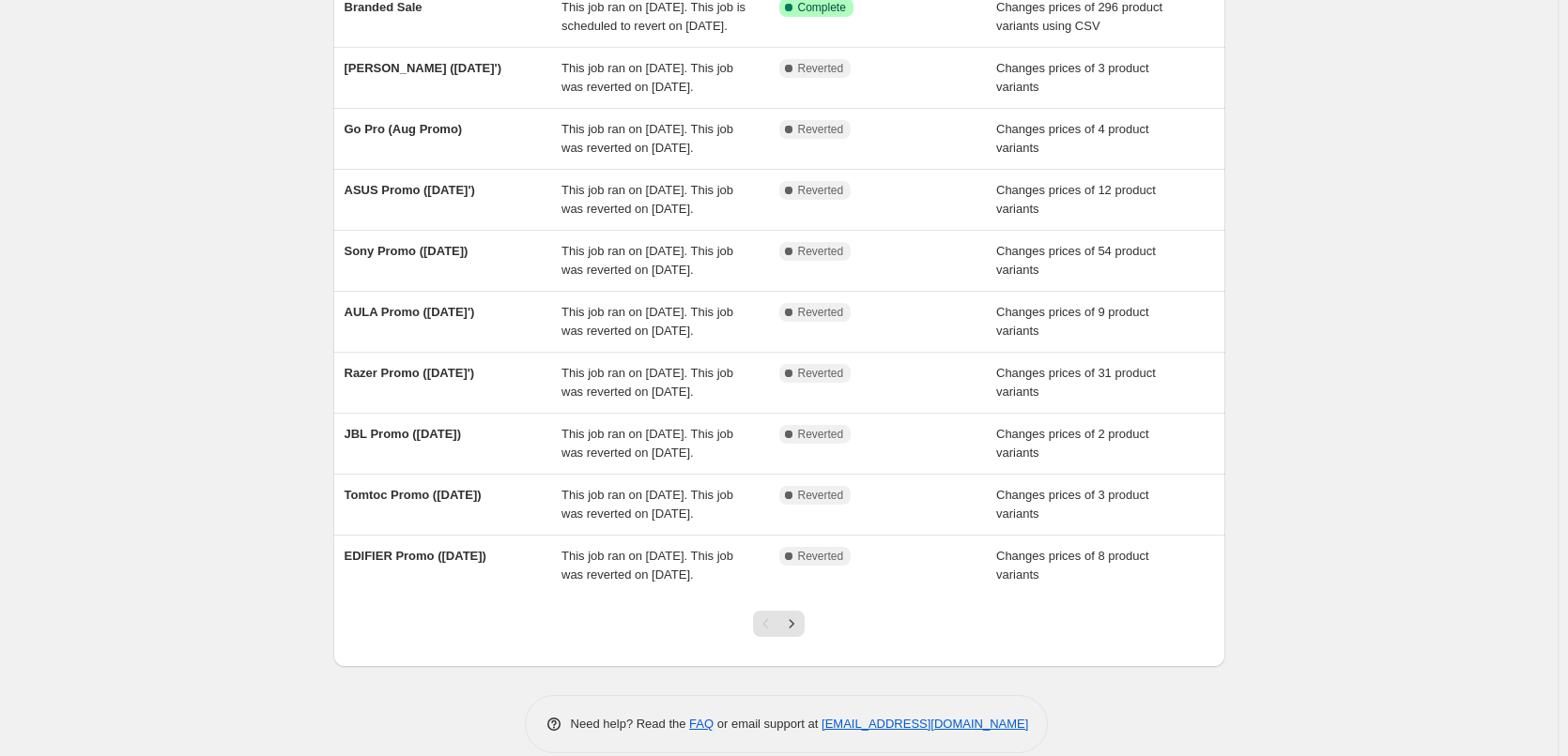
scroll to position [187, 0]
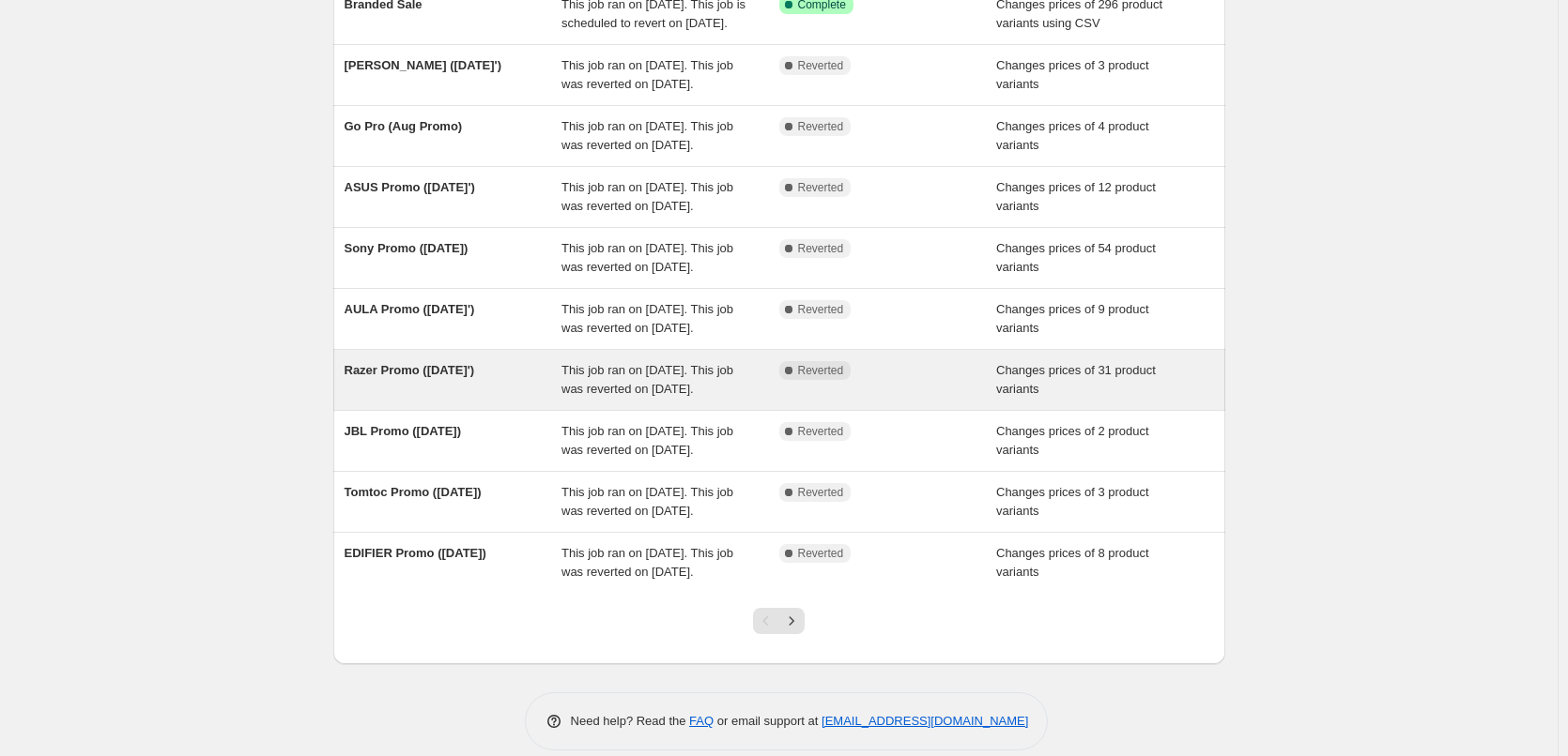
click at [360, 378] on span "Razer Promo ([DATE]')" at bounding box center [409, 370] width 130 height 14
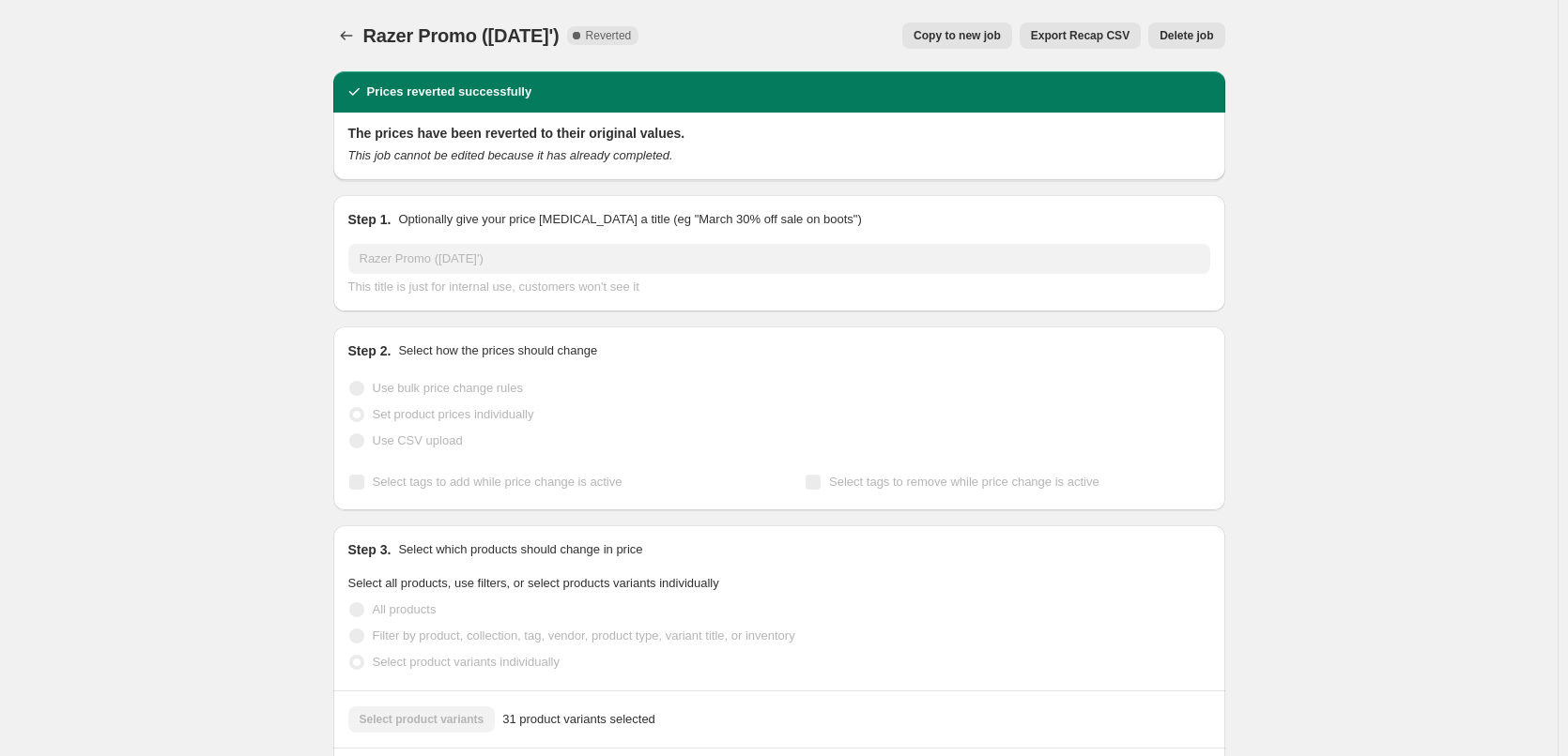
click at [455, 35] on span "Razer Promo ([DATE]')" at bounding box center [461, 36] width 196 height 21
copy span "Razer Promo ([DATE]')"
